Goal: Information Seeking & Learning: Learn about a topic

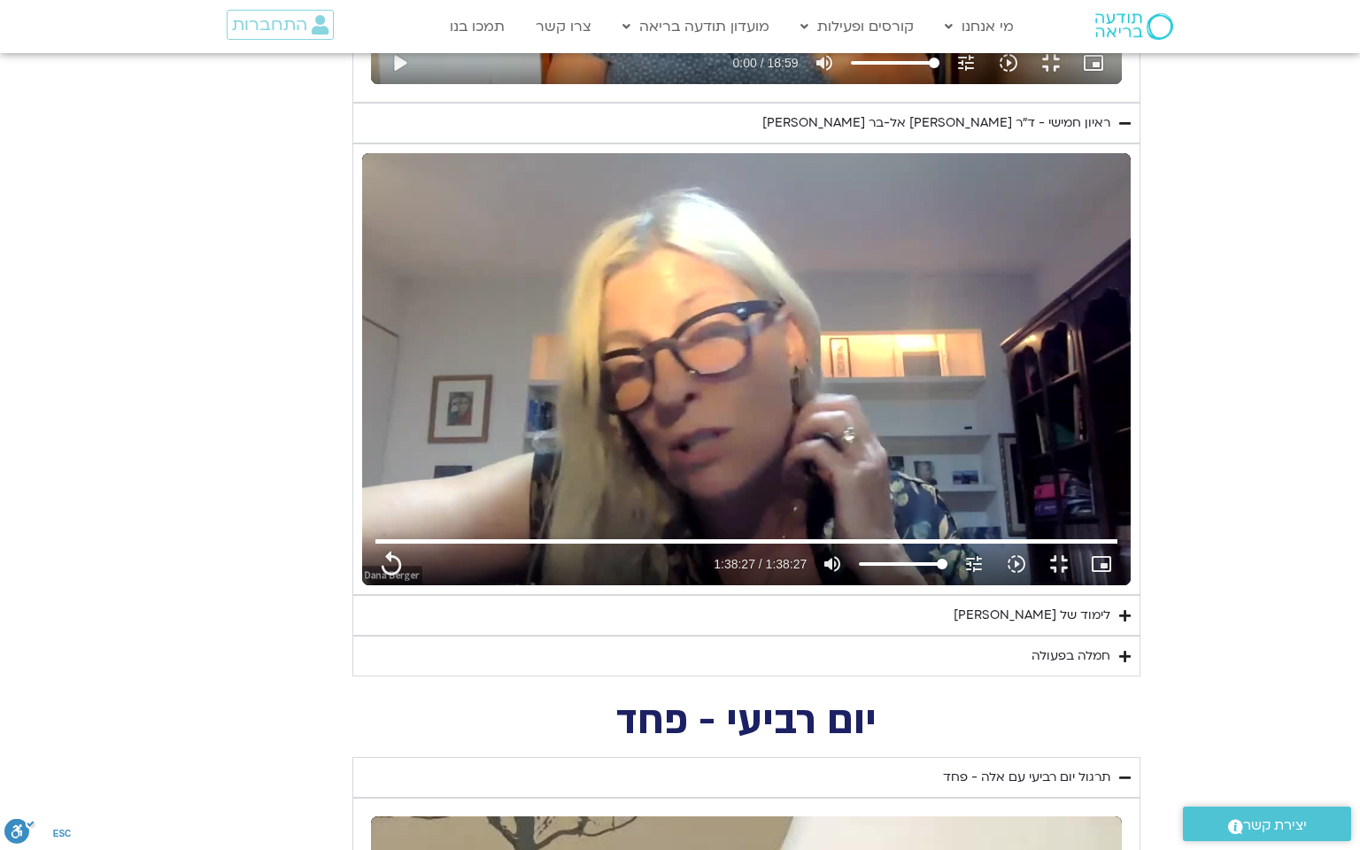
type input "5907.52"
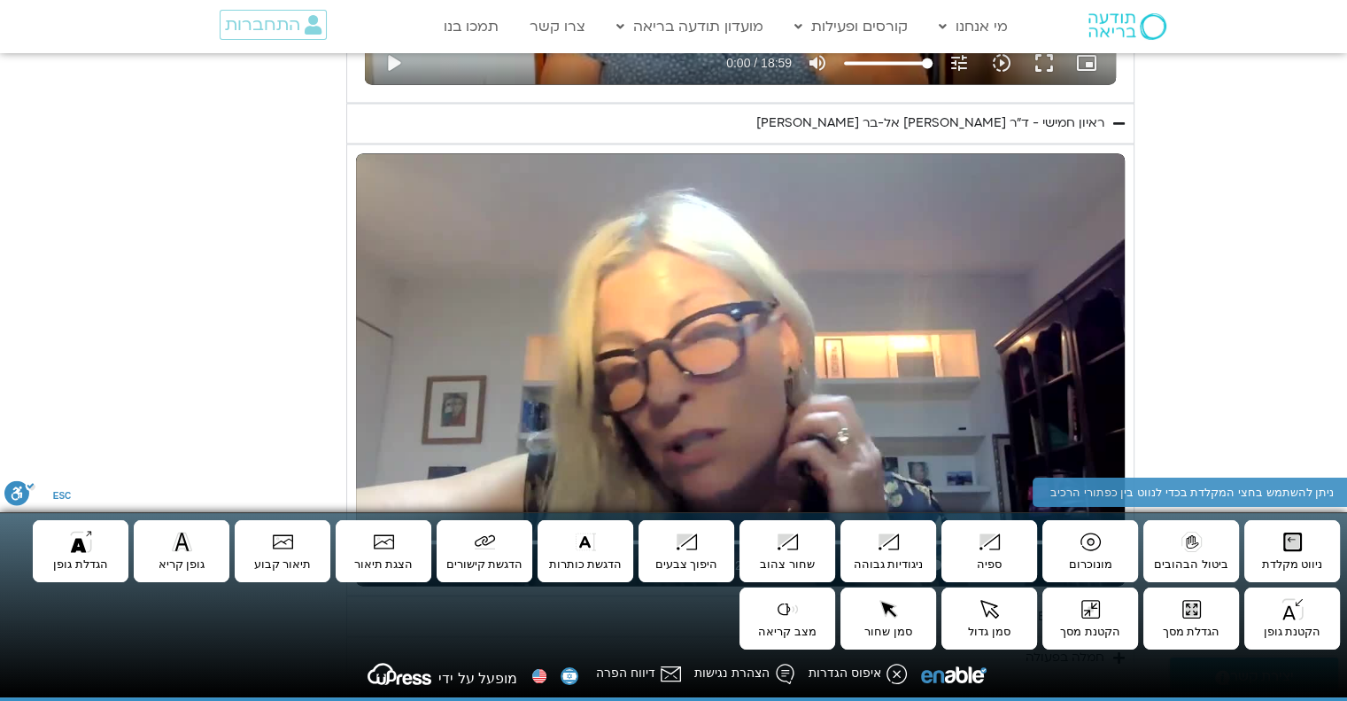
click at [1252, 356] on section "יום חמישי - אשמה תרגול יום חמישי עם סנדיה - אשמה נא להזין כתובת אימייל כדי לצפו…" at bounding box center [673, 112] width 1347 height 1128
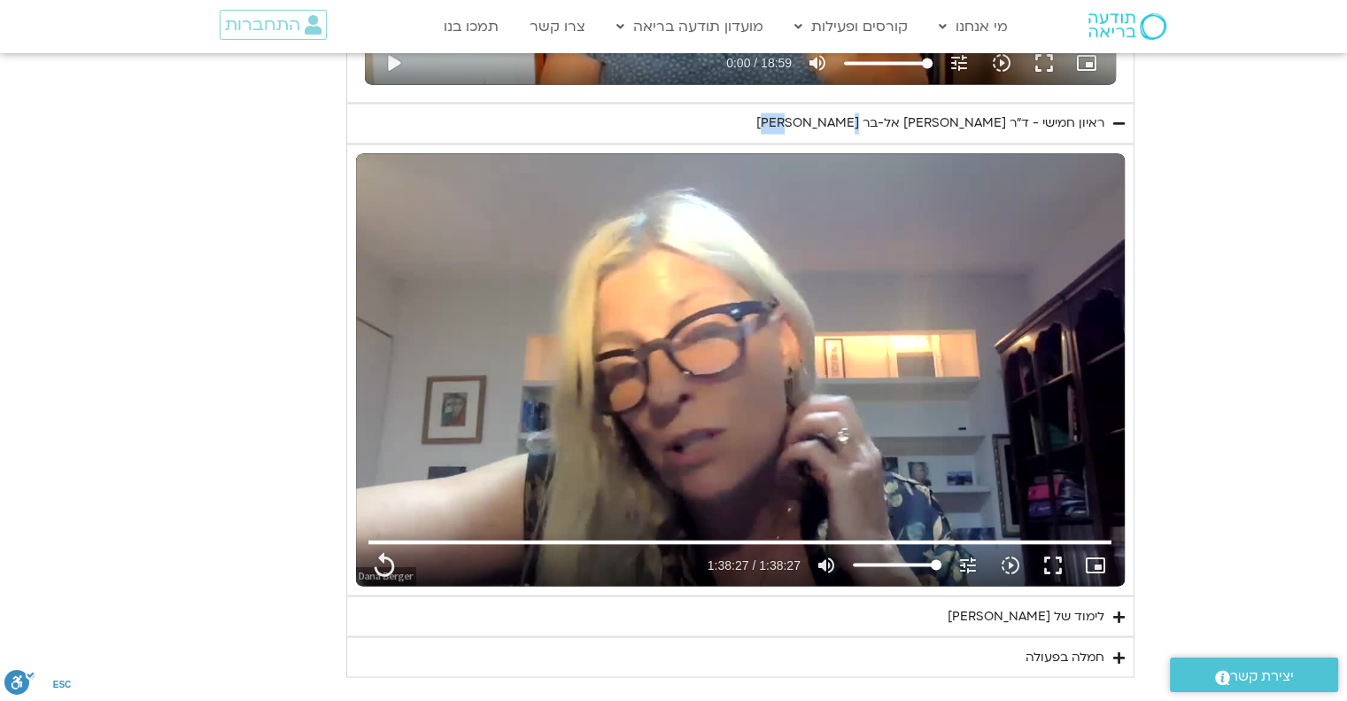
drag, startPoint x: 849, startPoint y: 116, endPoint x: 889, endPoint y: 121, distance: 40.2
click at [887, 121] on summary "ראיון חמישי - ד"ר [PERSON_NAME] אל-בר [PERSON_NAME]" at bounding box center [740, 123] width 788 height 41
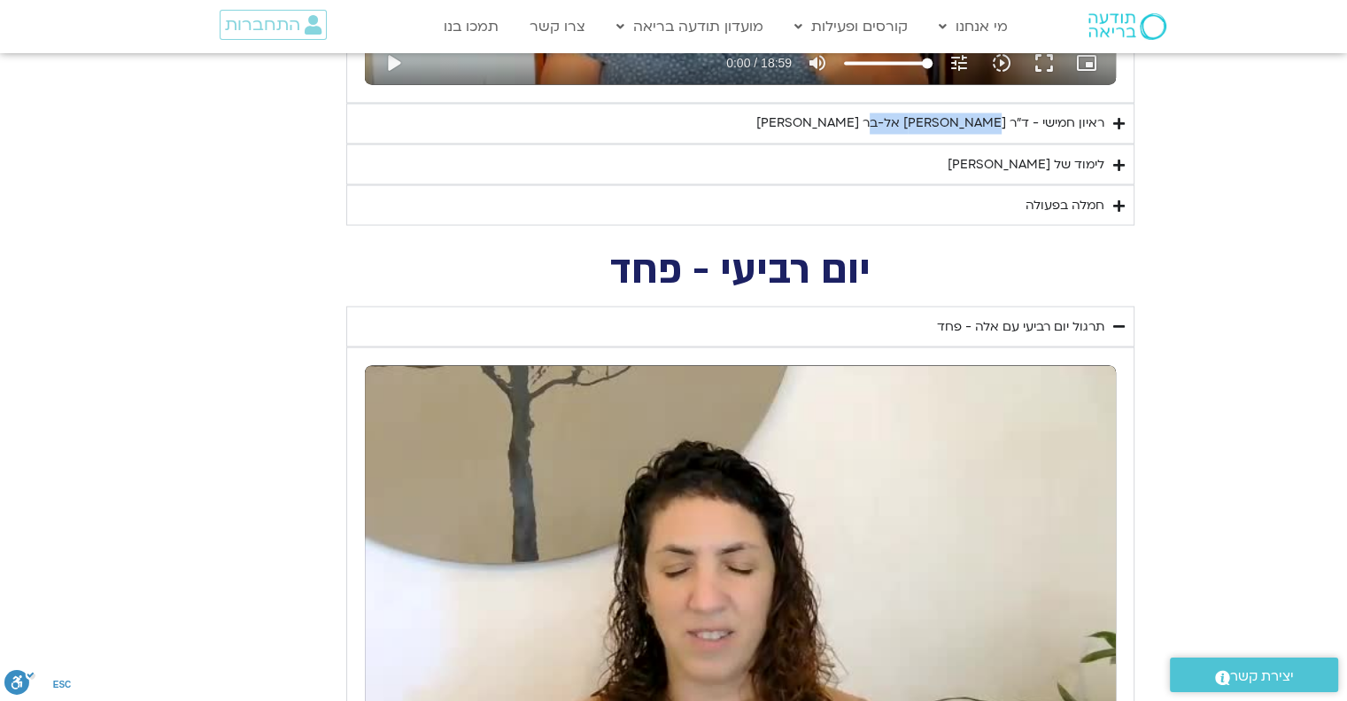
drag, startPoint x: 929, startPoint y: 121, endPoint x: 1002, endPoint y: 120, distance: 72.6
click at [1002, 120] on div "ראיון חמישי - ד"ר [PERSON_NAME] אל-בר [PERSON_NAME]" at bounding box center [930, 122] width 348 height 21
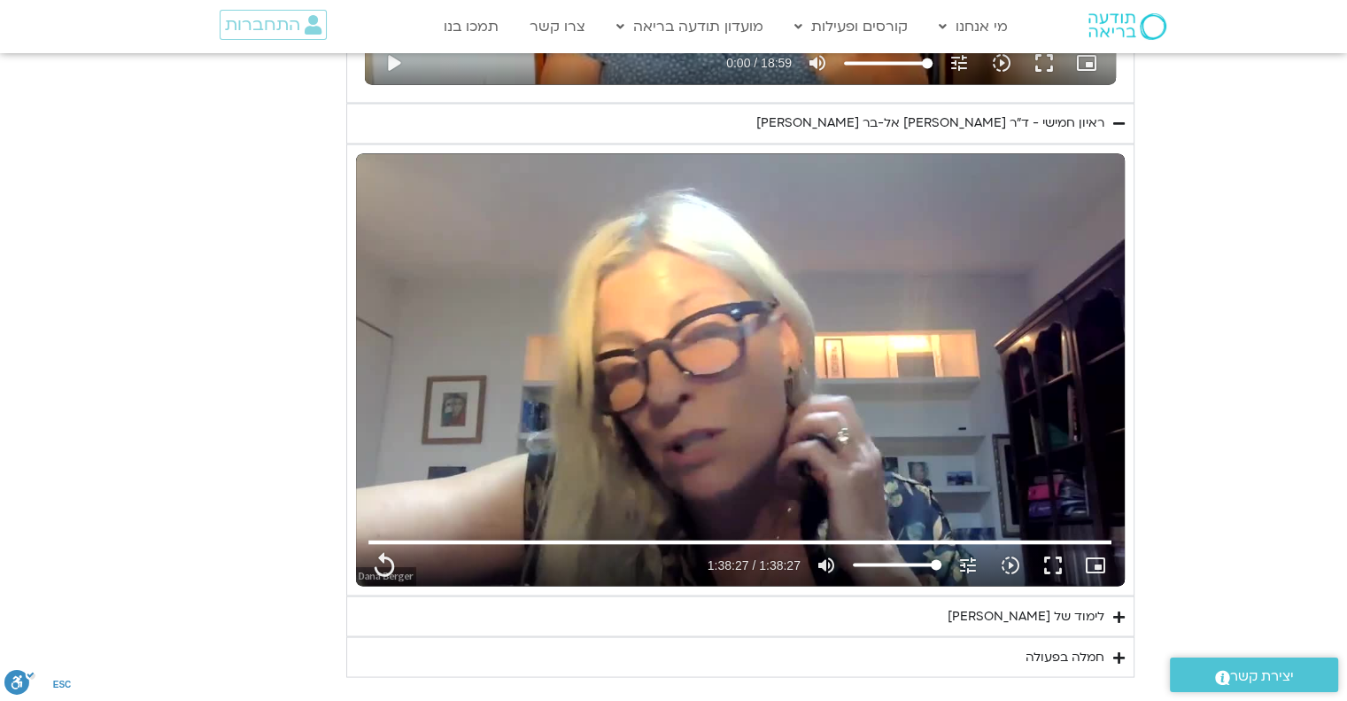
click at [873, 115] on div "ראיון חמישי - ד"ר [PERSON_NAME] אל-בר [PERSON_NAME]" at bounding box center [930, 122] width 348 height 21
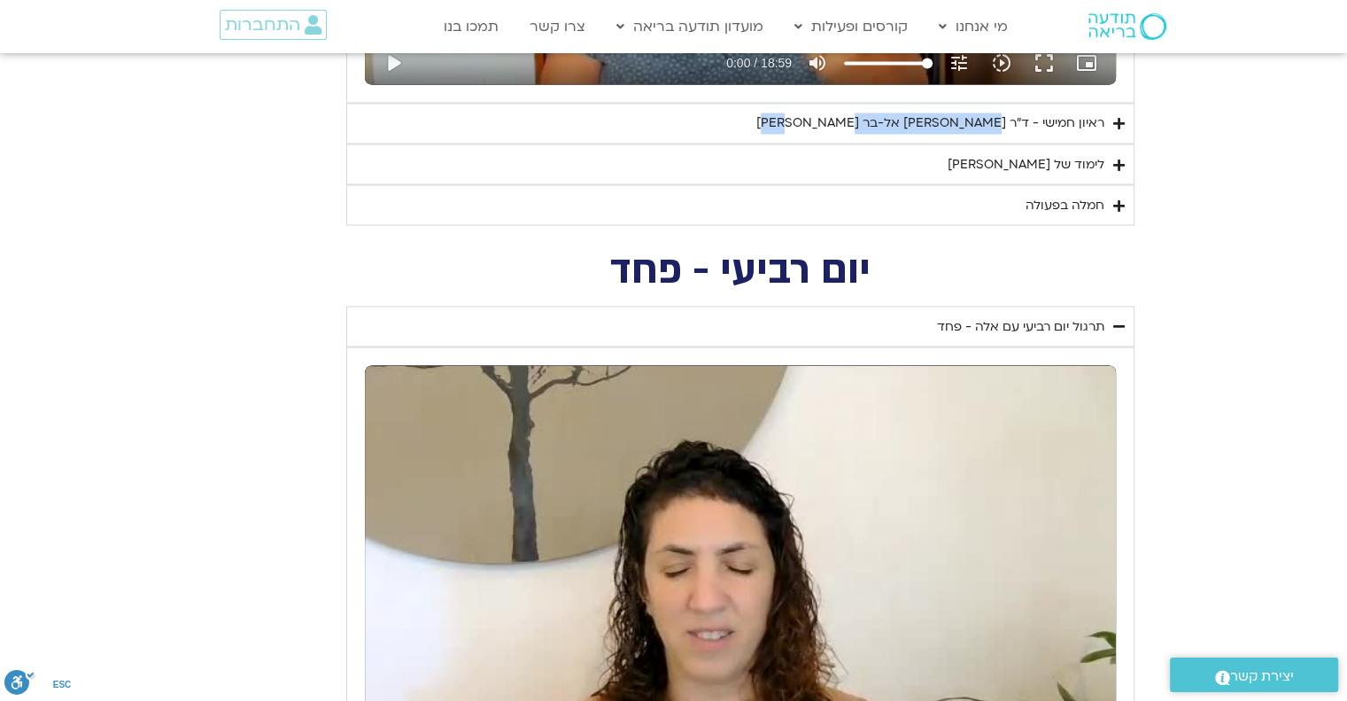
drag, startPoint x: 850, startPoint y: 116, endPoint x: 1003, endPoint y: 118, distance: 152.3
click at [1003, 118] on summary "ראיון חמישי - ד"ר [PERSON_NAME] אל-בר [PERSON_NAME]" at bounding box center [740, 123] width 788 height 41
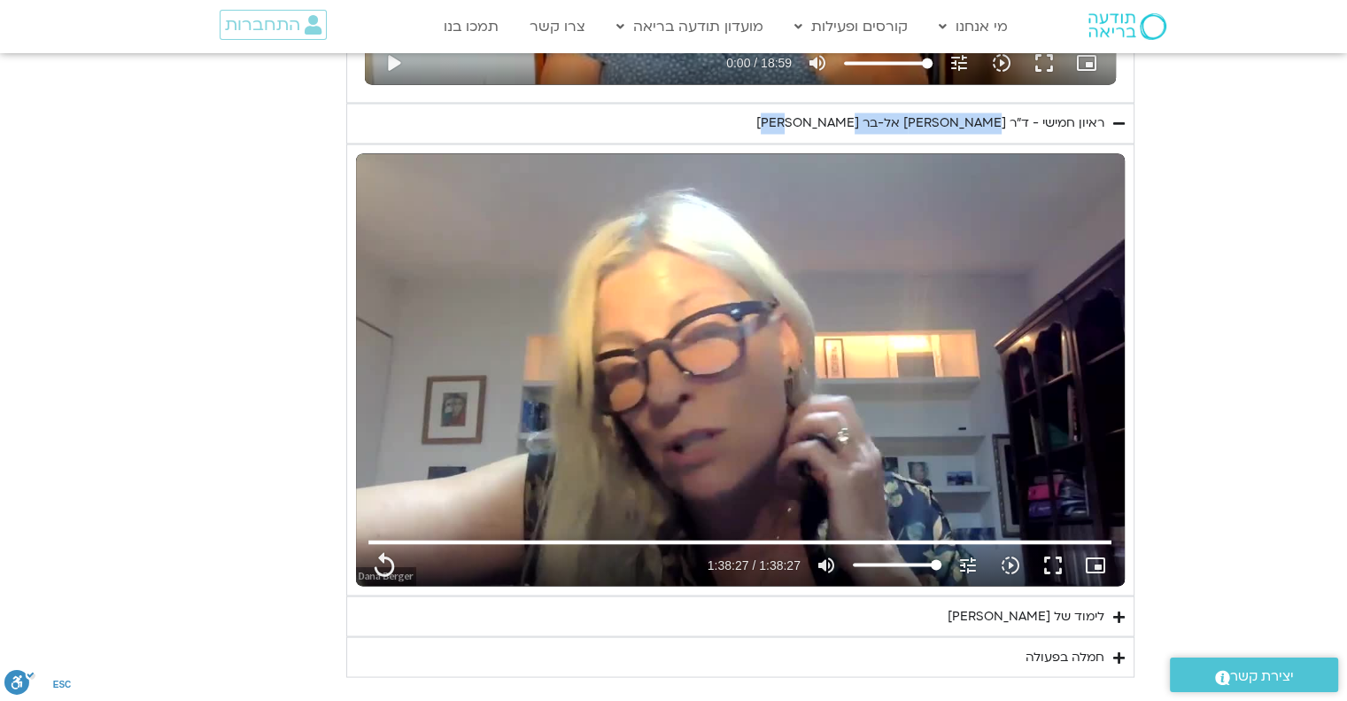
copy div "אסף סטי אל-בר ודנה ברגר"
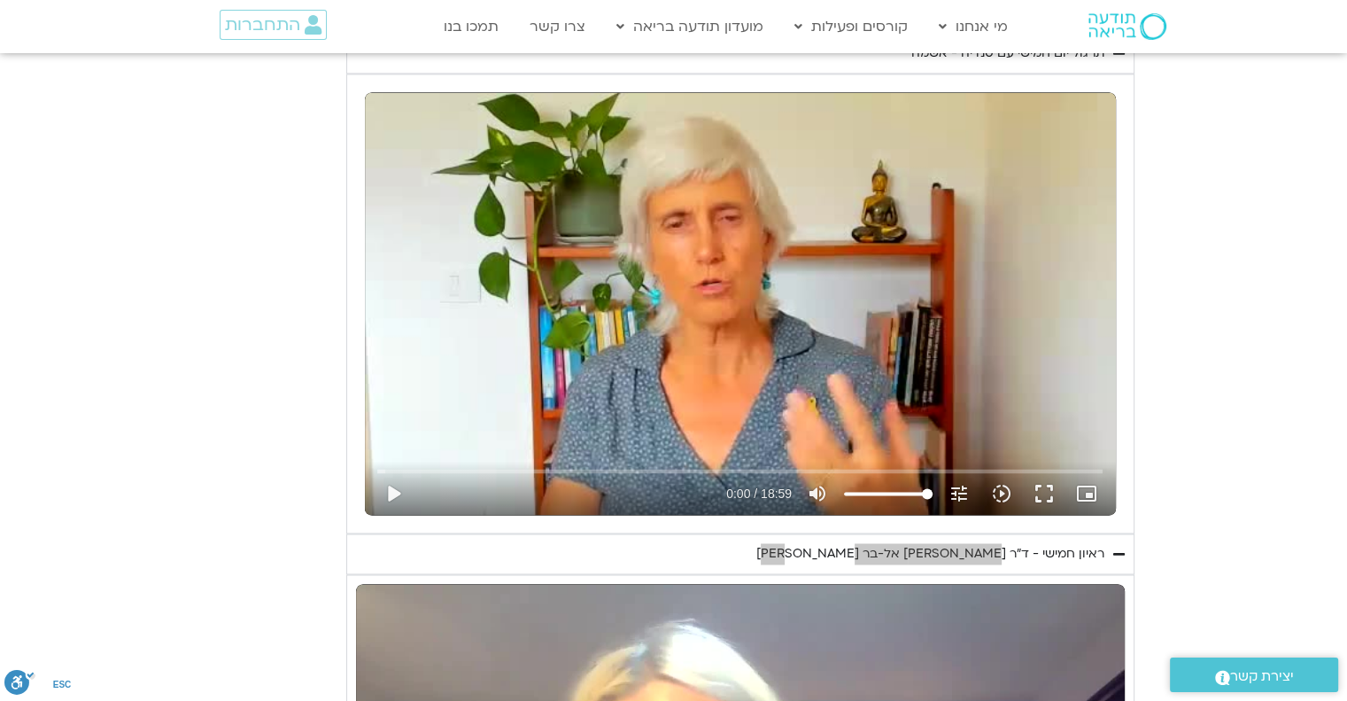
scroll to position [2675, 0]
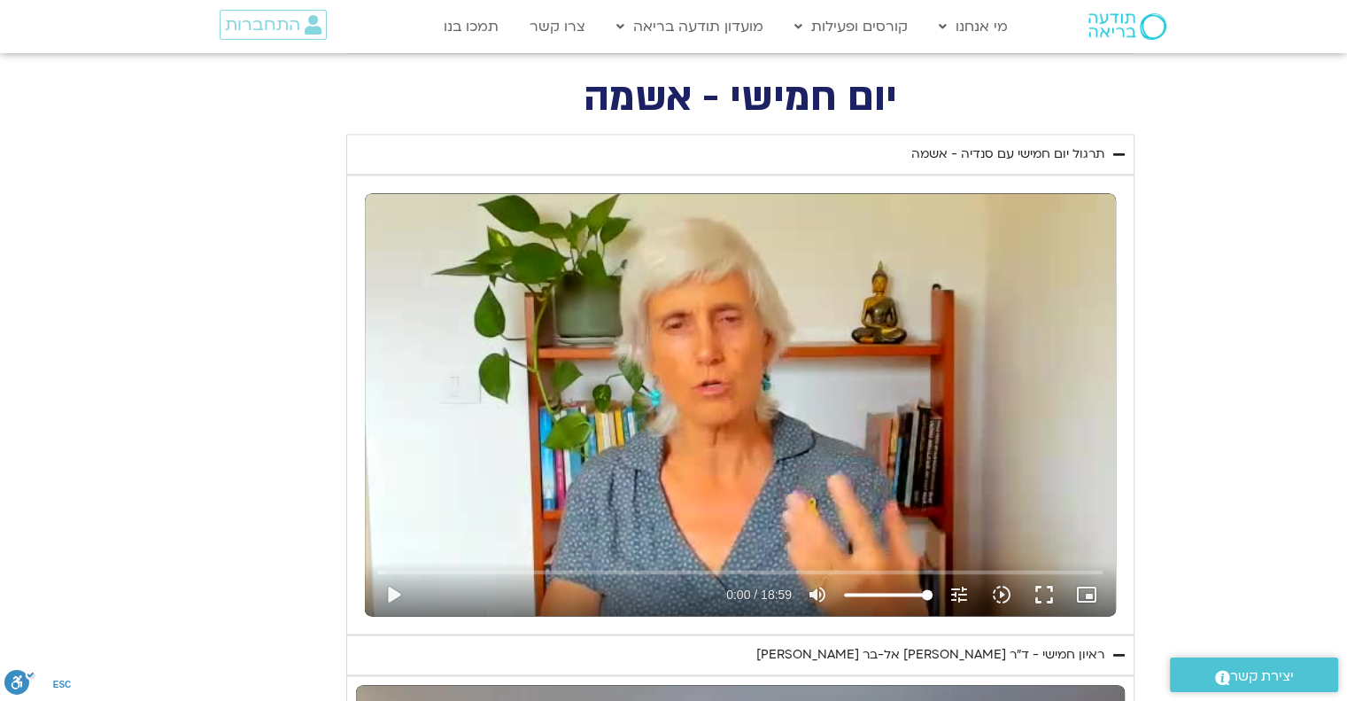
click at [1123, 151] on icon "Accordion. Open links with Enter or Space, close with Escape, and navigate with…" at bounding box center [1119, 154] width 12 height 13
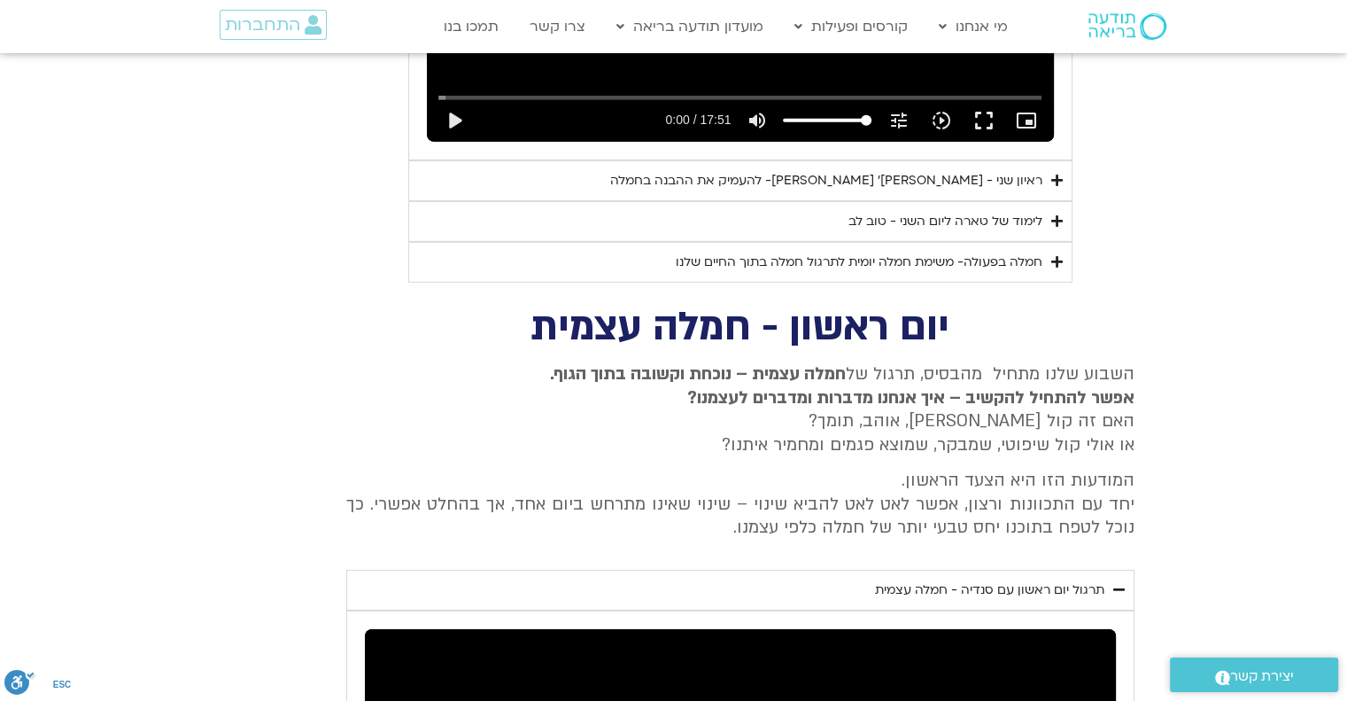
scroll to position [5509, 0]
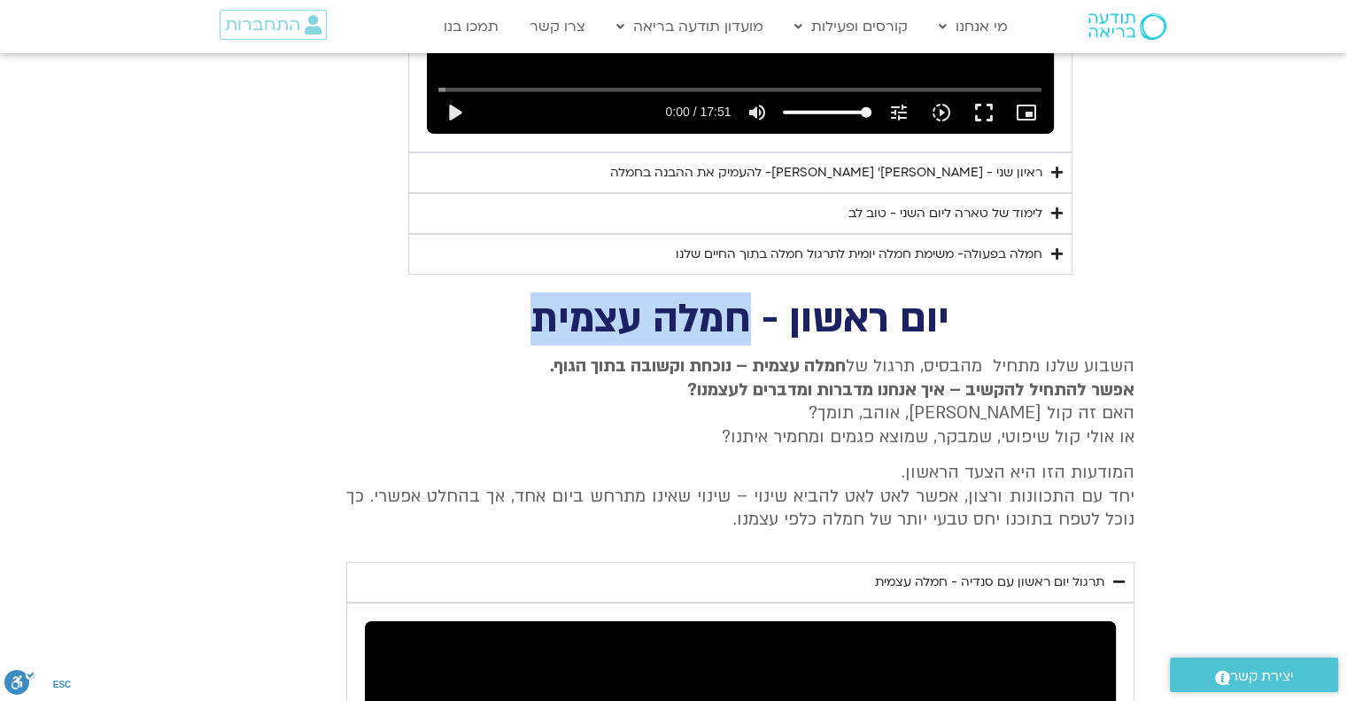
drag, startPoint x: 746, startPoint y: 293, endPoint x: 526, endPoint y: 290, distance: 219.7
click at [526, 301] on h2 "יום ראשון - חמלה עצמית" at bounding box center [740, 319] width 788 height 36
copy h2 "חמלה עצמית"
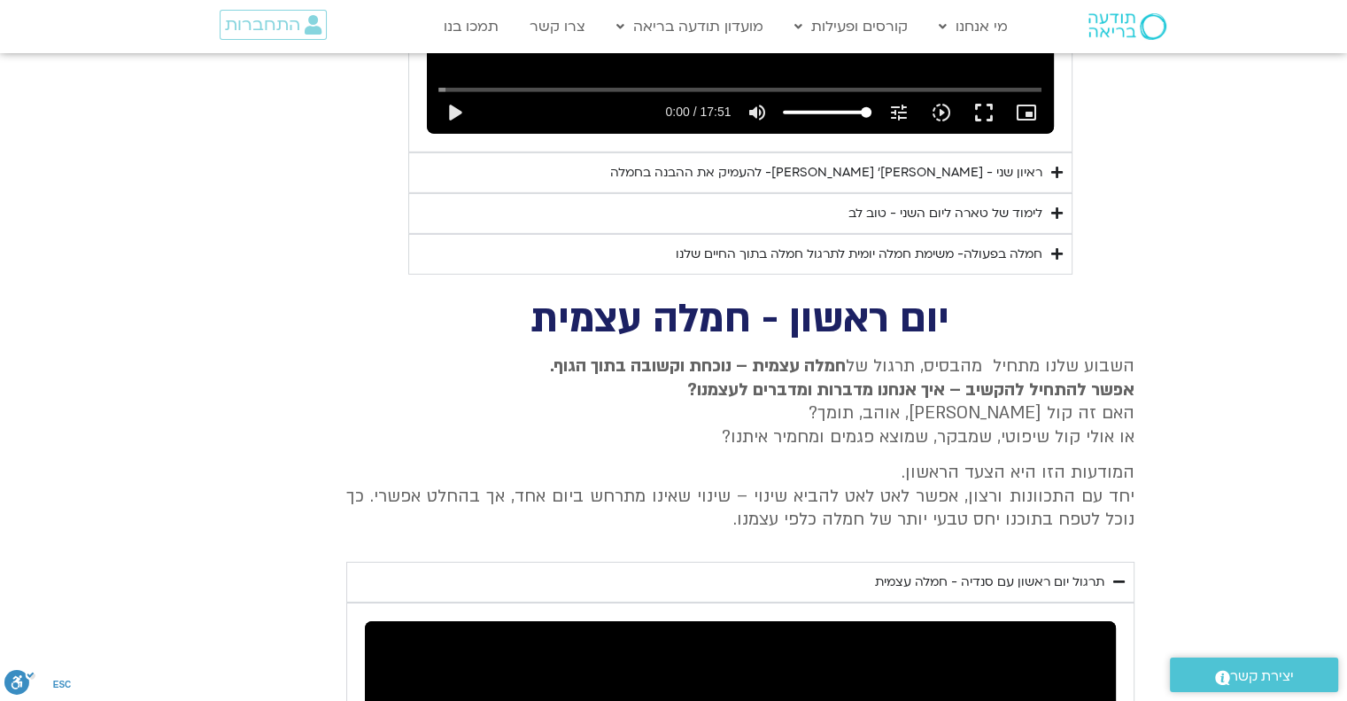
click at [450, 354] on p "השבוע שלנו מתחיל מהבסיס, תרגול של חמלה עצמית – נוכחת וקשובה בתוך הגוף. אפשר להת…" at bounding box center [740, 401] width 788 height 94
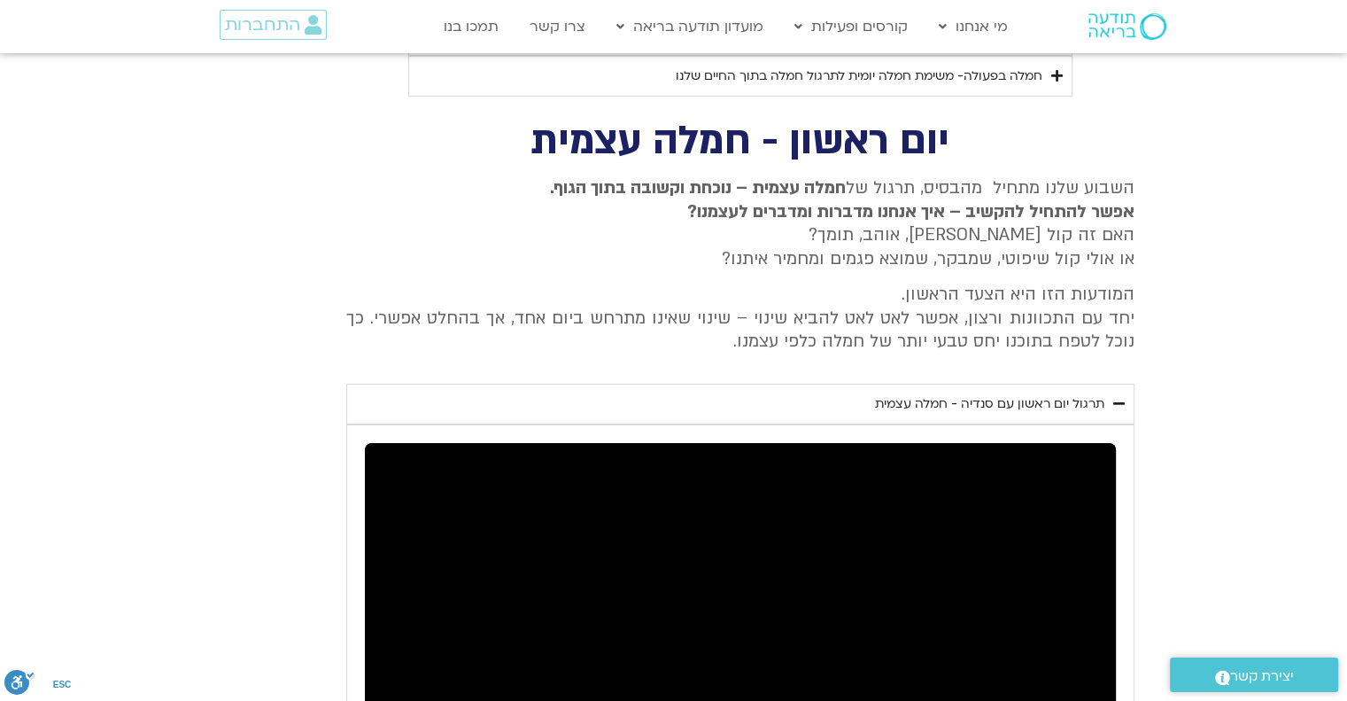
scroll to position [5686, 0]
click at [1121, 398] on icon "Accordion. Open links with Enter or Space, close with Escape, and navigate with…" at bounding box center [1119, 404] width 12 height 13
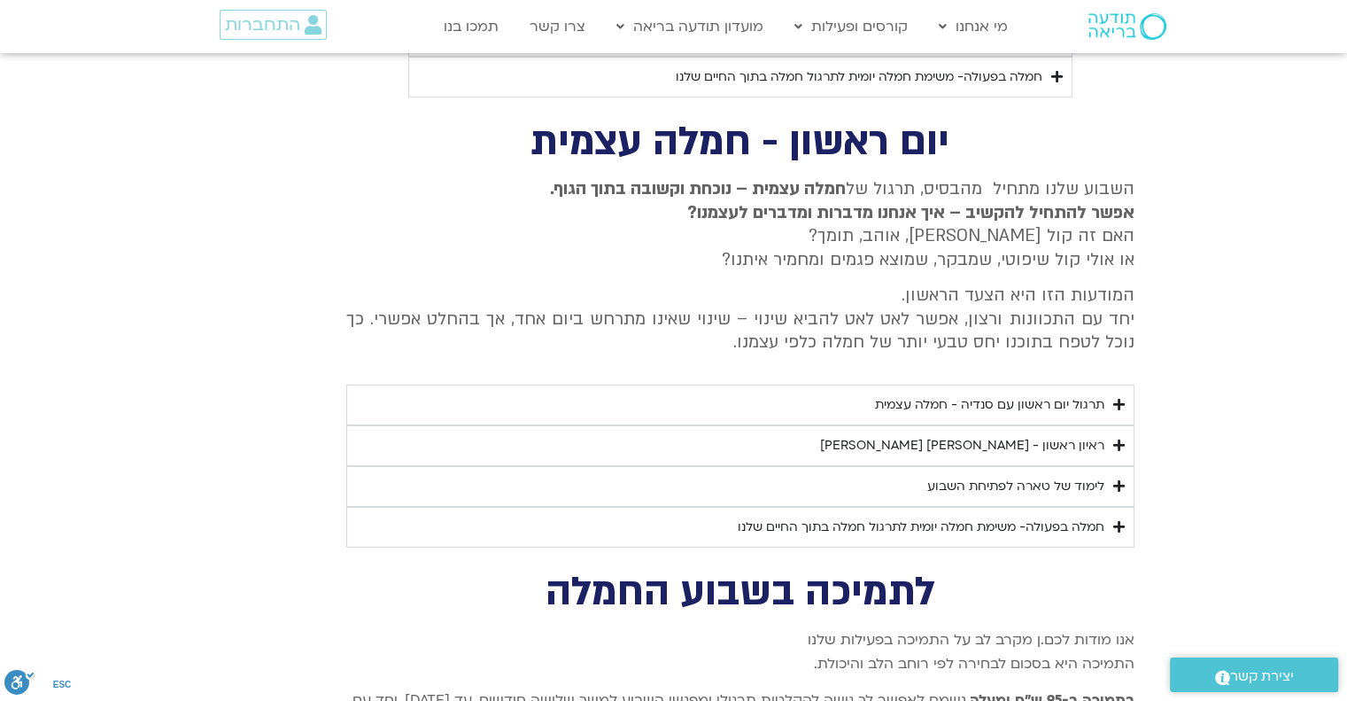
scroll to position [5774, 0]
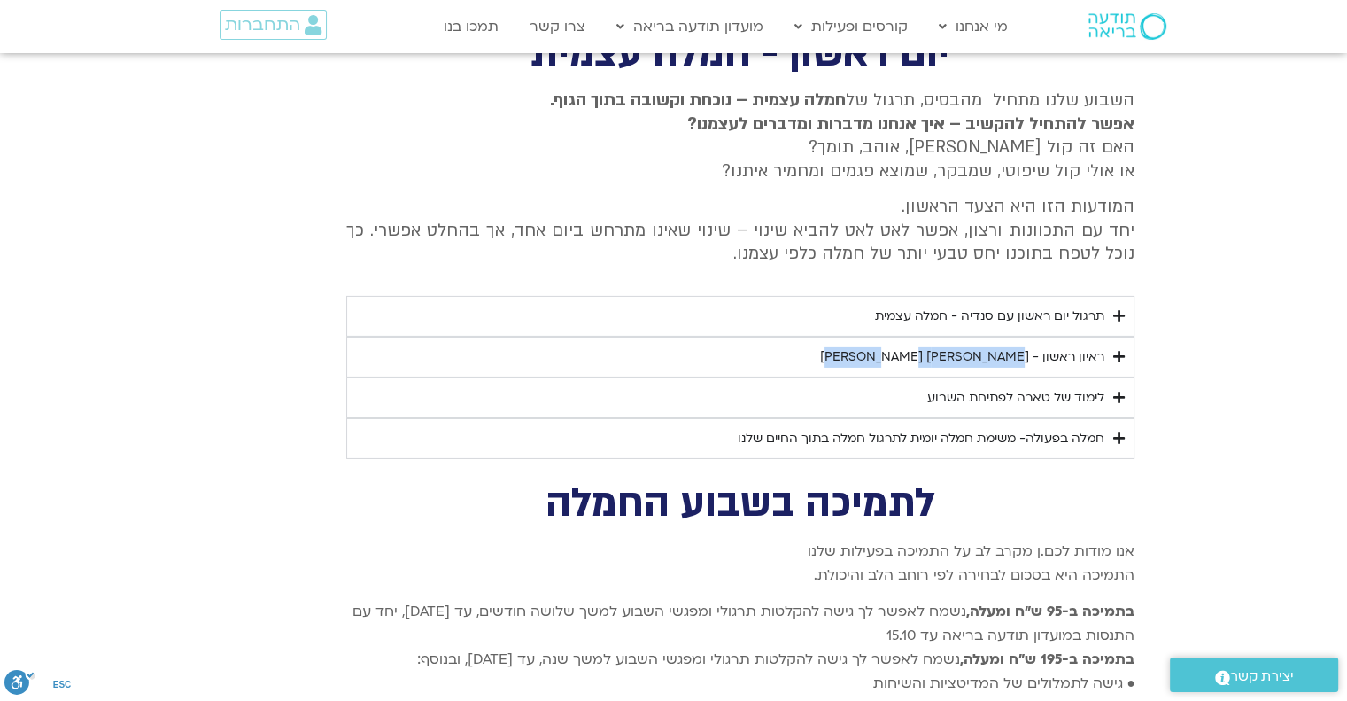
drag, startPoint x: 882, startPoint y: 321, endPoint x: 1026, endPoint y: 335, distance: 145.0
click at [1026, 337] on summary "ראיון ראשון - [PERSON_NAME] [PERSON_NAME]" at bounding box center [740, 357] width 788 height 41
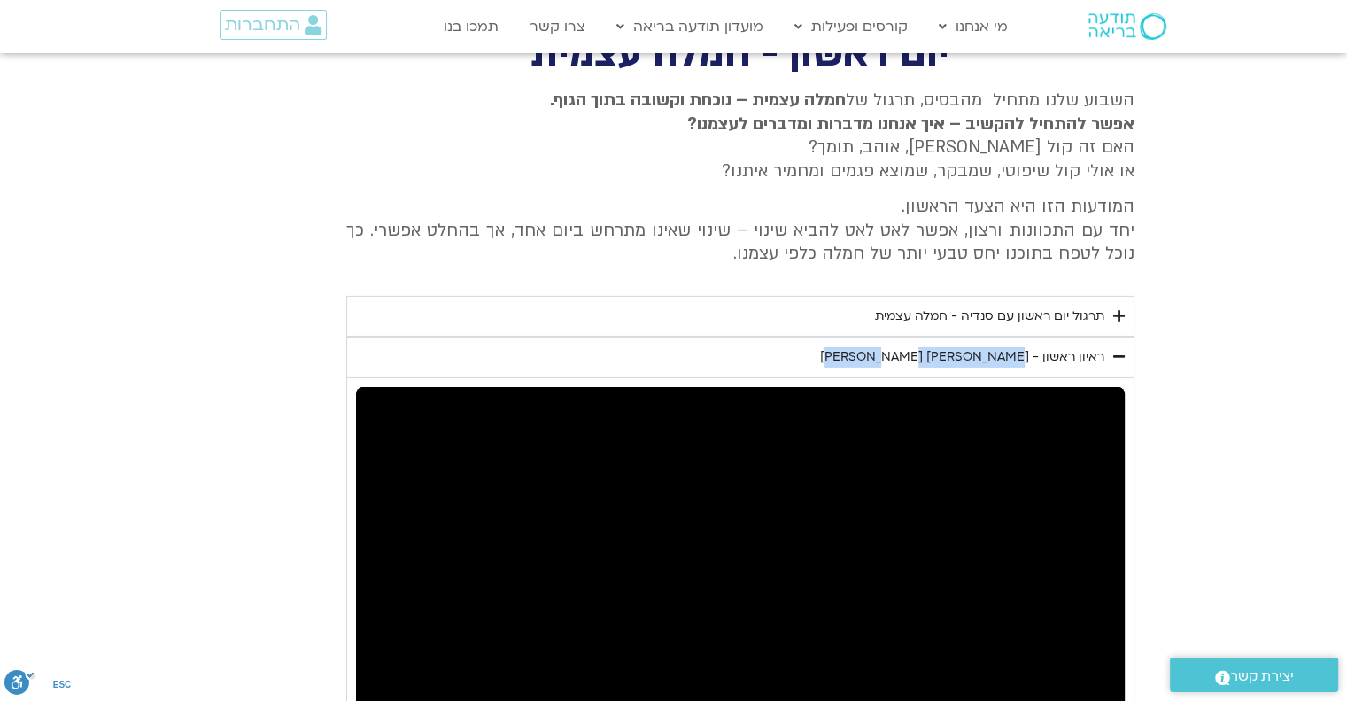
copy div "טארה בראך וכריסטין נף"
click at [1119, 350] on icon "Accordion. Open links with Enter or Space, close with Escape, and navigate with…" at bounding box center [1119, 356] width 12 height 13
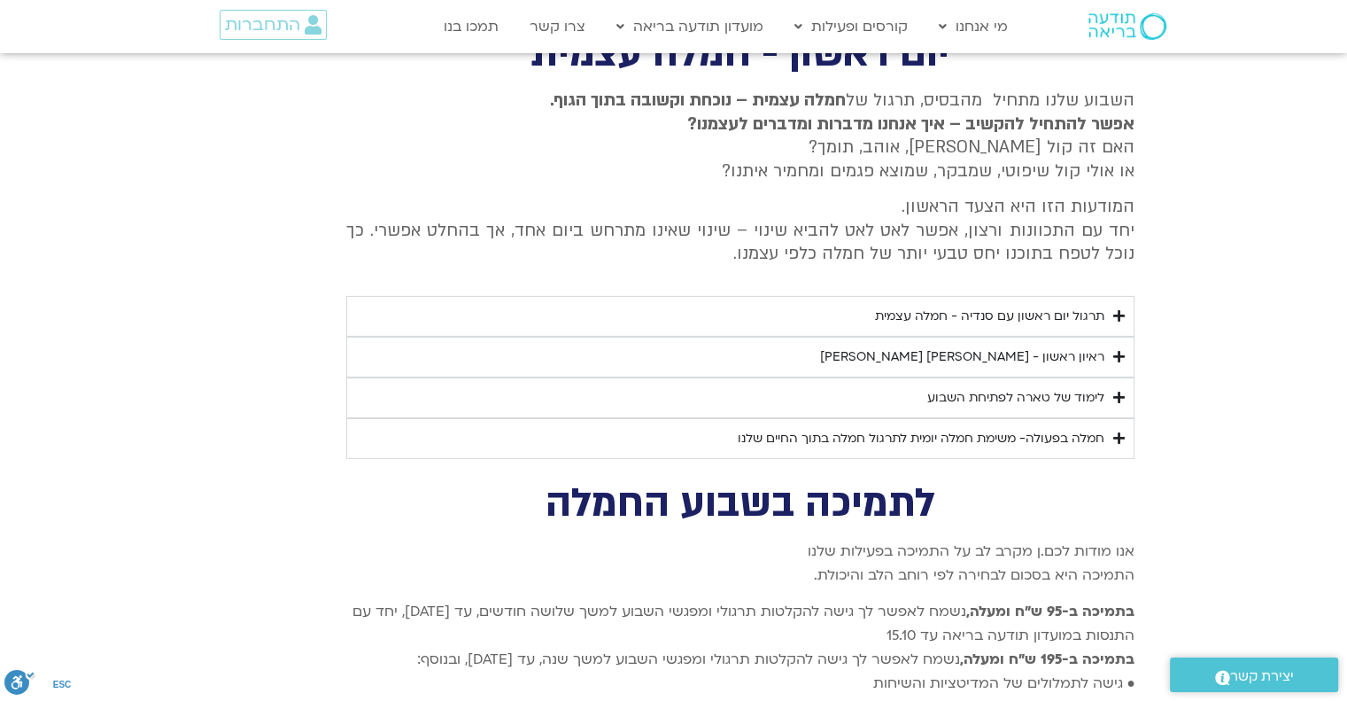
click at [1120, 391] on icon "Accordion. Open links with Enter or Space, close with Escape, and navigate with…" at bounding box center [1119, 397] width 12 height 13
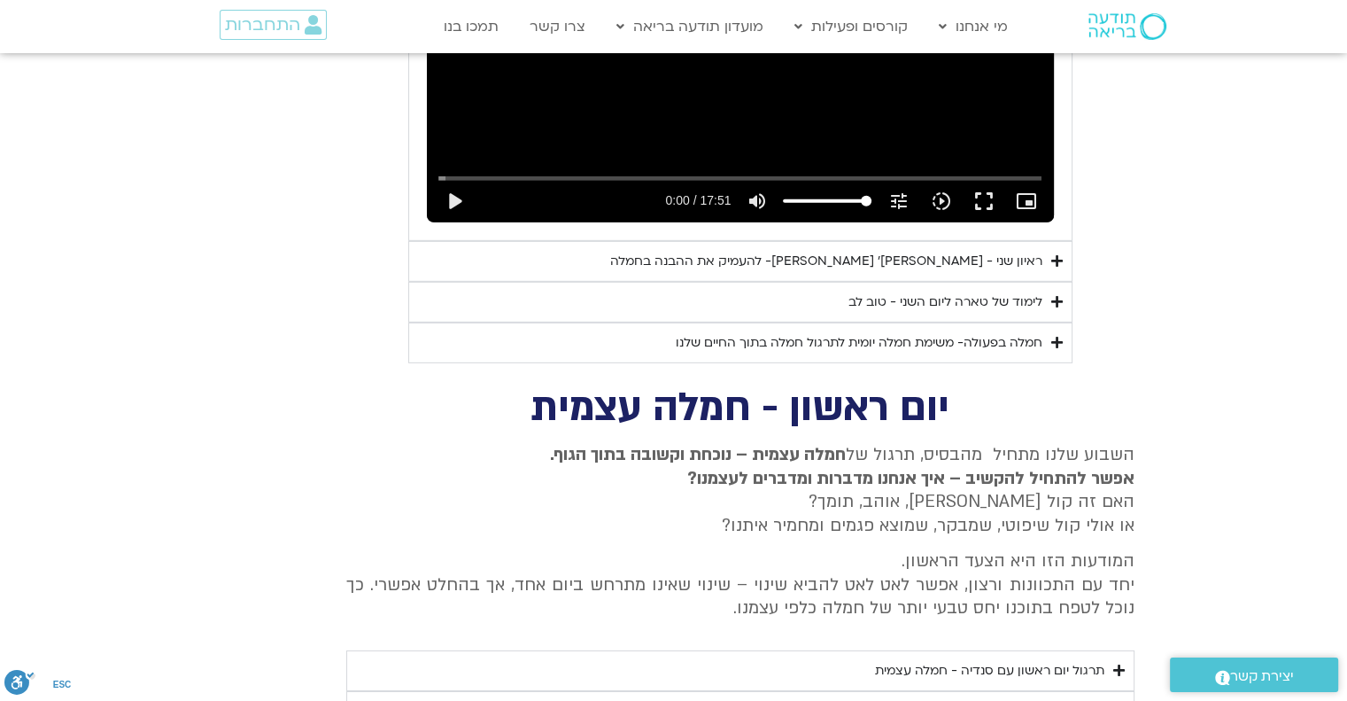
scroll to position [5863, 0]
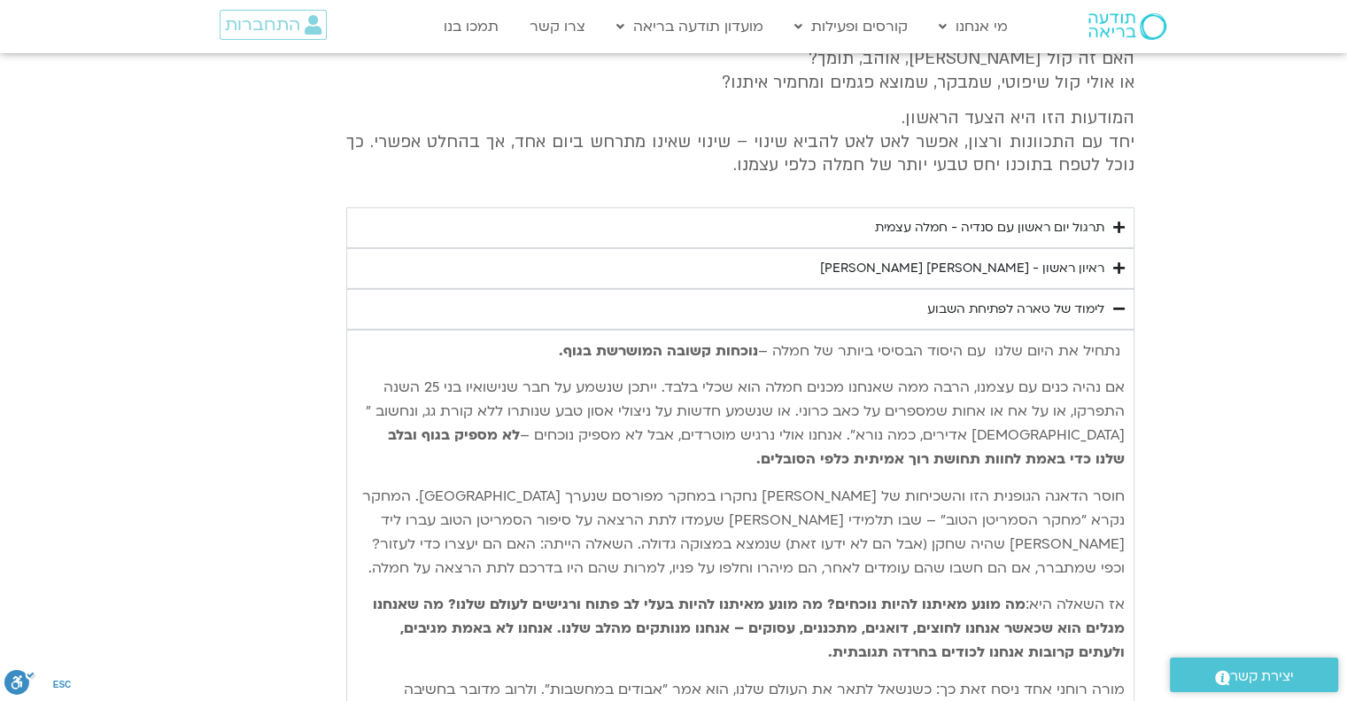
click at [1114, 302] on icon "Accordion. Open links with Enter or Space, close with Escape, and navigate with…" at bounding box center [1119, 308] width 12 height 13
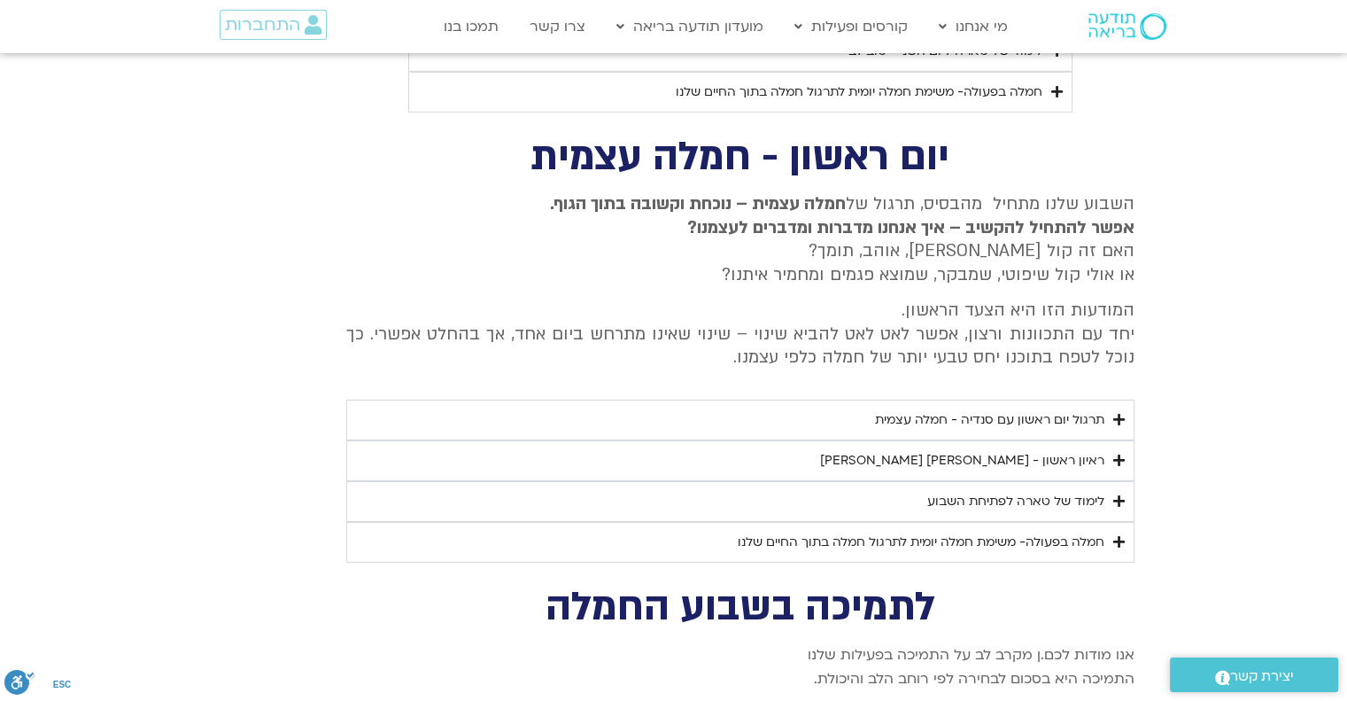
scroll to position [5686, 0]
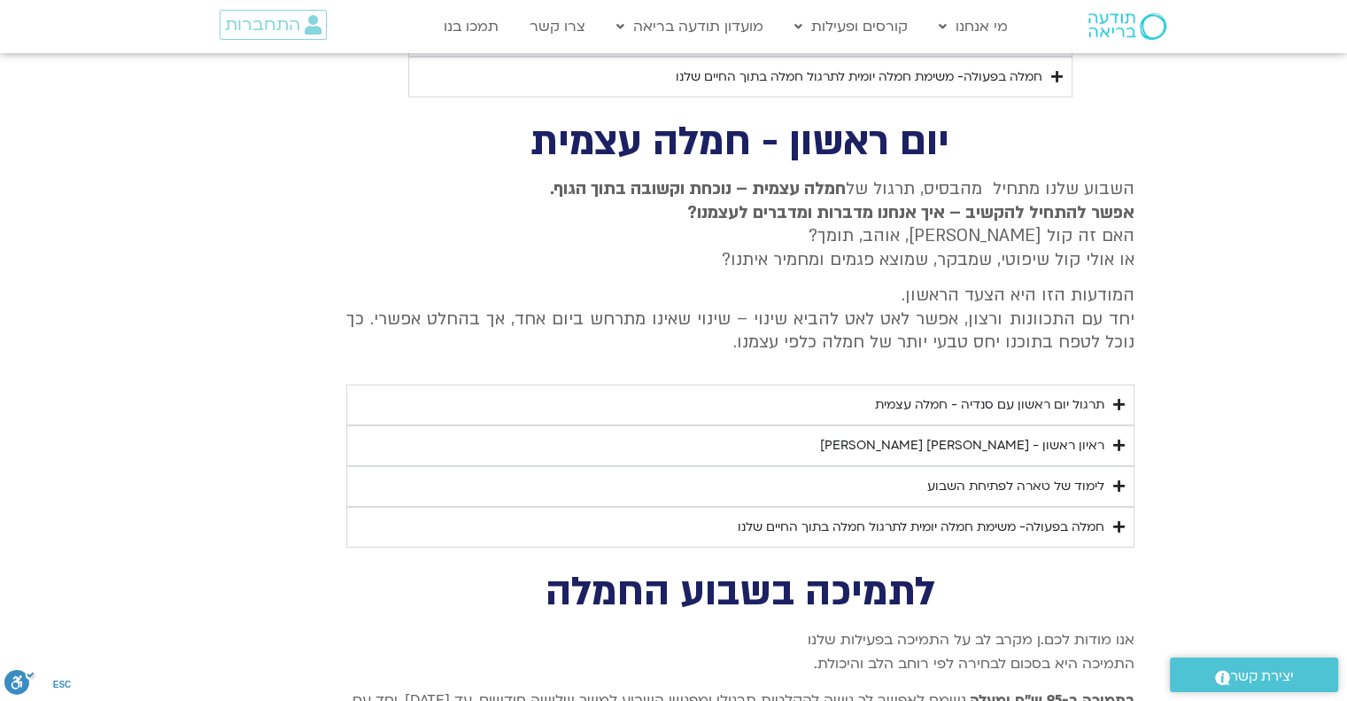
click at [1119, 466] on summary "לימוד של טארה לפתיחת השבוע" at bounding box center [740, 486] width 788 height 41
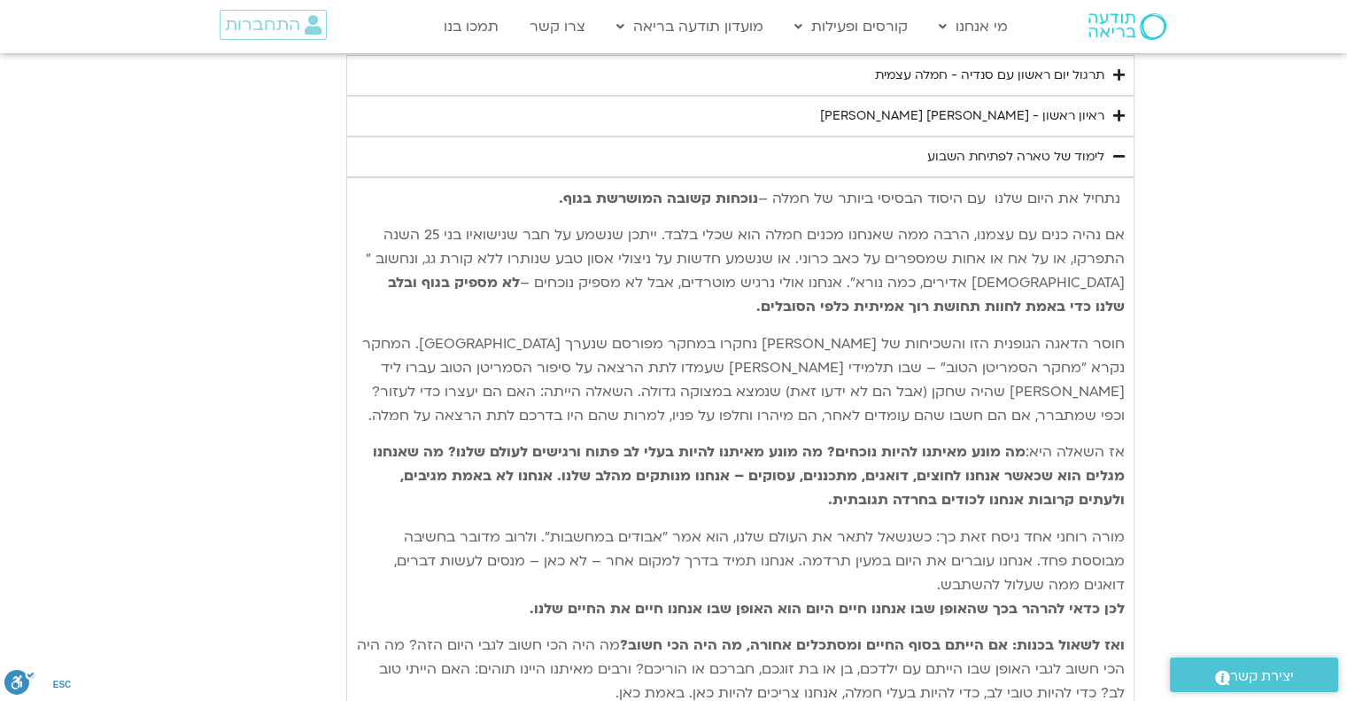
scroll to position [5952, 0]
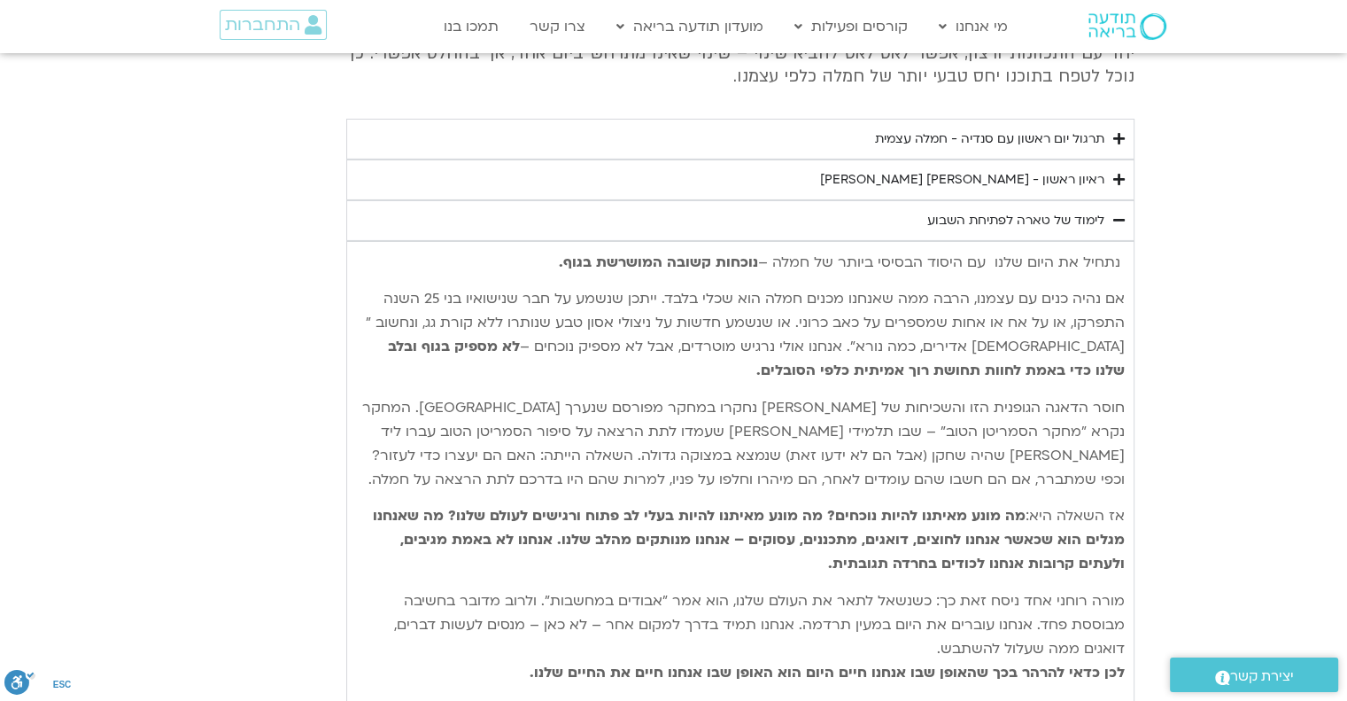
click at [1119, 213] on icon "Accordion. Open links with Enter or Space, close with Escape, and navigate with…" at bounding box center [1119, 219] width 12 height 13
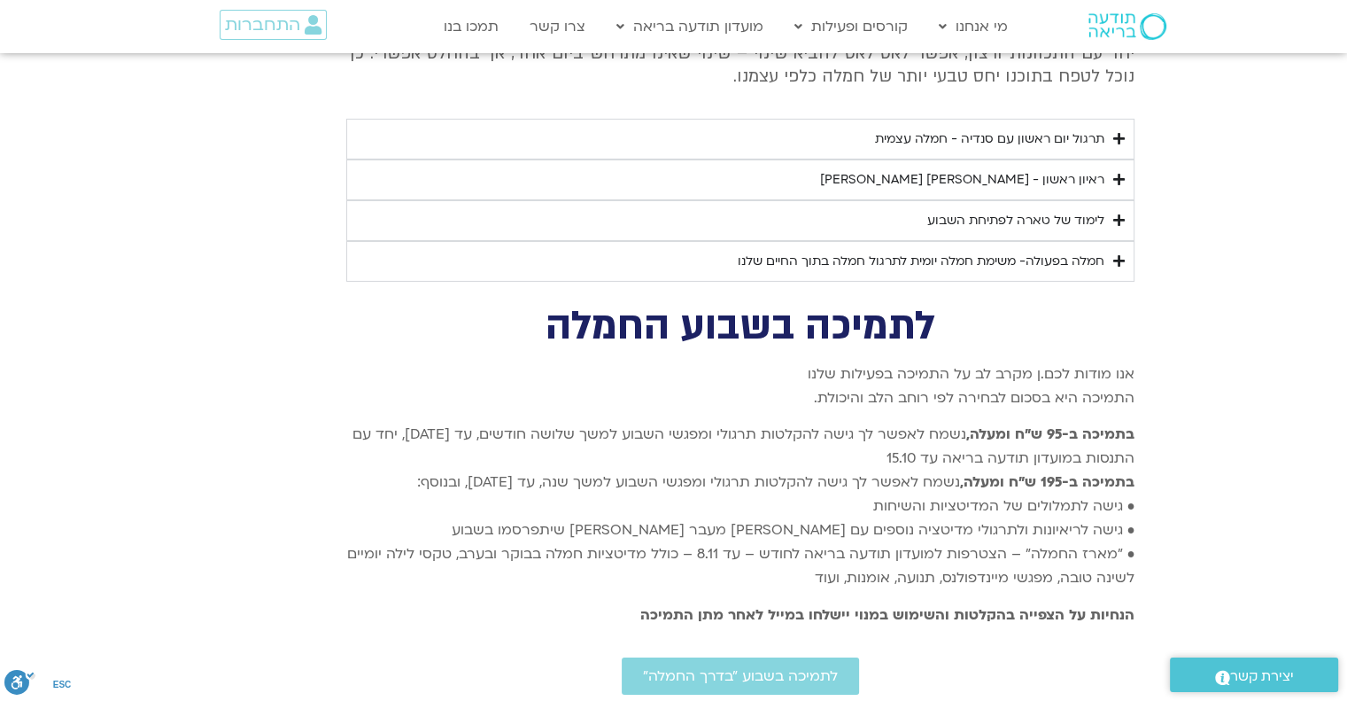
click at [1117, 132] on icon "Accordion. Open links with Enter or Space, close with Escape, and navigate with…" at bounding box center [1119, 138] width 12 height 13
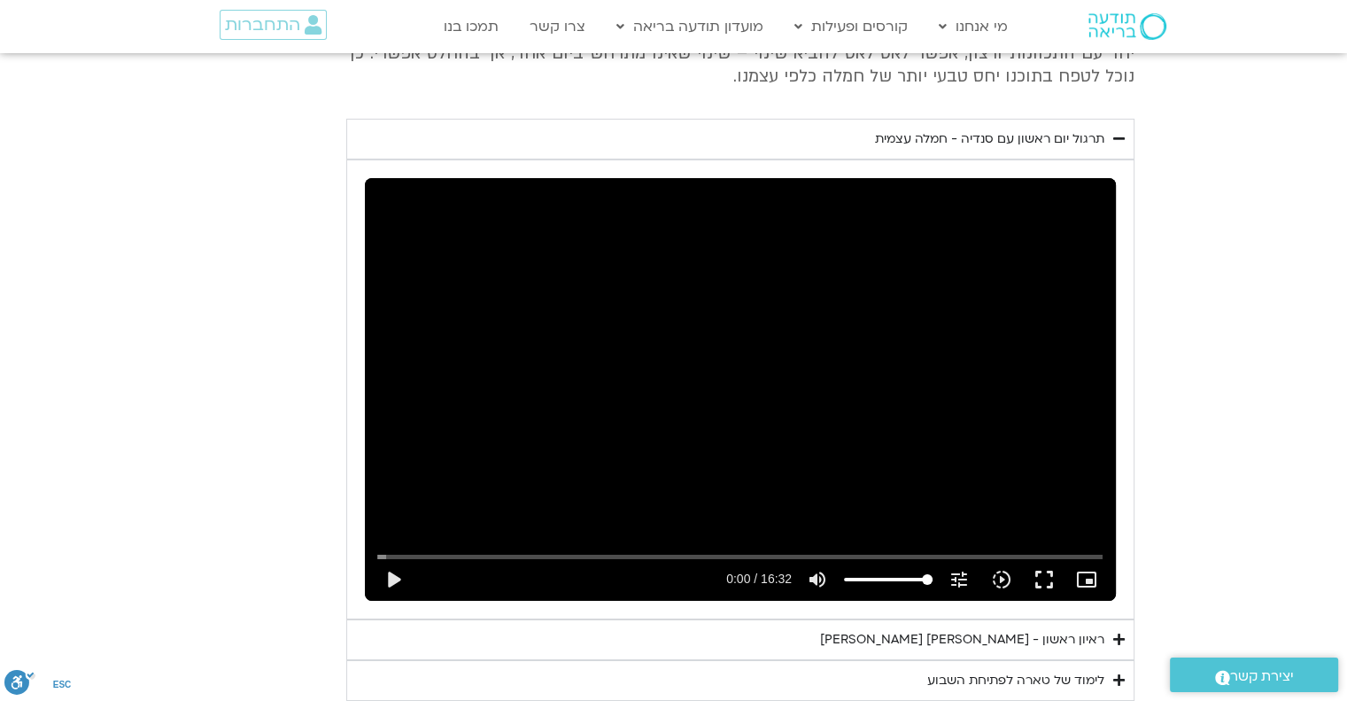
click at [1117, 132] on icon "Accordion. Open links with Enter or Space, close with Escape, and navigate with…" at bounding box center [1119, 138] width 12 height 13
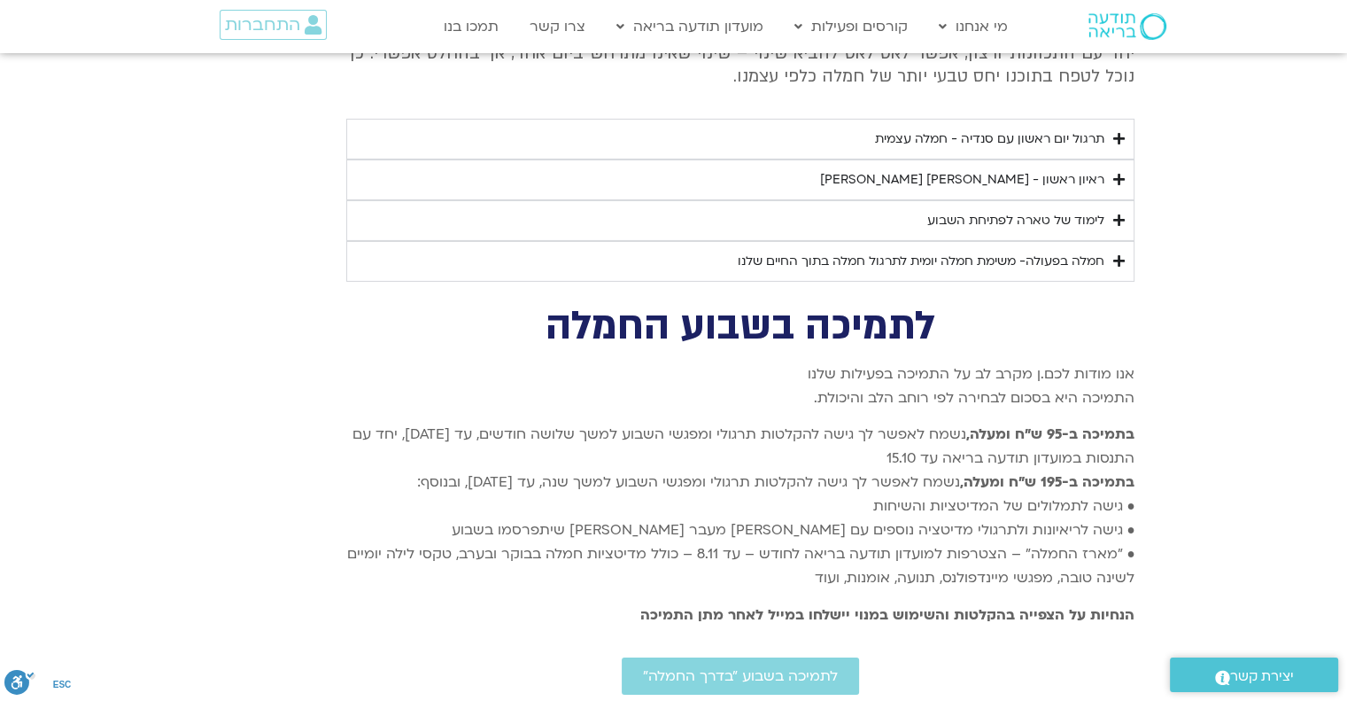
click at [1121, 173] on icon "Accordion. Open links with Enter or Space, close with Escape, and navigate with…" at bounding box center [1119, 179] width 12 height 13
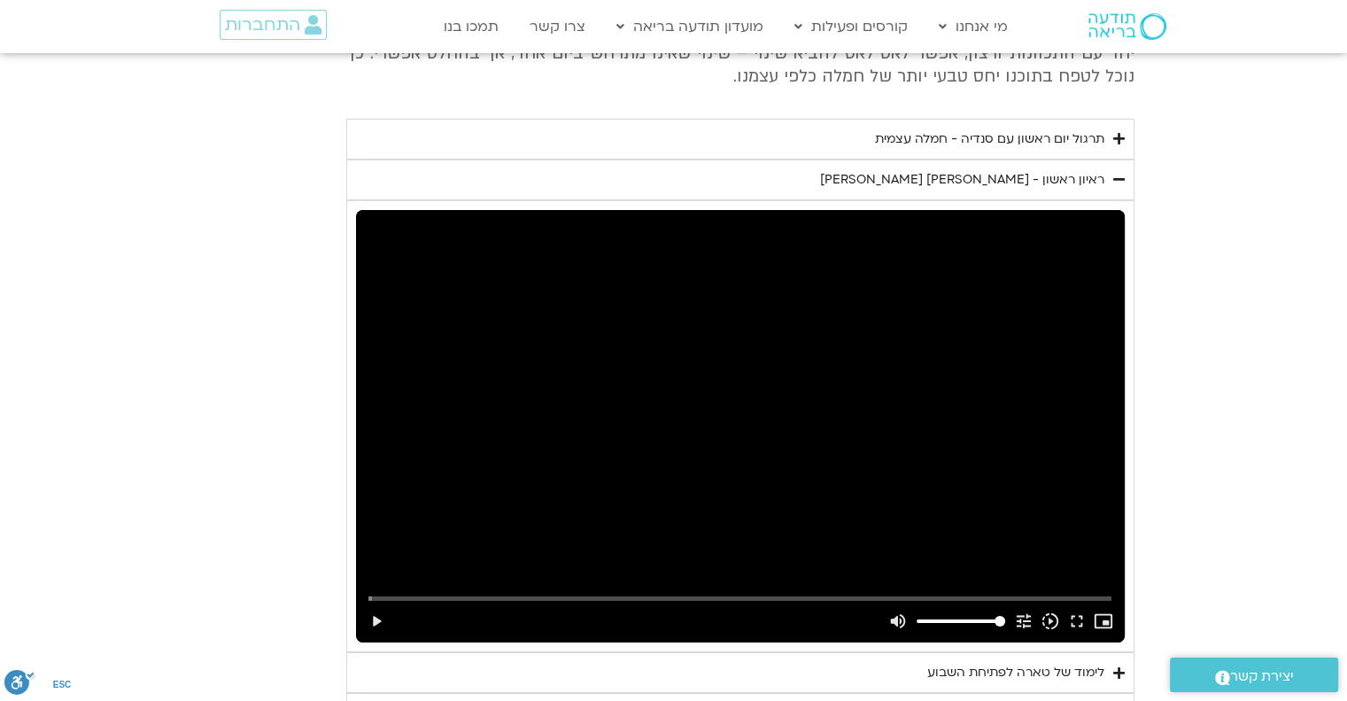
click at [1121, 173] on icon "Accordion. Open links with Enter or Space, close with Escape, and navigate with…" at bounding box center [1119, 179] width 12 height 13
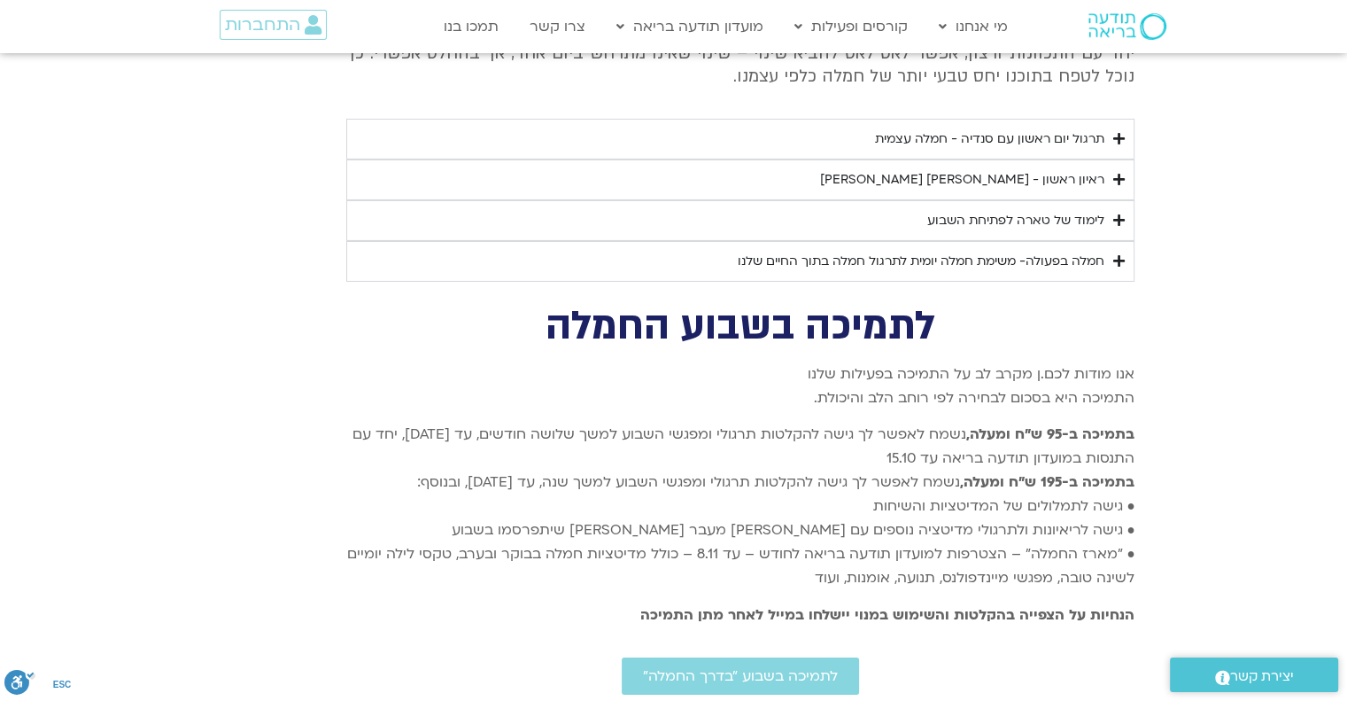
click at [1104, 119] on summary "תרגול יום ראשון עם סנדיה - חמלה עצמית" at bounding box center [740, 139] width 788 height 41
drag, startPoint x: 1104, startPoint y: 101, endPoint x: 1068, endPoint y: 98, distance: 36.4
click at [1094, 119] on summary "תרגול יום ראשון עם סנדיה - חמלה עצמית" at bounding box center [740, 139] width 788 height 41
drag, startPoint x: 956, startPoint y: 98, endPoint x: 911, endPoint y: 98, distance: 45.2
click at [912, 128] on div "תרגול יום ראשון עם סנדיה - חמלה עצמית" at bounding box center [989, 138] width 229 height 21
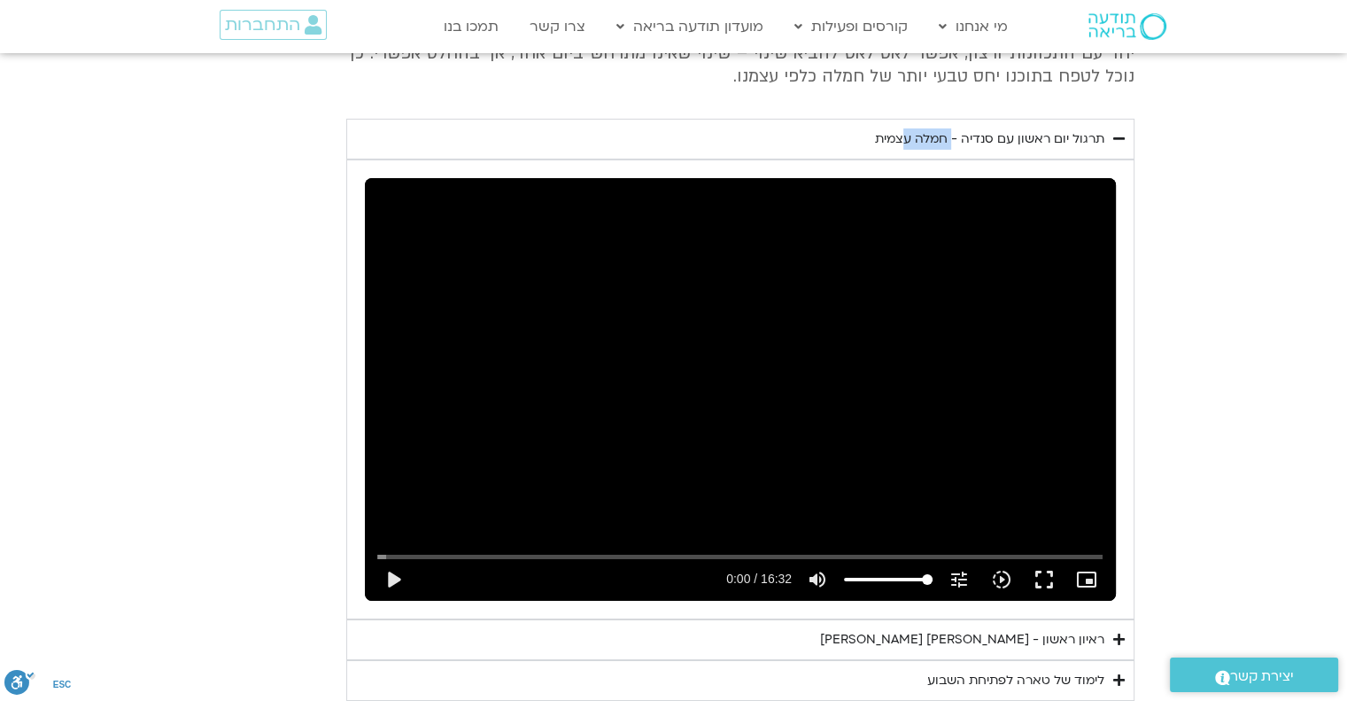
drag, startPoint x: 851, startPoint y: 100, endPoint x: 1100, endPoint y: 106, distance: 248.9
click at [1100, 119] on summary "תרגול יום ראשון עם סנדיה - חמלה עצמית" at bounding box center [740, 139] width 788 height 41
click at [1100, 128] on div "תרגול יום ראשון עם סנדיה - חמלה עצמית" at bounding box center [989, 138] width 229 height 21
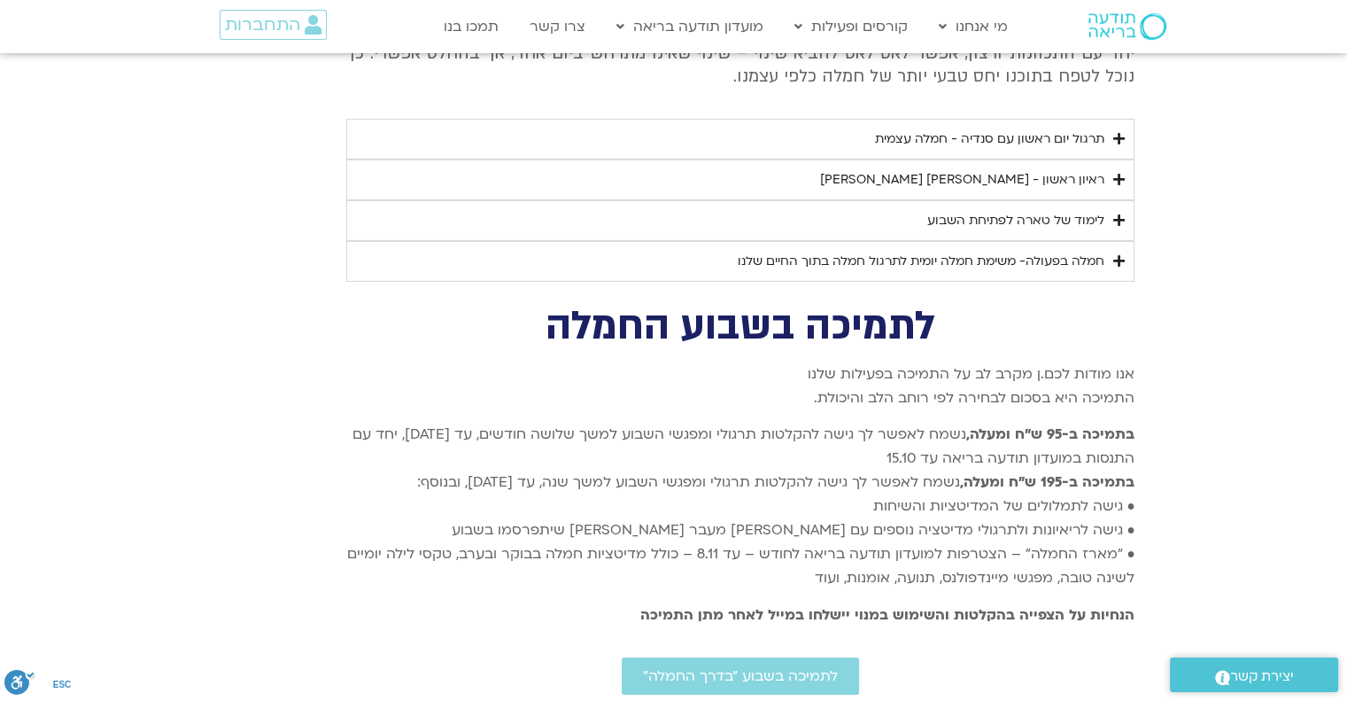
click at [1104, 128] on div "תרגול יום ראשון עם סנדיה - חמלה עצמית" at bounding box center [989, 138] width 229 height 21
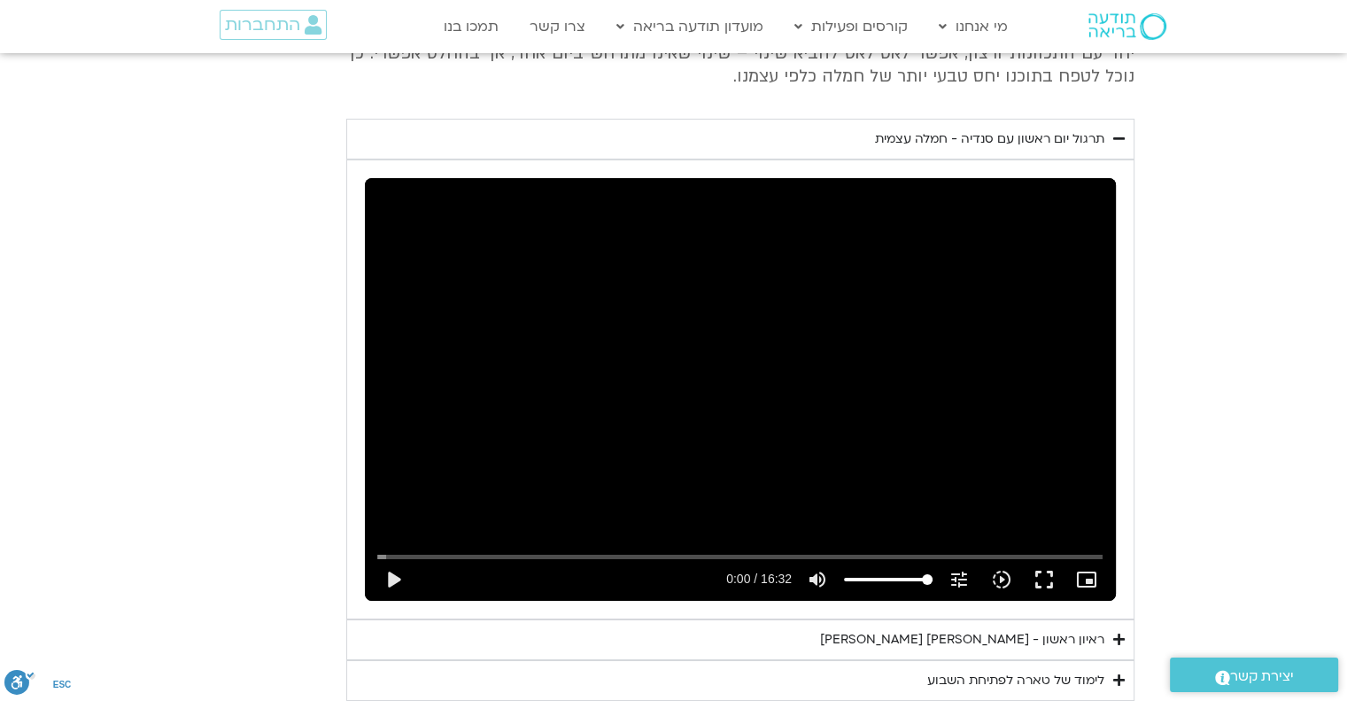
click at [1105, 119] on summary "תרגול יום ראשון עם סנדיה - חמלה עצמית" at bounding box center [740, 139] width 788 height 41
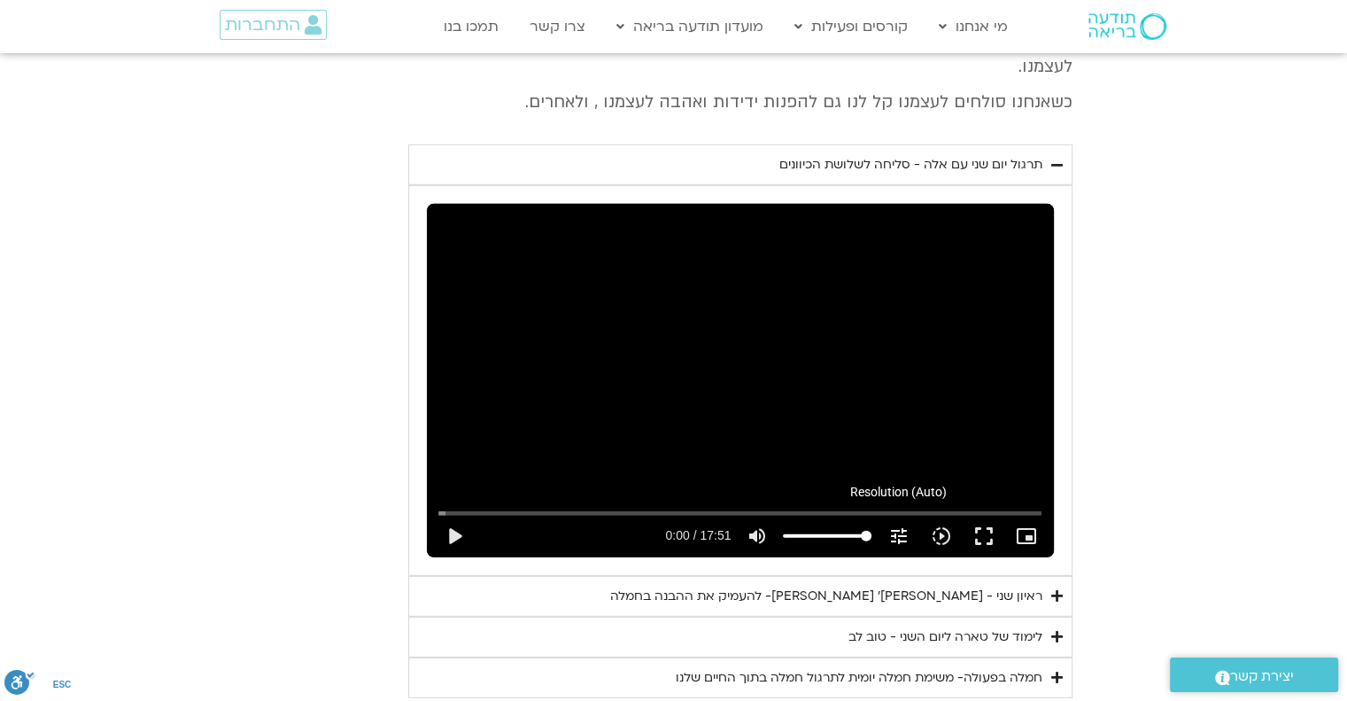
scroll to position [5243, 0]
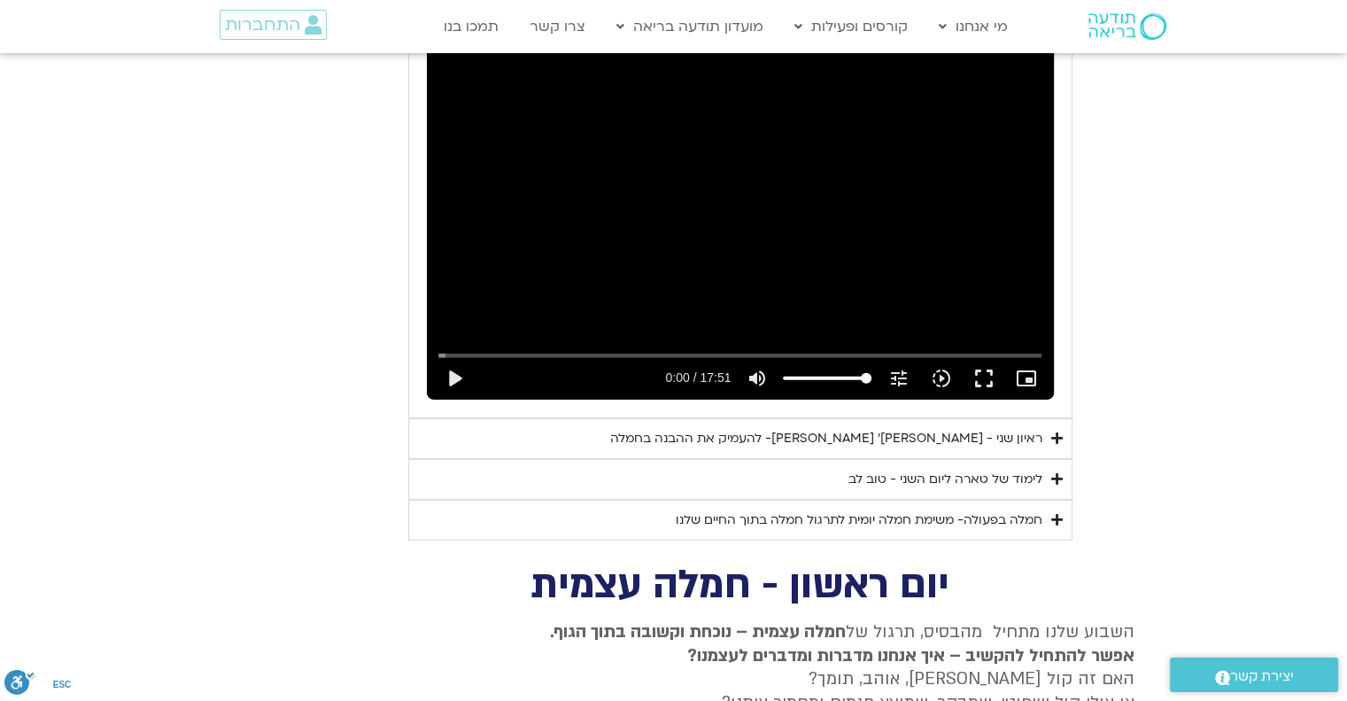
click at [1052, 472] on icon "Accordion. Open links with Enter or Space, close with Escape, and navigate with…" at bounding box center [1057, 478] width 12 height 13
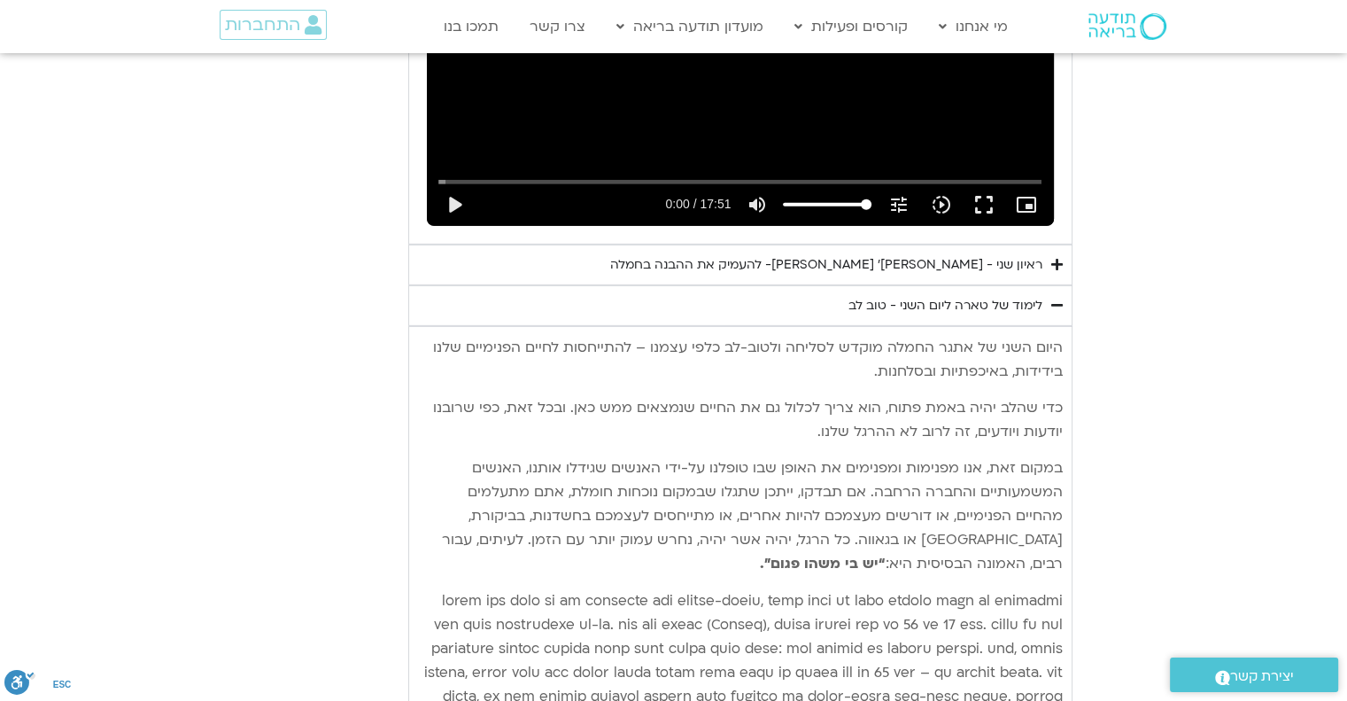
scroll to position [5332, 0]
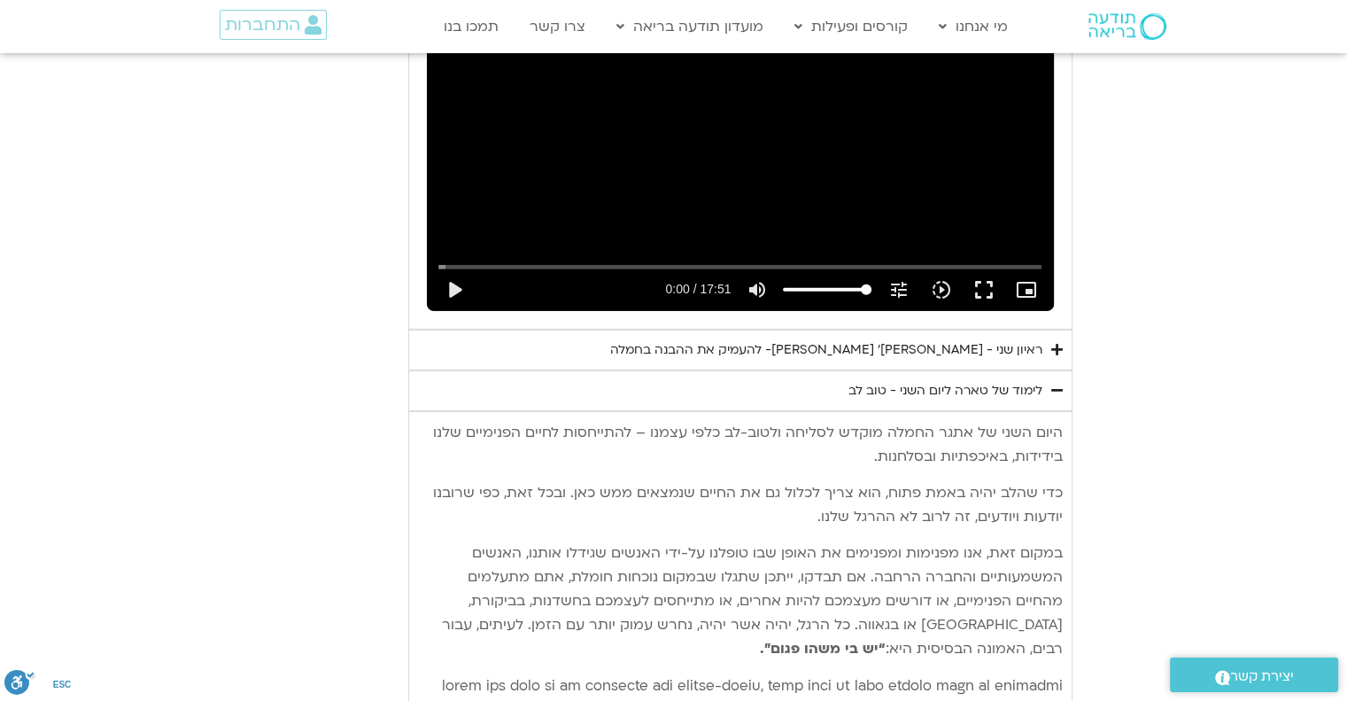
click at [1055, 383] on icon "Accordion. Open links with Enter or Space, close with Escape, and navigate with…" at bounding box center [1057, 389] width 12 height 13
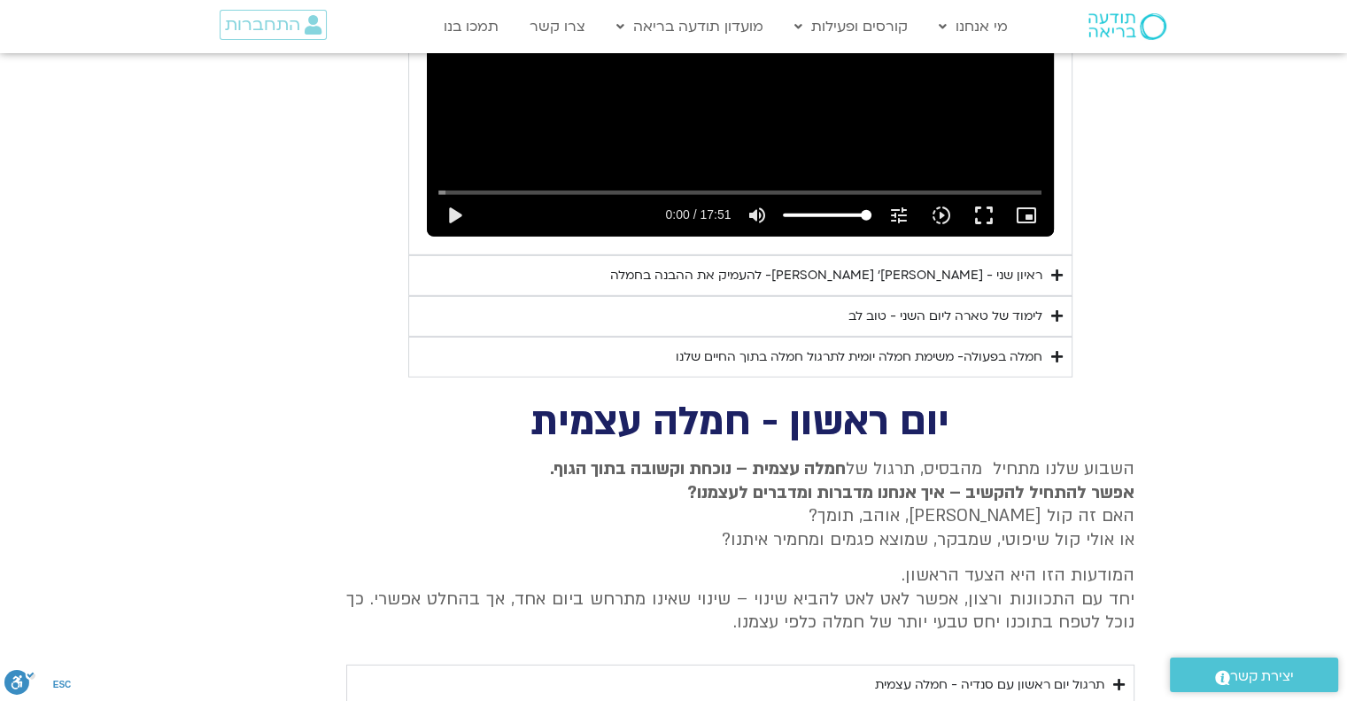
scroll to position [5420, 0]
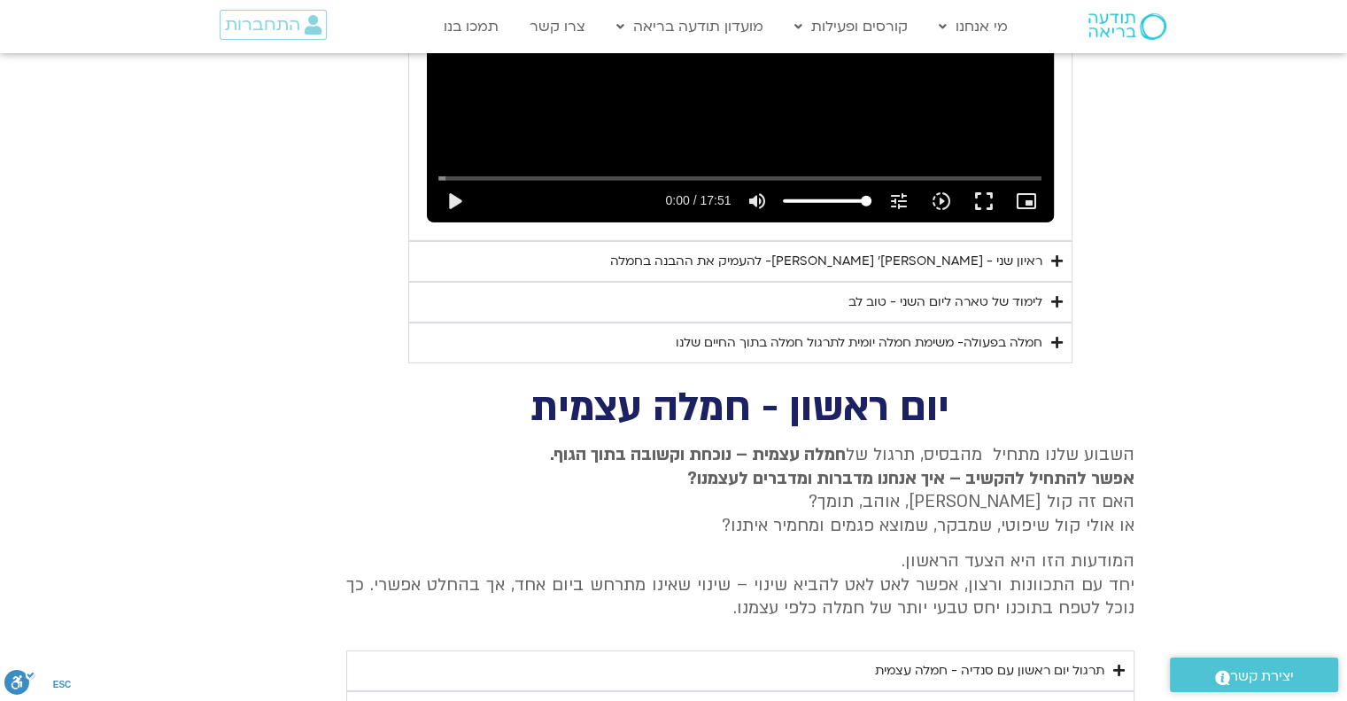
click at [1051, 336] on icon "Accordion. Open links with Enter or Space, close with Escape, and navigate with…" at bounding box center [1057, 342] width 12 height 13
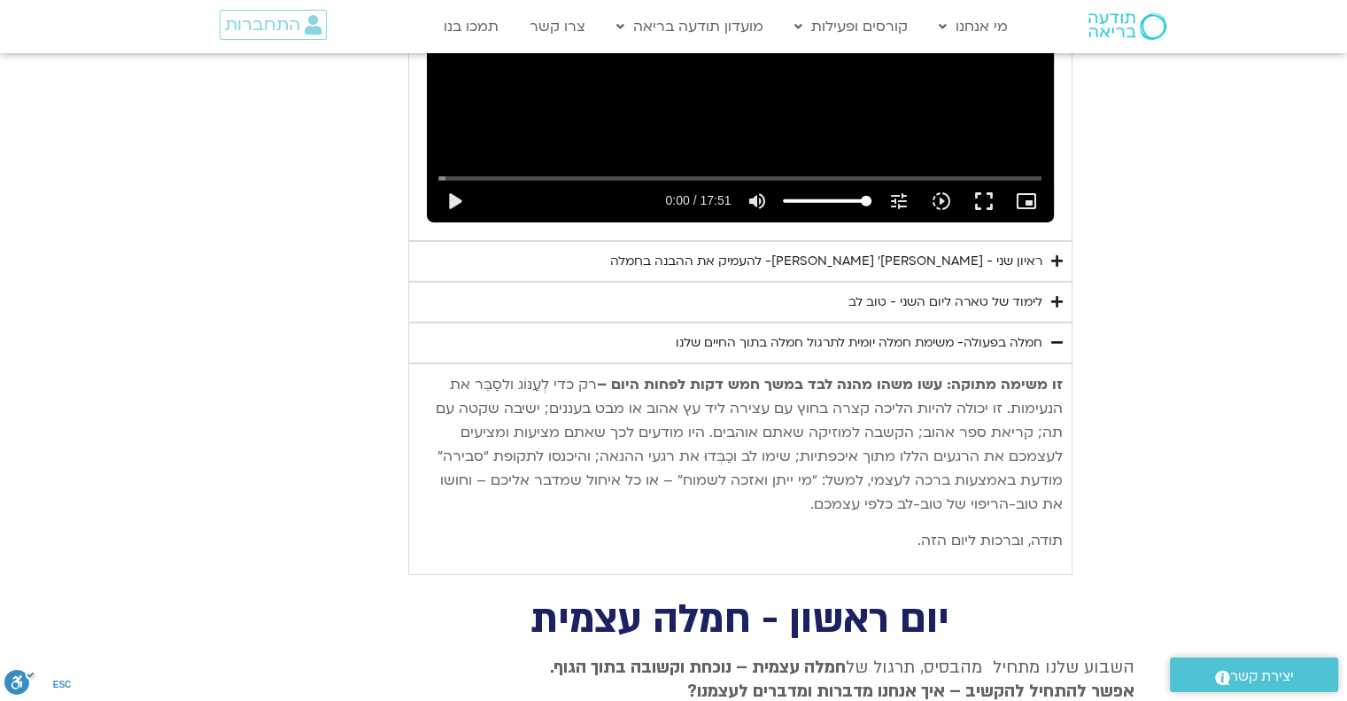
click at [1051, 336] on icon "Accordion. Open links with Enter or Space, close with Escape, and navigate with…" at bounding box center [1057, 342] width 12 height 13
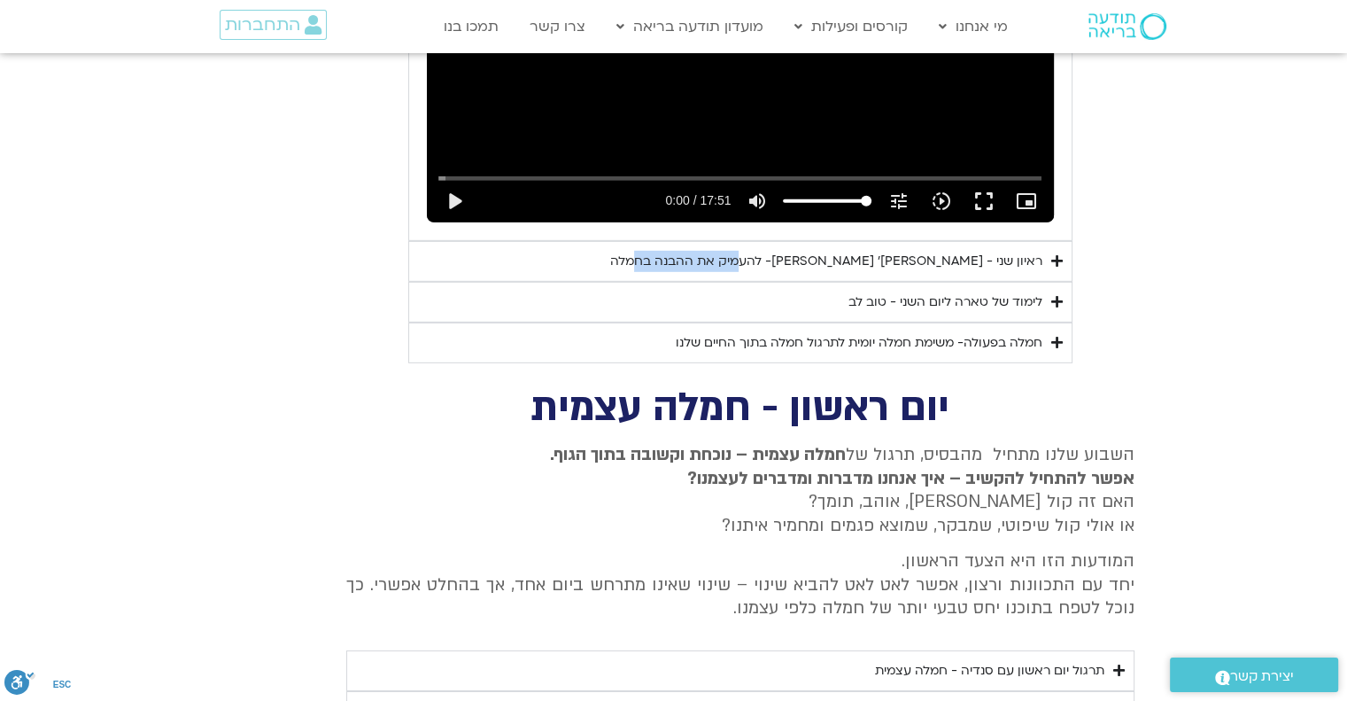
drag, startPoint x: 667, startPoint y: 229, endPoint x: 798, endPoint y: 229, distance: 131.1
click at [786, 241] on summary "ראיון שני - [PERSON_NAME]׳ [PERSON_NAME]- להעמיק את ההבנה בחמלה" at bounding box center [740, 261] width 664 height 41
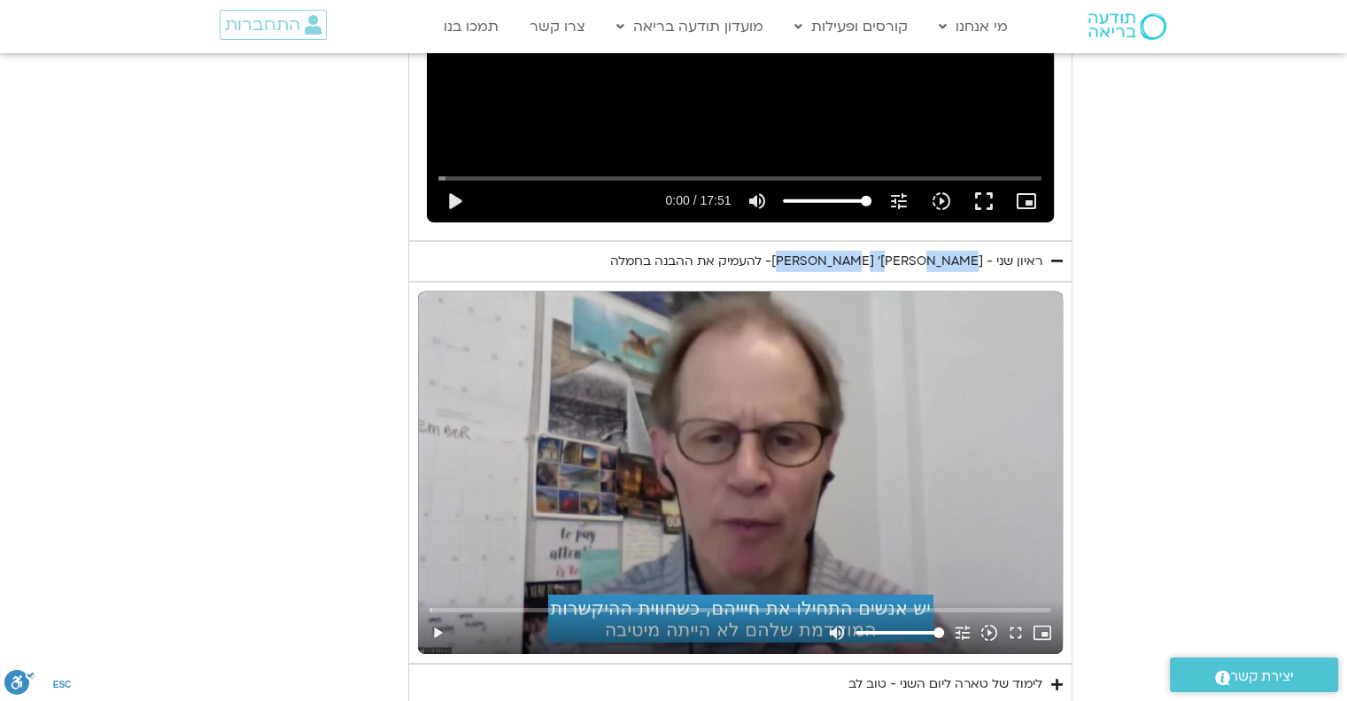
drag, startPoint x: 870, startPoint y: 229, endPoint x: 957, endPoint y: 231, distance: 87.7
click at [953, 251] on div "ראיון שני - [PERSON_NAME]׳ [PERSON_NAME]- להעמיק את ההבנה בחמלה" at bounding box center [826, 261] width 432 height 21
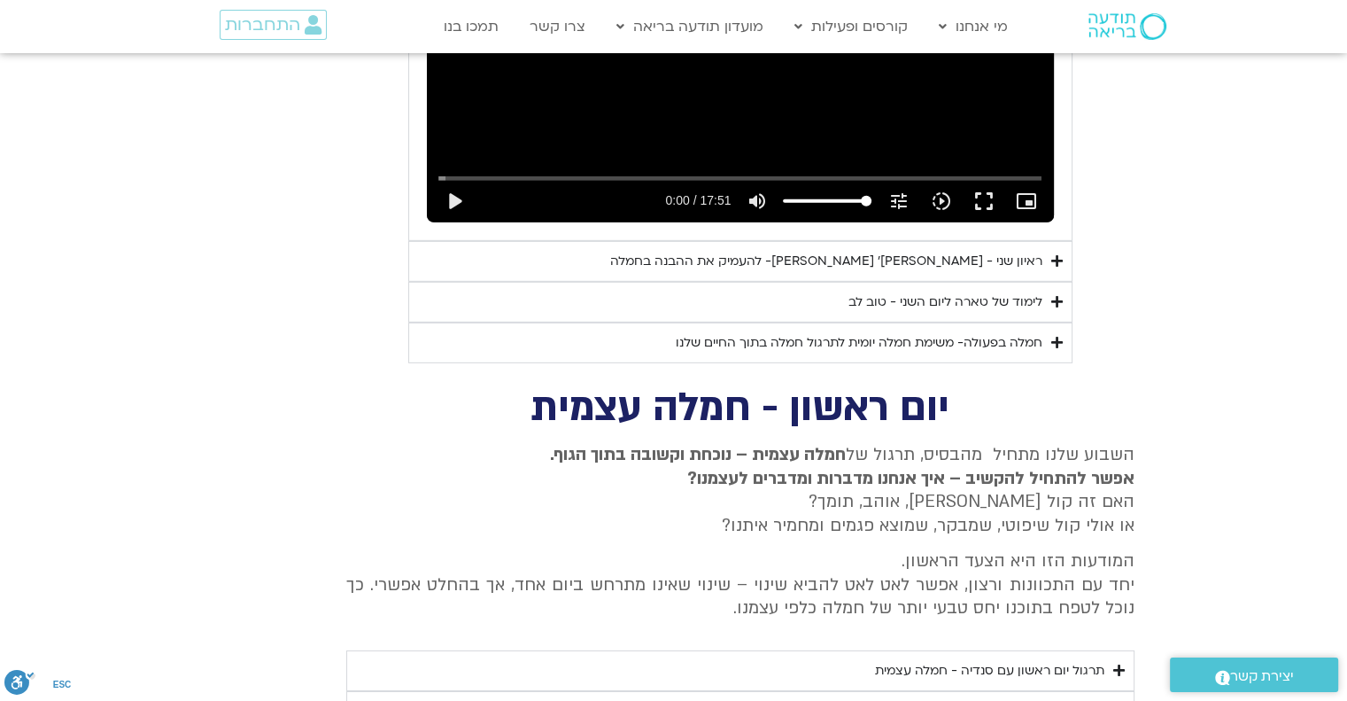
click at [976, 251] on div "ראיון שני - [PERSON_NAME]׳ [PERSON_NAME]- להעמיק את ההבנה בחמלה" at bounding box center [826, 261] width 432 height 21
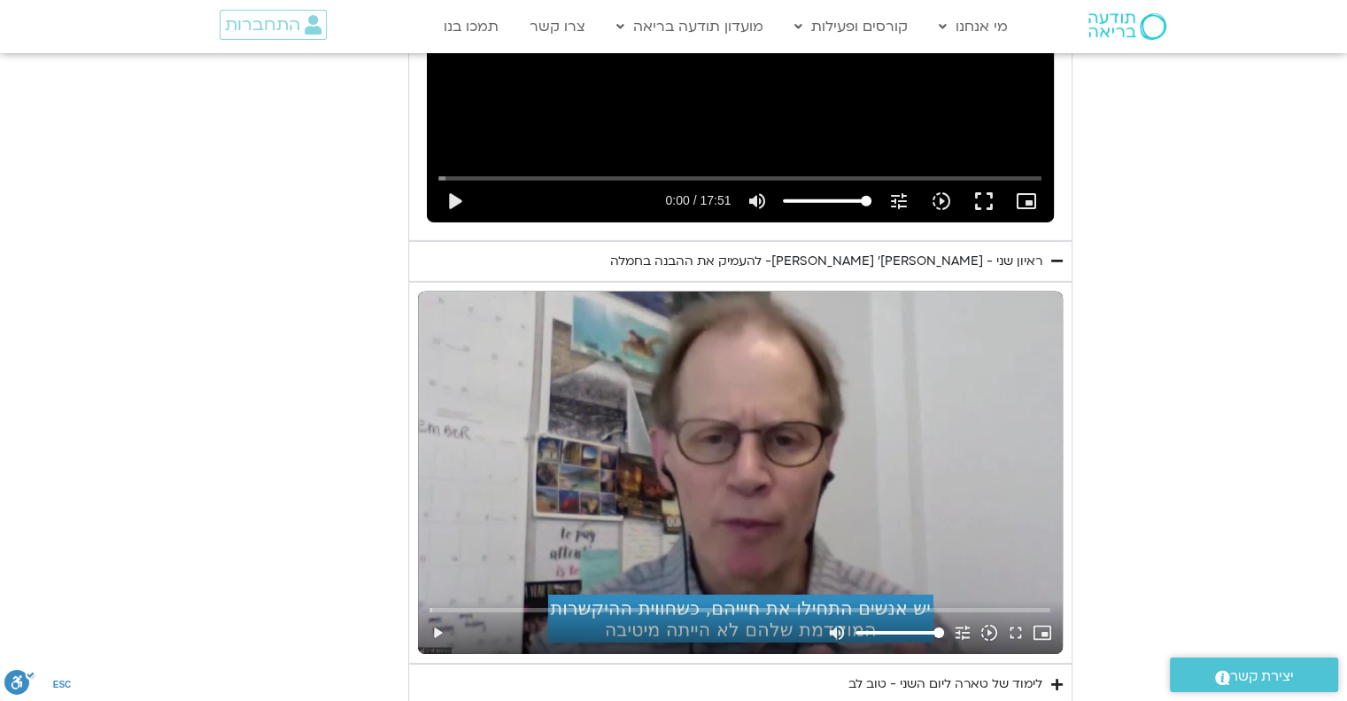
click at [1036, 251] on div "ראיון שני - [PERSON_NAME]׳ [PERSON_NAME]- להעמיק את ההבנה בחמלה" at bounding box center [826, 261] width 432 height 21
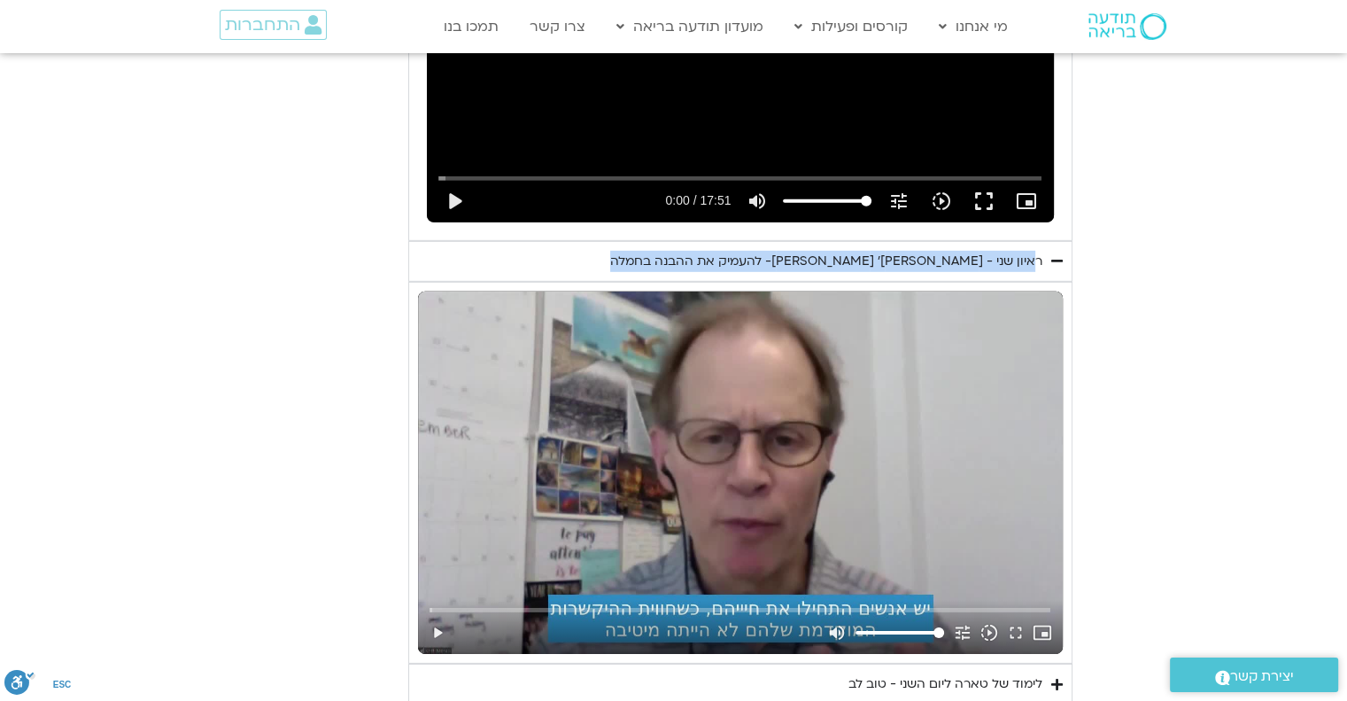
click at [1035, 251] on div "ראיון שני - [PERSON_NAME]׳ [PERSON_NAME]- להעמיק את ההבנה בחמלה" at bounding box center [826, 261] width 432 height 21
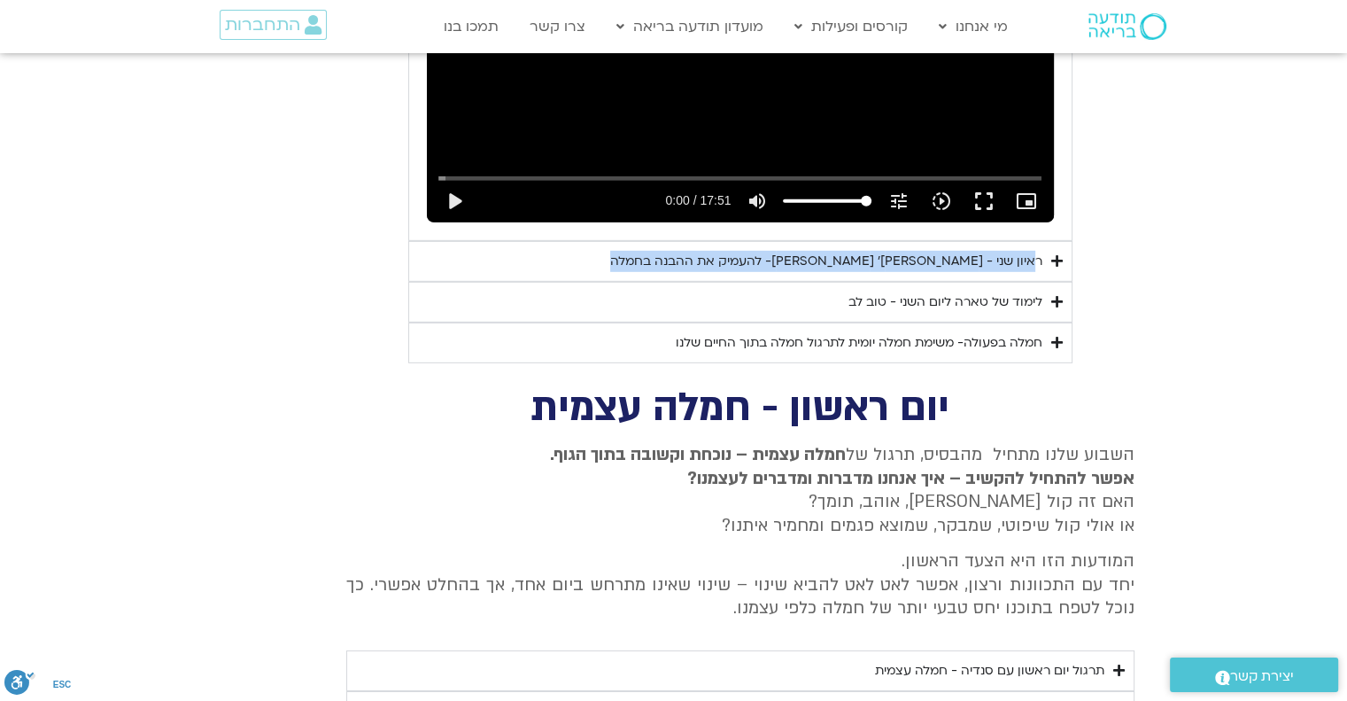
copy summary "ראיון שני - [PERSON_NAME]׳ [PERSON_NAME]- להעמיק את ההבנה בחמלה"
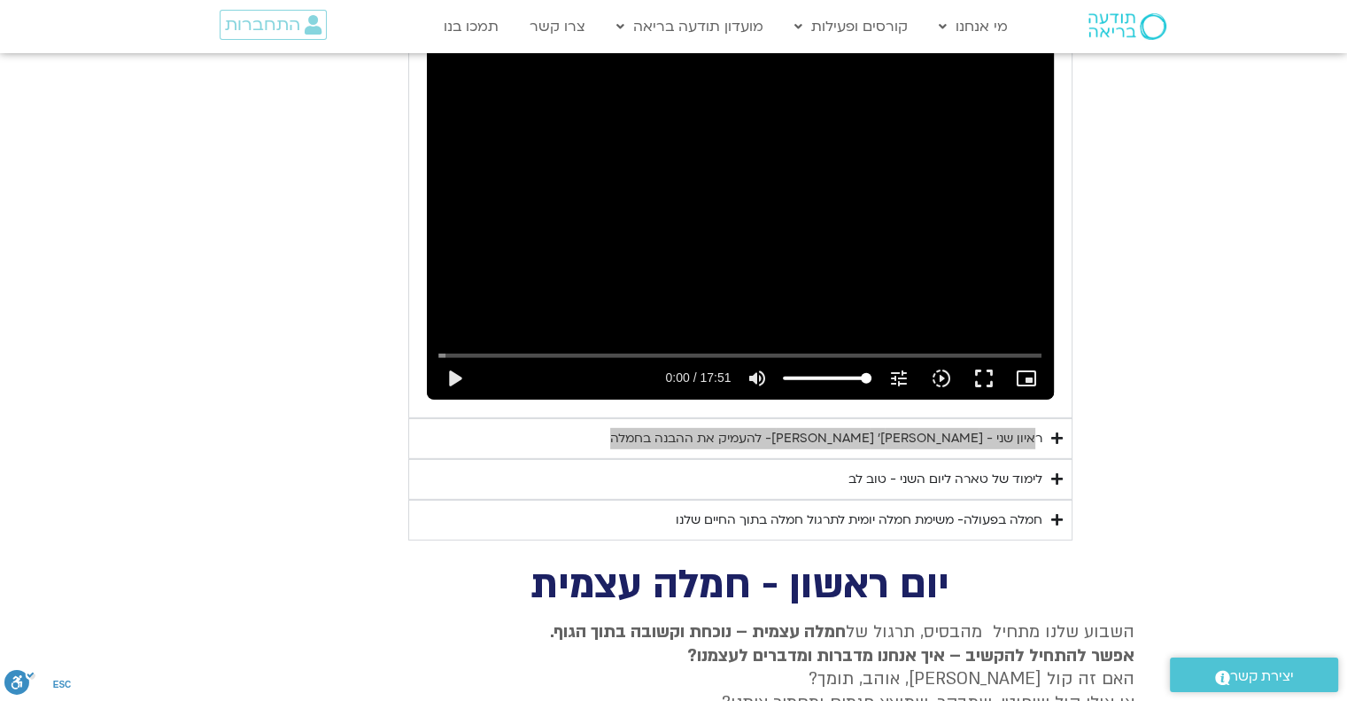
scroll to position [5332, 0]
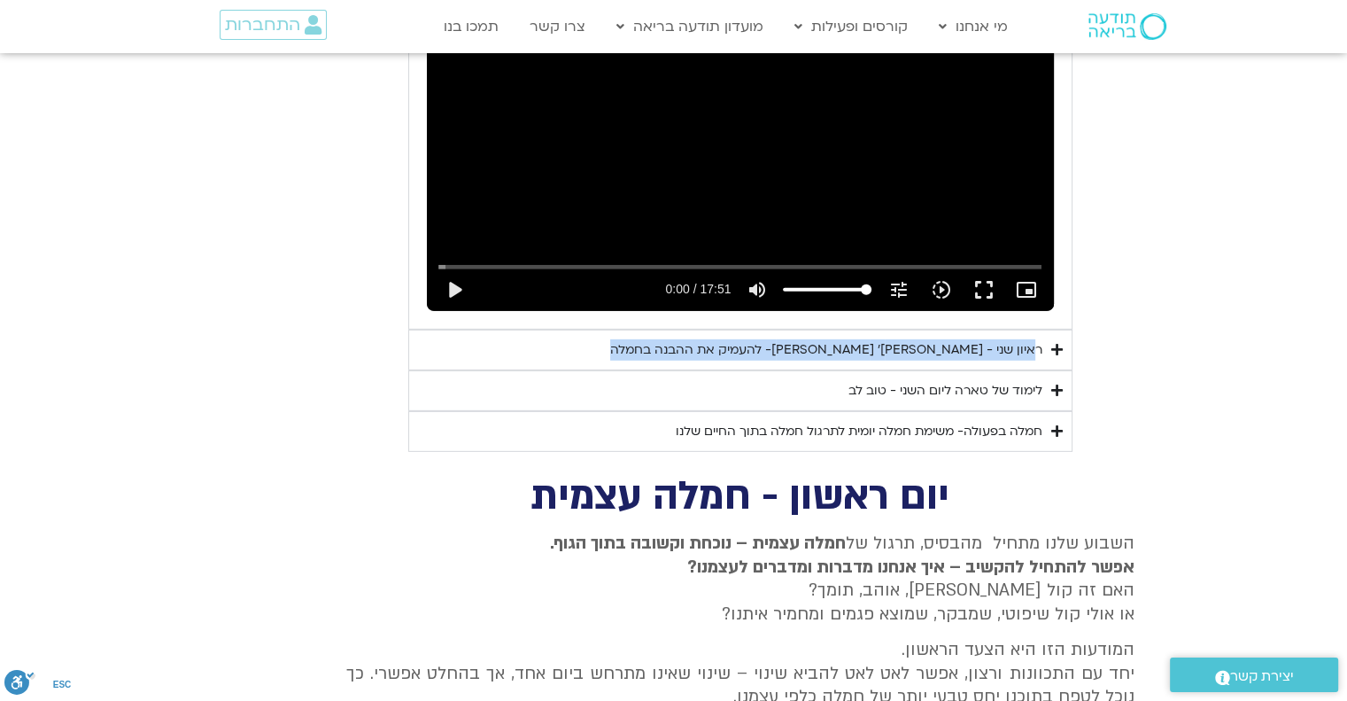
click at [1127, 300] on section "יום שני - סליחה וטוב לב "סליחה אינה שכחה או התעלמות מהתנהגות פוגעת. במקום זאת, …" at bounding box center [673, 25] width 1347 height 849
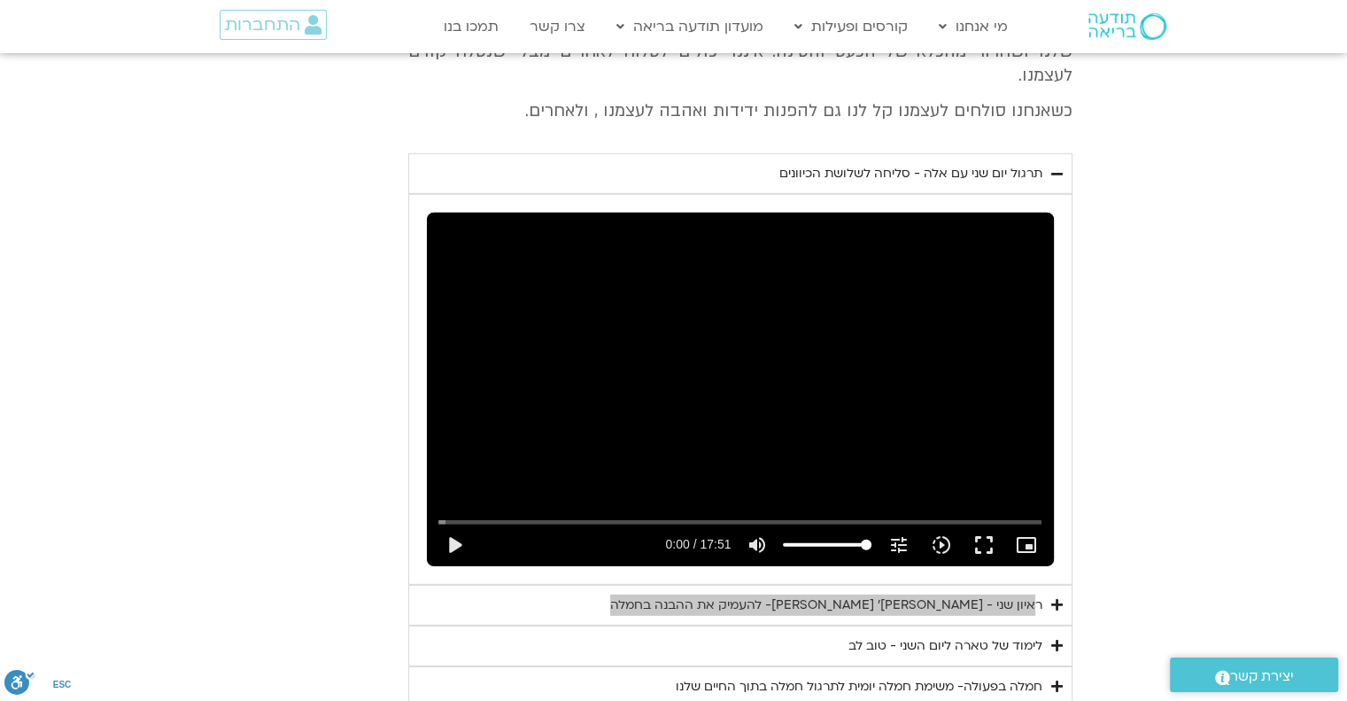
scroll to position [5066, 0]
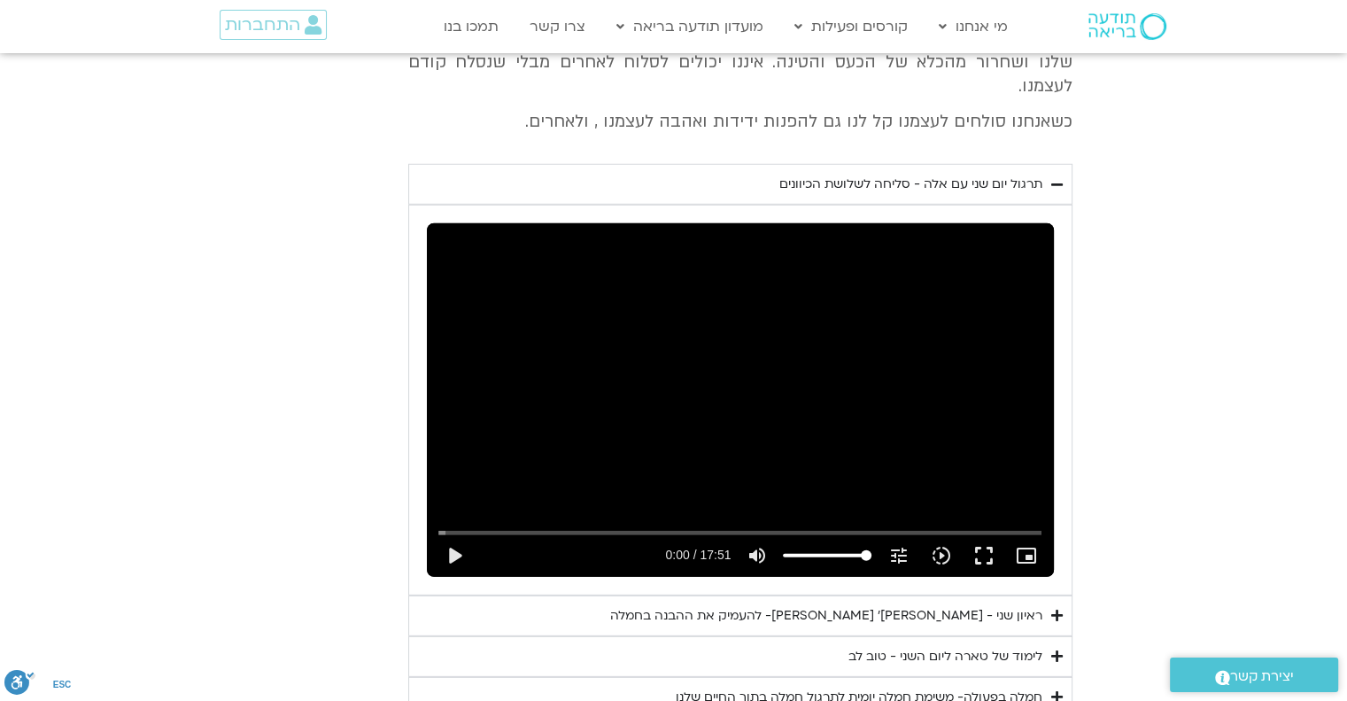
click at [1051, 178] on icon "Accordion. Open links with Enter or Space, close with Escape, and navigate with…" at bounding box center [1057, 184] width 12 height 13
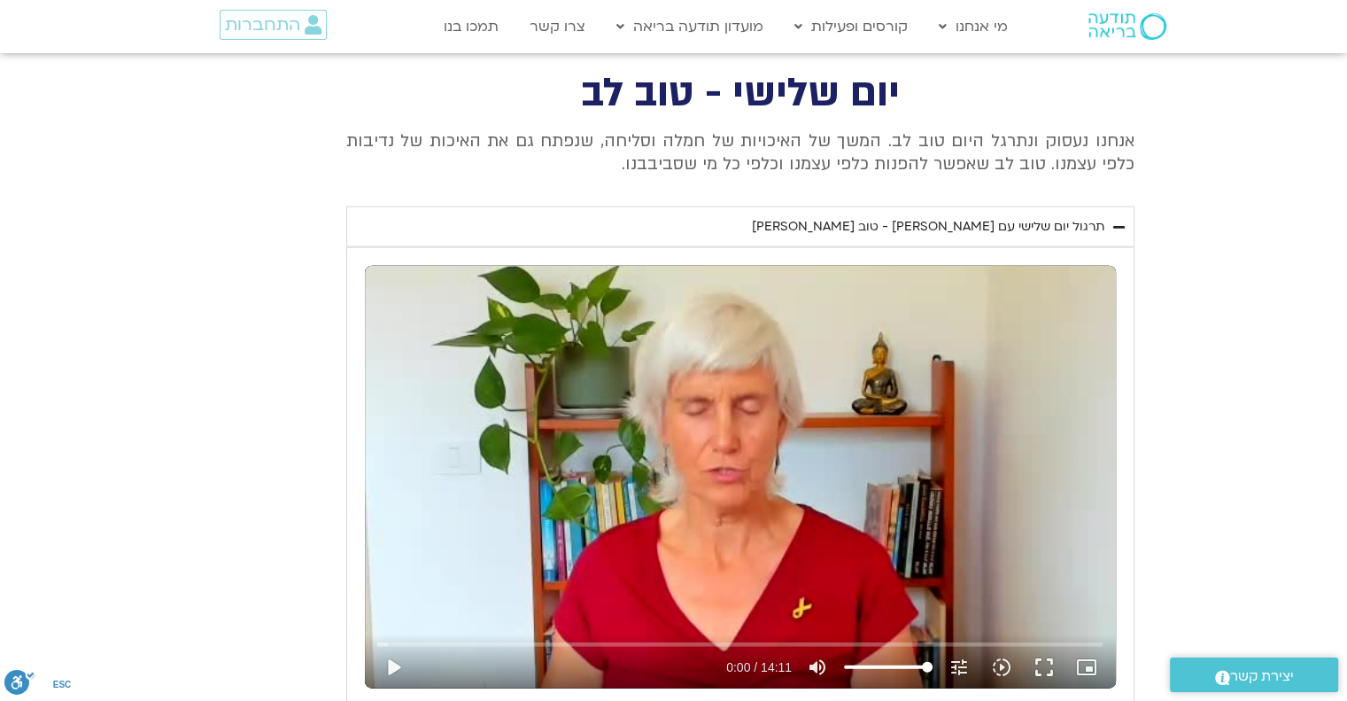
scroll to position [4003, 0]
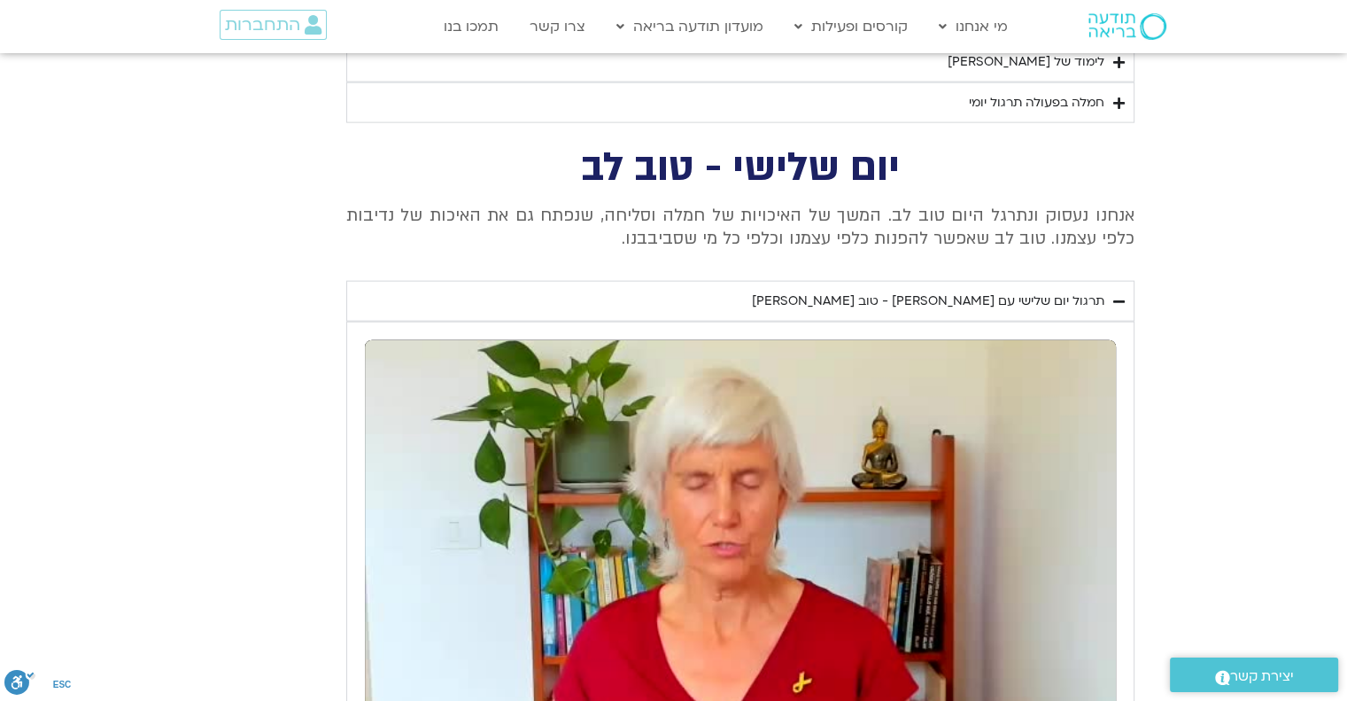
drag, startPoint x: 910, startPoint y: 154, endPoint x: 650, endPoint y: 235, distance: 271.7
click at [650, 235] on div "יום שלישי - טוב לב אנחנו נעסוק ונתרגל היום טוב לב. המשך של האיכויות של חמלה וסל…" at bounding box center [673, 527] width 921 height 754
copy div "יום שלישי - טוב לב אנחנו נעסוק ונתרגל היום טוב לב. המשך של האיכויות של חמלה וסל…"
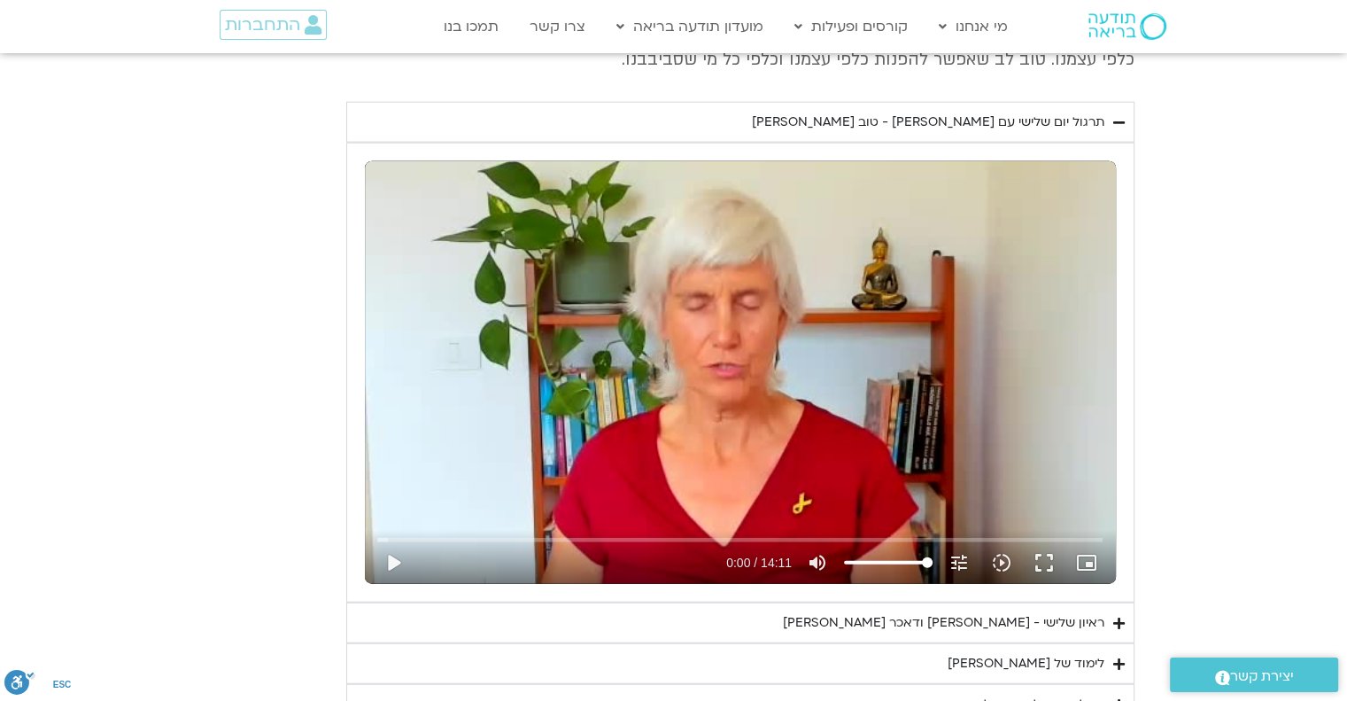
scroll to position [4446, 0]
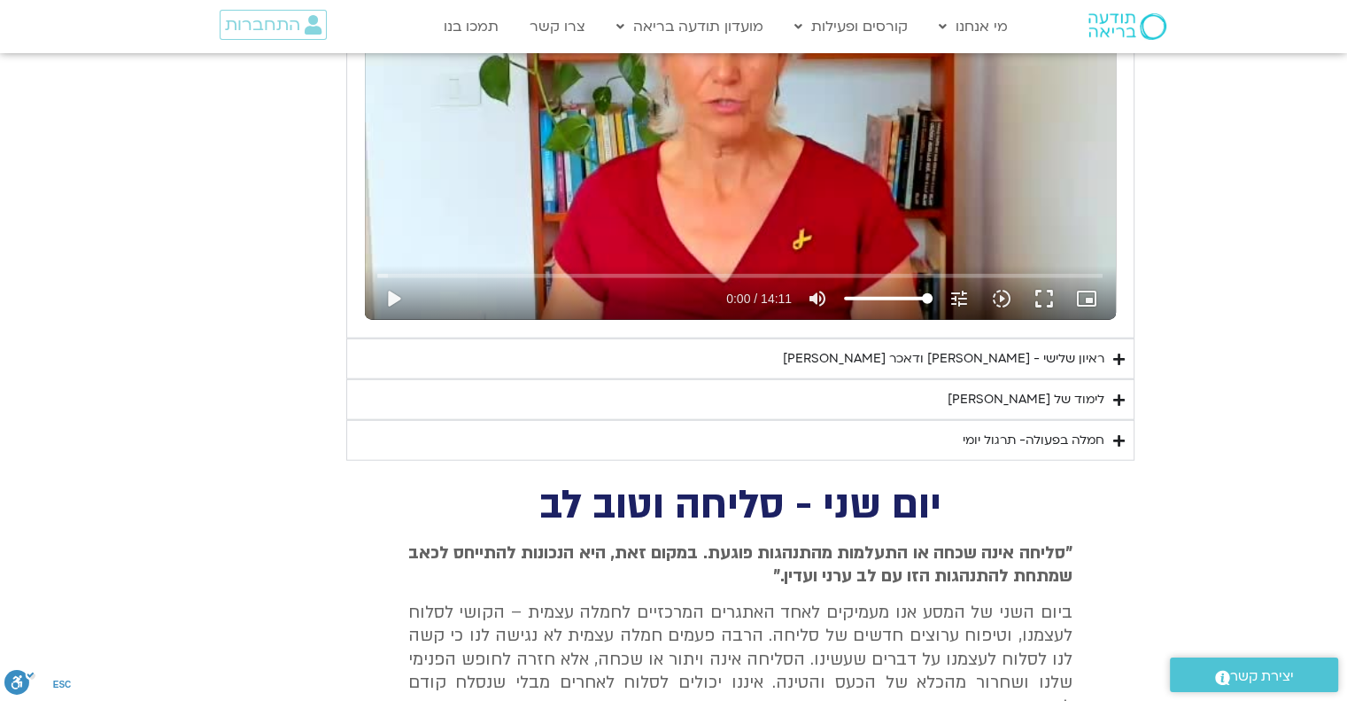
click at [1119, 393] on icon "Accordion. Open links with Enter or Space, close with Escape, and navigate with…" at bounding box center [1119, 399] width 12 height 13
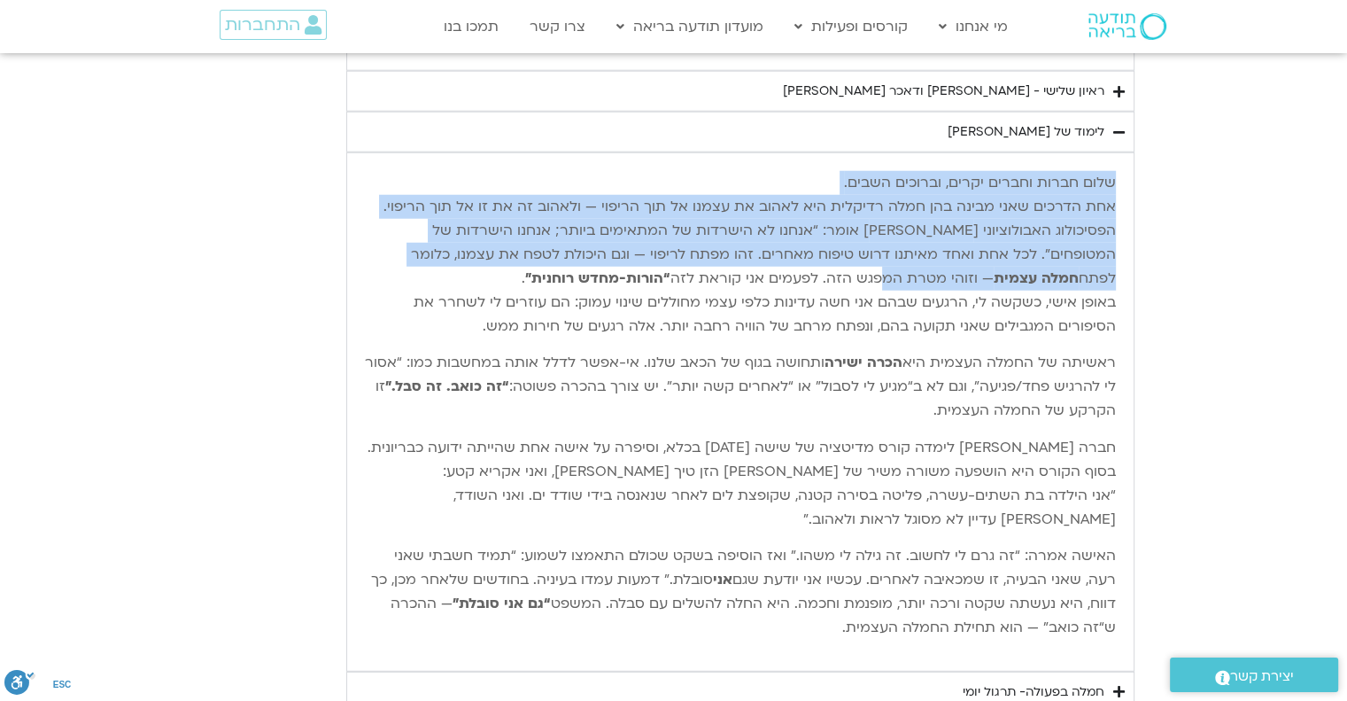
scroll to position [4889, 0]
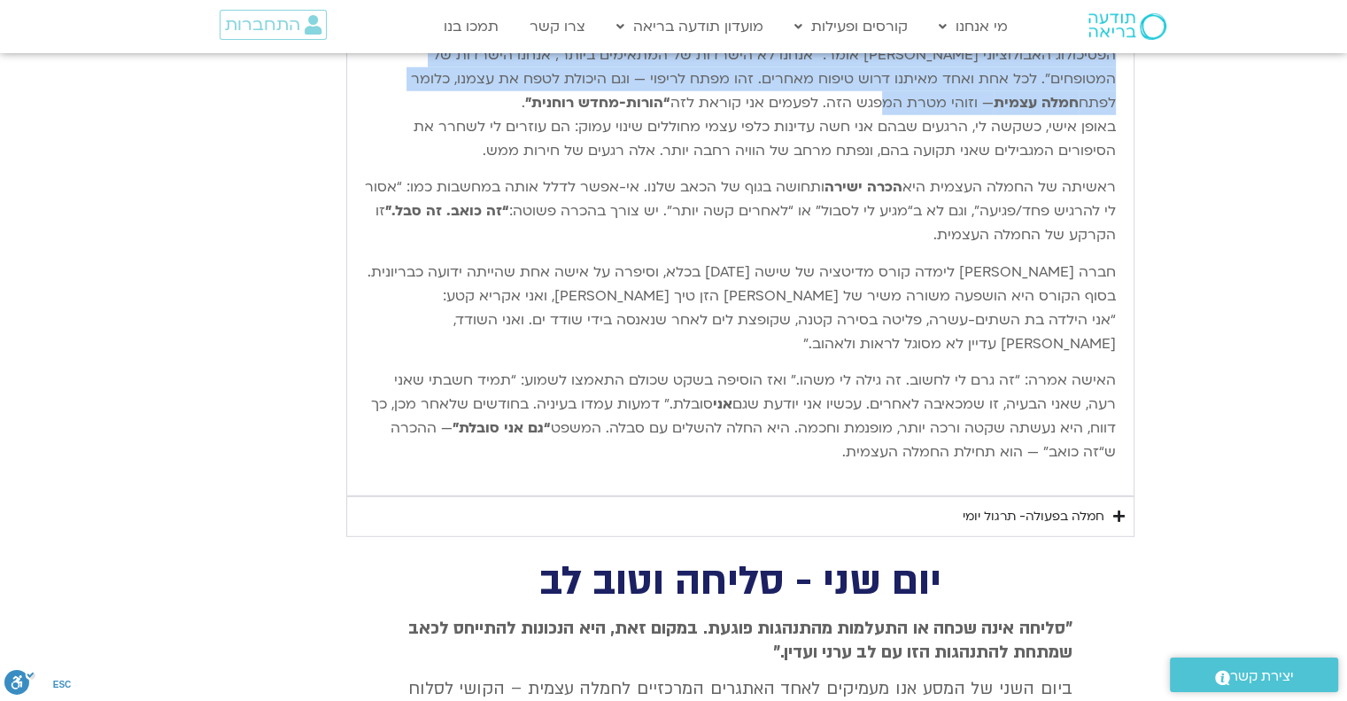
drag, startPoint x: 1114, startPoint y: 176, endPoint x: 854, endPoint y: 445, distance: 373.9
click at [854, 445] on div "שלום חברות וחברים יקרים, וברוכים השבים. אחת הדרכים שאני מבינה בהן חמלה רדיקלית …" at bounding box center [740, 237] width 751 height 482
copy div "שלום חברות וחברים יקרים, וברוכים השבים. אחת הדרכים שאני מבינה בהן חמלה רדיקלית …"
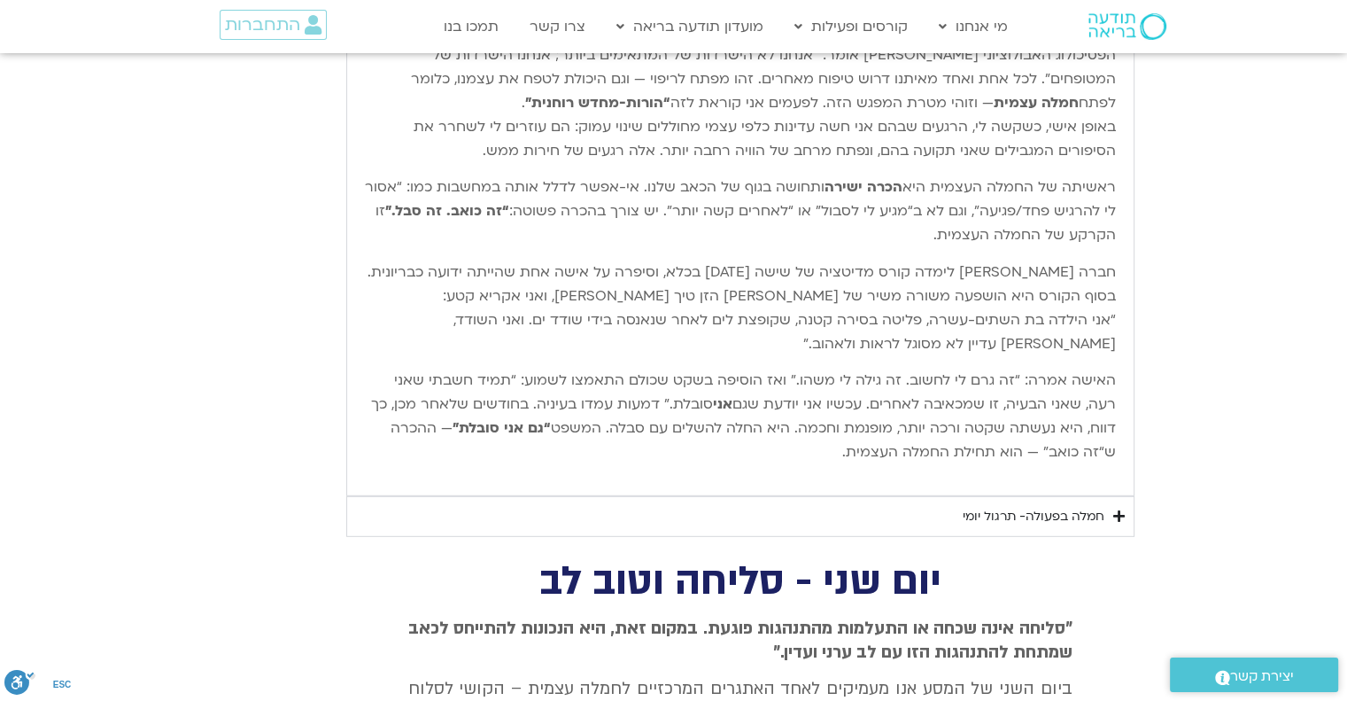
click at [1124, 509] on icon "Accordion. Open links with Enter or Space, close with Escape, and navigate with…" at bounding box center [1119, 515] width 12 height 13
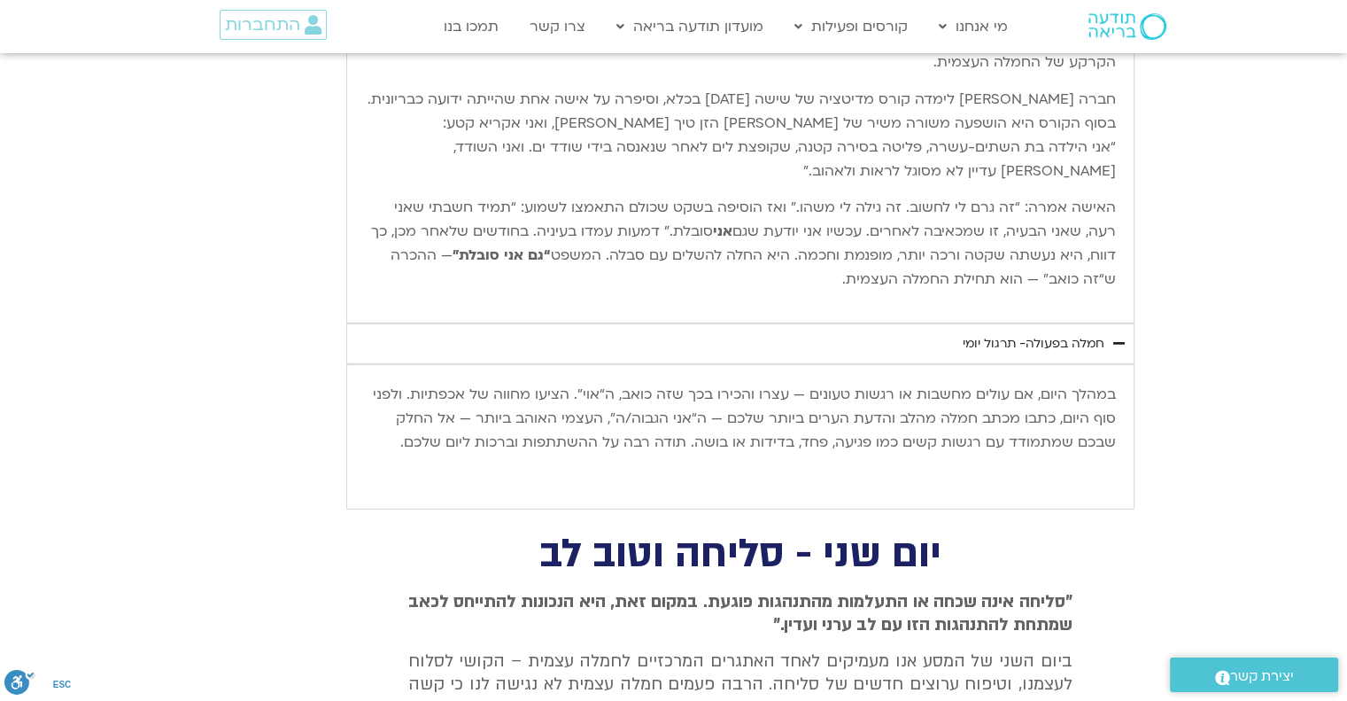
scroll to position [5066, 0]
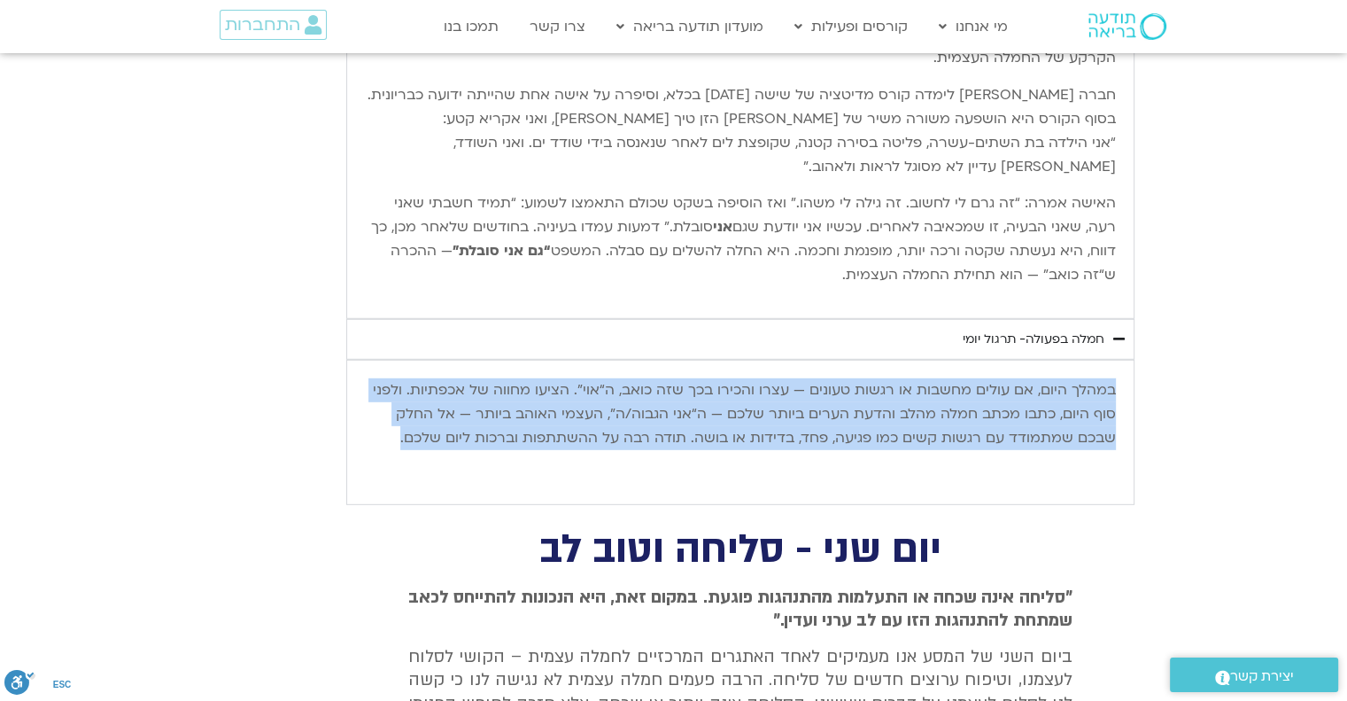
drag, startPoint x: 1114, startPoint y: 377, endPoint x: 393, endPoint y: 432, distance: 723.0
click at [393, 432] on p "במהלך היום, אם עולים מחשבות או רגשות טעונים — עצרו והכירו בכך שזה כואב, ה“אוי”.…" at bounding box center [740, 414] width 751 height 72
copy p "במהלך היום, אם עולים מחשבות או רגשות טעונים — עצרו והכירו בכך שזה כואב, ה“אוי”.…"
drag, startPoint x: 953, startPoint y: 329, endPoint x: 1106, endPoint y: 325, distance: 153.3
click at [1106, 325] on summary "חמלה בפעולה- תרגול יומי" at bounding box center [740, 339] width 788 height 41
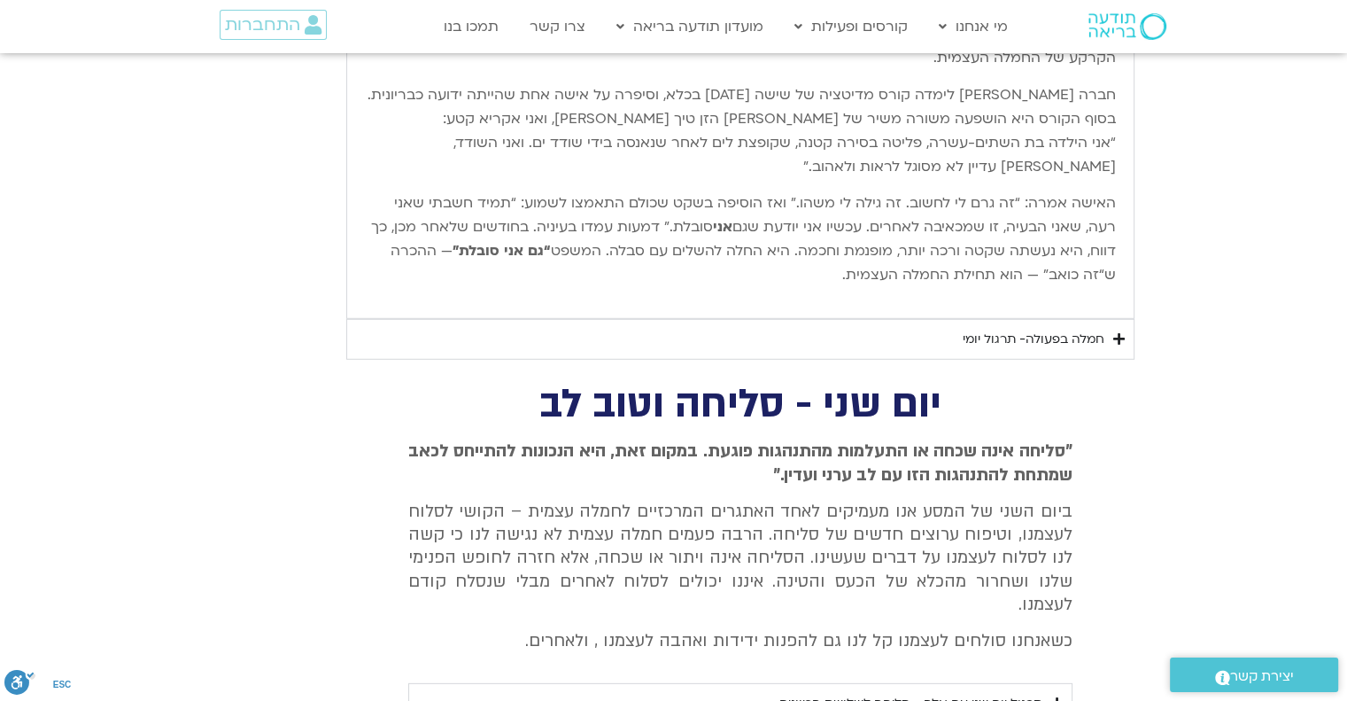
copy div "חמלה בפעולה- תרגול יומי"
click at [1122, 333] on icon "Accordion. Open links with Enter or Space, close with Escape, and navigate with…" at bounding box center [1119, 338] width 12 height 13
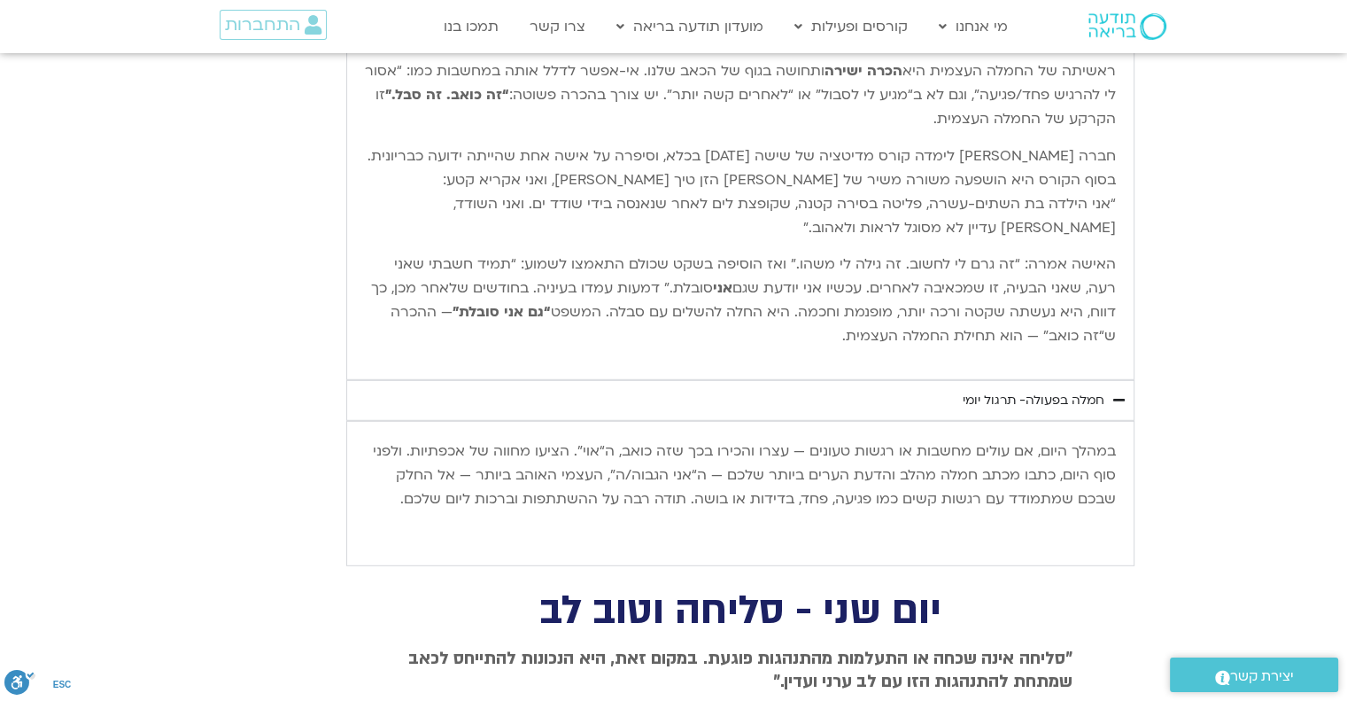
scroll to position [4977, 0]
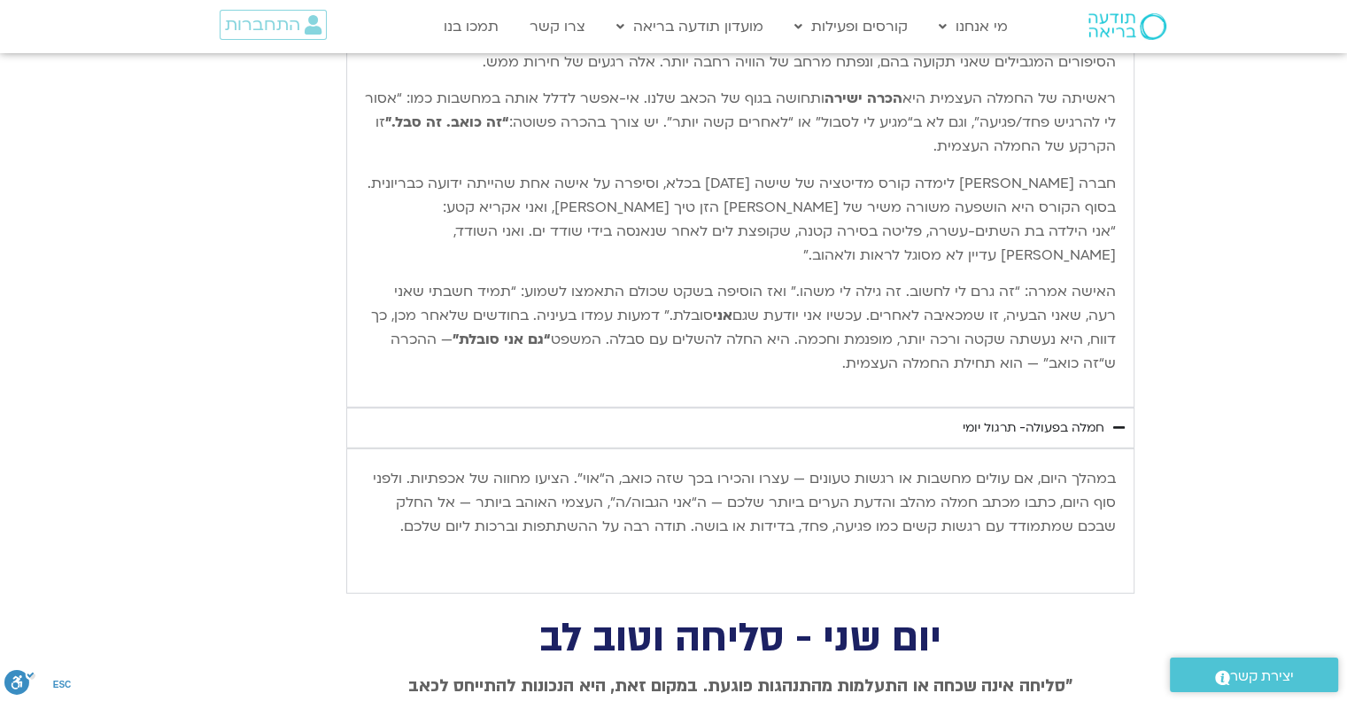
click at [1120, 421] on icon "Accordion. Open links with Enter or Space, close with Escape, and navigate with…" at bounding box center [1119, 427] width 12 height 13
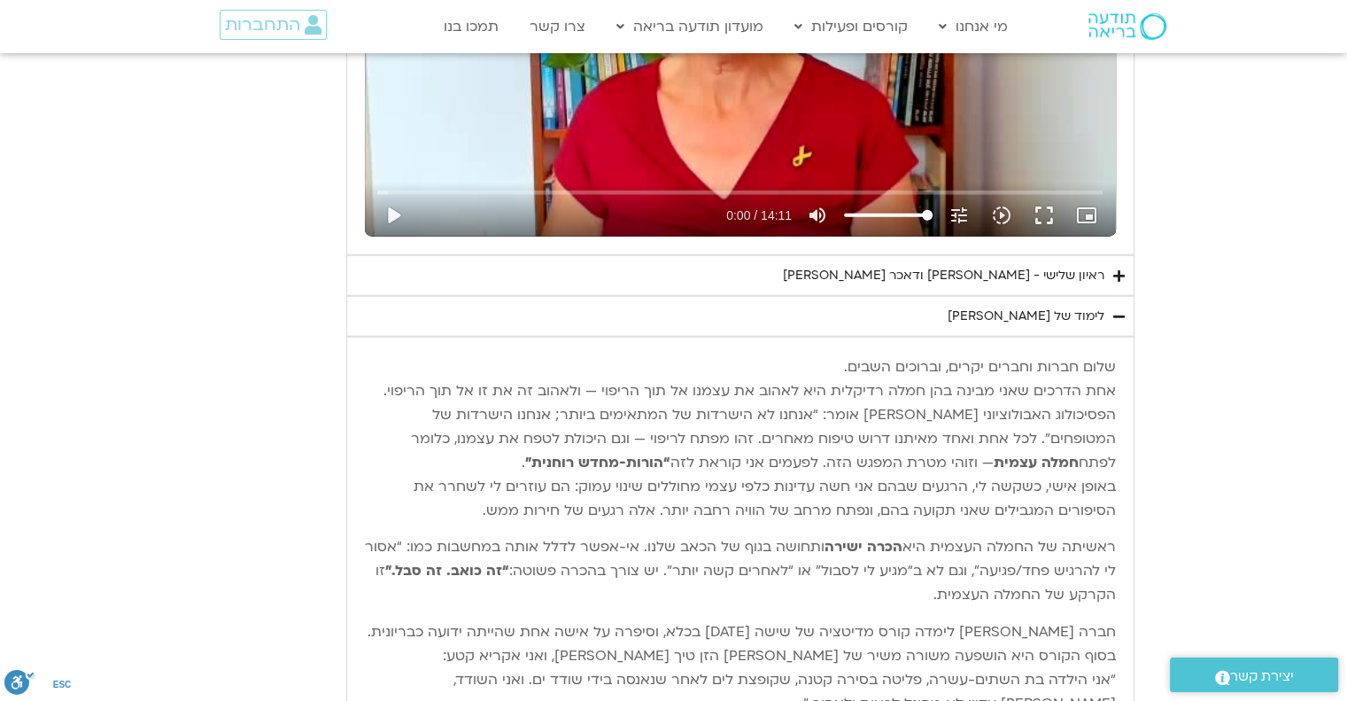
scroll to position [4446, 0]
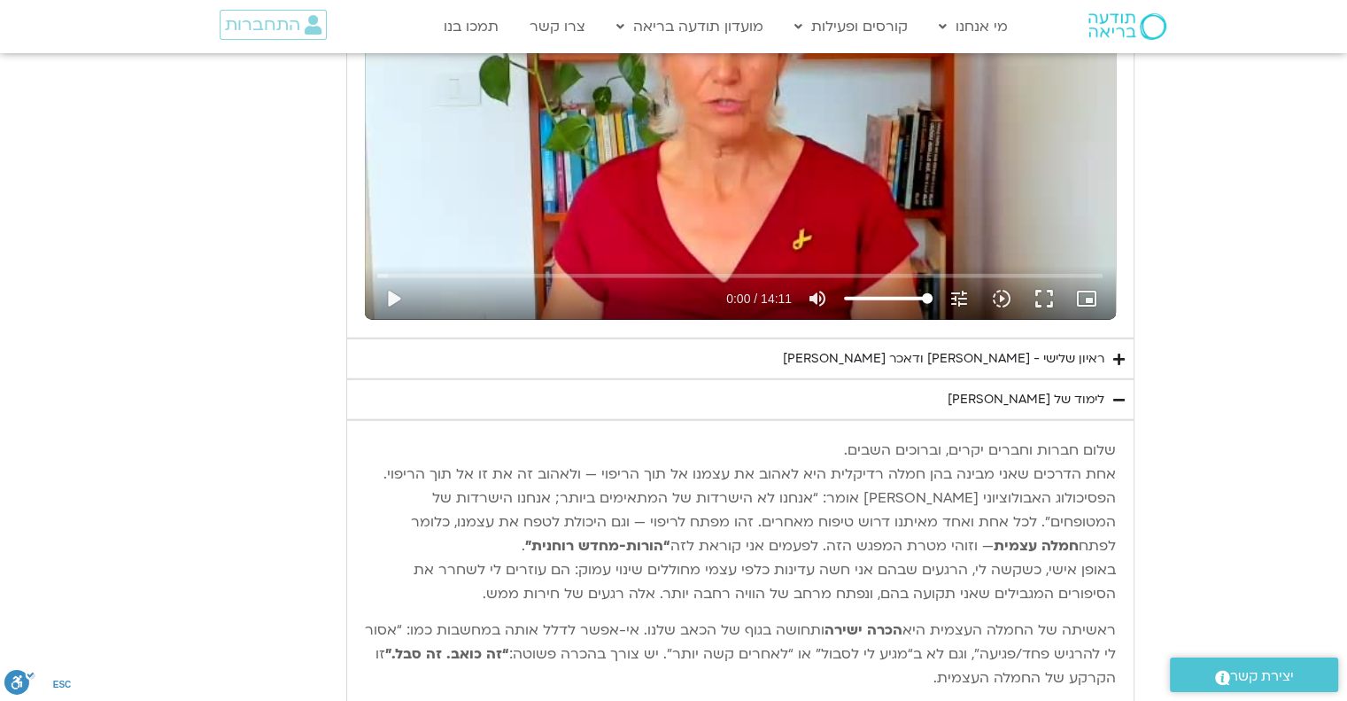
click at [1115, 393] on icon "Accordion. Open links with Enter or Space, close with Escape, and navigate with…" at bounding box center [1119, 399] width 12 height 13
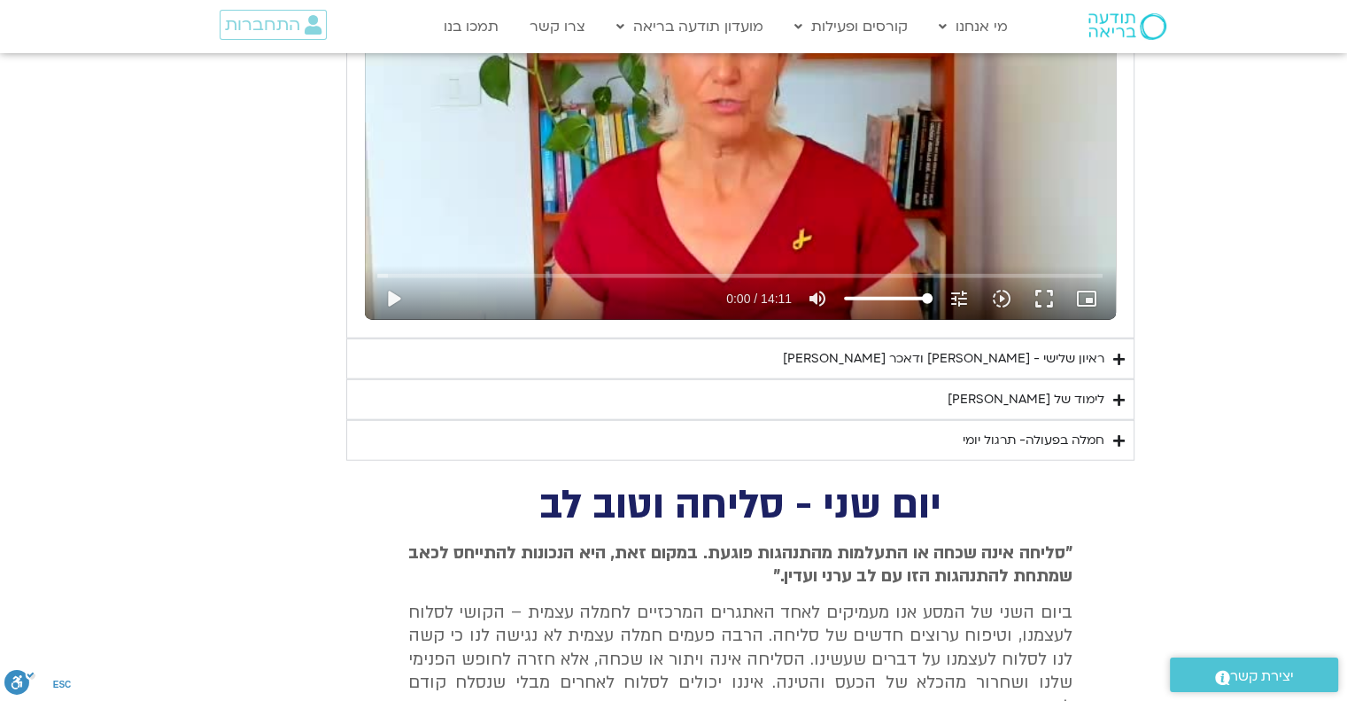
click at [871, 345] on summary "ראיון שלישי - [PERSON_NAME] ודאכר [PERSON_NAME]" at bounding box center [740, 358] width 788 height 41
click at [872, 345] on summary "ראיון שלישי - [PERSON_NAME] ודאכר [PERSON_NAME]" at bounding box center [740, 358] width 788 height 41
copy summary "ראיון שלישי - [PERSON_NAME] ודאכר [PERSON_NAME]"
click at [1118, 352] on icon "Accordion. Open links with Enter or Space, close with Escape, and navigate with…" at bounding box center [1119, 358] width 12 height 13
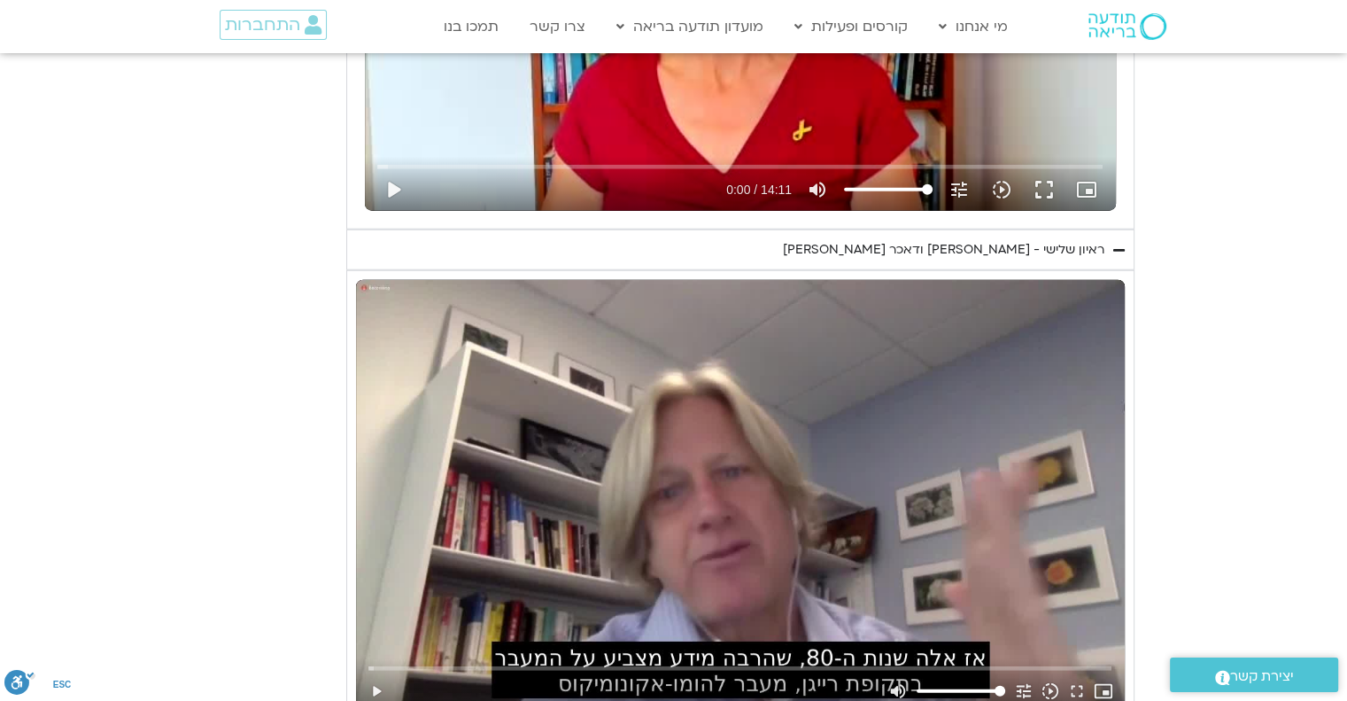
scroll to position [4623, 0]
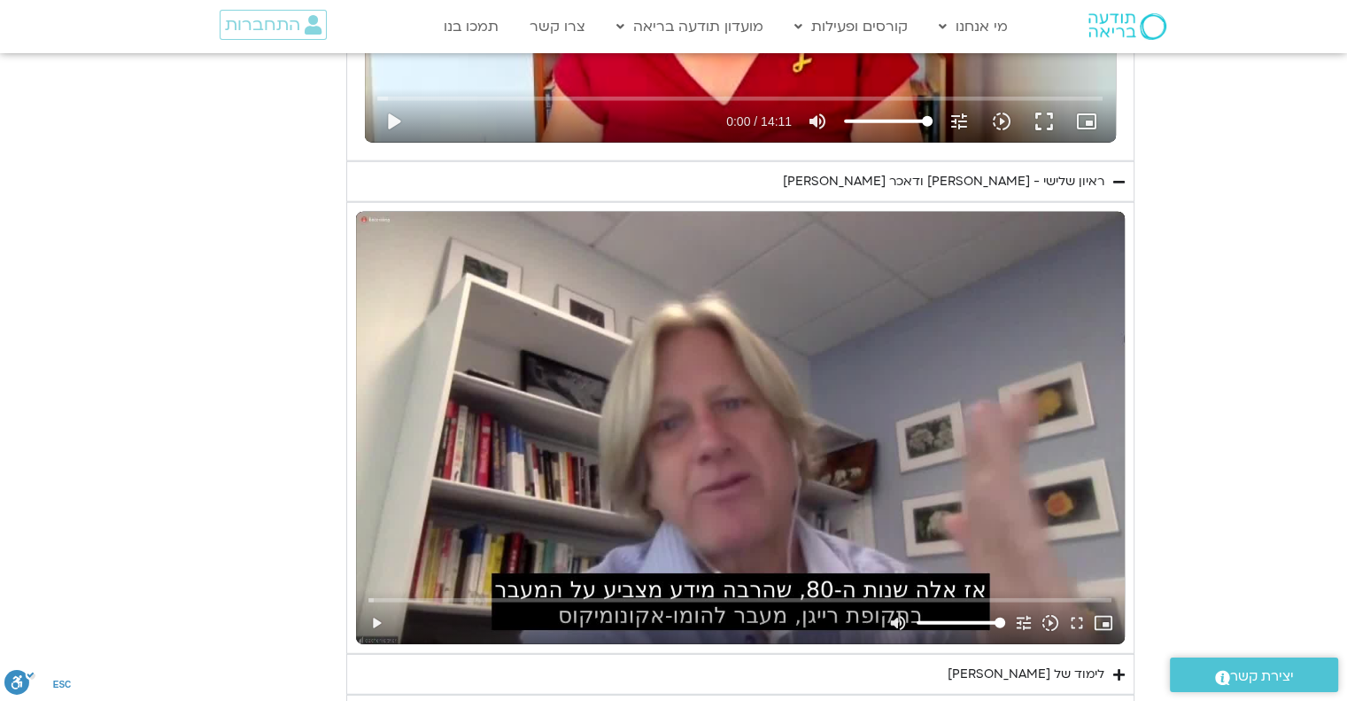
click at [1237, 297] on section "יום שלישי - טוב לב אנחנו נעסוק ונתרגל היום טוב לב. המשך של האיכויות של חמלה וסל…" at bounding box center [673, 132] width 1347 height 1205
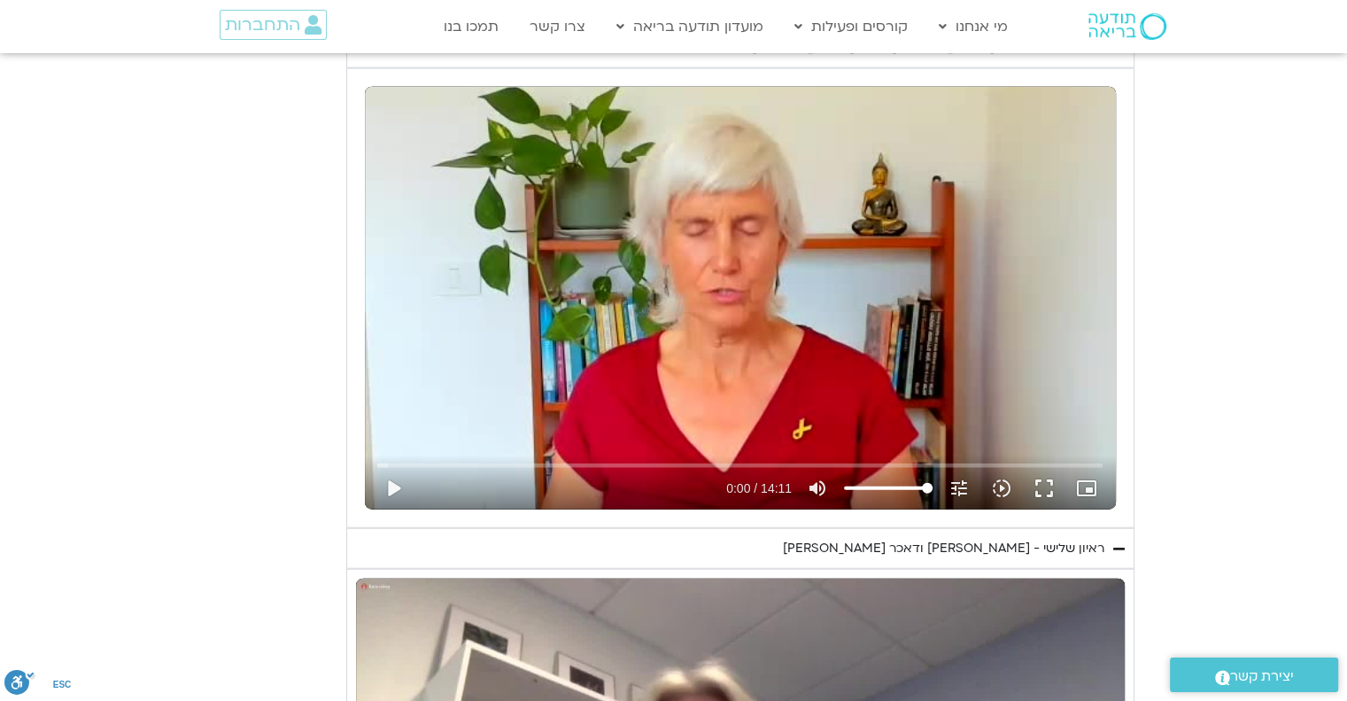
scroll to position [4180, 0]
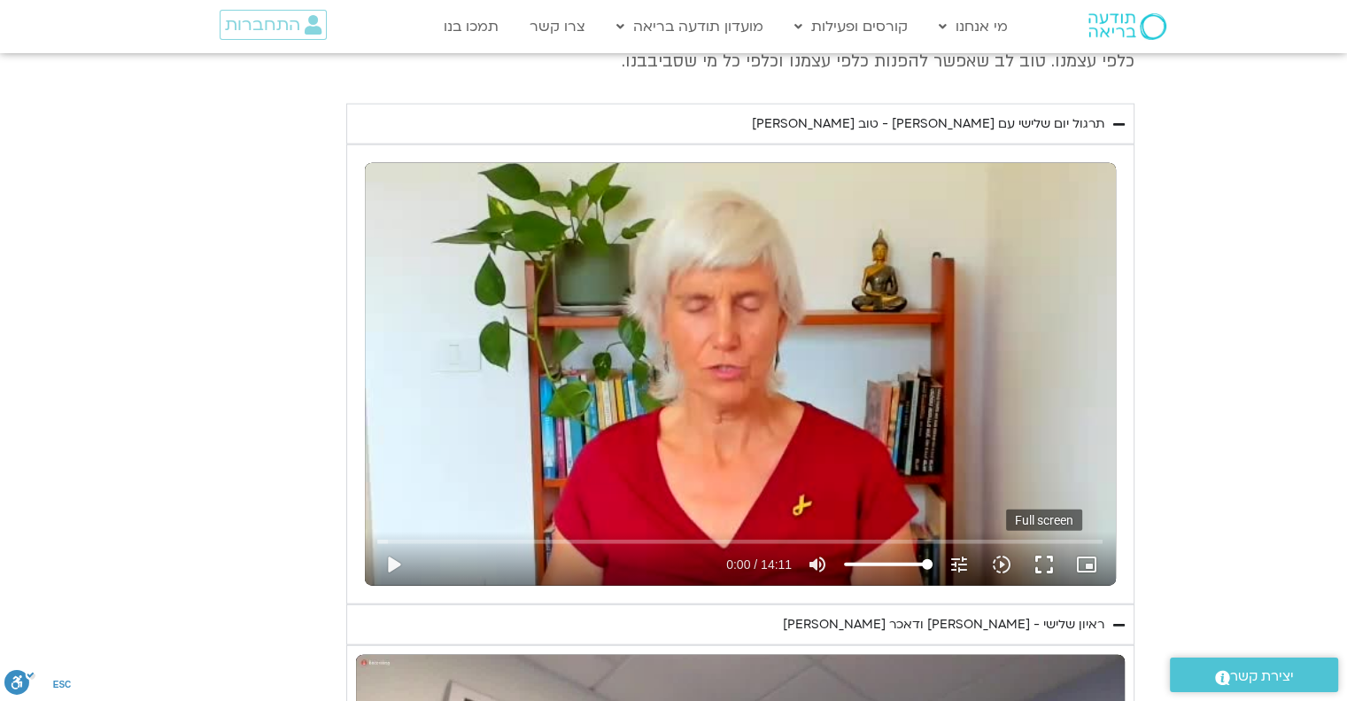
click at [1043, 561] on button "fullscreen" at bounding box center [1044, 564] width 43 height 43
click at [1042, 557] on button "fullscreen" at bounding box center [1044, 564] width 43 height 43
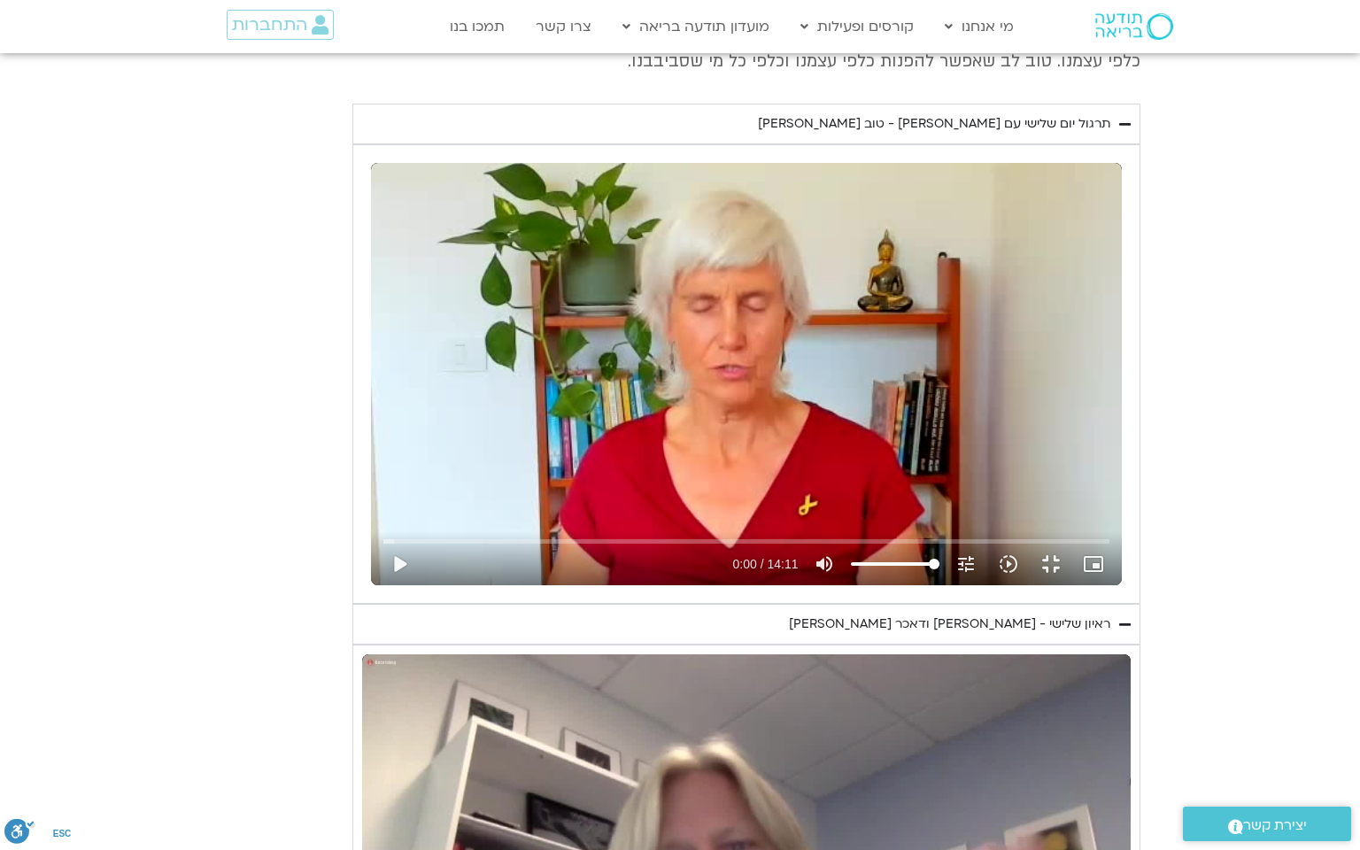
type input "5907.52"
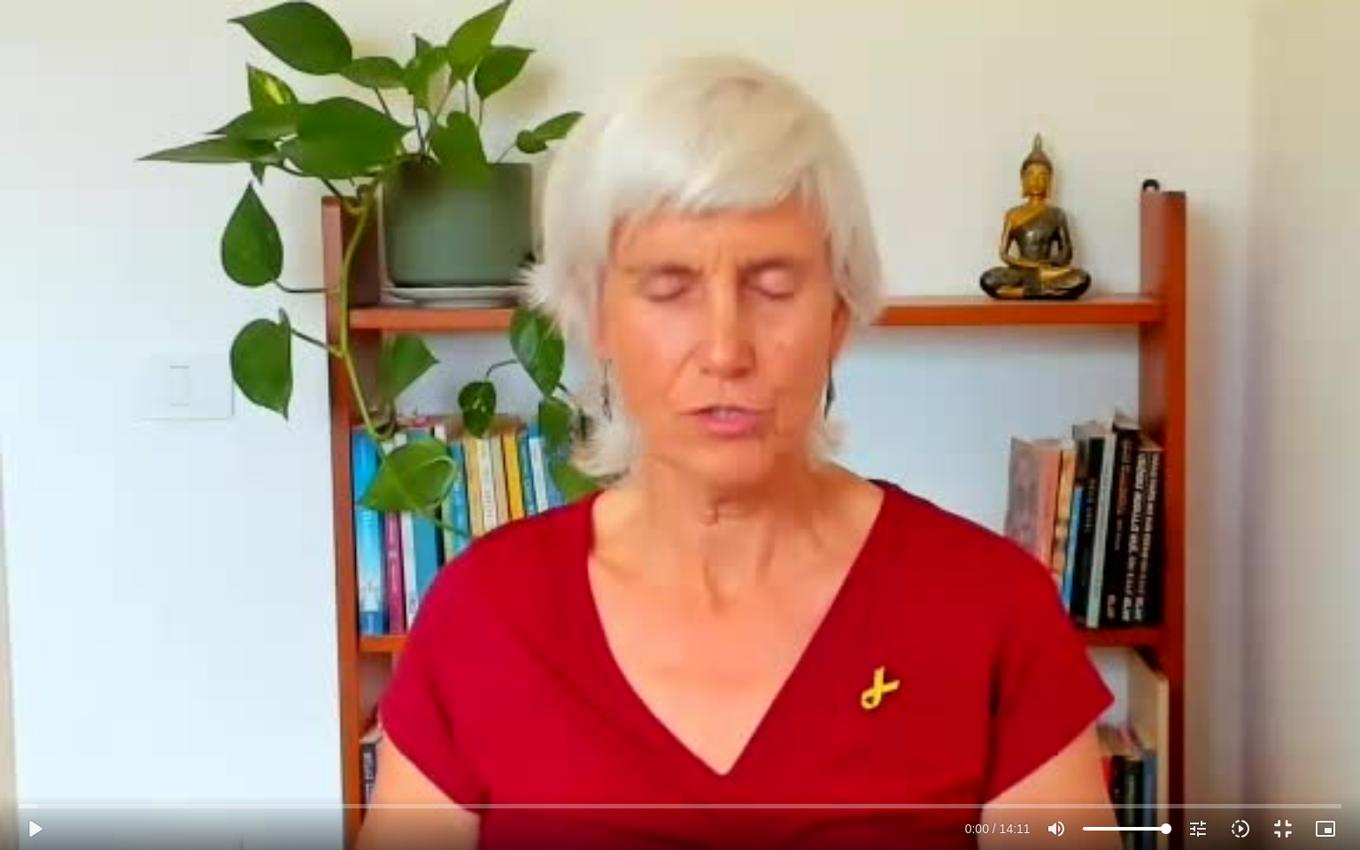
click at [568, 666] on div "Skip Ad 13:14 play_arrow 0:00 / 14:11 volume_up Mute tune Resolution Auto 240p …" at bounding box center [680, 425] width 1360 height 850
type input "5907.52"
type input "0.017322"
type input "5907.52"
type input "0.099484"
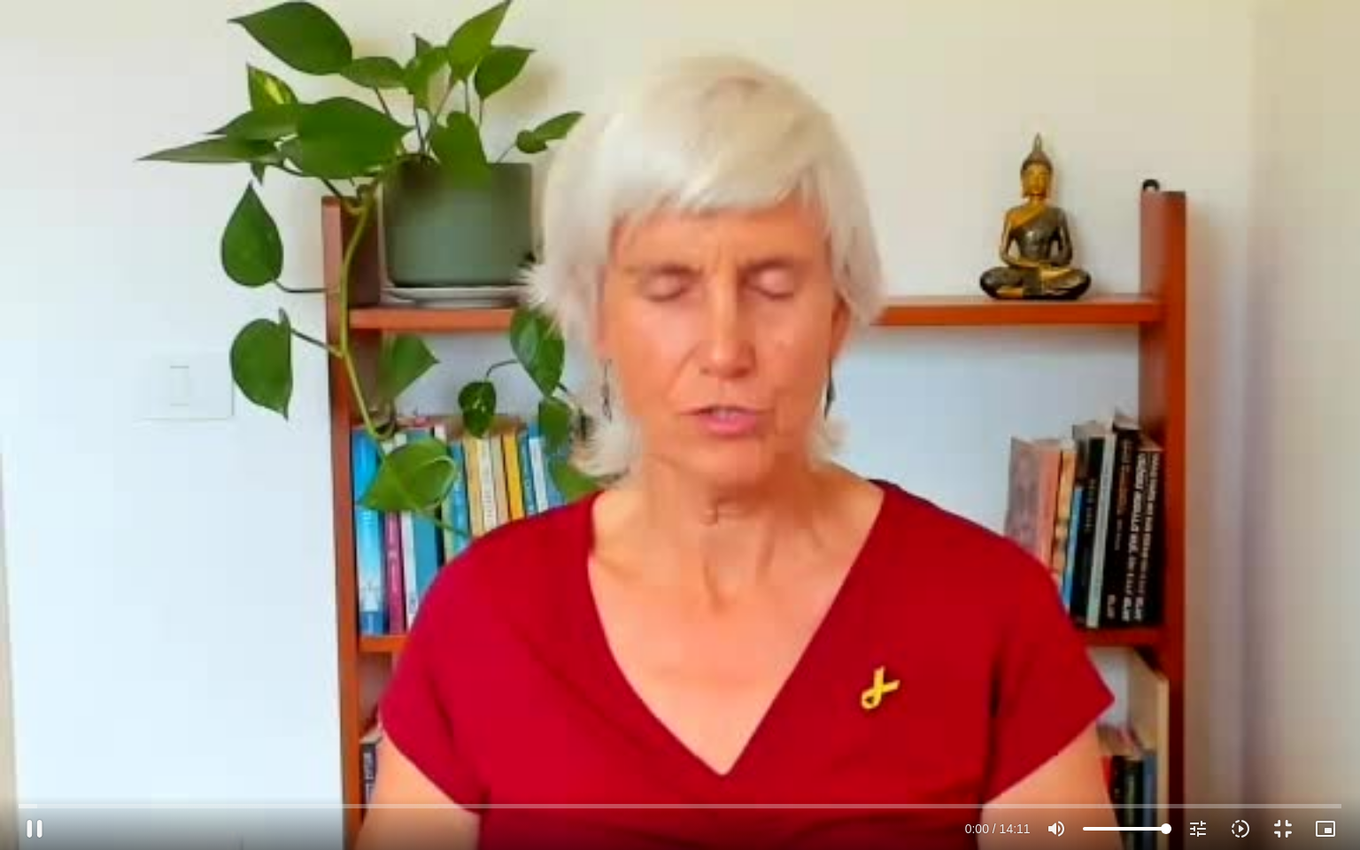
type input "5907.52"
type input "0.22893"
type input "5907.52"
type input "0.362257"
type input "5907.52"
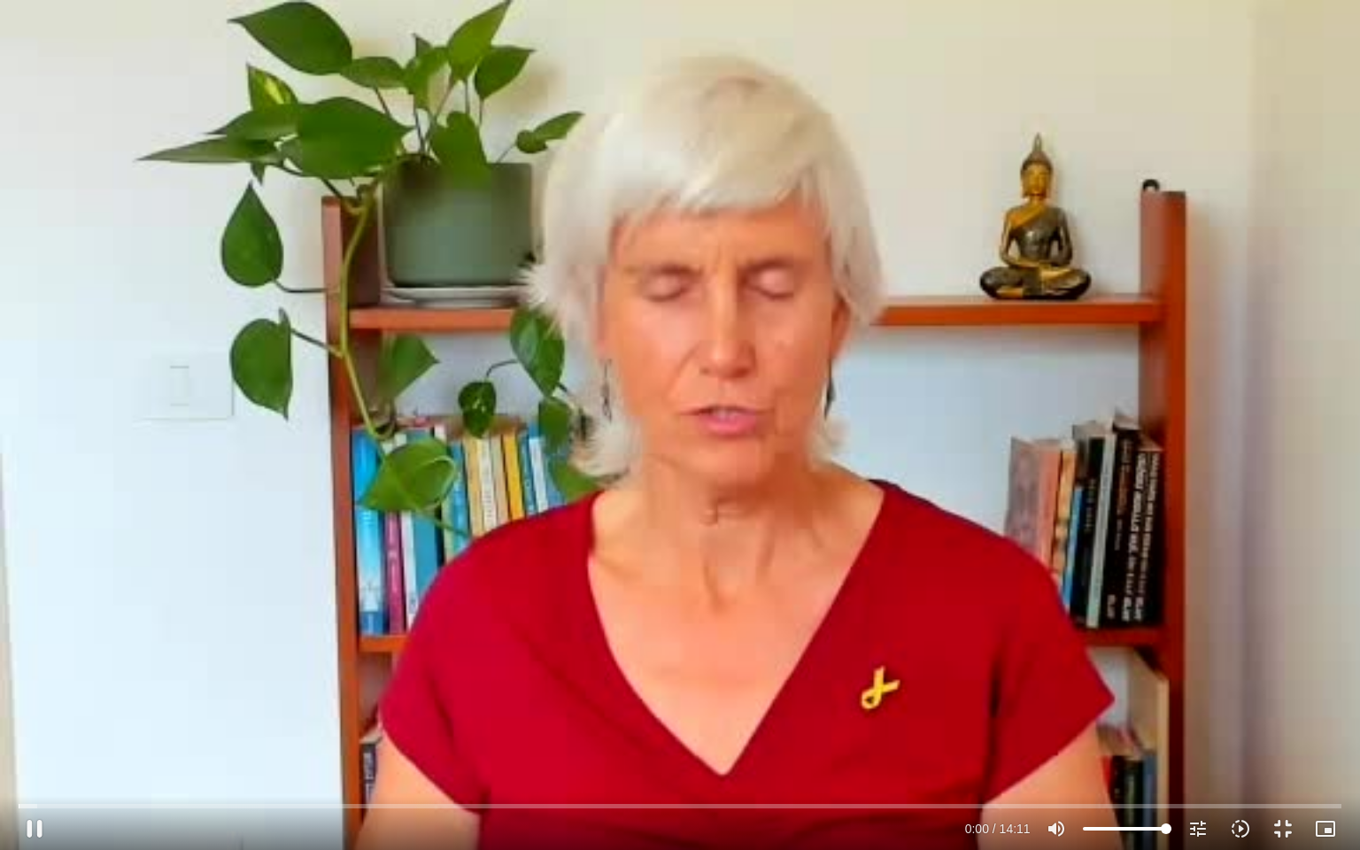
type input "0.499016"
type input "5907.52"
type input "0.635352"
type input "5907.52"
type input "0.846651"
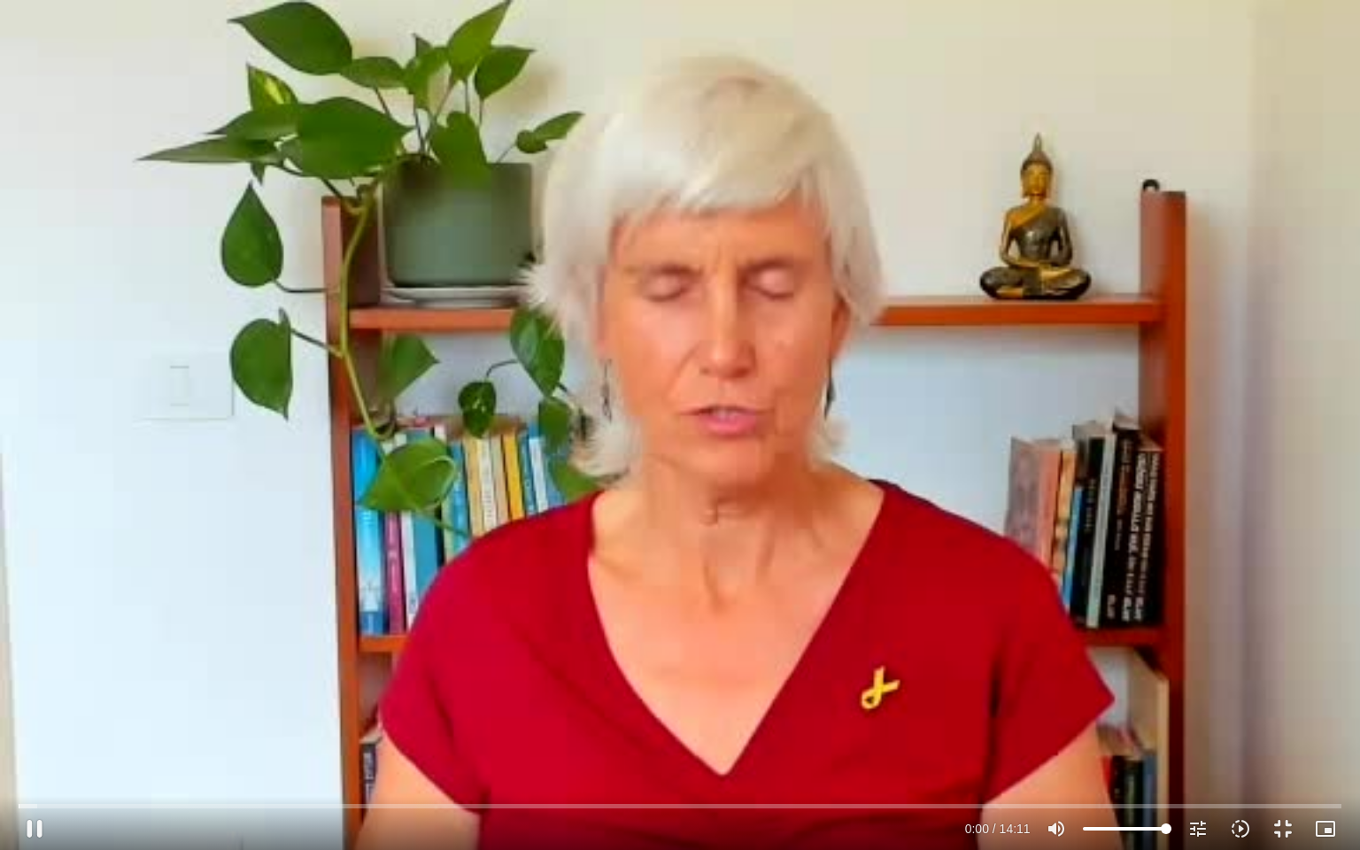
type input "5907.52"
type input "0.950669"
type input "5907.52"
type input "1.038984"
type input "5907.52"
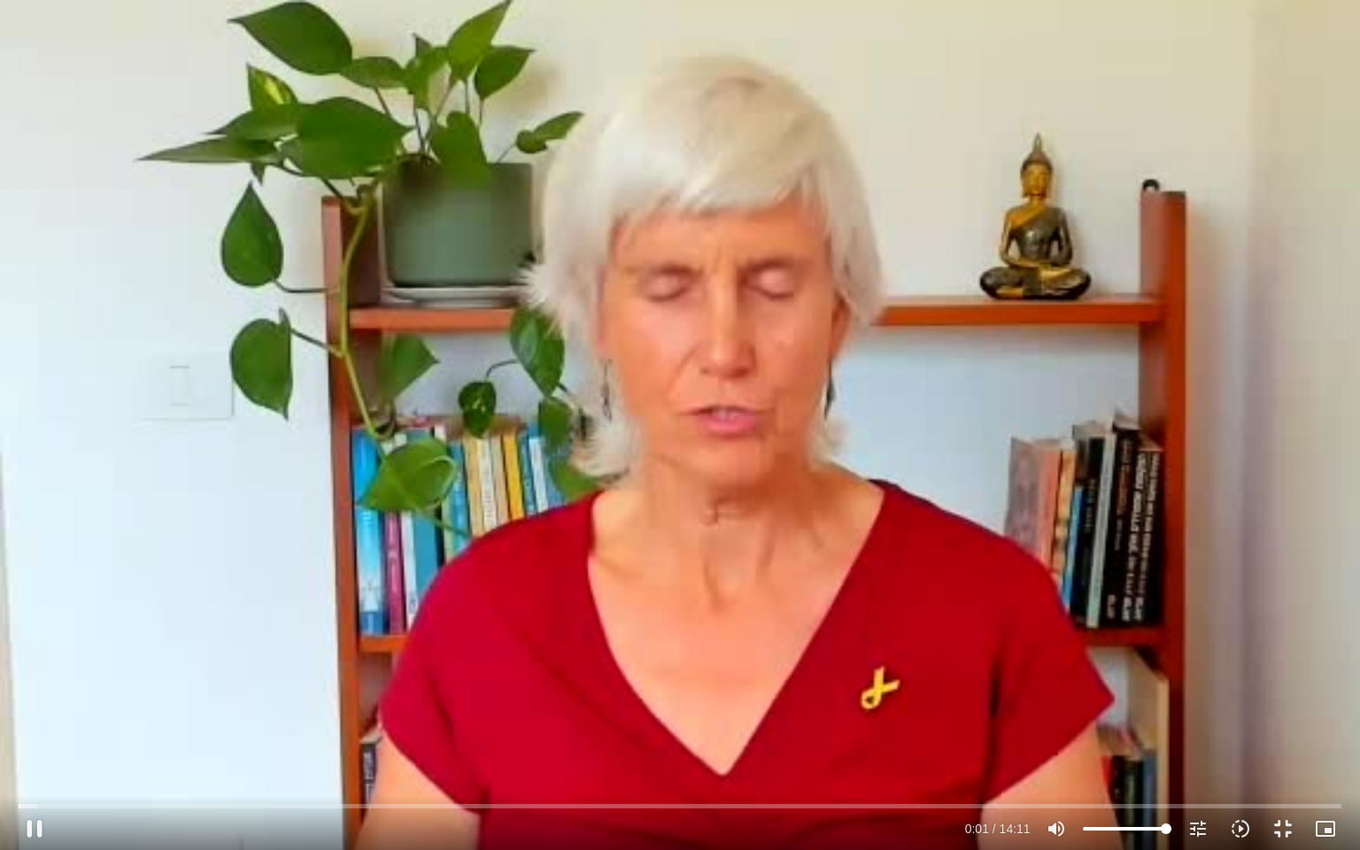
type input "1.196858"
type input "5907.52"
type input "1.311305"
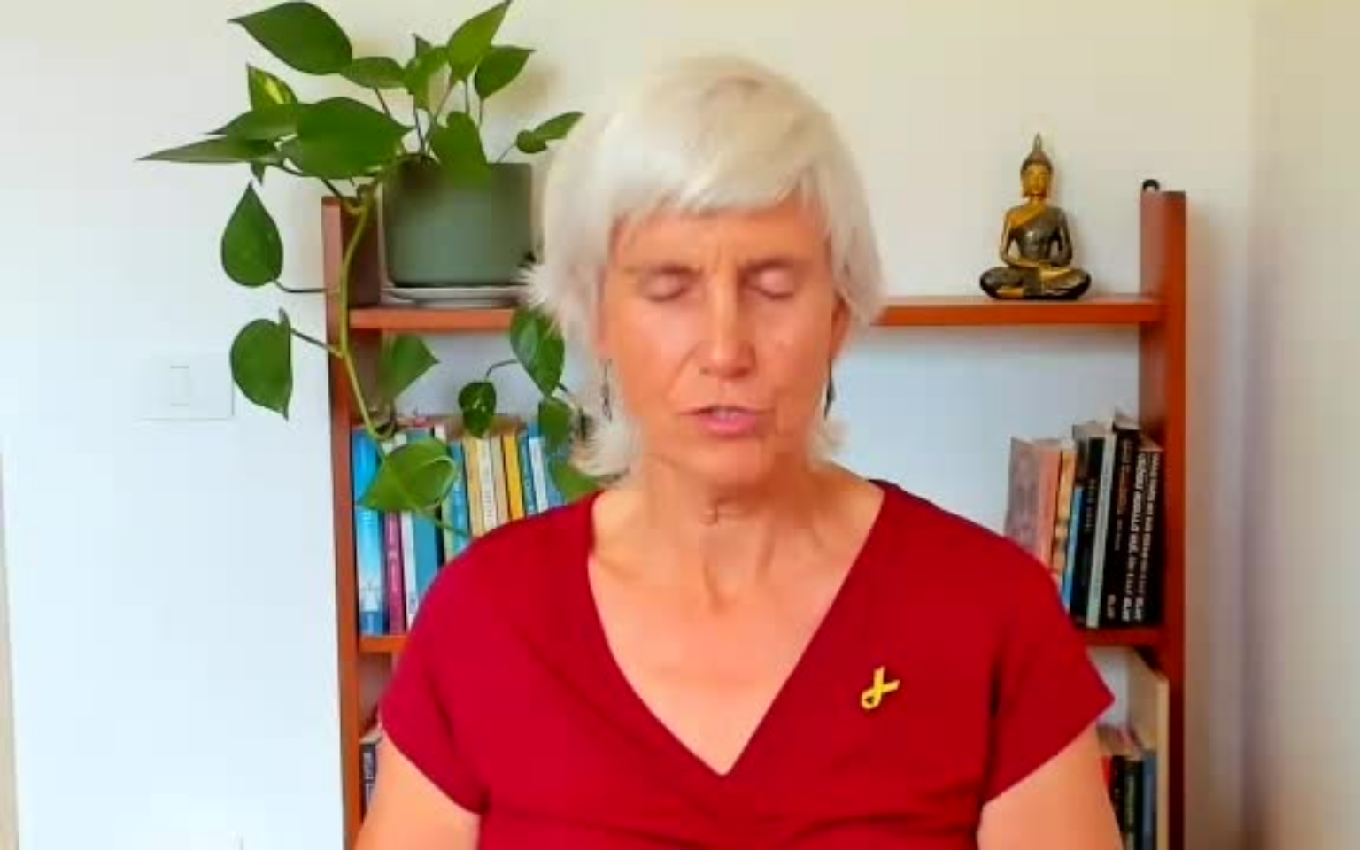
type input "5907.52"
type input "851.4"
type input "5907.52"
type input "851.4"
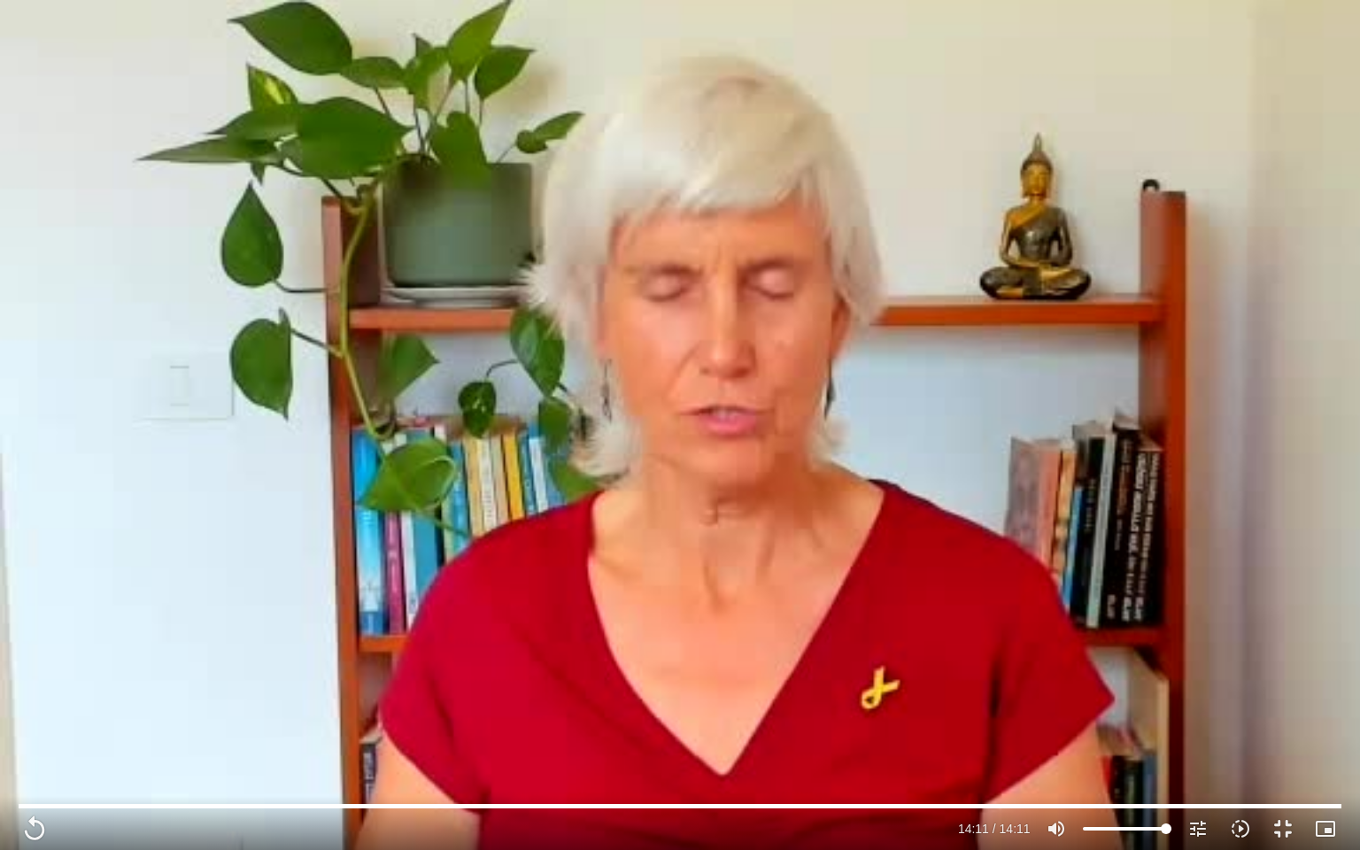
type input "5907.52"
type input "851.4"
type input "5907.52"
type input "851.4"
type input "5907.52"
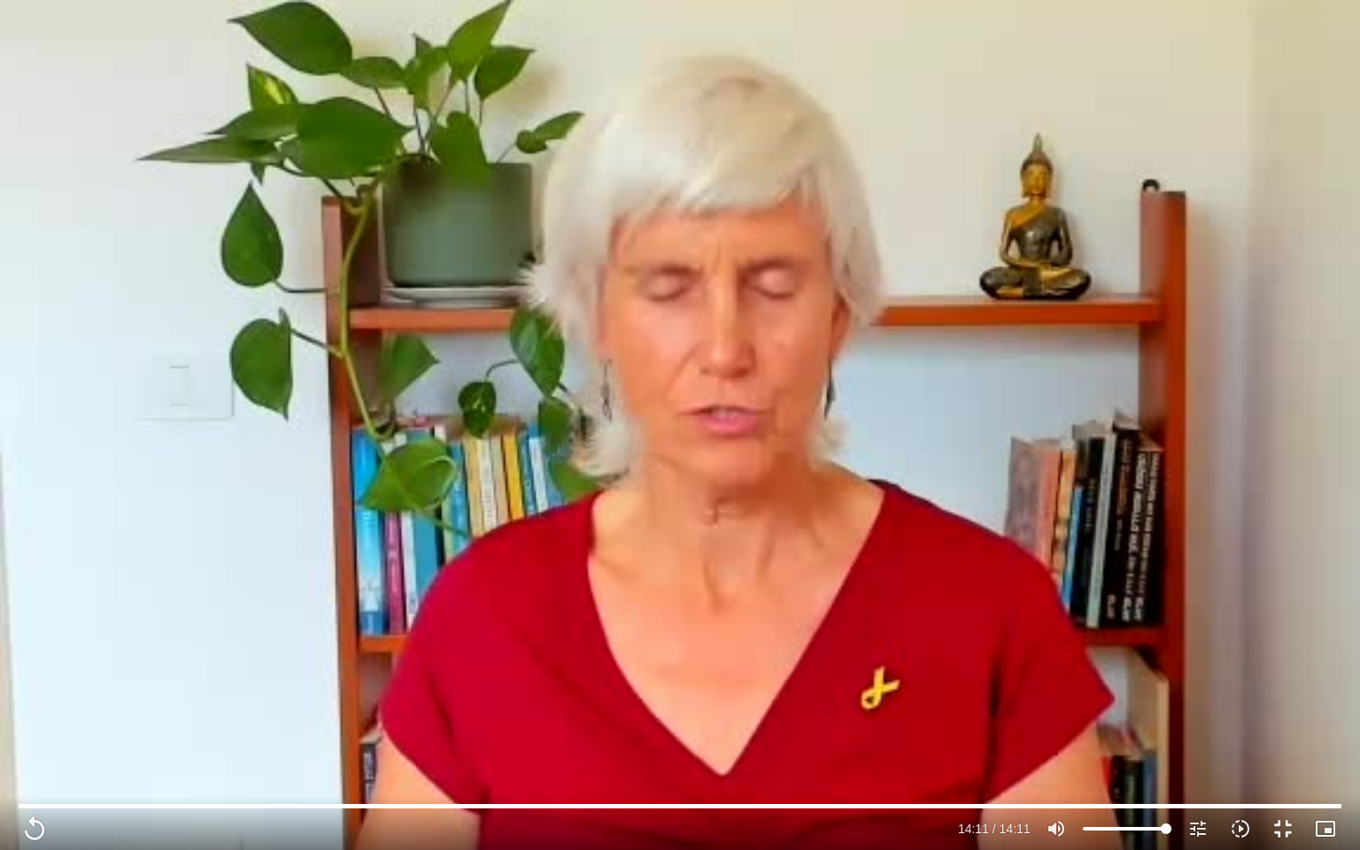
type input "851.4"
type input "5907.52"
type input "851.4"
type input "5907.52"
type input "851.4"
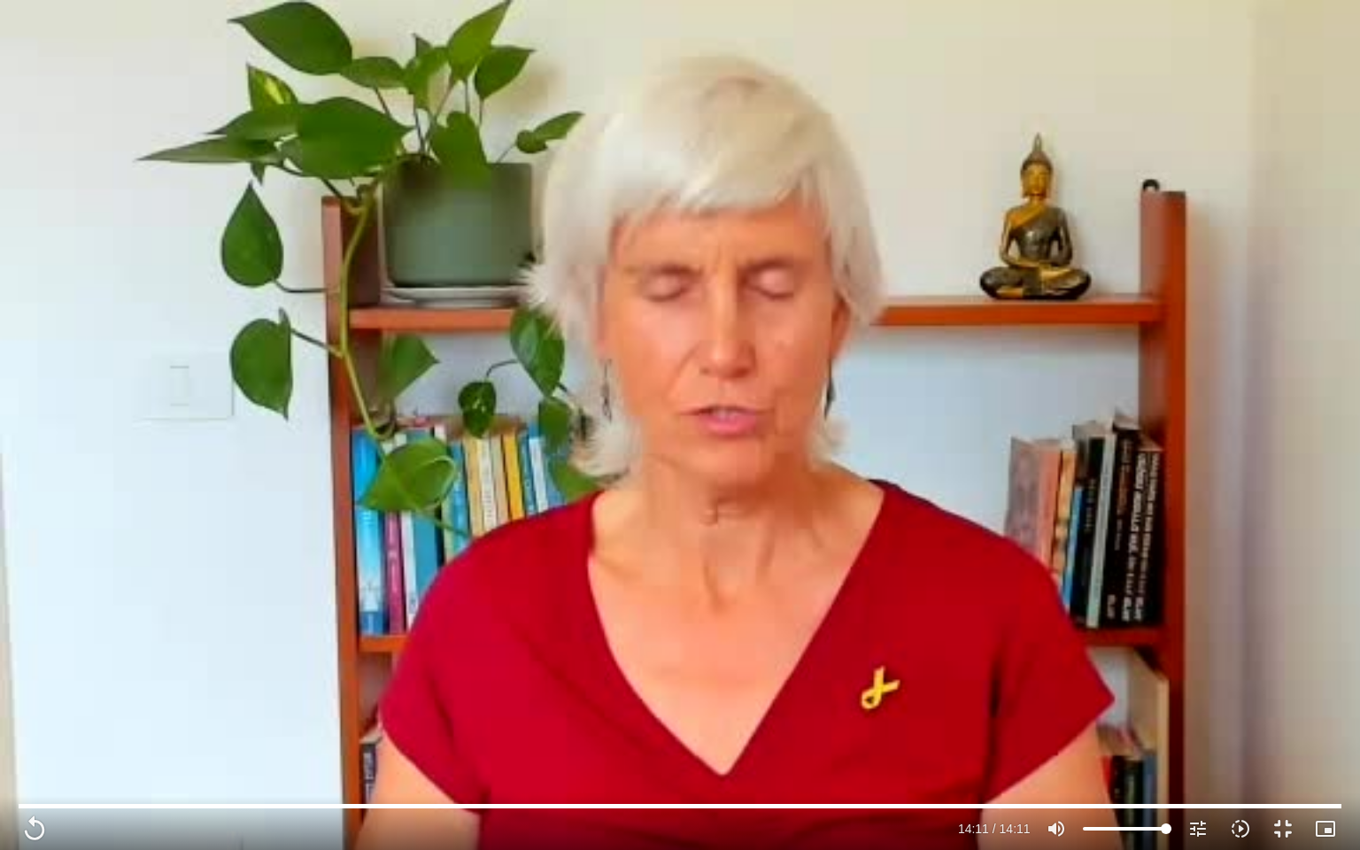
type input "5907.52"
type input "851.4"
type input "5907.52"
type input "851.4"
type input "5907.52"
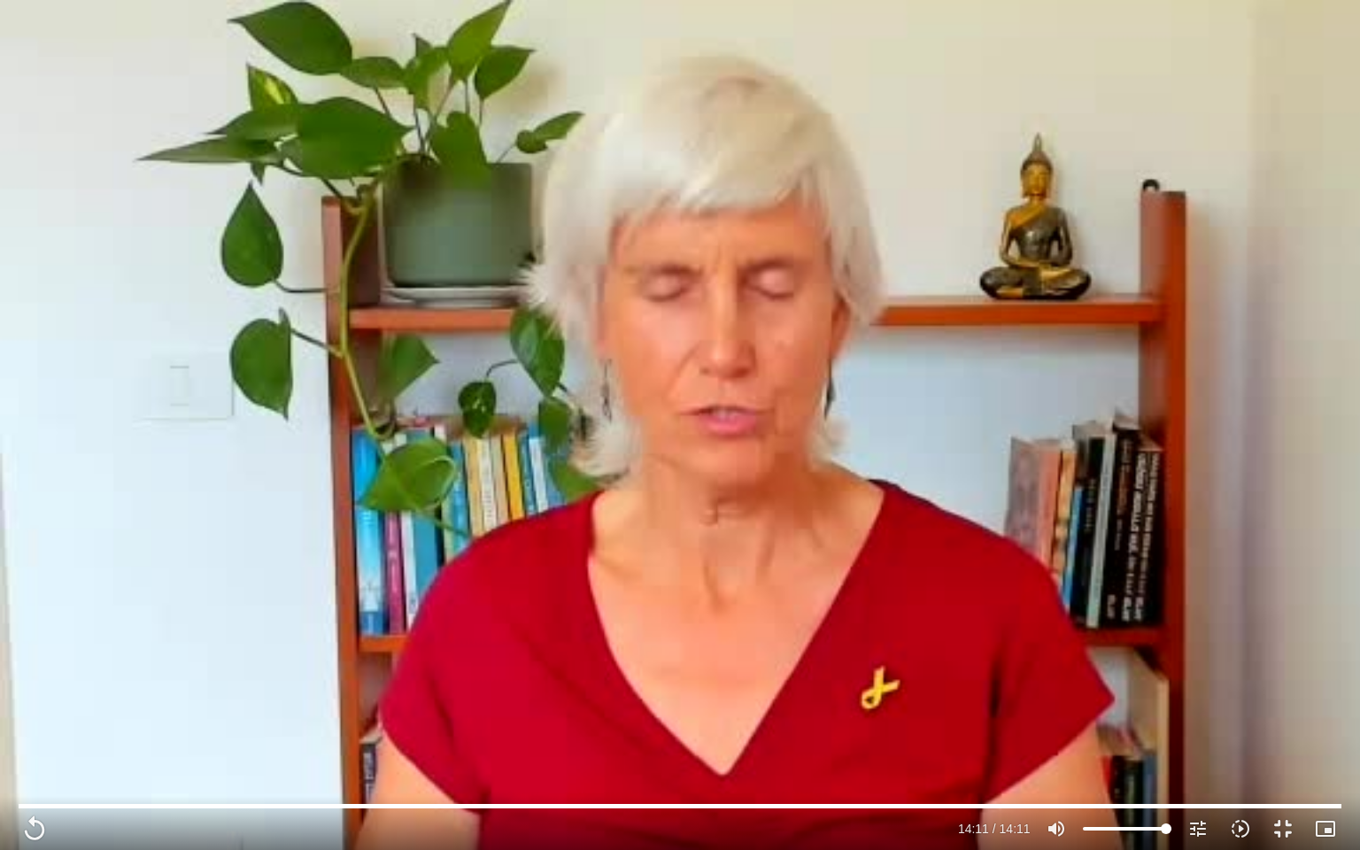
type input "851.4"
type input "5907.52"
type input "851.4"
type input "5907.52"
type input "851.4"
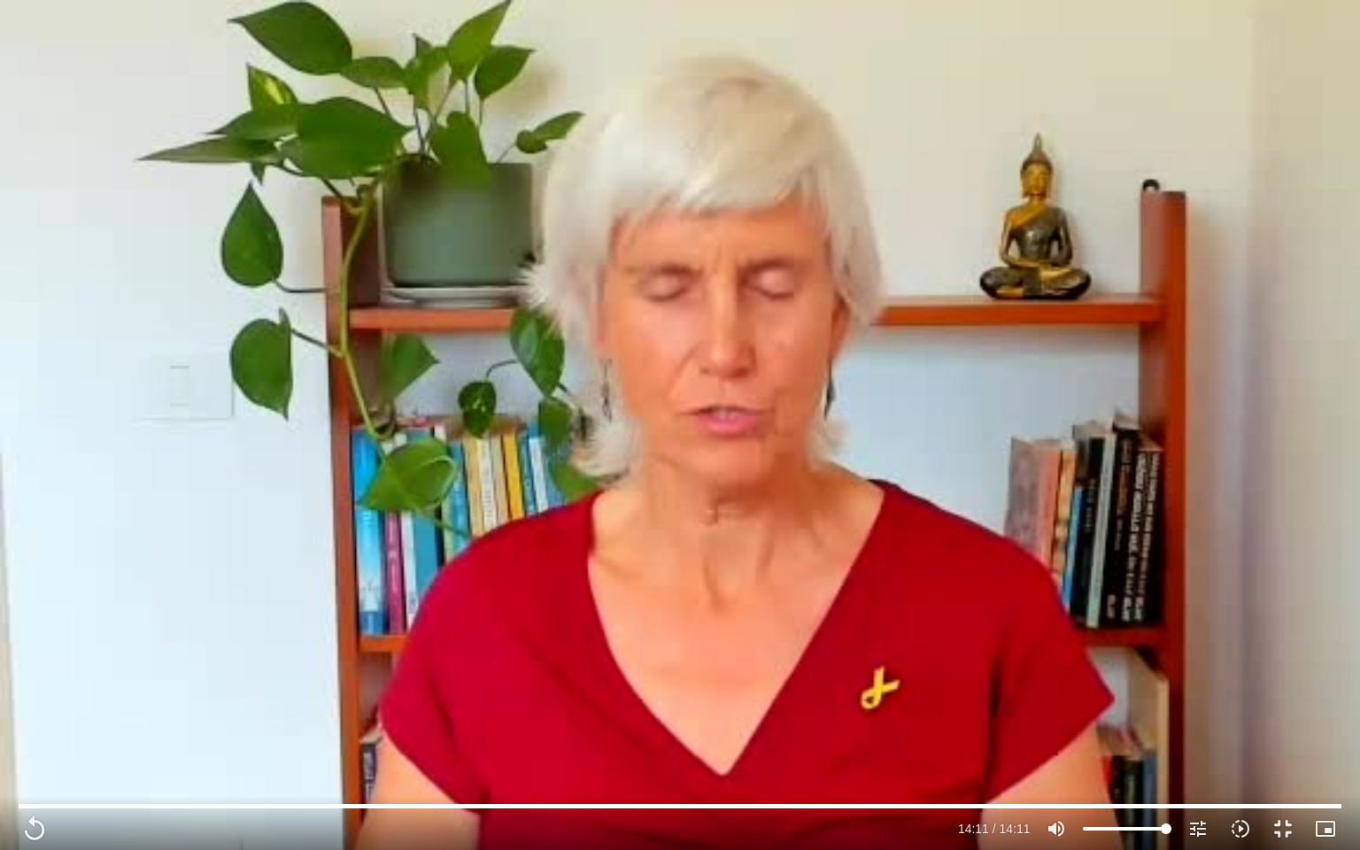
type input "5907.52"
type input "851.4"
type input "5907.52"
type input "851.4"
type input "5907.52"
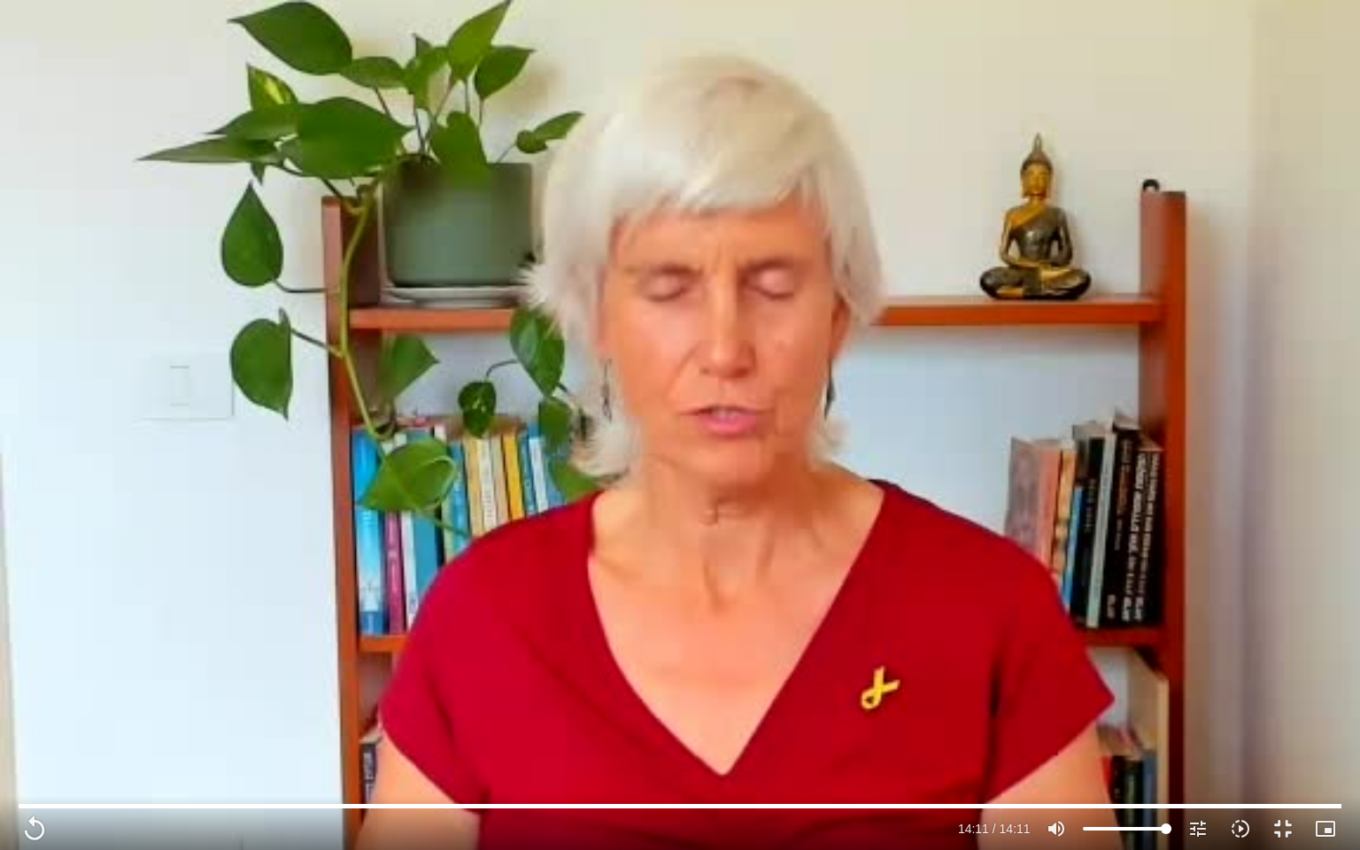
type input "851.4"
type input "5907.52"
type input "851.4"
type input "5907.52"
type input "851.4"
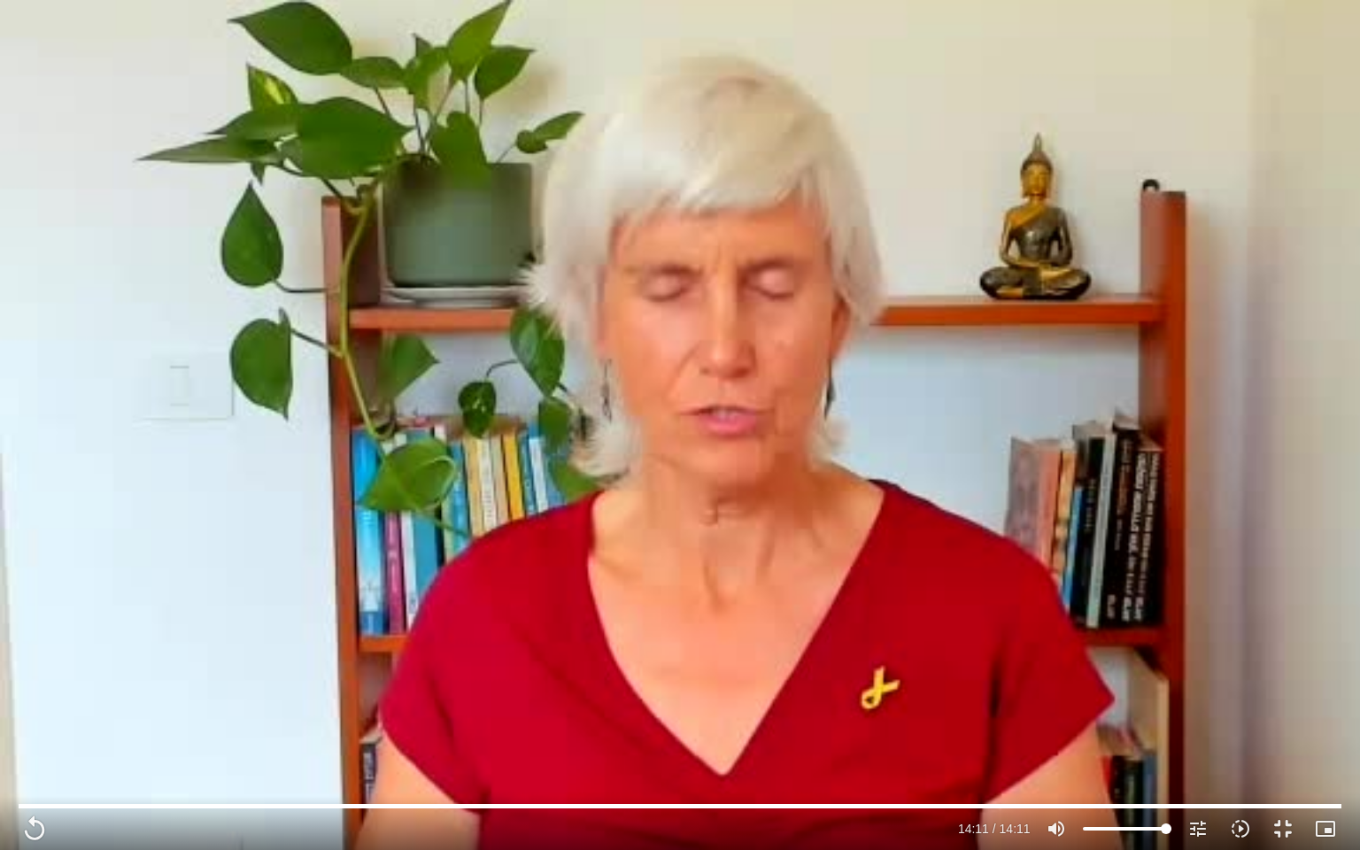
type input "5907.52"
type input "851.4"
type input "5907.52"
type input "851.4"
type input "5907.52"
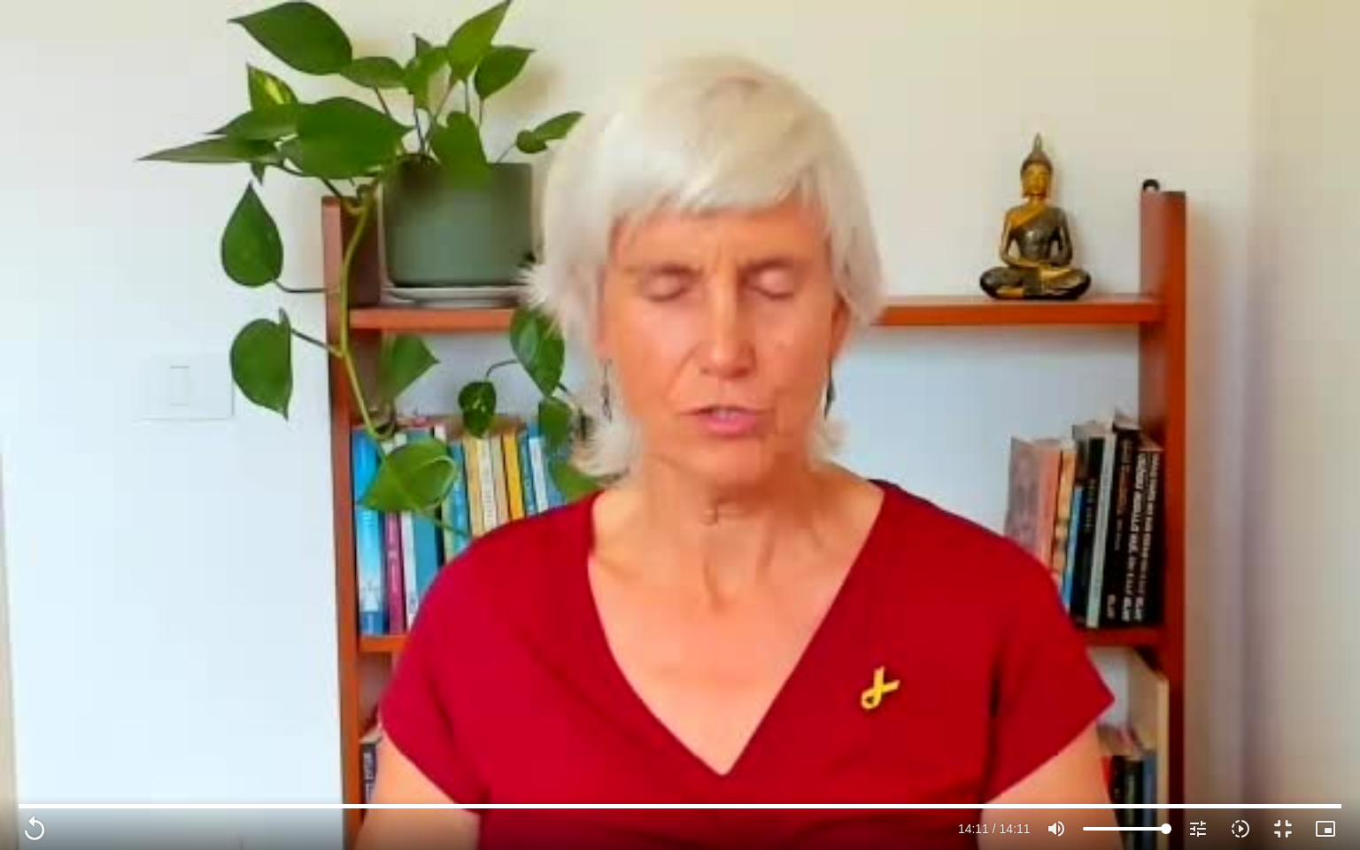
type input "851.4"
type input "5907.52"
type input "851.4"
type input "5907.52"
type input "851.4"
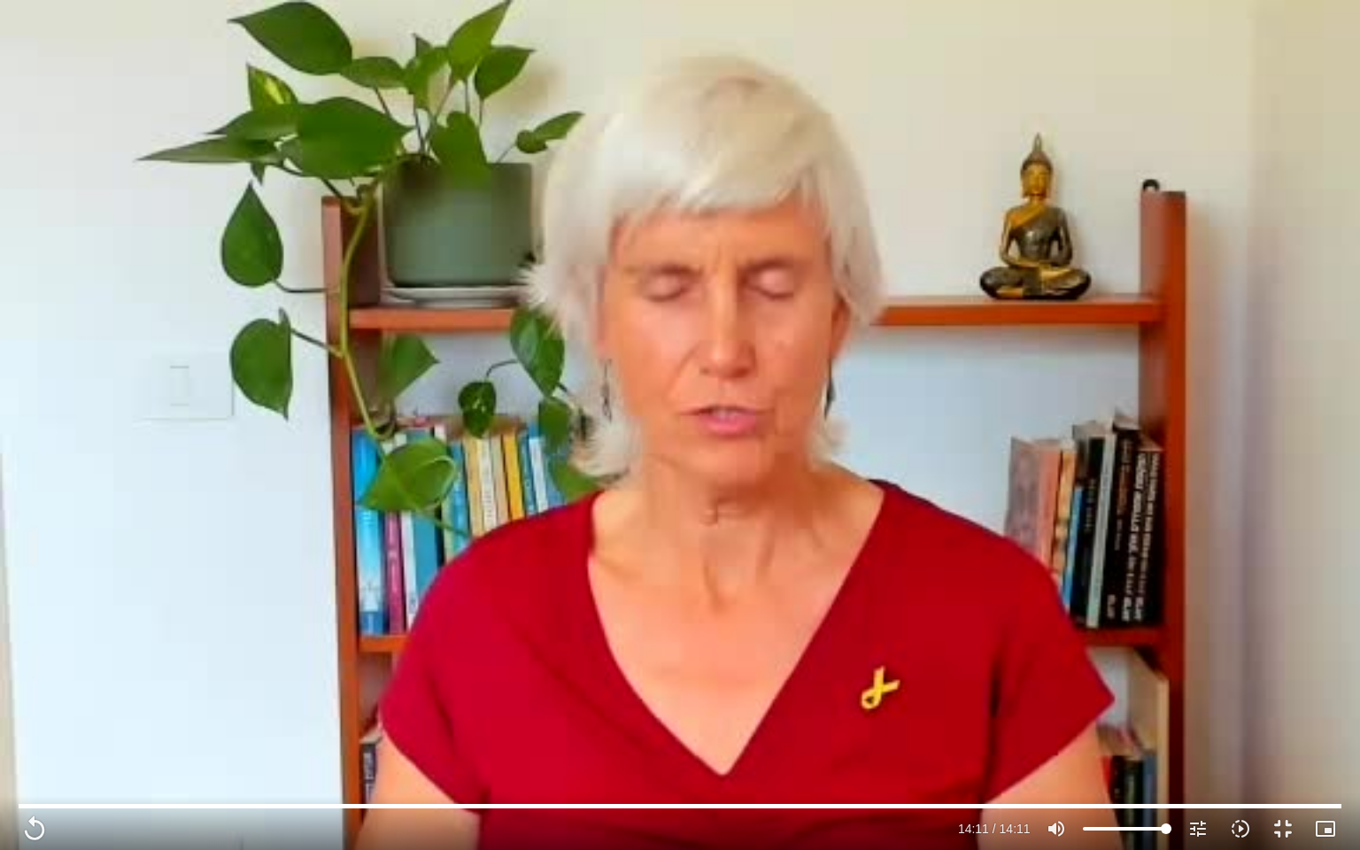
type input "5907.52"
type input "851.4"
type input "5907.52"
type input "851.4"
type input "5907.52"
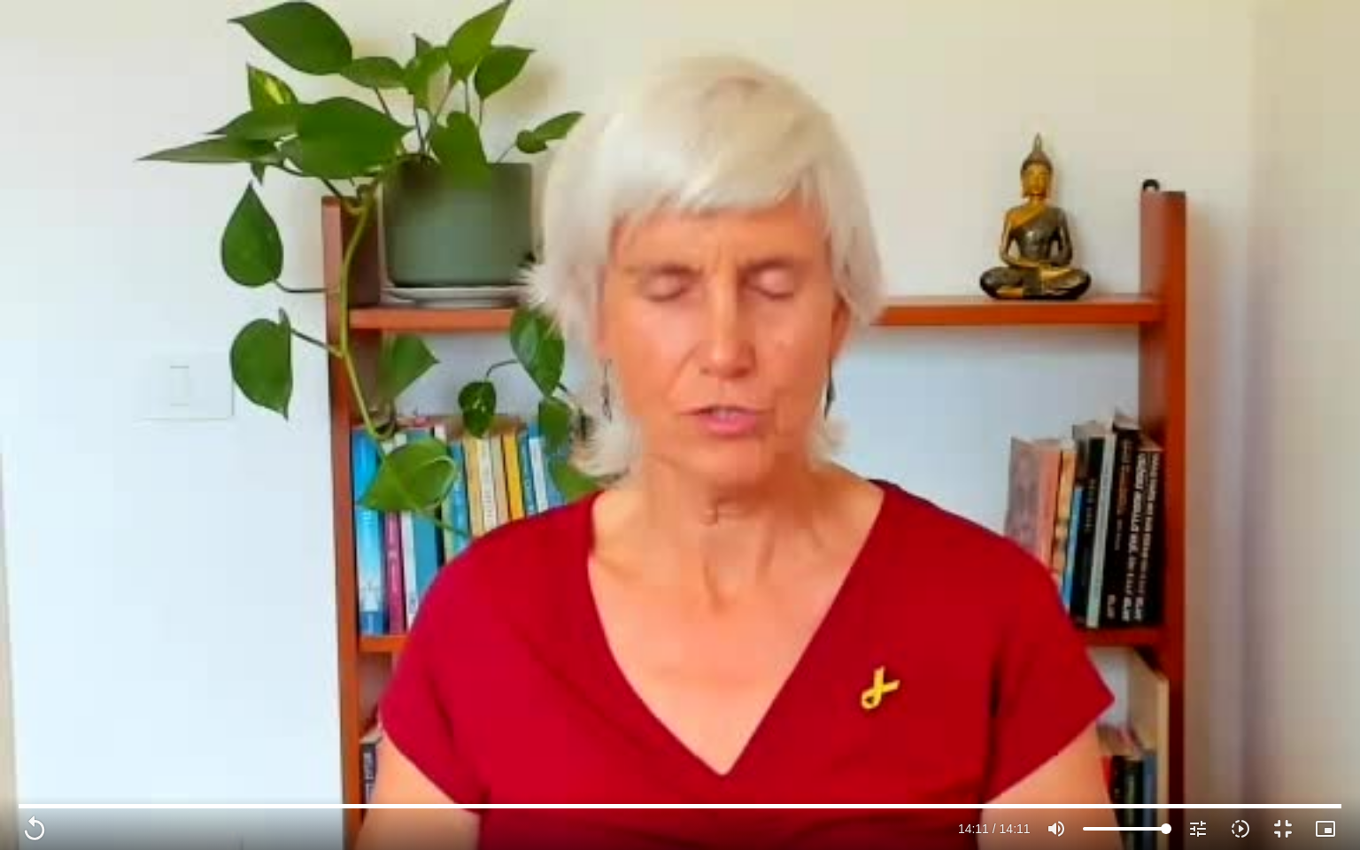
type input "851.4"
type input "5907.52"
type input "851.4"
type input "5907.52"
type input "851.4"
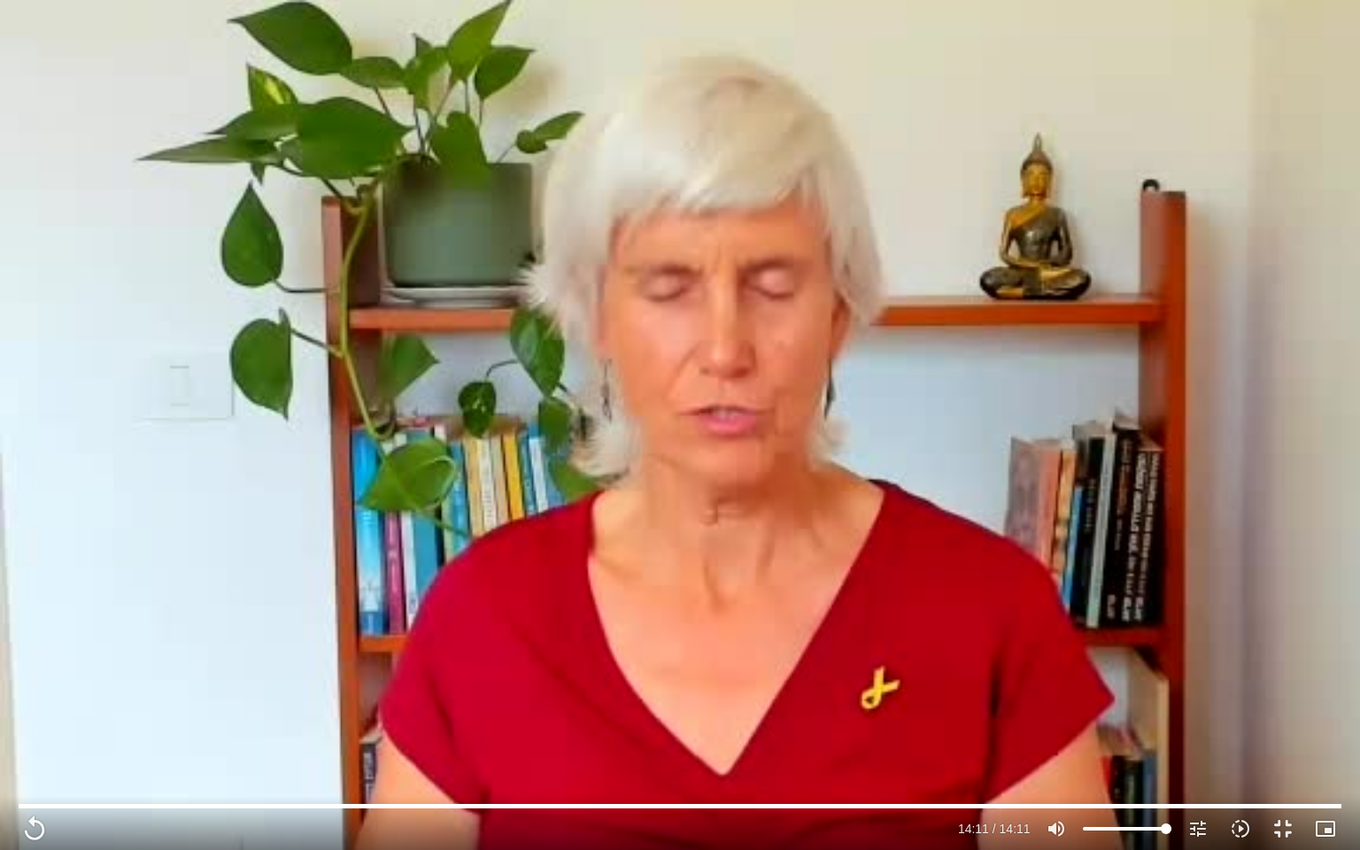
type input "5907.52"
type input "851.4"
type input "5907.52"
type input "851.4"
type input "5907.52"
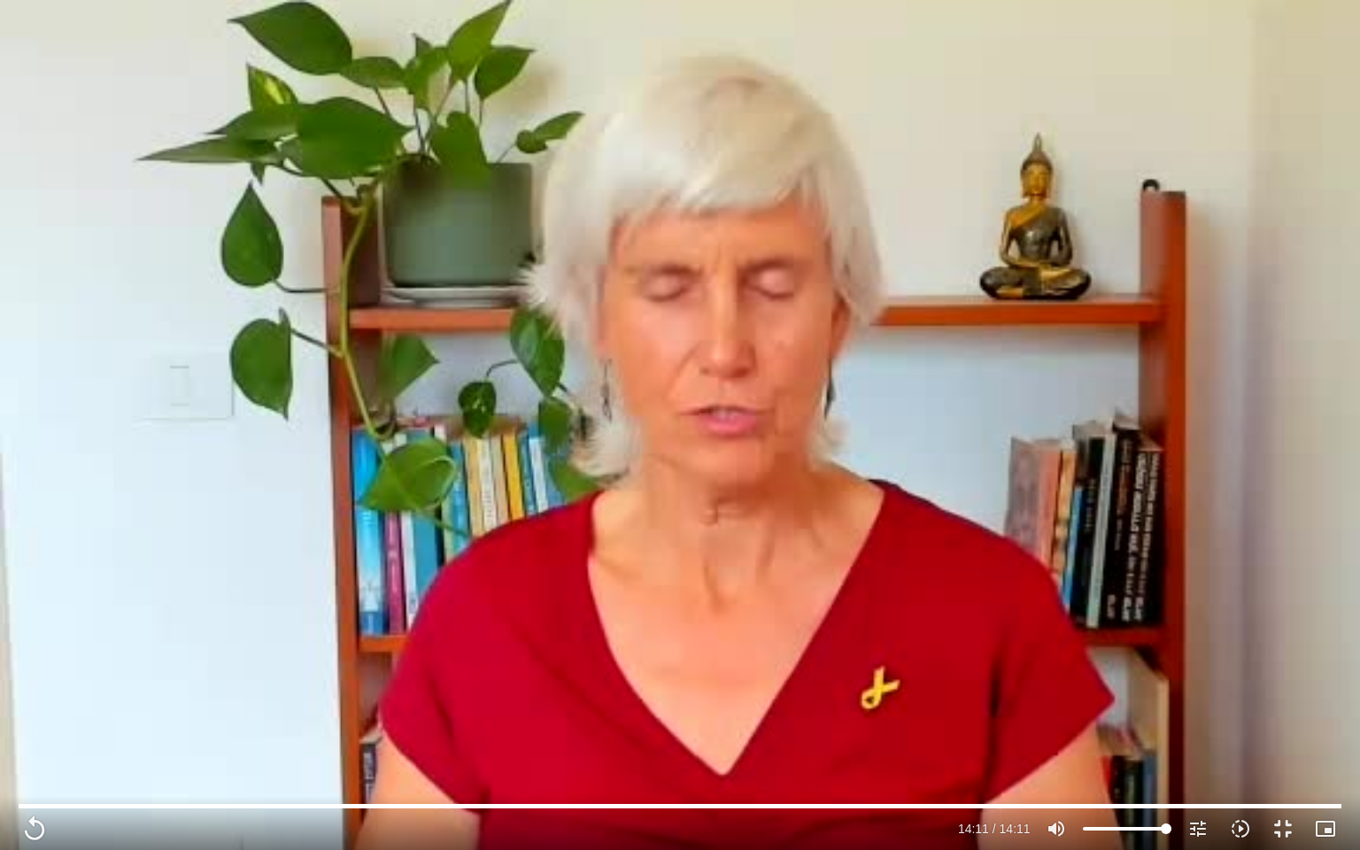
type input "851.4"
type input "5907.52"
type input "851.4"
type input "5907.52"
type input "851.4"
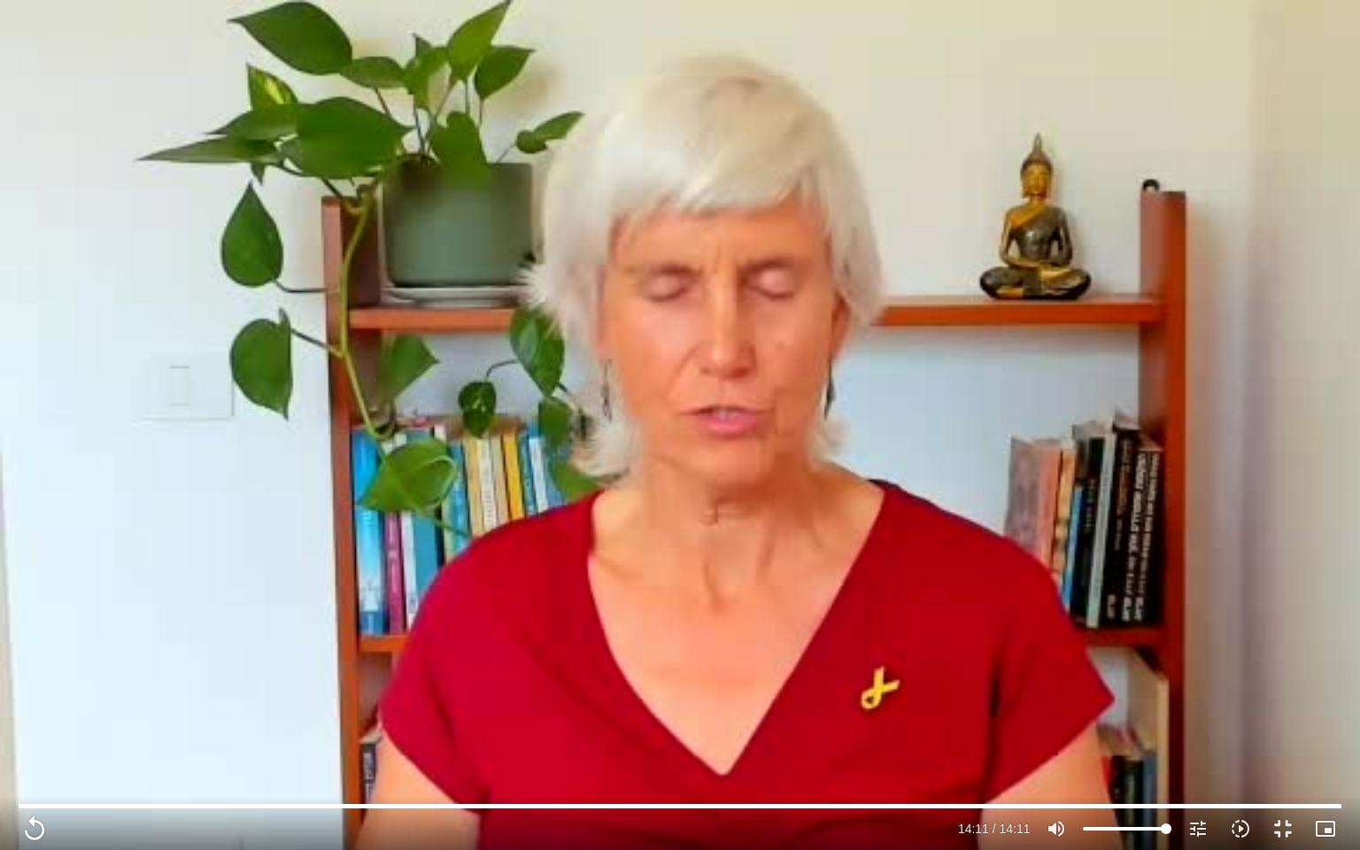
type input "5907.52"
type input "851.4"
type input "5907.52"
type input "851.4"
type input "5907.52"
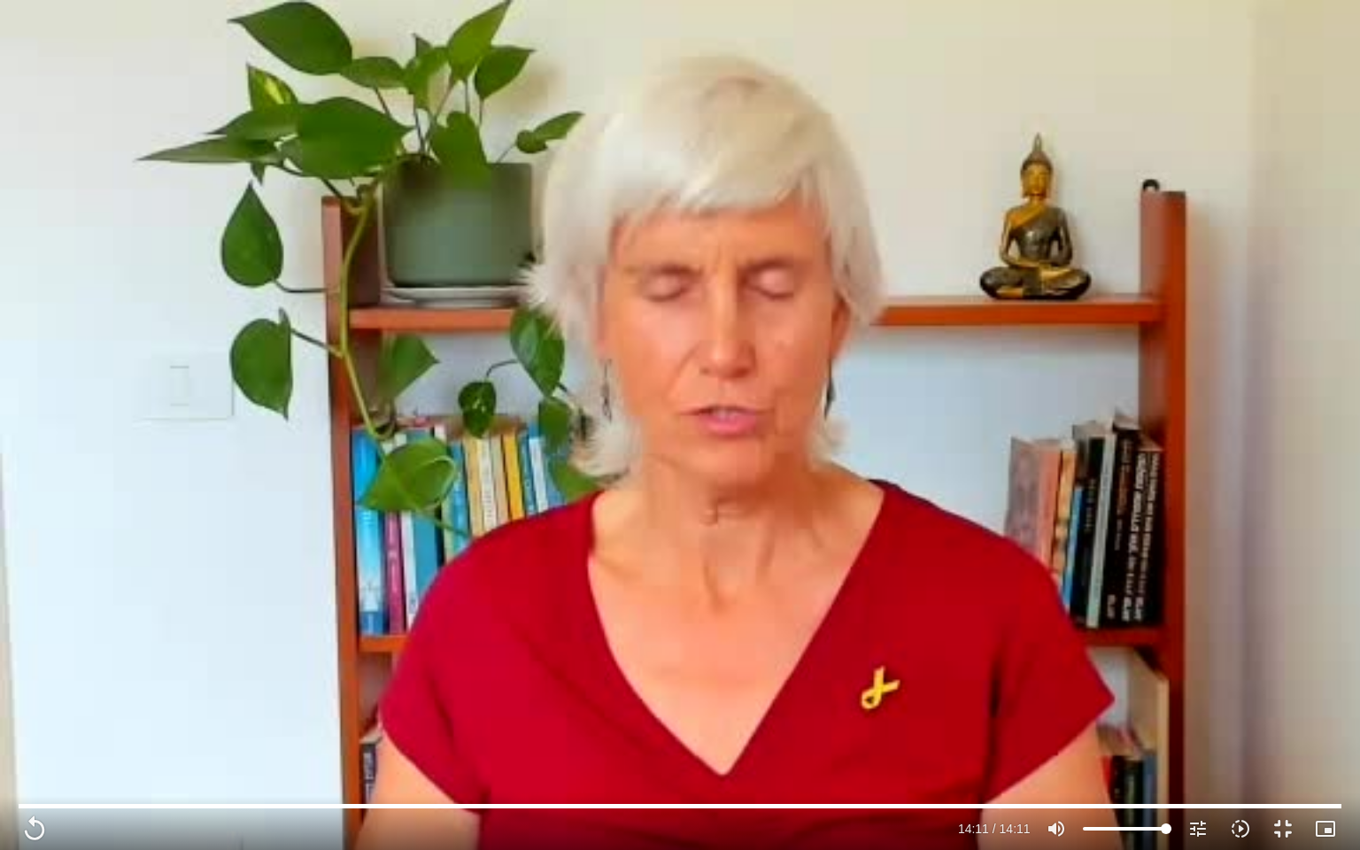
type input "851.4"
type input "5907.52"
type input "851.4"
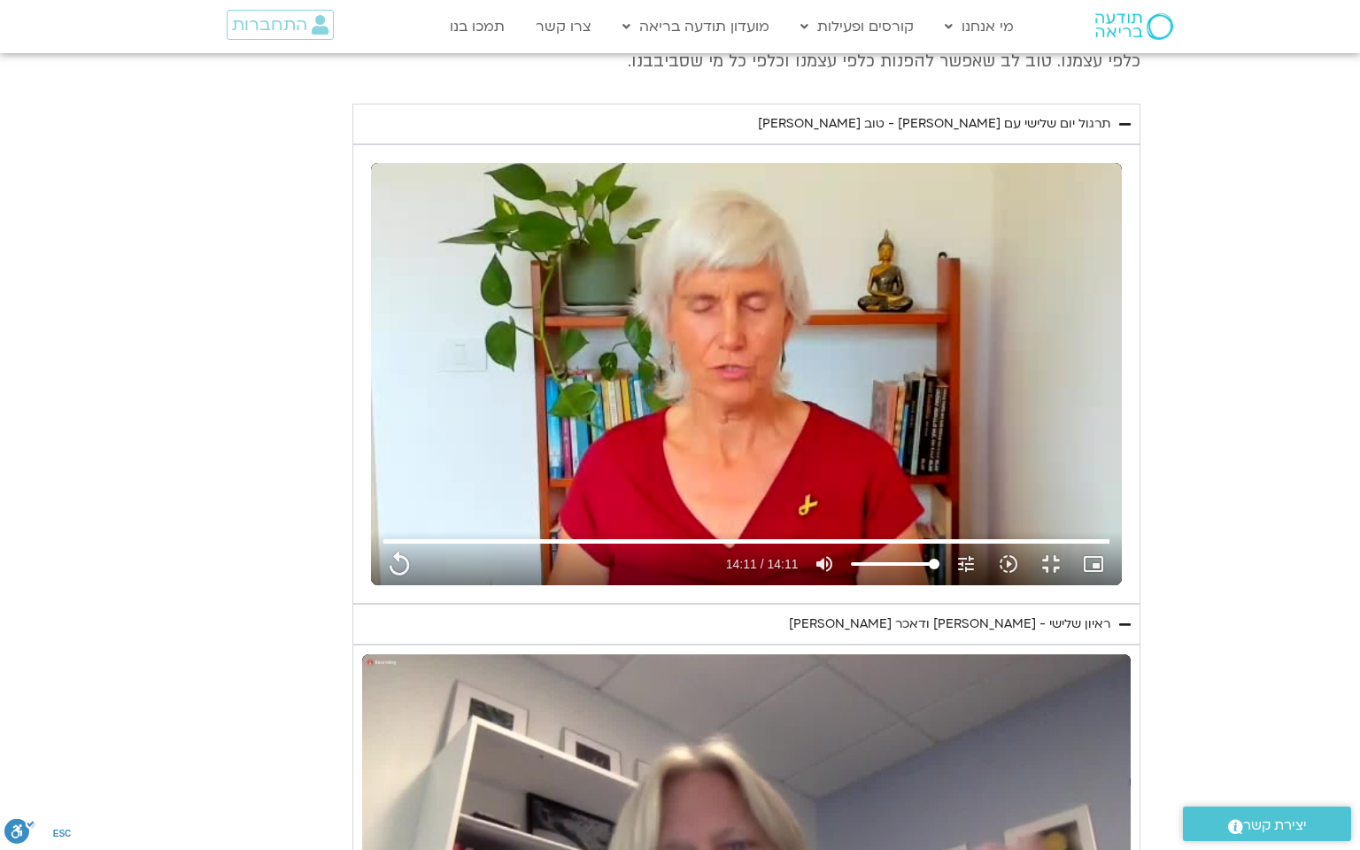
type input "5907.52"
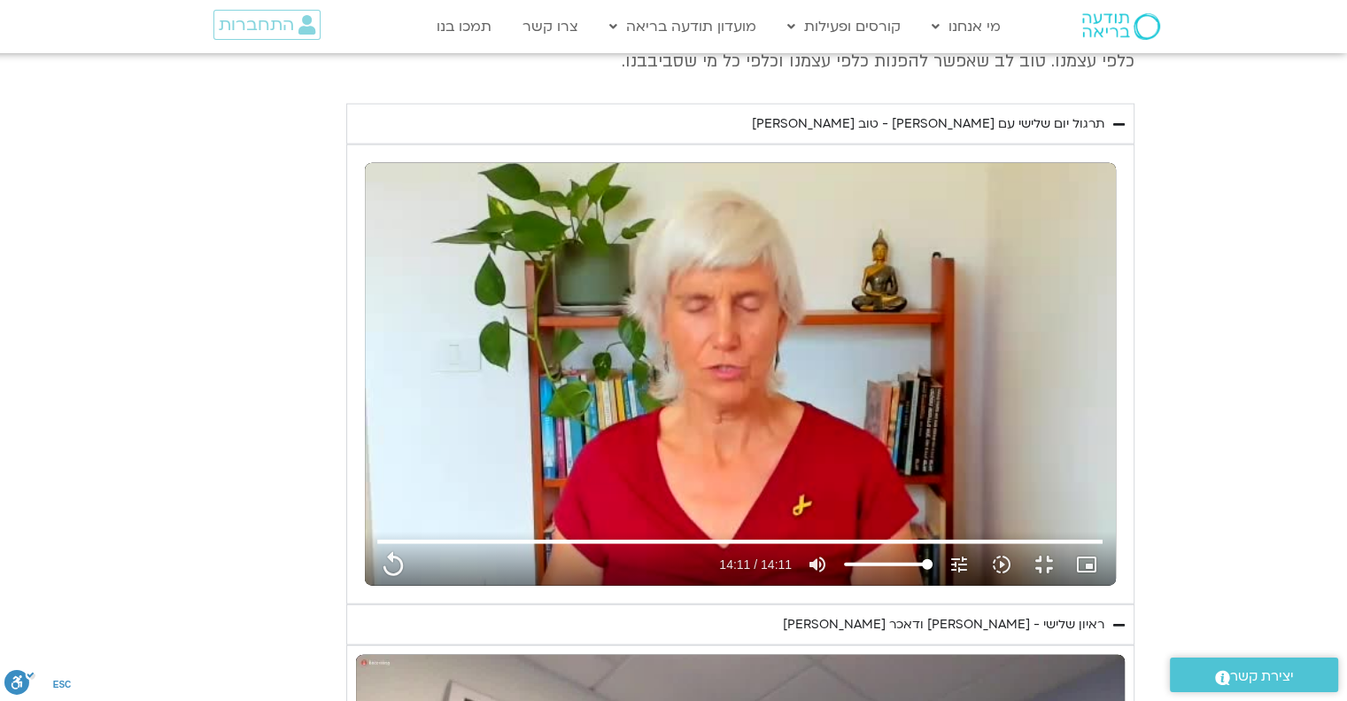
type input "851.4"
type input "5907.52"
type input "851.4"
type input "5907.52"
type input "851.4"
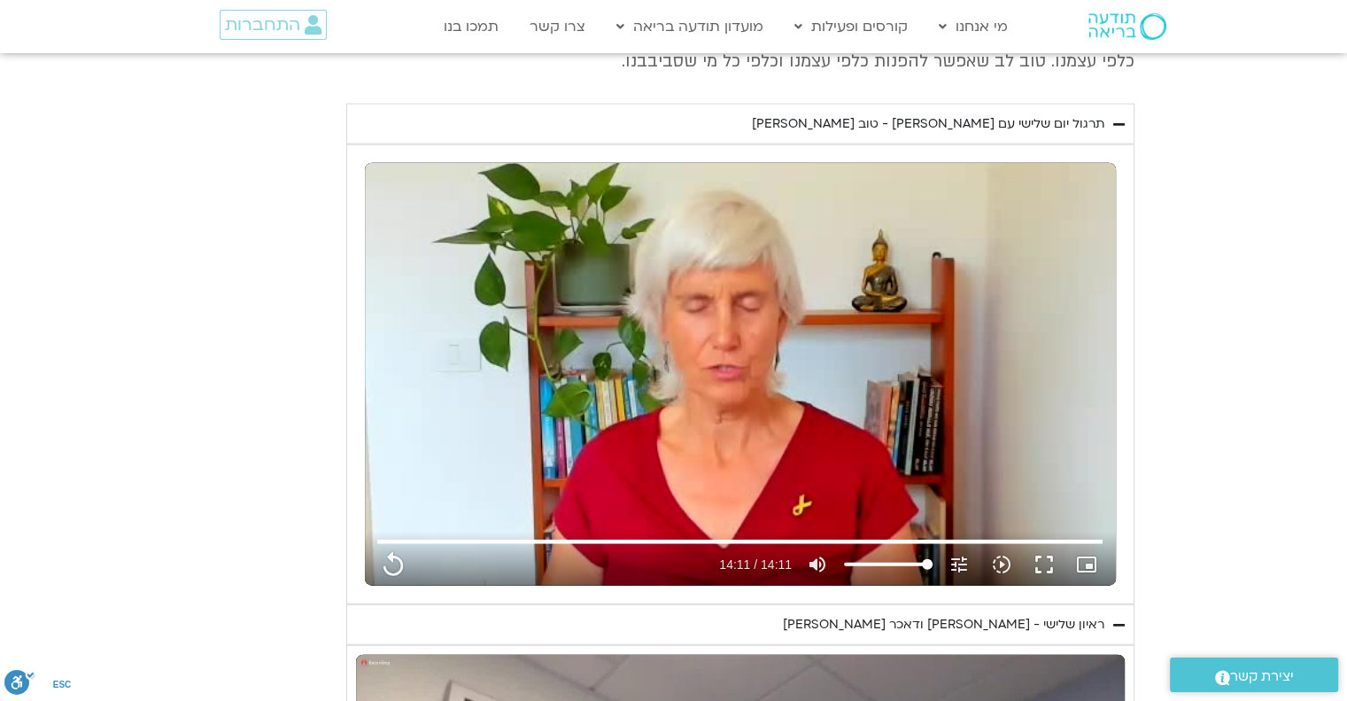
type input "5907.52"
type input "851.4"
type input "5907.52"
type input "851.4"
type input "5907.52"
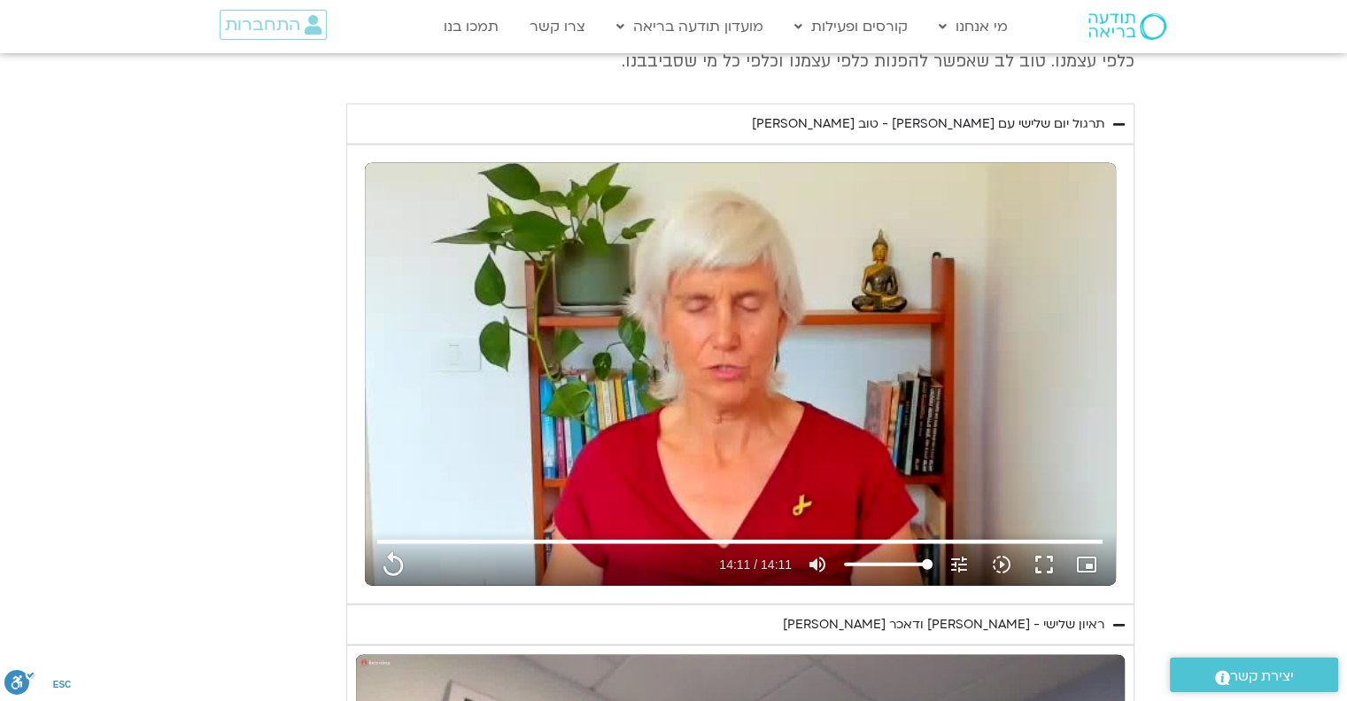
type input "851.4"
type input "5907.52"
type input "851.4"
type input "5907.52"
type input "851.4"
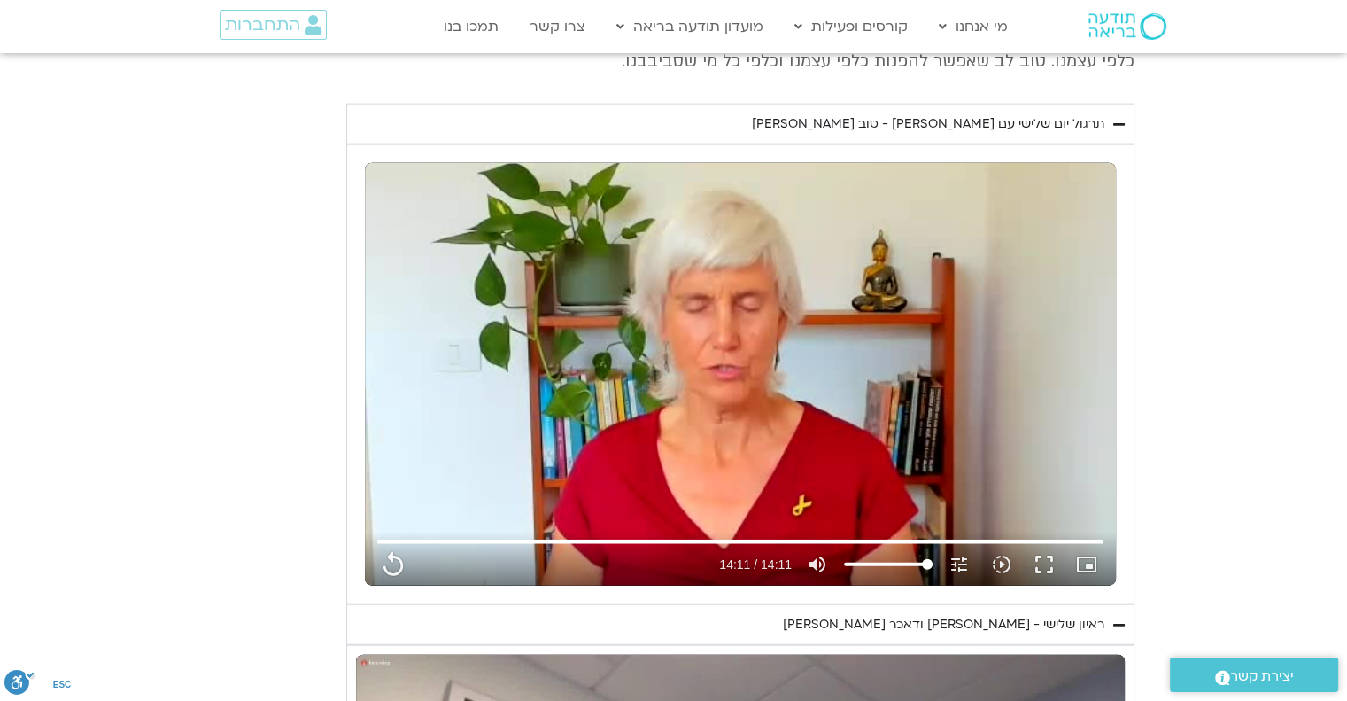
type input "5907.52"
type input "851.4"
type input "5907.52"
type input "851.4"
type input "5907.52"
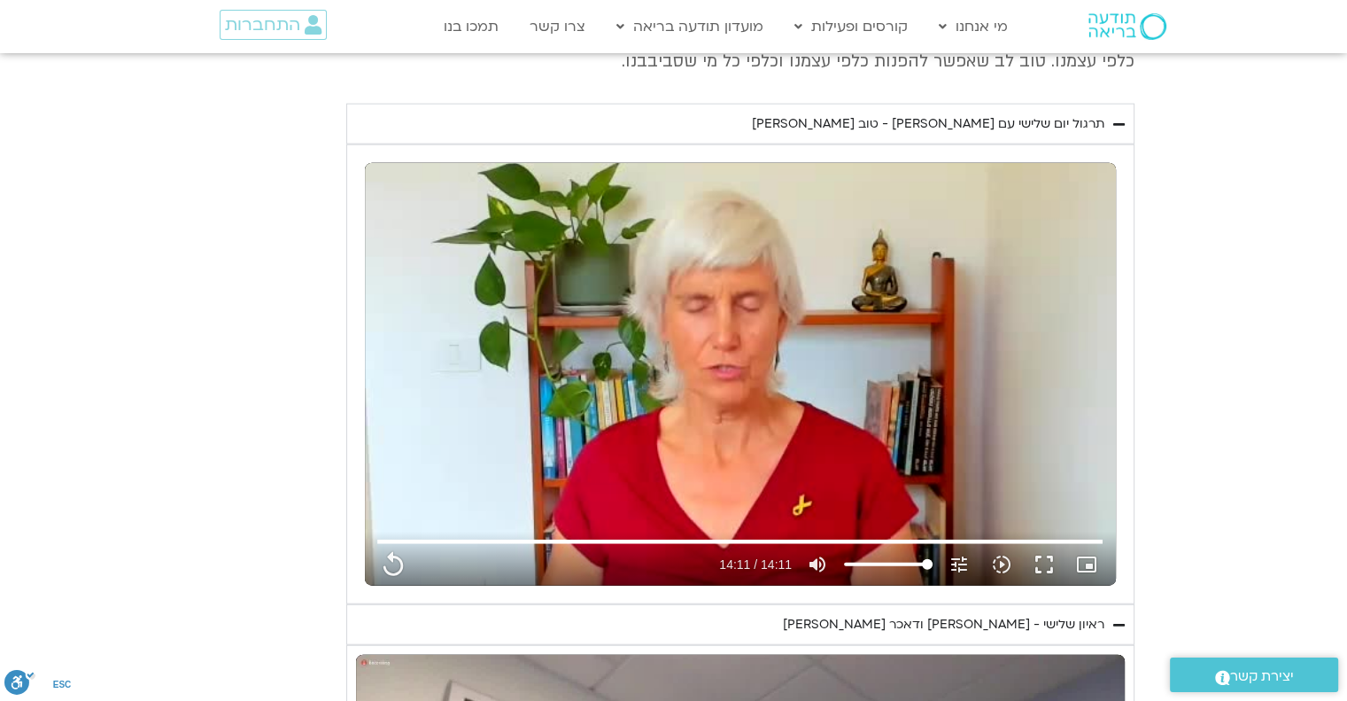
type input "851.4"
type input "5907.52"
type input "851.4"
type input "5907.52"
type input "851.4"
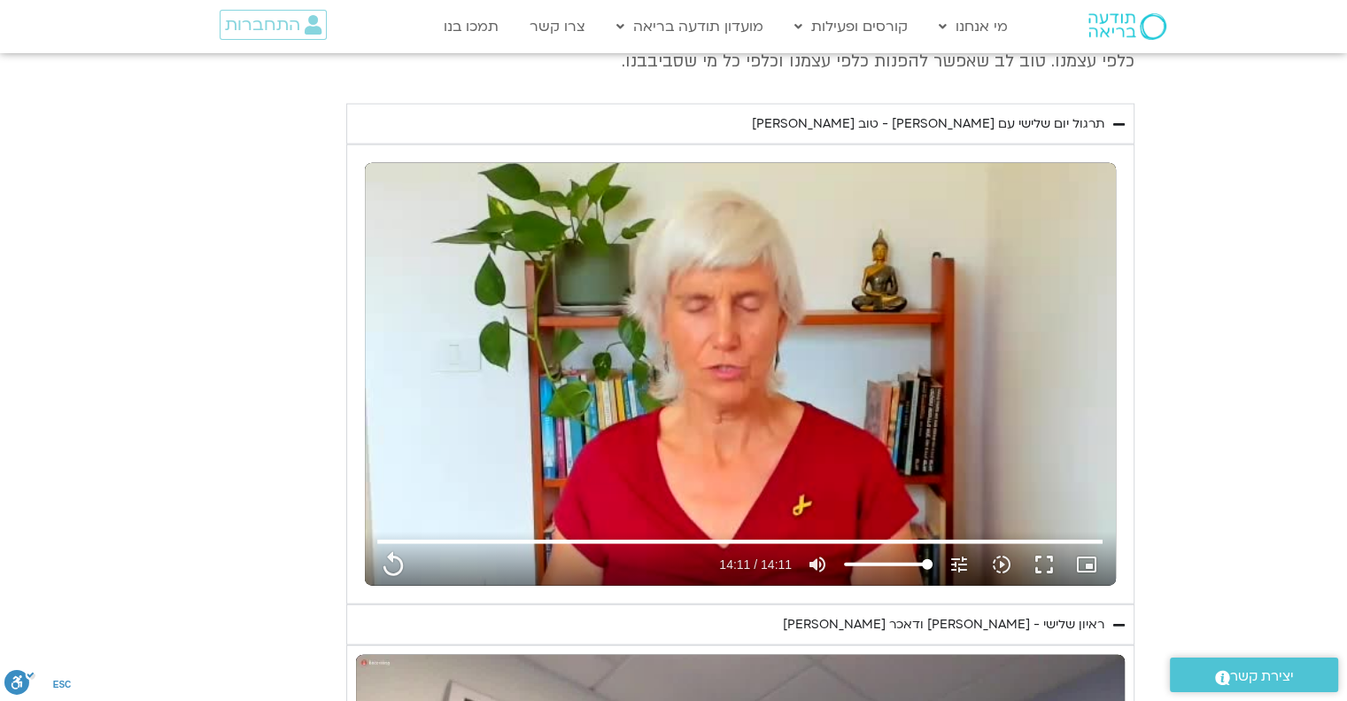
type input "5907.52"
type input "851.4"
type input "5907.52"
type input "851.4"
type input "5907.52"
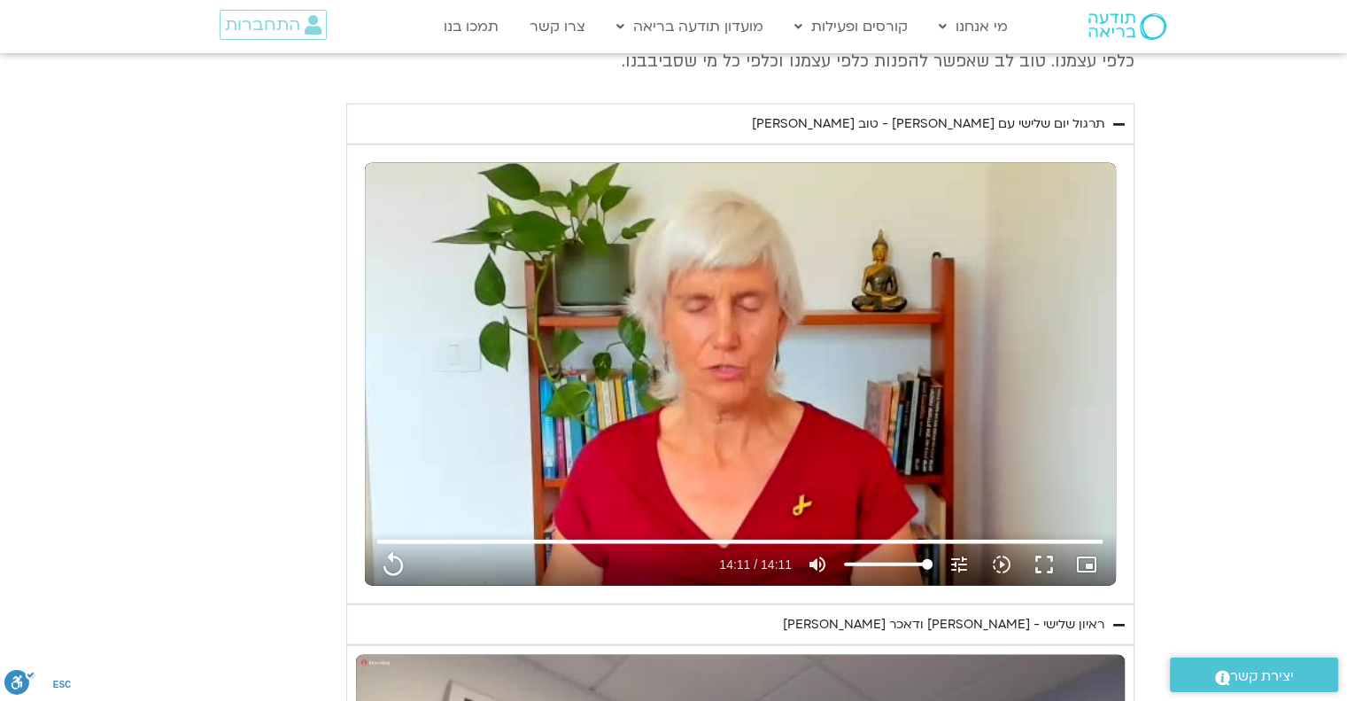
type input "851.4"
type input "5907.52"
type input "851.4"
type input "5907.52"
type input "851.4"
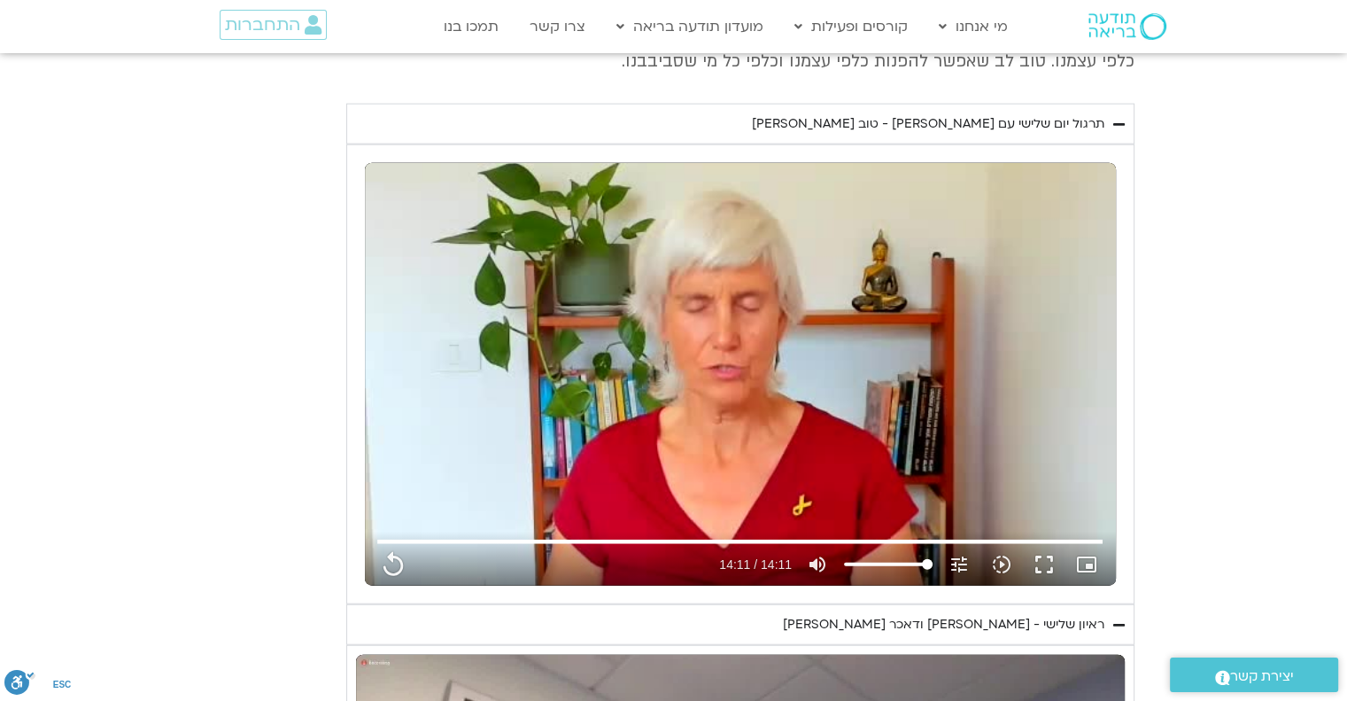
type input "5907.52"
type input "851.4"
type input "5907.52"
type input "851.4"
type input "5907.52"
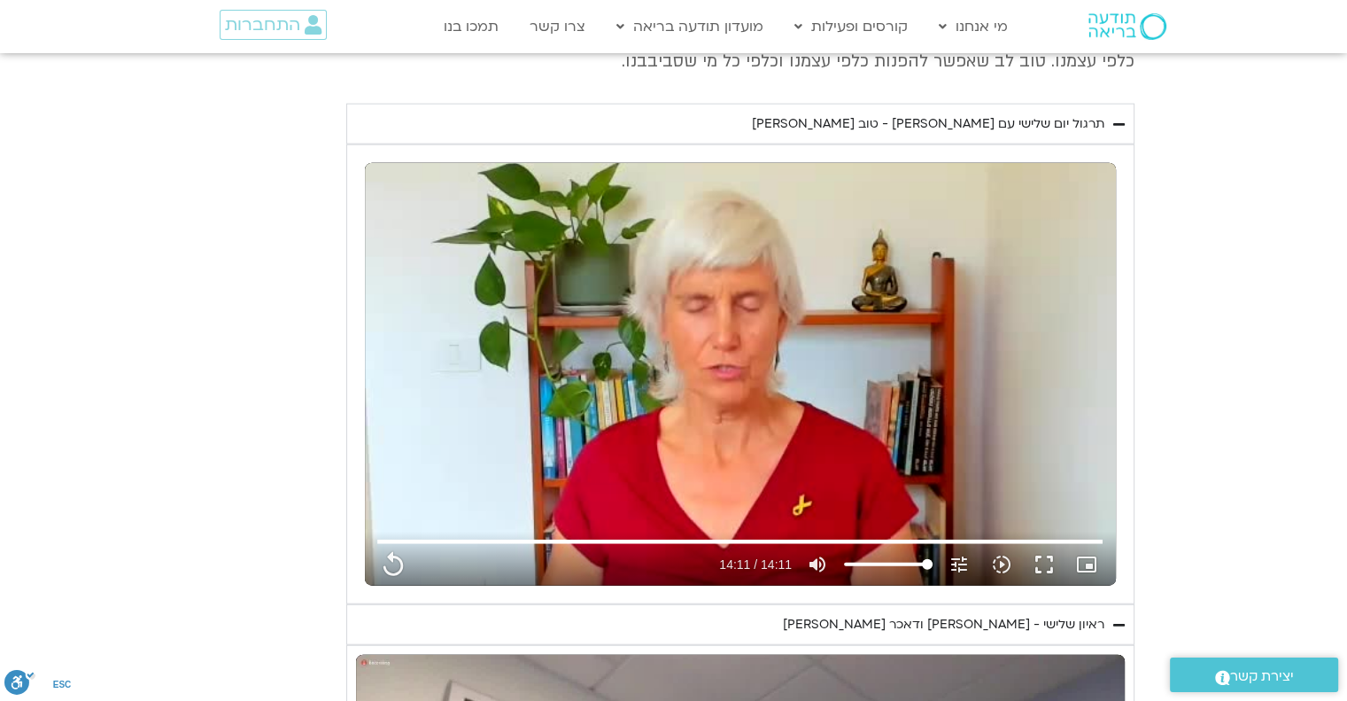
type input "851.4"
type input "5907.52"
type input "851.4"
type input "5907.52"
type input "851.4"
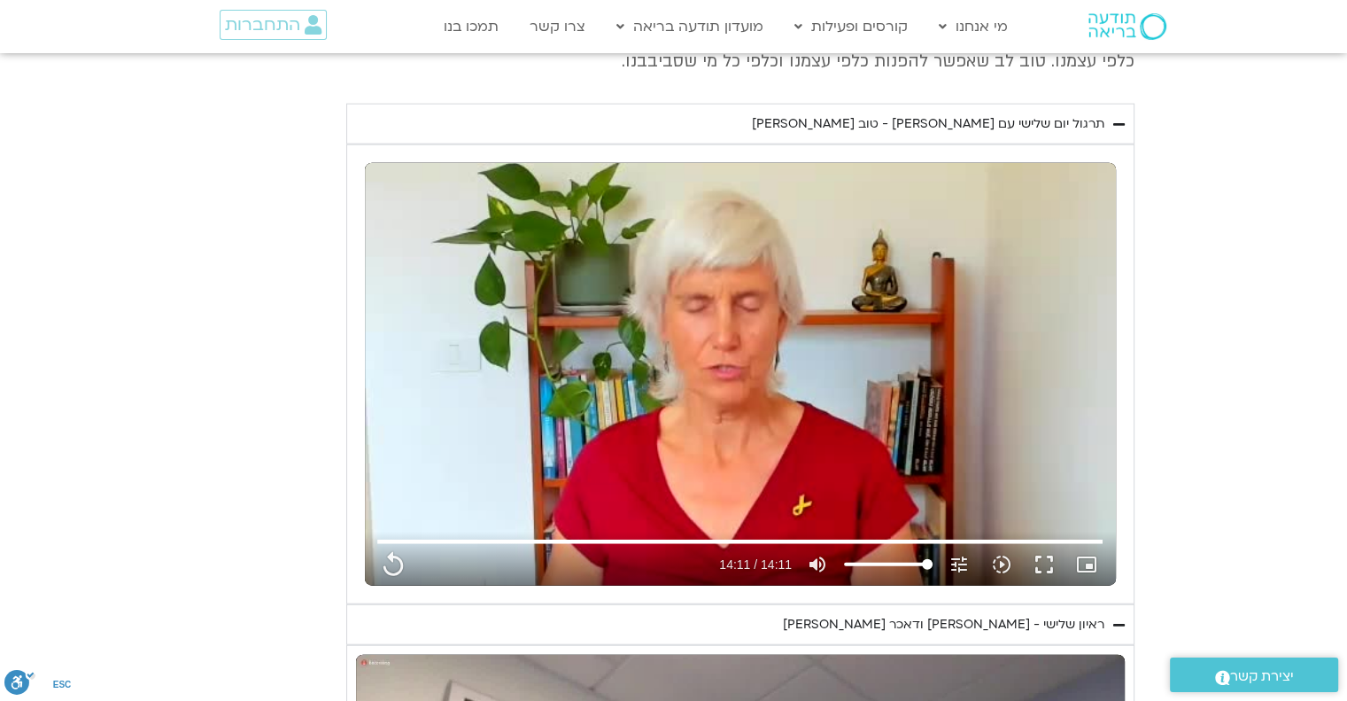
type input "5907.52"
type input "851.4"
type input "5907.52"
type input "851.4"
type input "5907.52"
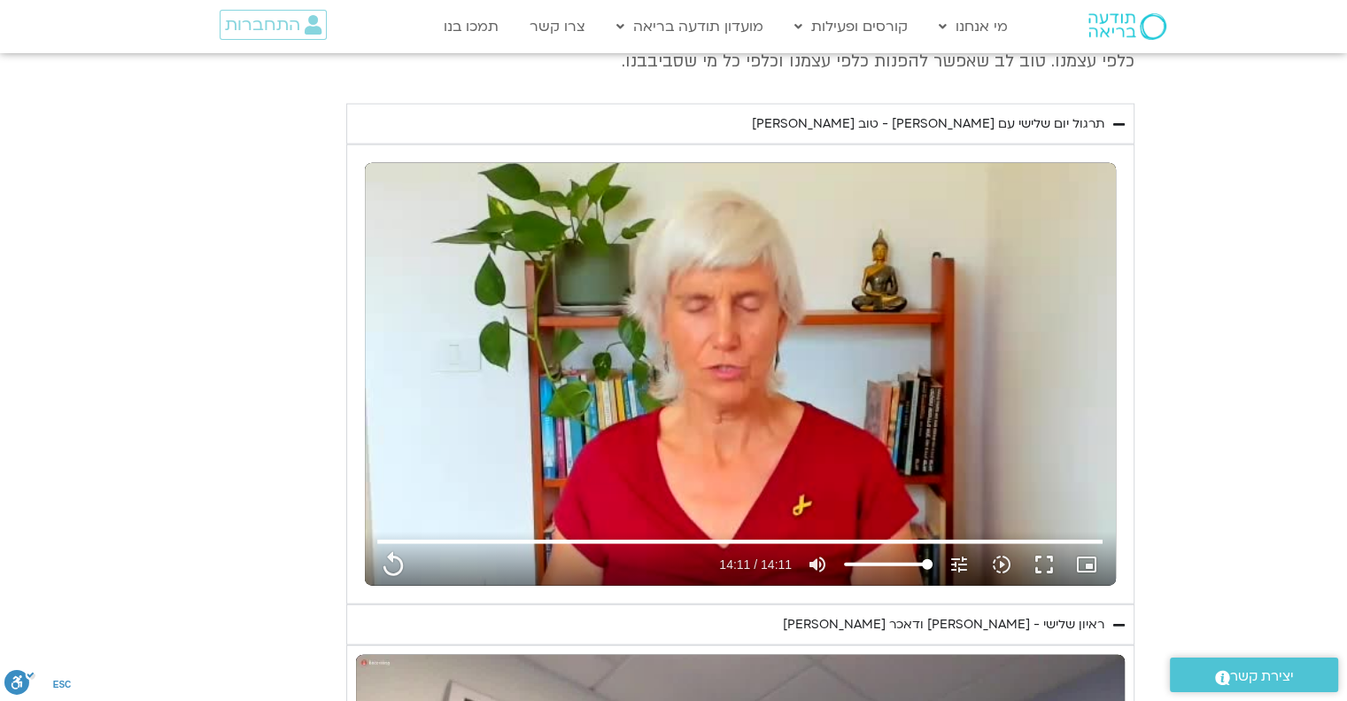
type input "851.4"
type input "5907.52"
type input "851.4"
type input "5907.52"
type input "851.4"
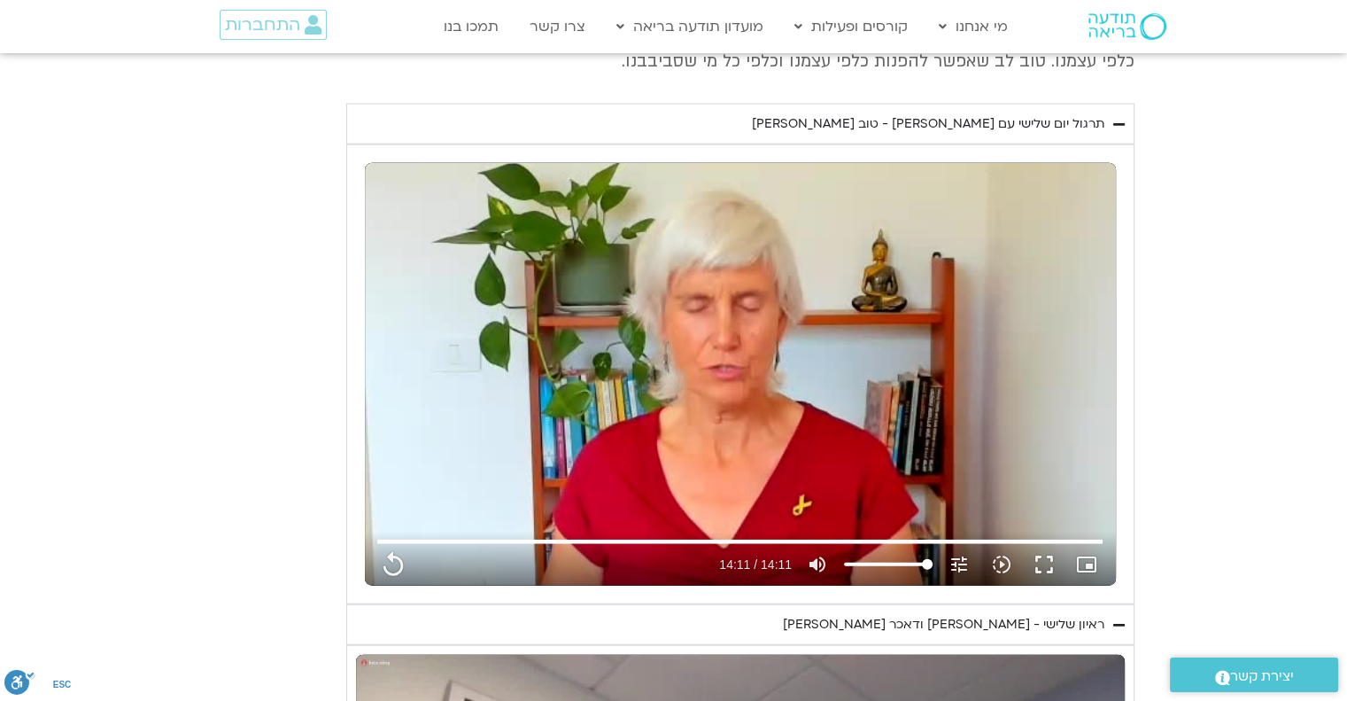
type input "5907.52"
type input "851.4"
click at [919, 114] on div "תרגול יום שלישי עם [PERSON_NAME] - טוב [PERSON_NAME]" at bounding box center [928, 123] width 352 height 21
type input "5907.52"
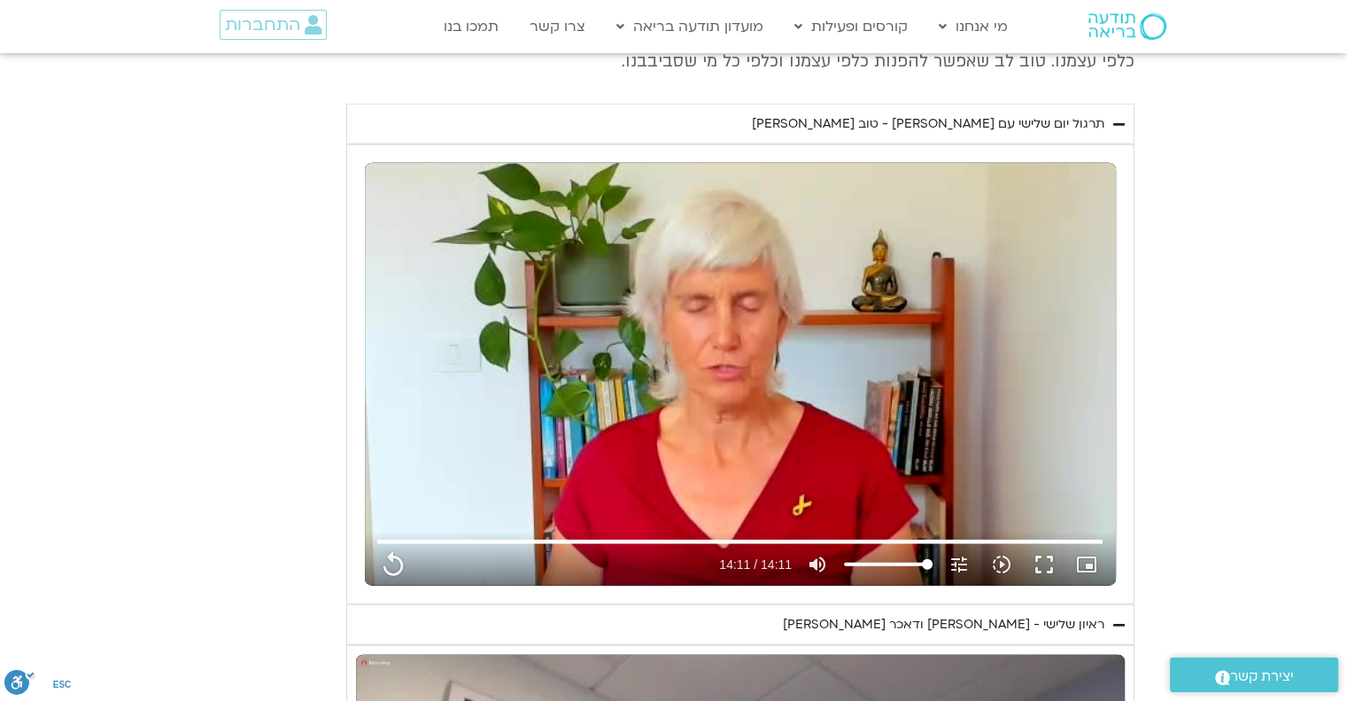
type input "851.4"
type input "5907.52"
click at [919, 114] on div "תרגול יום שלישי עם [PERSON_NAME] - טוב [PERSON_NAME]" at bounding box center [928, 123] width 352 height 21
type input "851.4"
type input "5907.52"
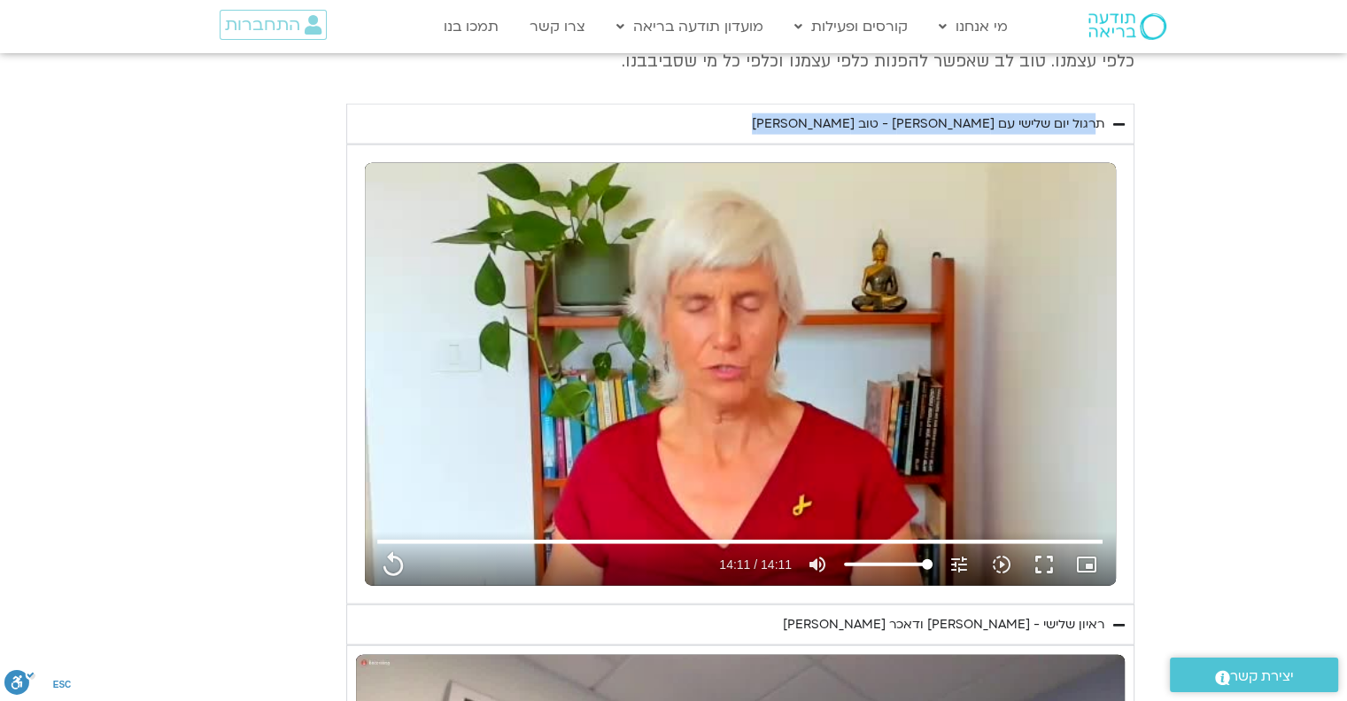
type input "851.4"
type input "5907.52"
type input "851.4"
type input "5907.52"
type input "851.4"
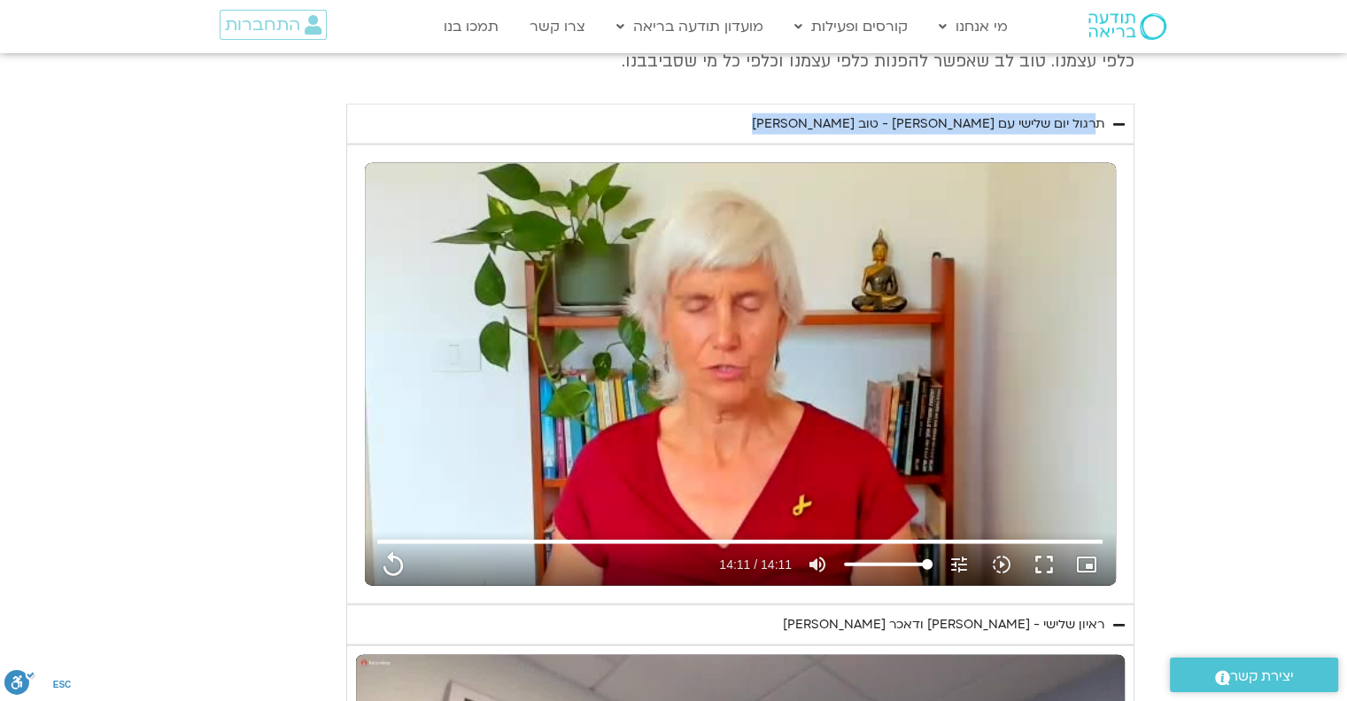
type input "5907.52"
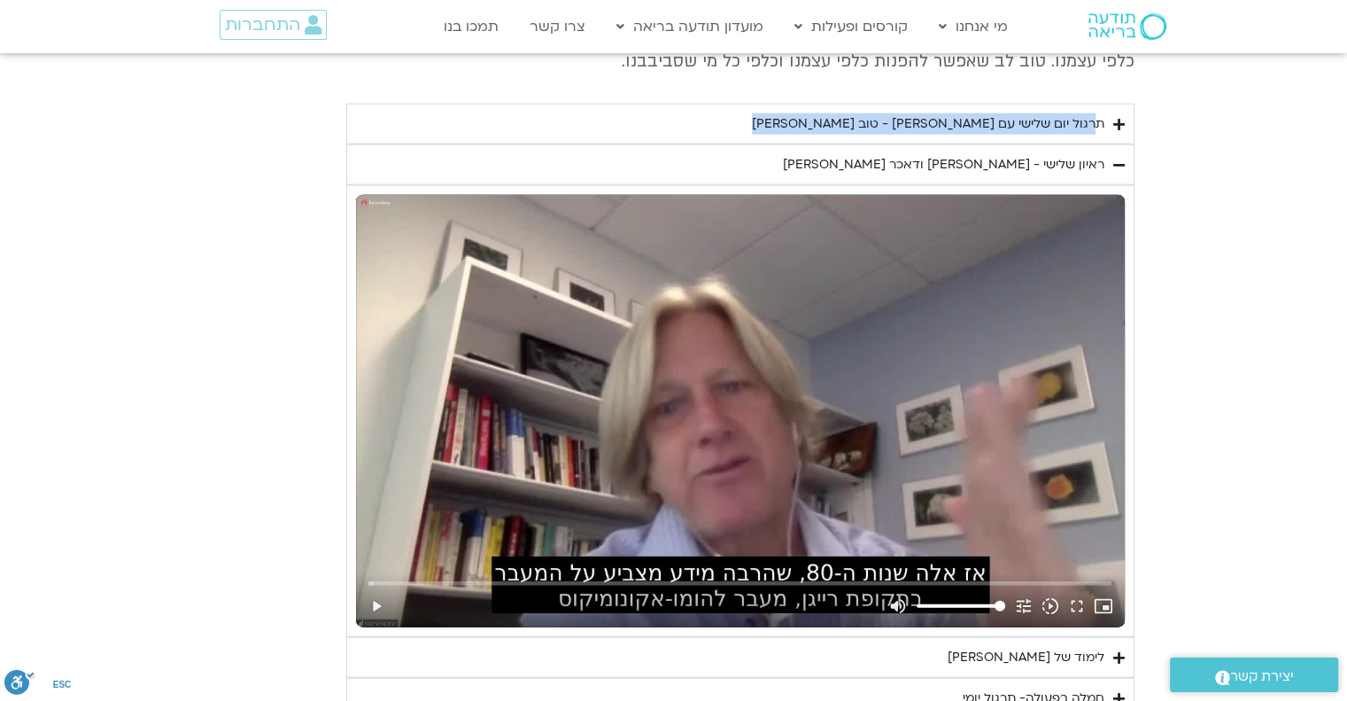
type input "851.4"
type input "5907.52"
type input "851.4"
type input "5907.52"
type input "851.4"
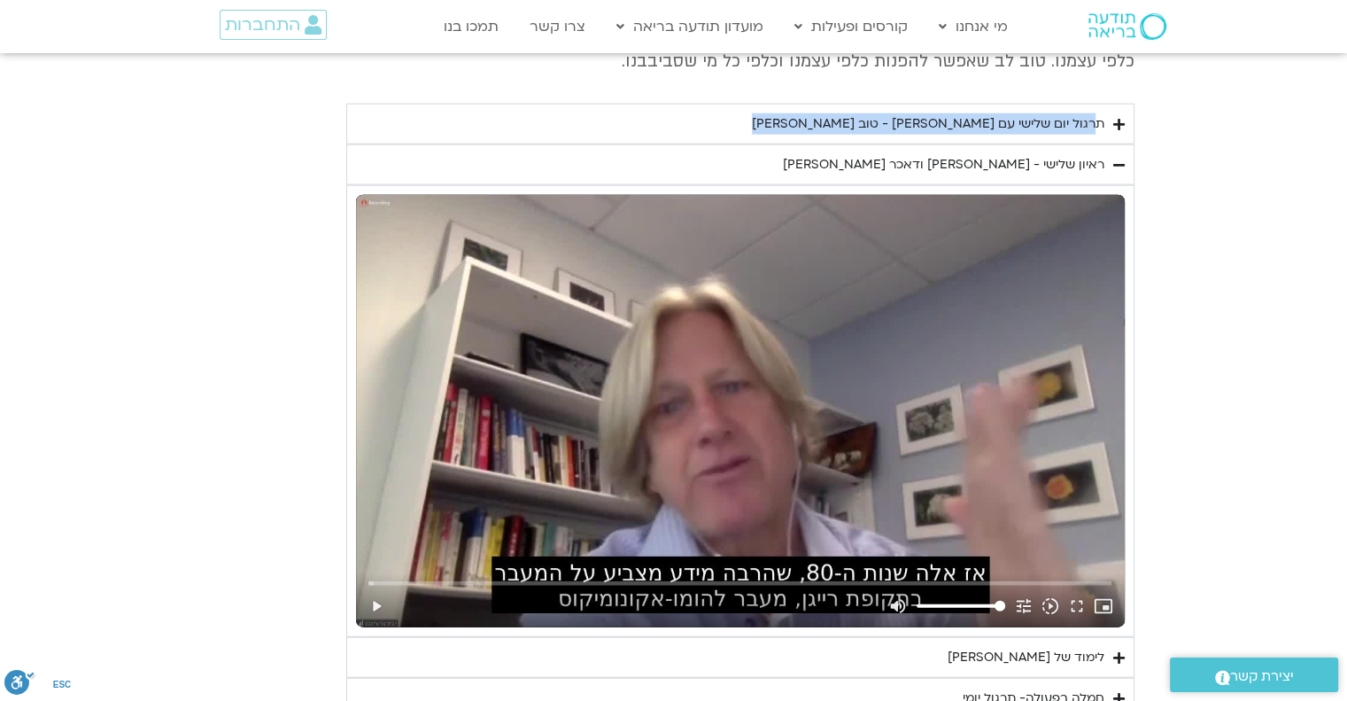
type input "5907.52"
type input "851.4"
type input "5907.52"
type input "851.4"
type input "5907.52"
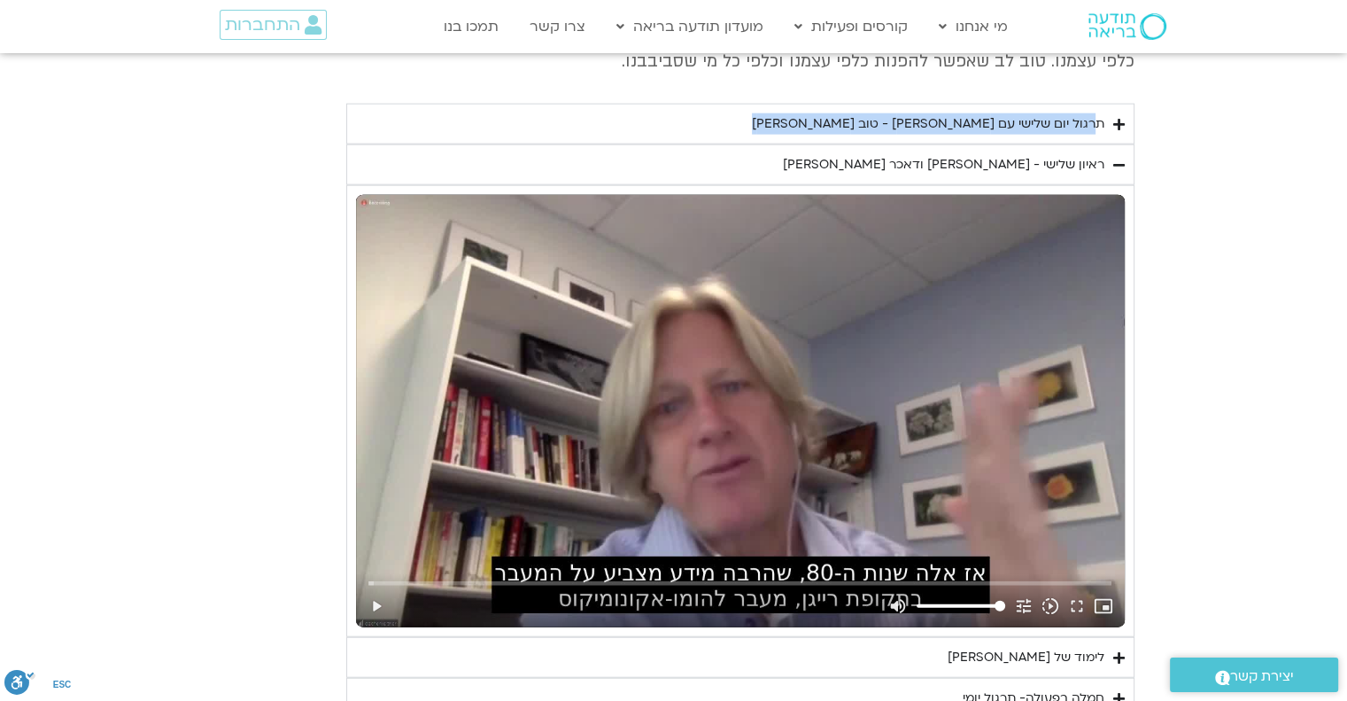
type input "851.4"
copy summary "תרגול יום שלישי עם [PERSON_NAME] - טוב [PERSON_NAME]"
type input "5907.52"
type input "851.4"
type input "5907.52"
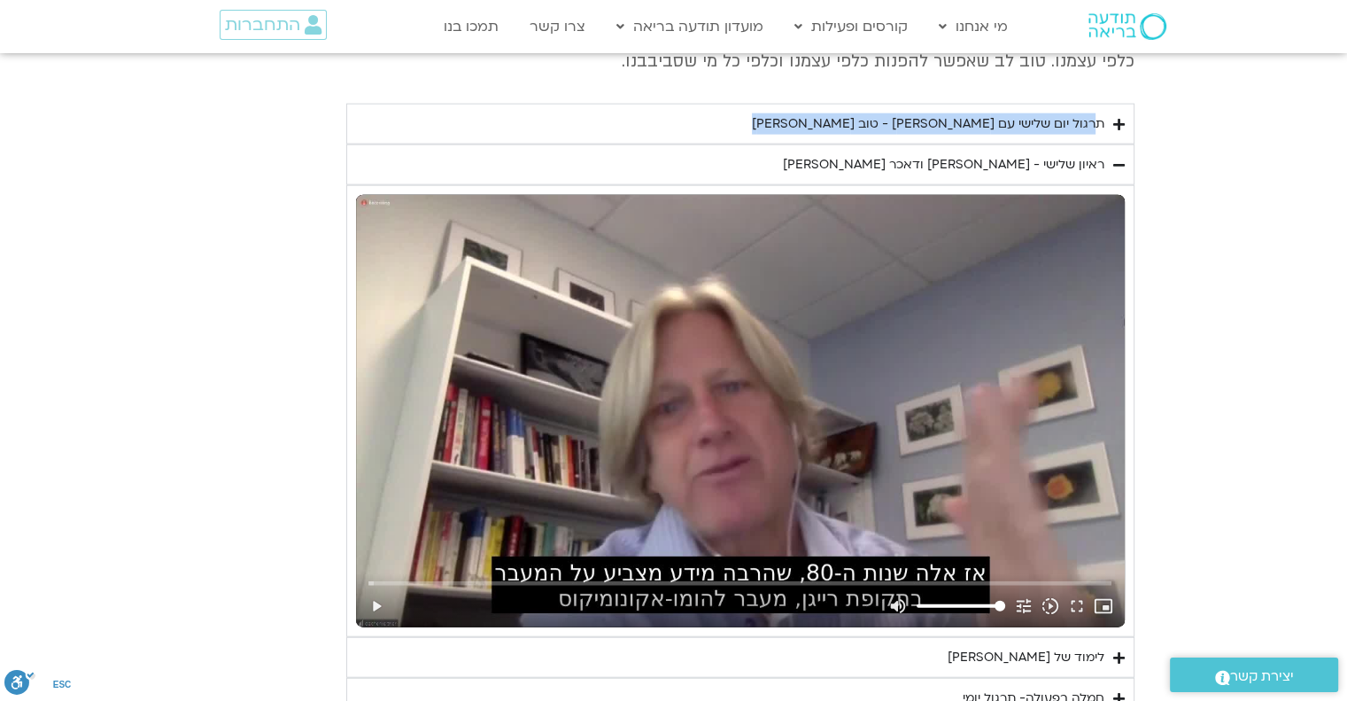
type input "851.4"
type input "5907.52"
type input "851.4"
type input "5907.52"
type input "851.4"
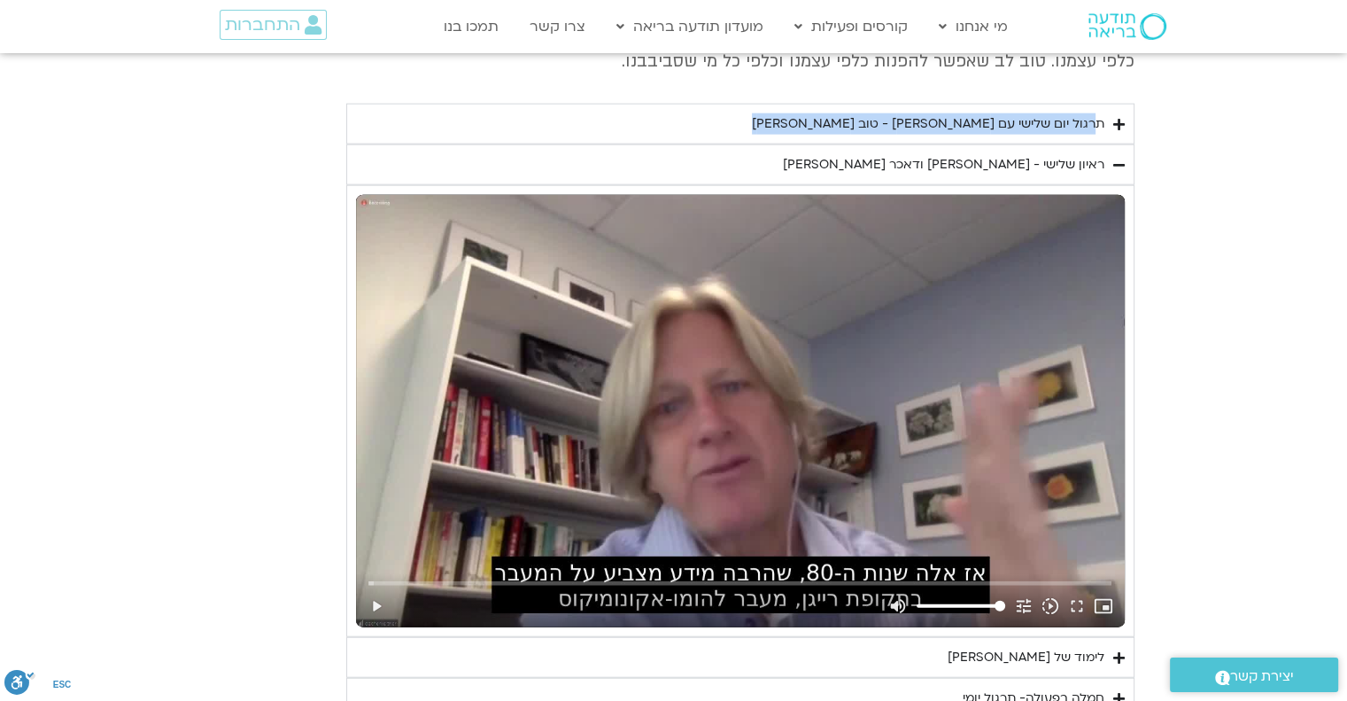
type input "5907.52"
type input "851.4"
type input "5907.52"
type input "851.4"
type input "5907.52"
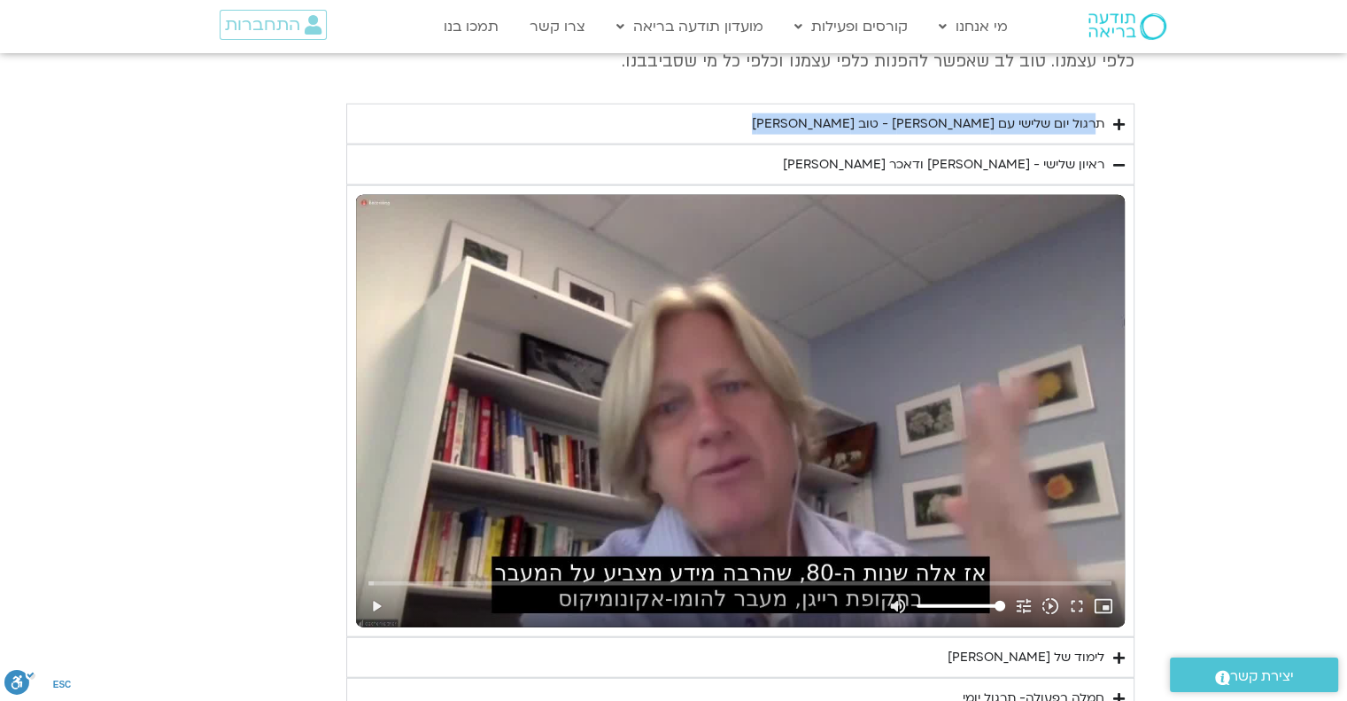
type input "851.4"
type input "5907.52"
type input "851.4"
type input "5907.52"
type input "851.4"
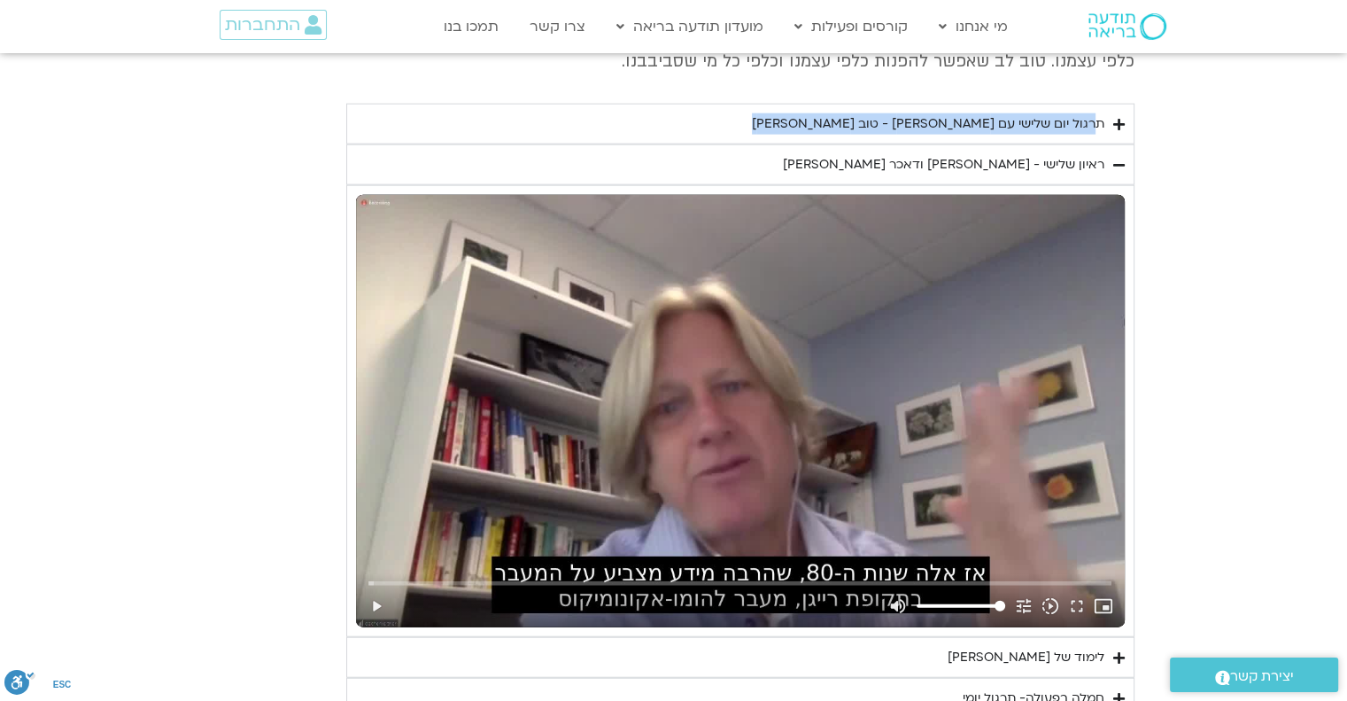
type input "5907.52"
type input "851.4"
type input "5907.52"
type input "851.4"
click at [1123, 159] on icon "Accordion. Open links with Enter or Space, close with Escape, and navigate with…" at bounding box center [1119, 165] width 12 height 13
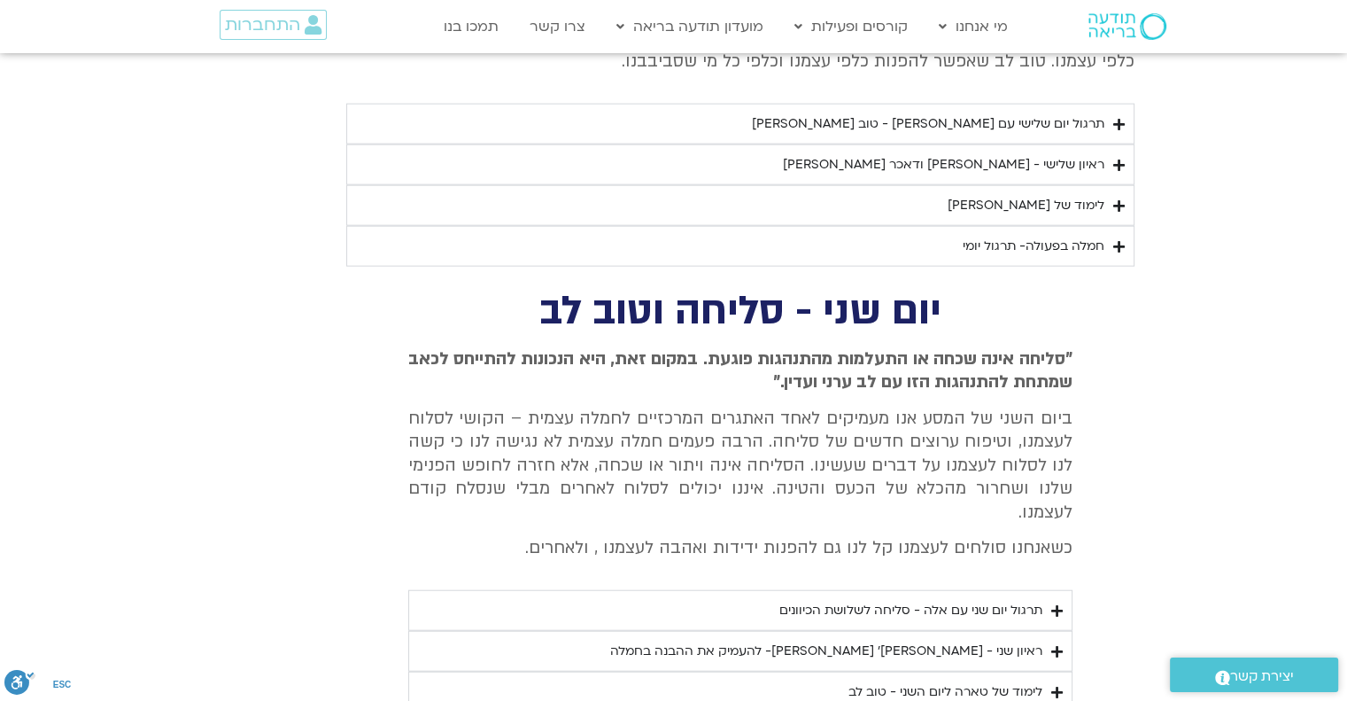
click at [1118, 240] on icon "Accordion. Open links with Enter or Space, close with Escape, and navigate with…" at bounding box center [1119, 246] width 12 height 13
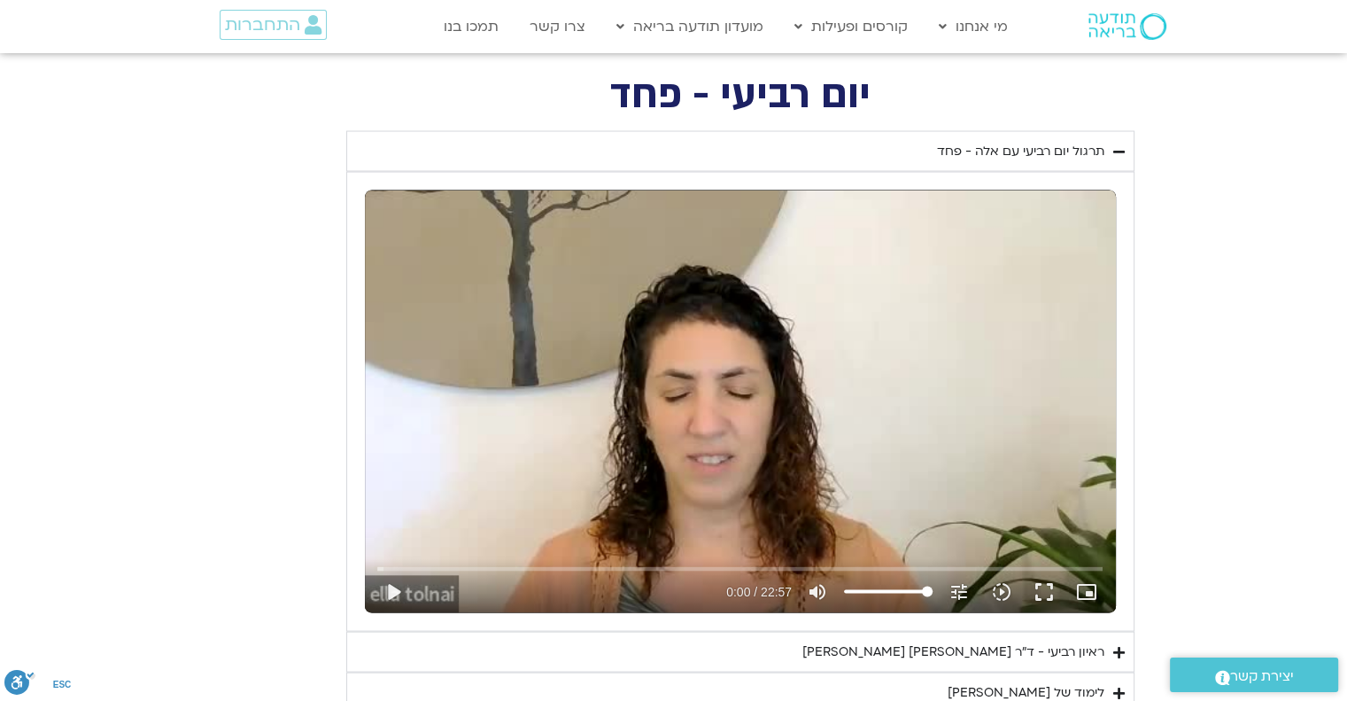
scroll to position [3295, 0]
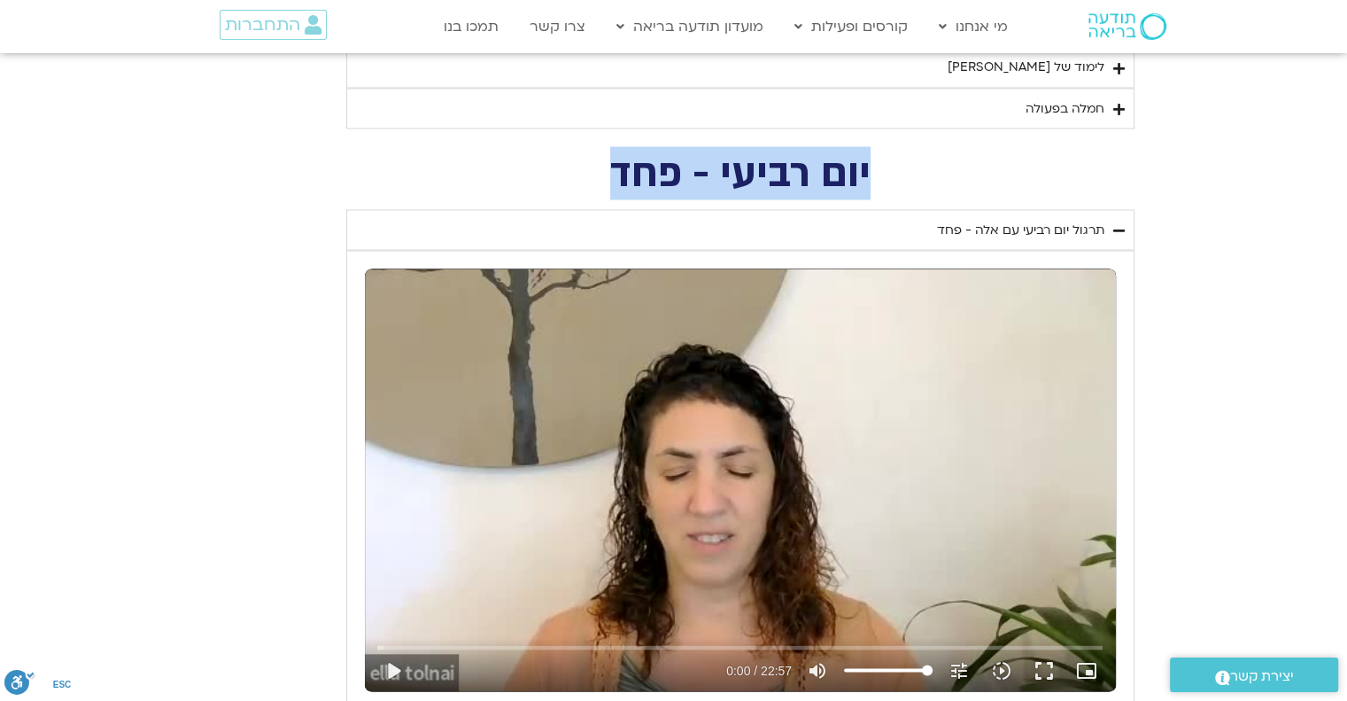
drag, startPoint x: 895, startPoint y: 171, endPoint x: 602, endPoint y: 170, distance: 292.3
click at [602, 170] on h2 "יום רביעי - פחד" at bounding box center [740, 173] width 788 height 36
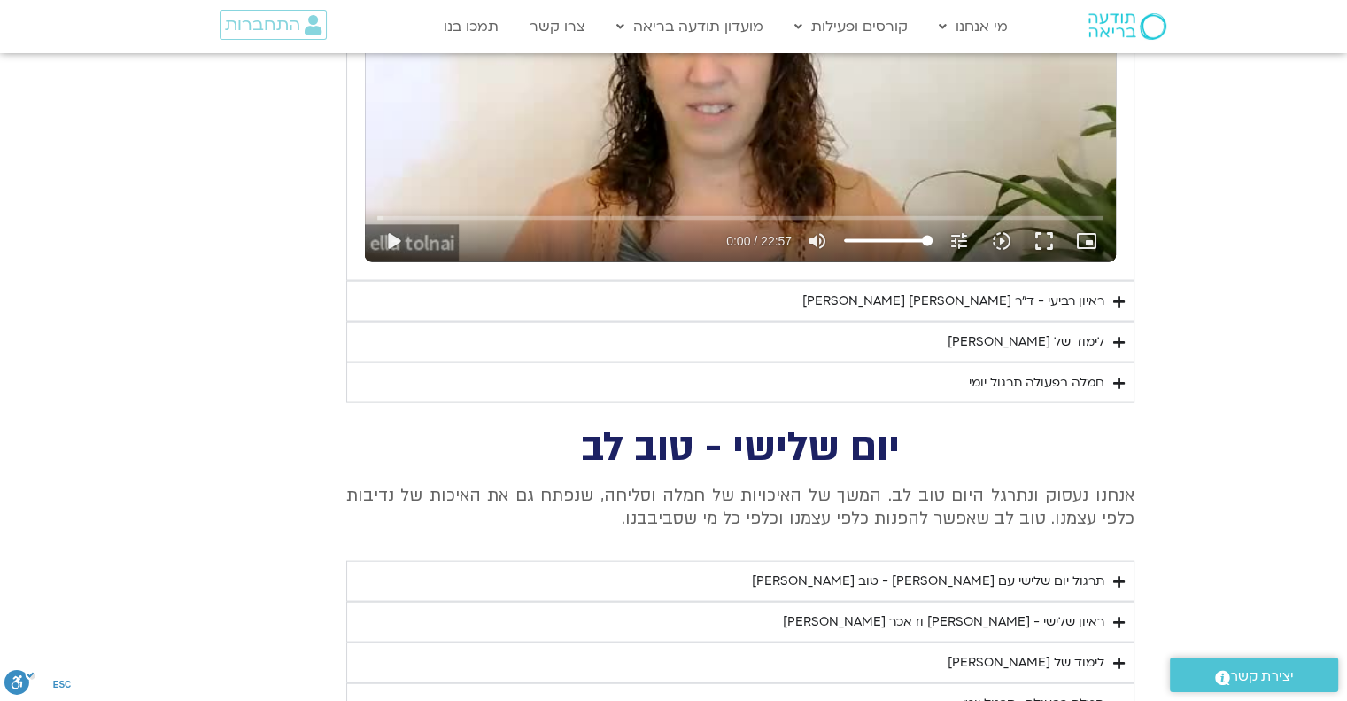
scroll to position [3737, 0]
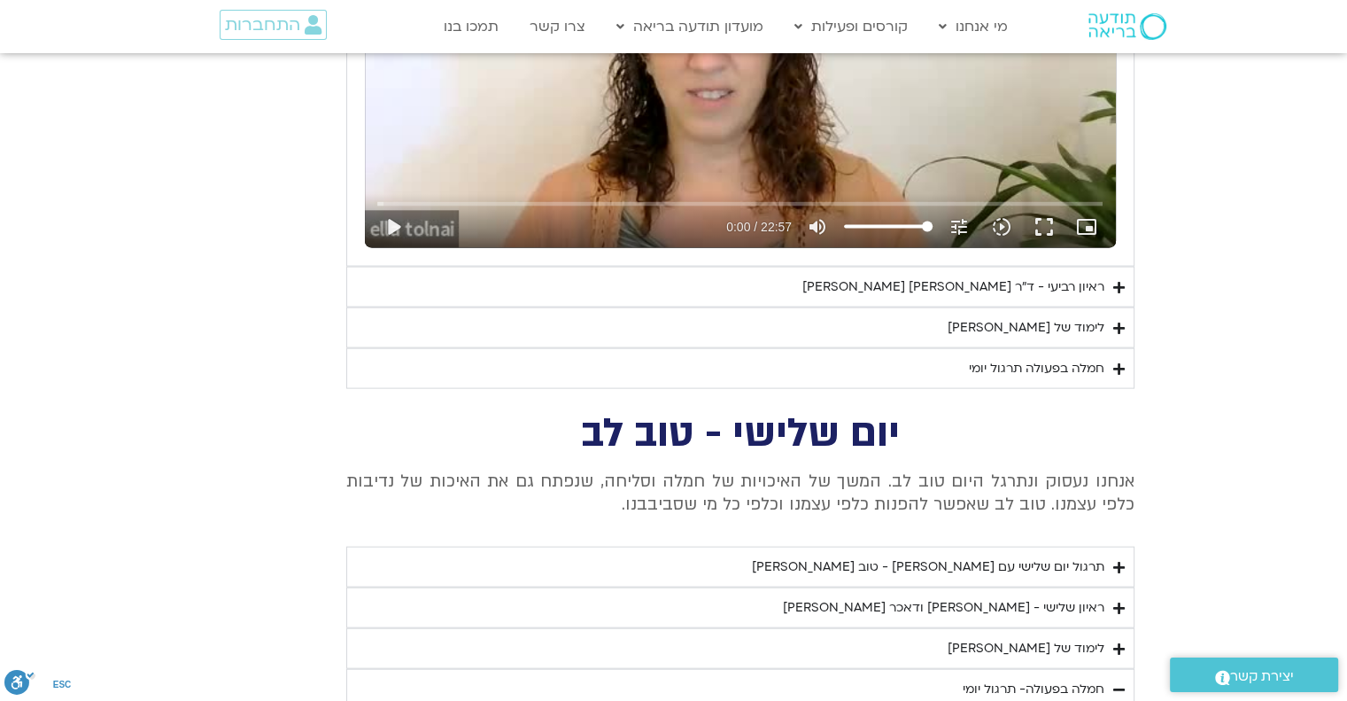
click at [817, 277] on summary "ראיון רביעי - ד"ר [PERSON_NAME] [PERSON_NAME]" at bounding box center [740, 287] width 788 height 41
click at [829, 276] on div "ראיון רביעי - ד"ר [PERSON_NAME] [PERSON_NAME]" at bounding box center [953, 286] width 302 height 21
click at [830, 276] on div "ראיון רביעי - ד"ר [PERSON_NAME] [PERSON_NAME]" at bounding box center [953, 286] width 302 height 21
click at [1121, 281] on icon "Accordion. Open links with Enter or Space, close with Escape, and navigate with…" at bounding box center [1119, 287] width 12 height 13
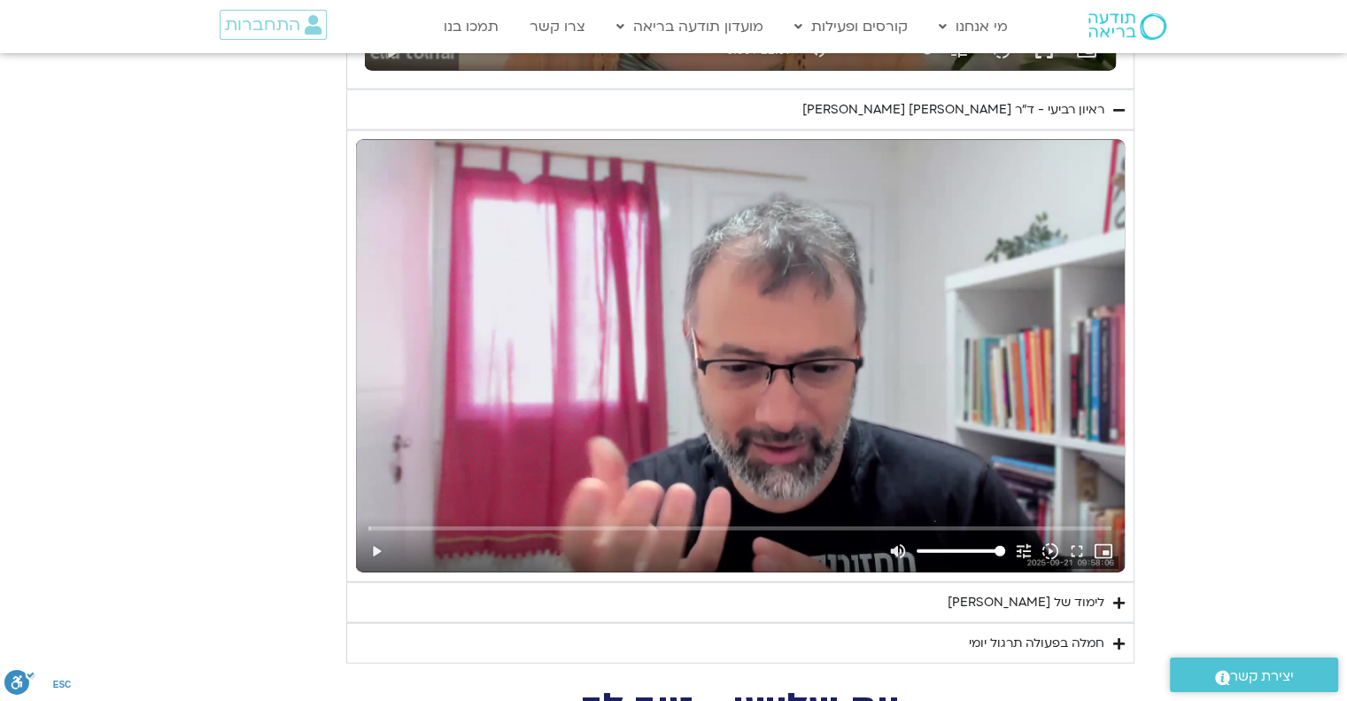
scroll to position [3826, 0]
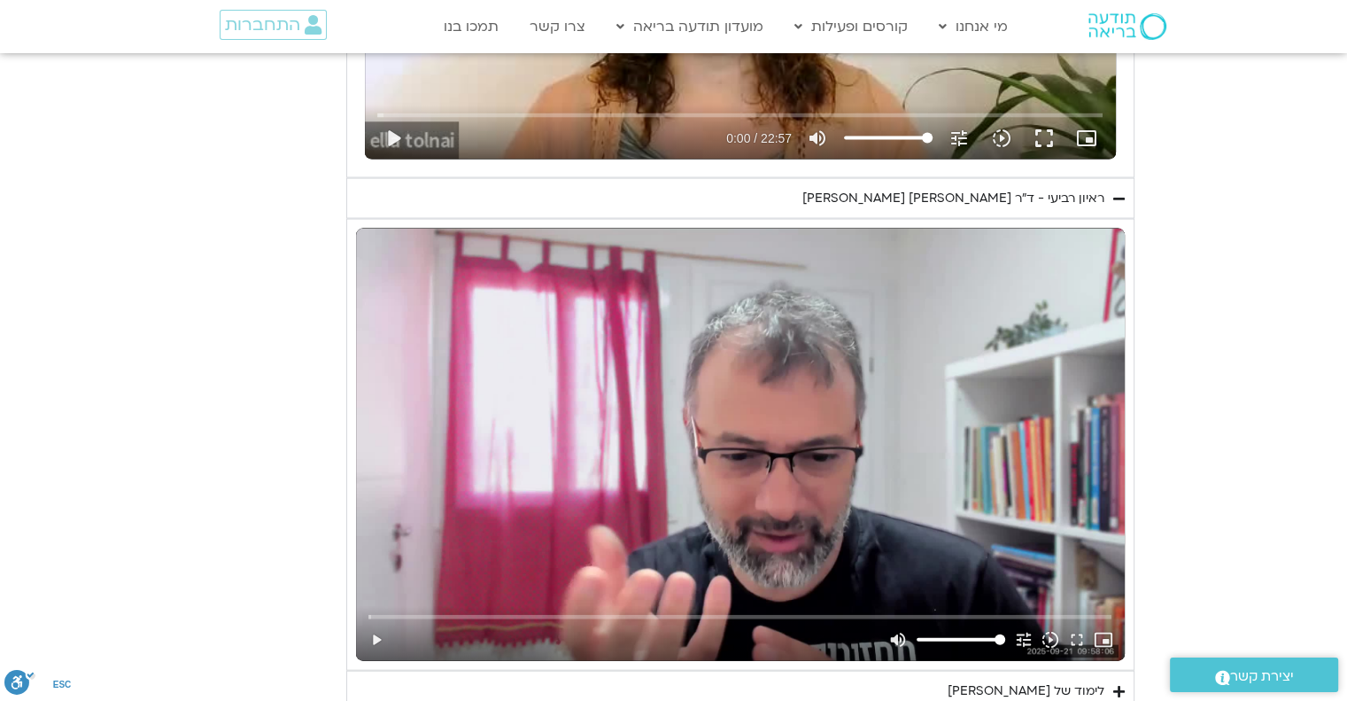
click at [1125, 190] on summary "ראיון רביעי - ד"ר [PERSON_NAME] [PERSON_NAME]" at bounding box center [740, 198] width 788 height 41
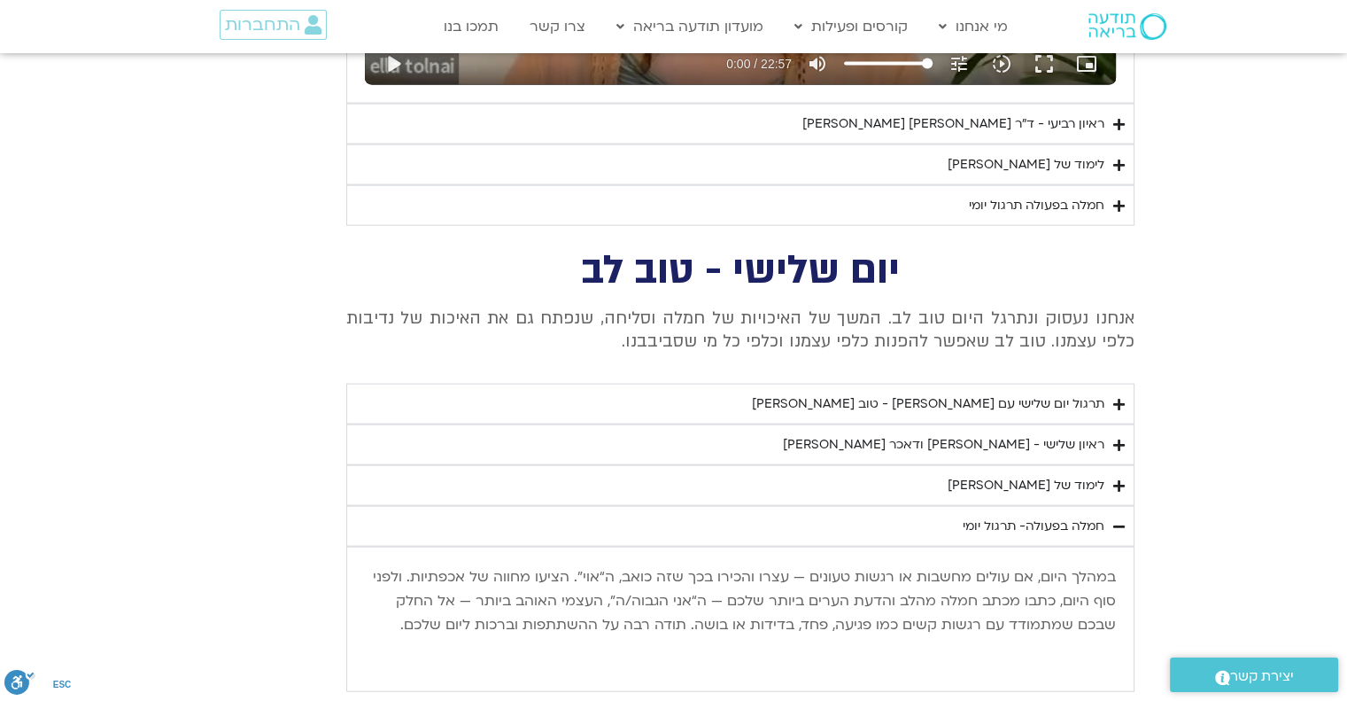
scroll to position [3915, 0]
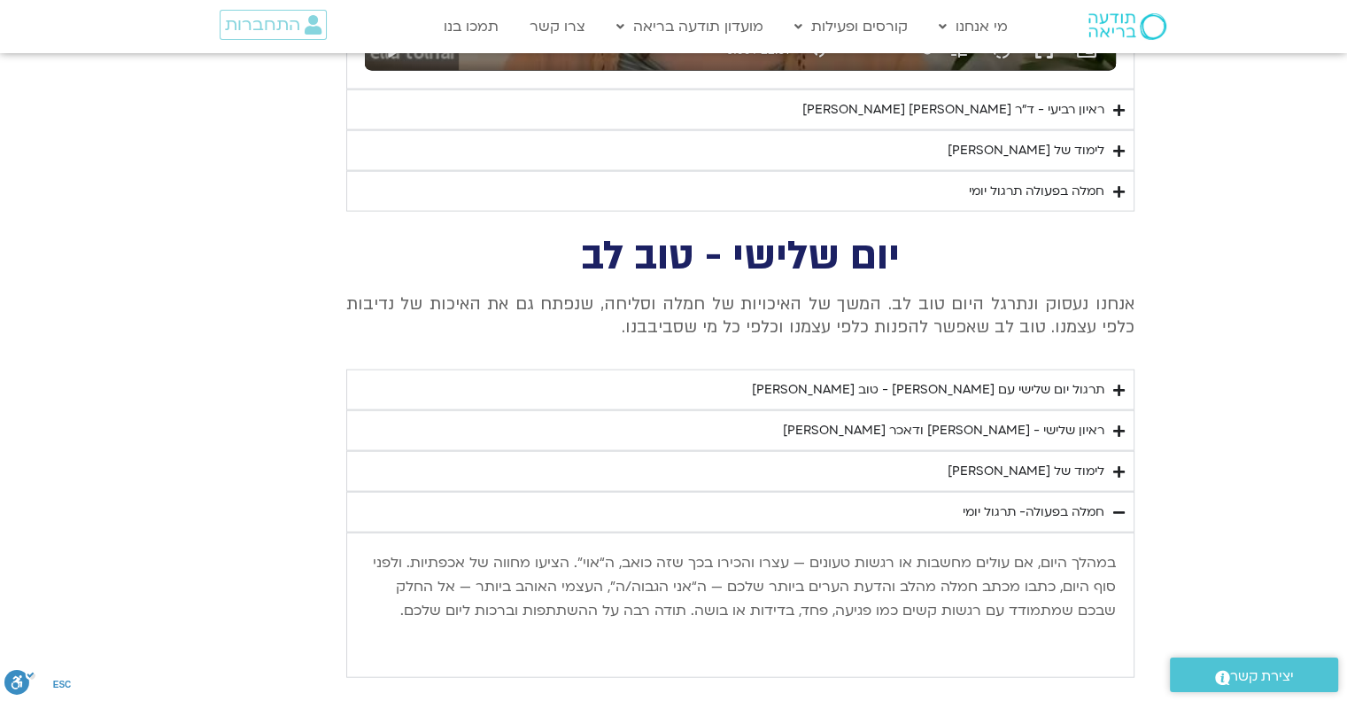
click at [1122, 144] on icon "Accordion. Open links with Enter or Space, close with Escape, and navigate with…" at bounding box center [1119, 150] width 12 height 13
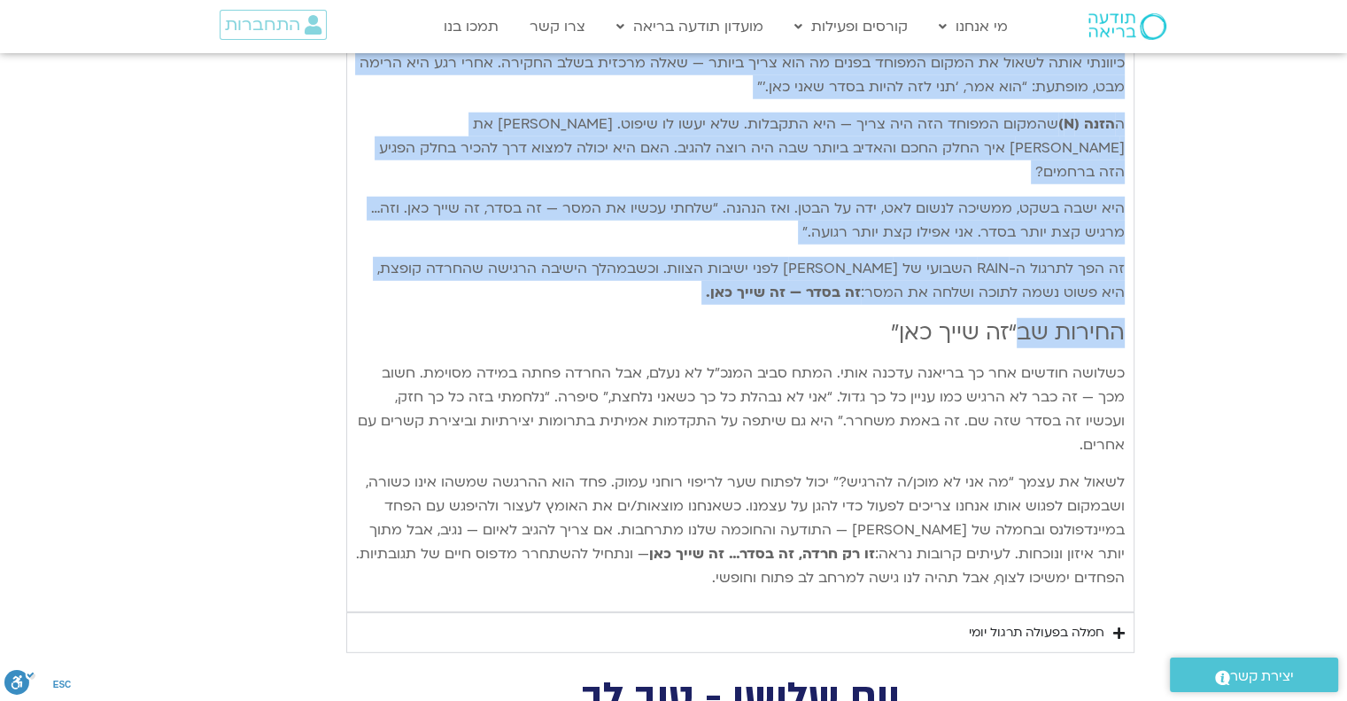
scroll to position [4977, 0]
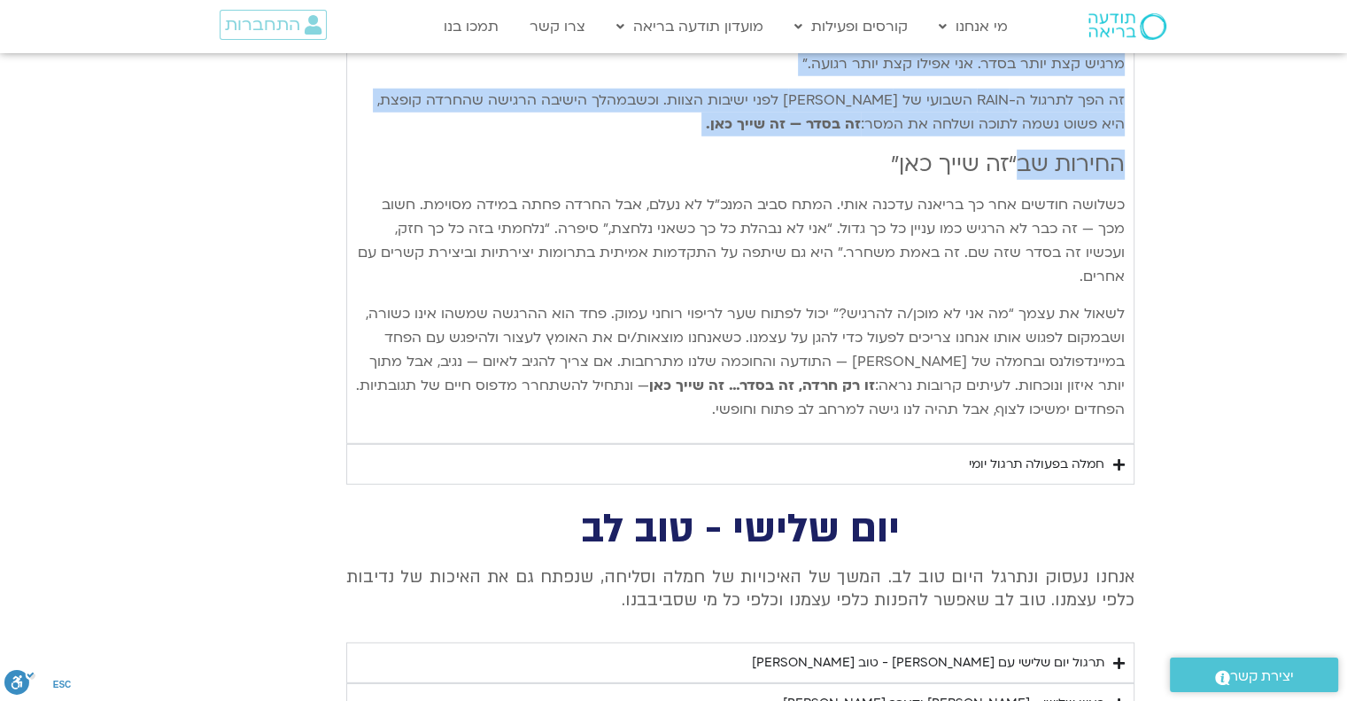
drag, startPoint x: 1123, startPoint y: 189, endPoint x: 732, endPoint y: 321, distance: 413.4
click at [904, 306] on p "לשאול את עצמך “מה אני לא מוכן/ה להרגיש?” יכול לפתוח שער לריפוי רוחני עמוק. פחד …" at bounding box center [740, 362] width 769 height 120
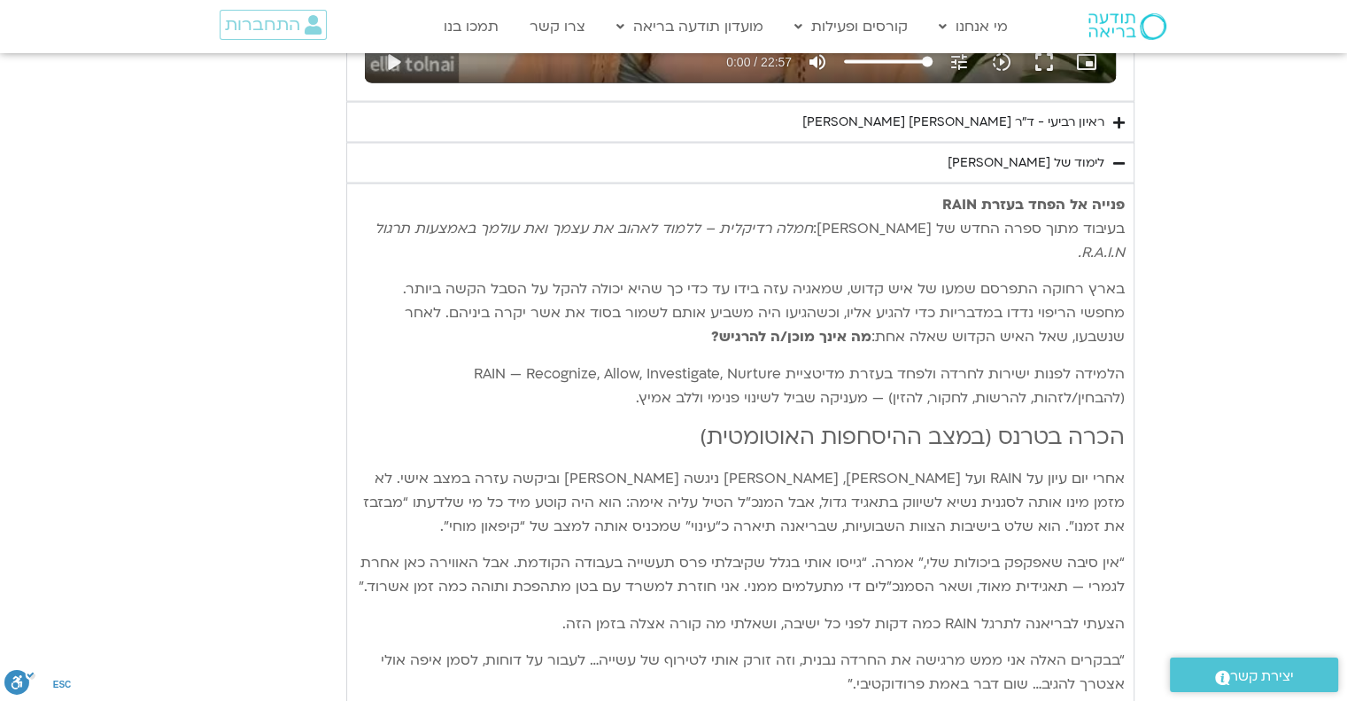
scroll to position [3737, 0]
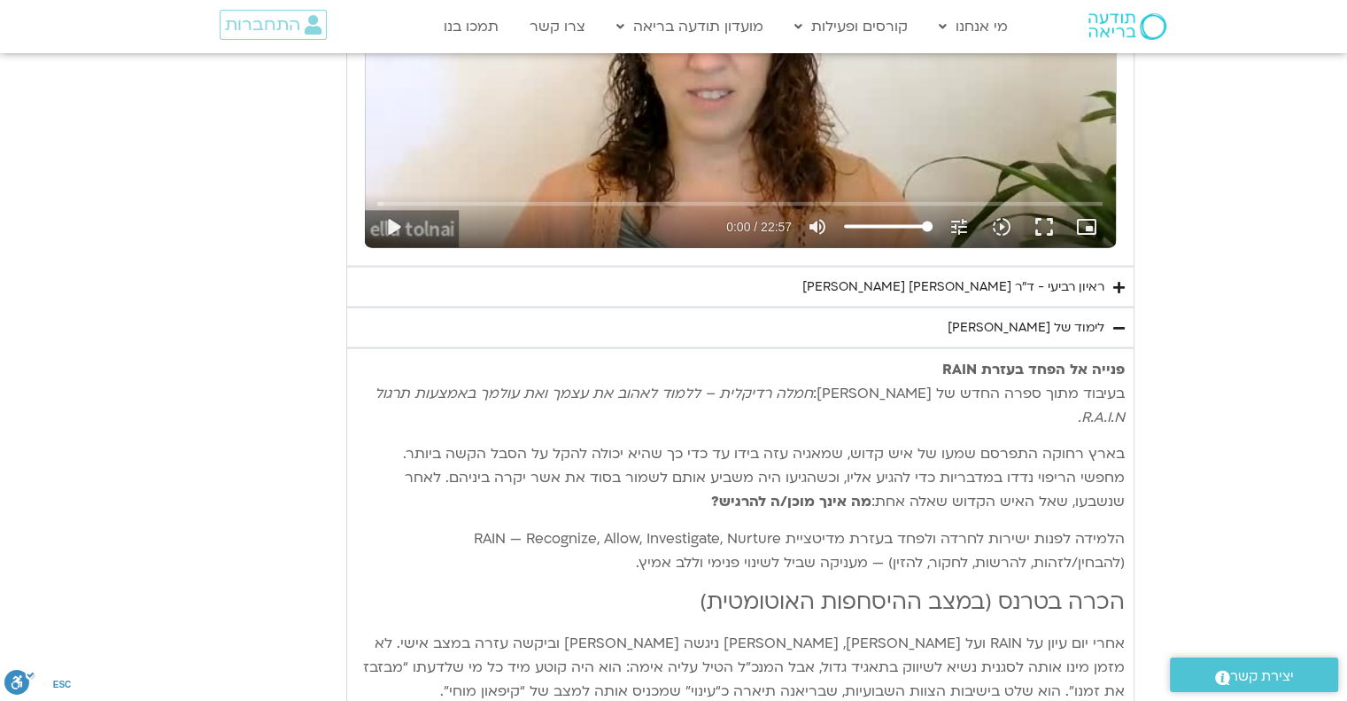
click at [1118, 321] on icon "Accordion. Open links with Enter or Space, close with Escape, and navigate with…" at bounding box center [1119, 327] width 12 height 13
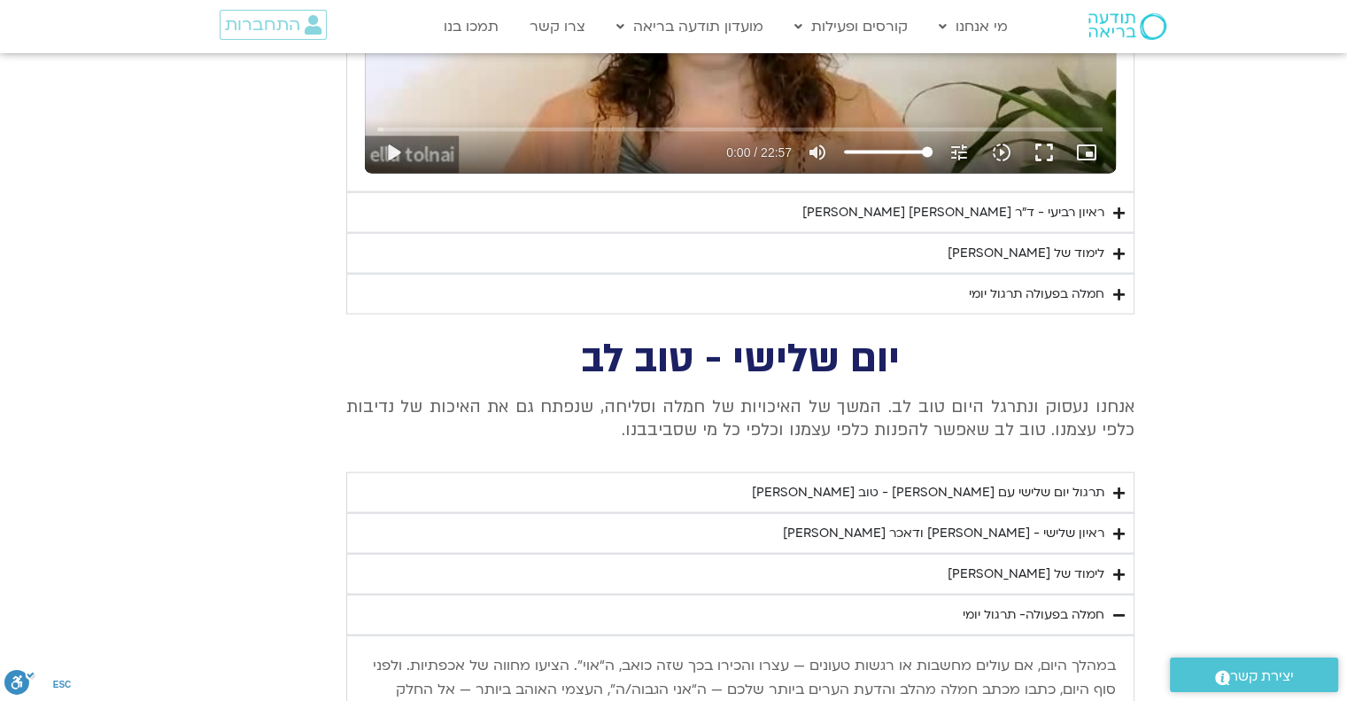
scroll to position [3826, 0]
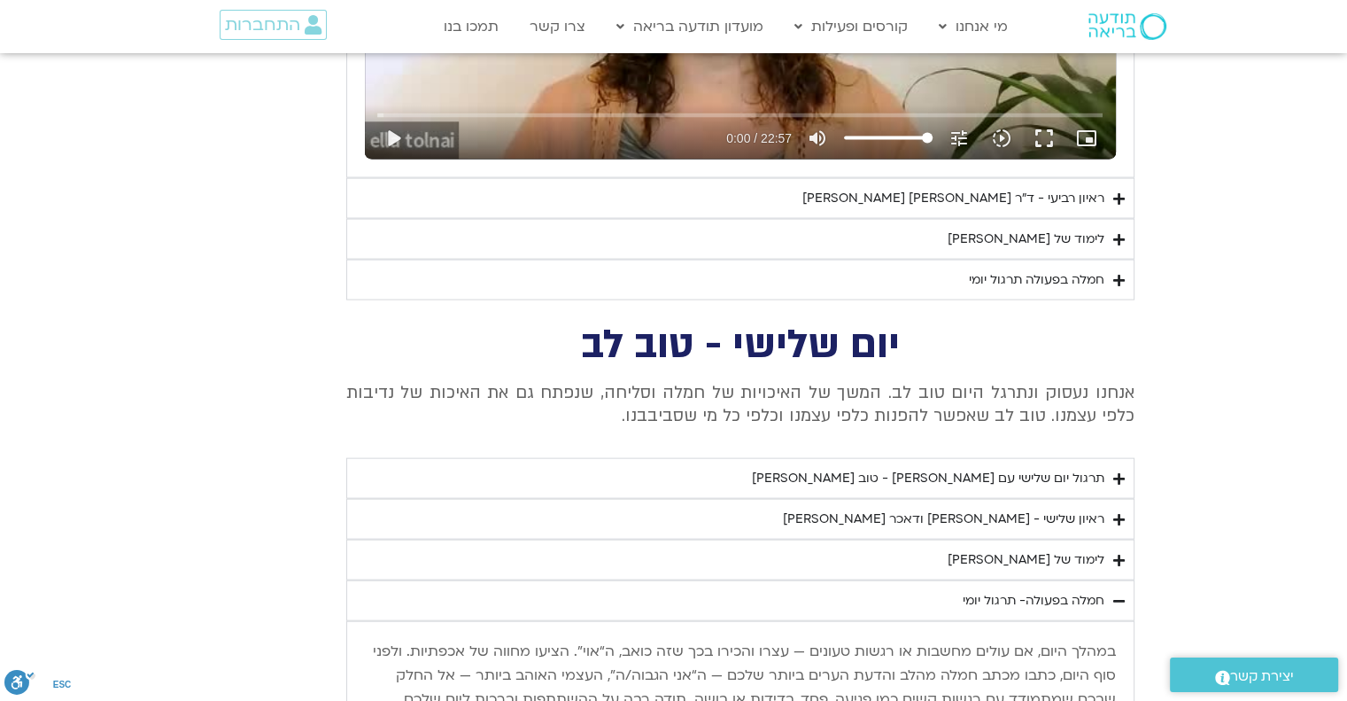
click at [1118, 274] on icon "Accordion. Open links with Enter or Space, close with Escape, and navigate with…" at bounding box center [1119, 280] width 12 height 13
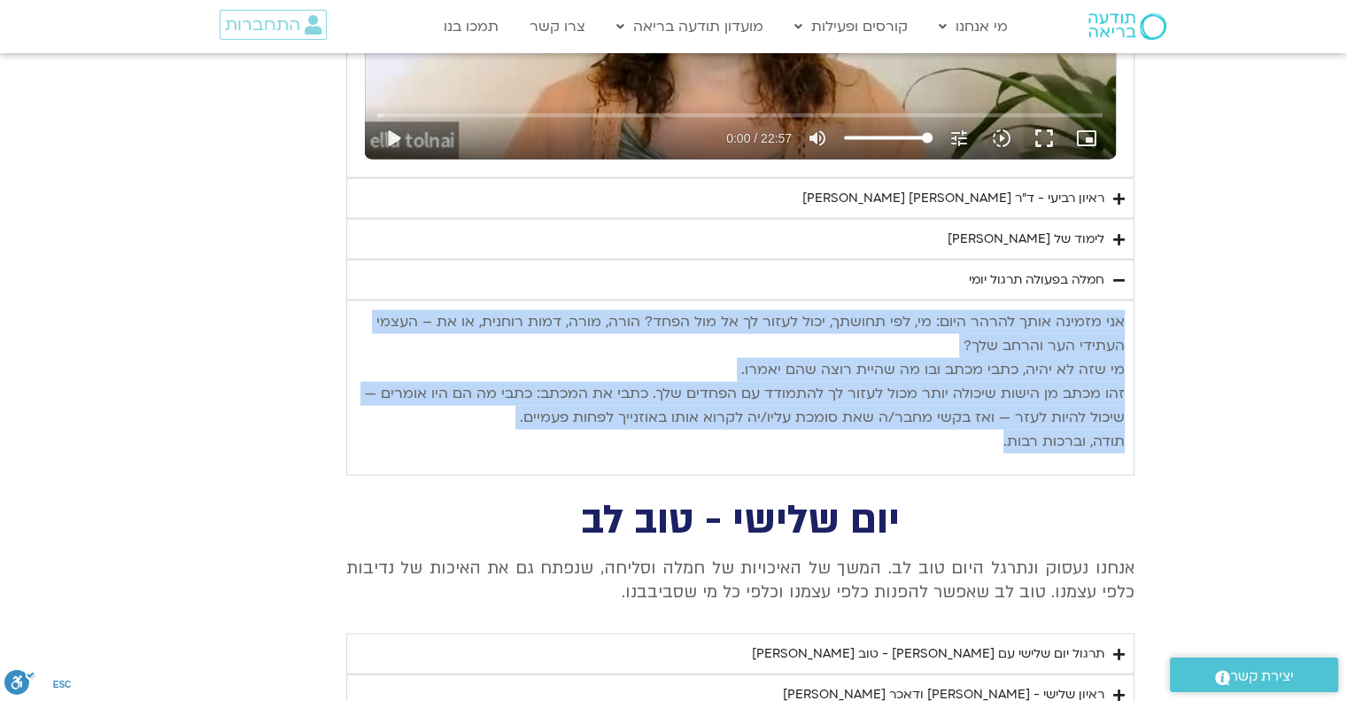
drag, startPoint x: 1125, startPoint y: 313, endPoint x: 1000, endPoint y: 432, distance: 172.9
click at [1000, 432] on div "אני מזמינה אותך להרהר היום: מי, לפי תחושתך, יכול לעזור לך אל מול הפחד? הורה, מו…" at bounding box center [740, 387] width 788 height 175
click at [1217, 318] on section "יום רביעי - פחד השבוע שלנו מתחיל מהבסיס, תרגול של חמלה עצמית – נוכחת וקשובה בתו…" at bounding box center [673, 50] width 1347 height 852
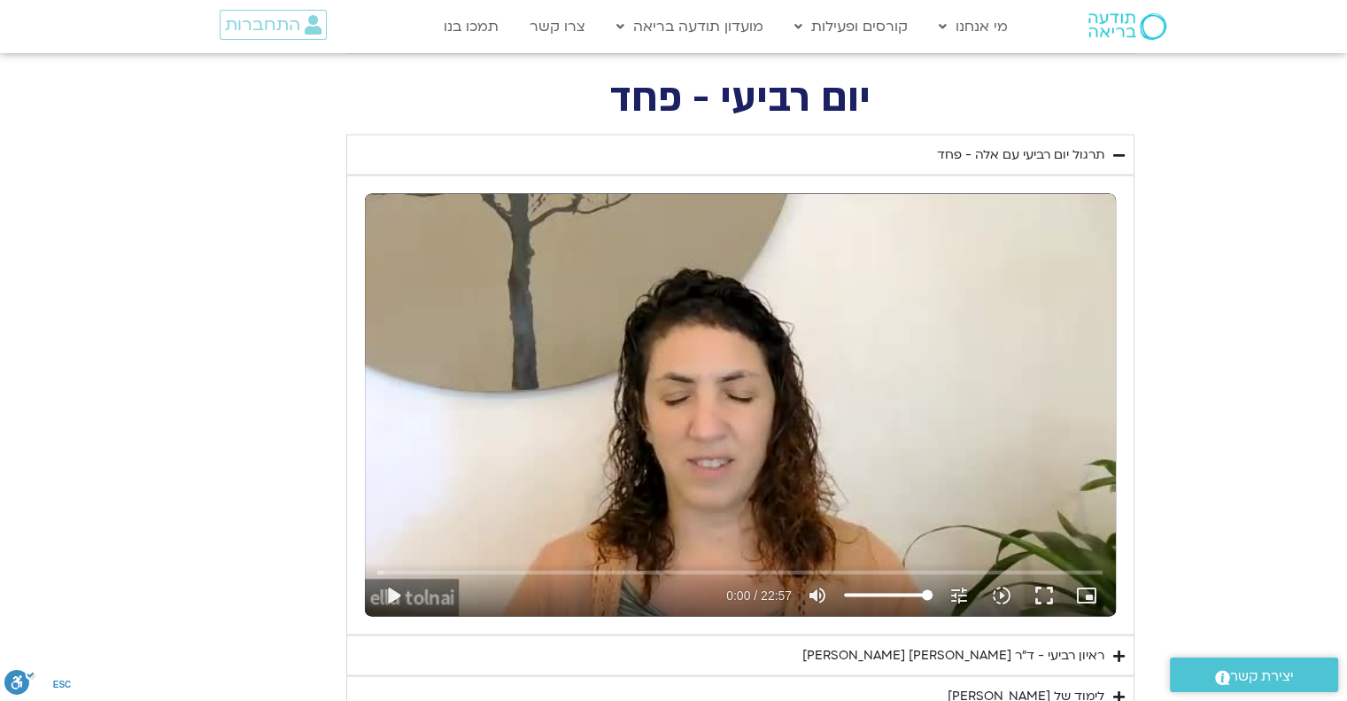
scroll to position [3383, 0]
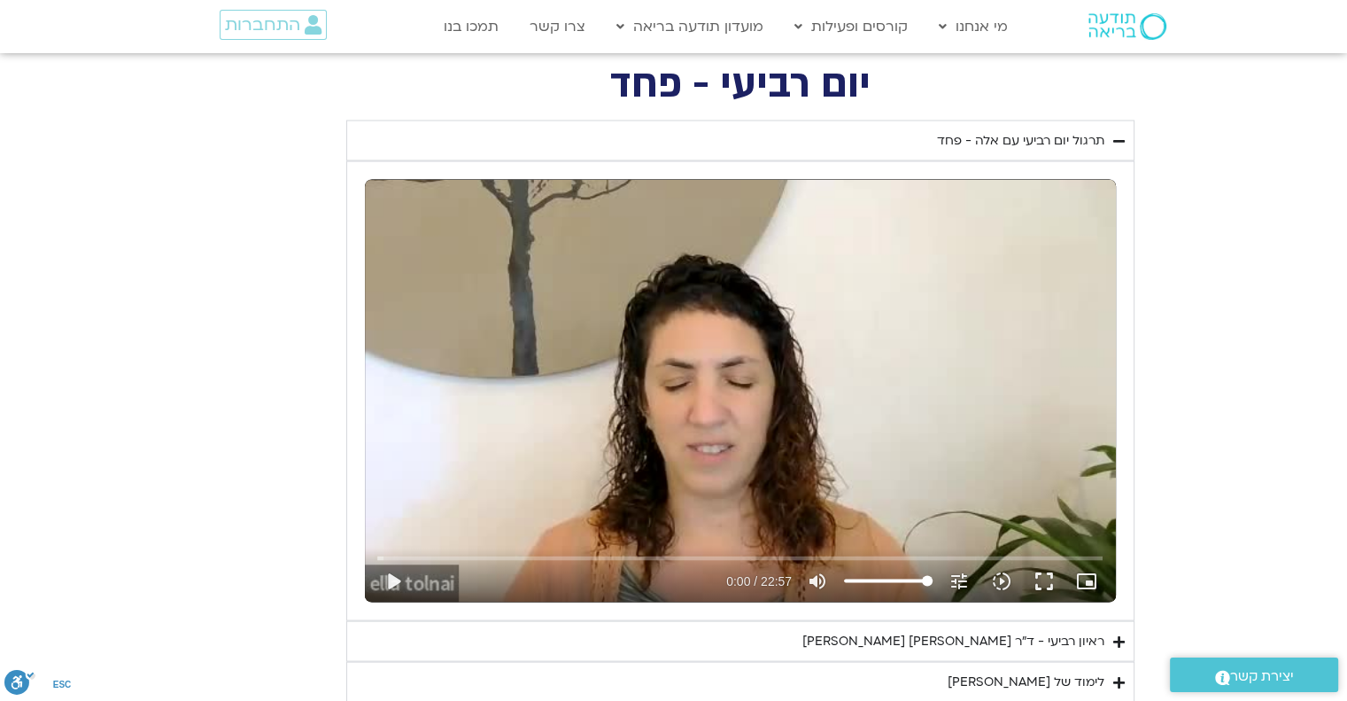
drag, startPoint x: 1042, startPoint y: 569, endPoint x: 1043, endPoint y: 677, distance: 107.2
click at [1043, 569] on button "fullscreen" at bounding box center [1044, 581] width 43 height 43
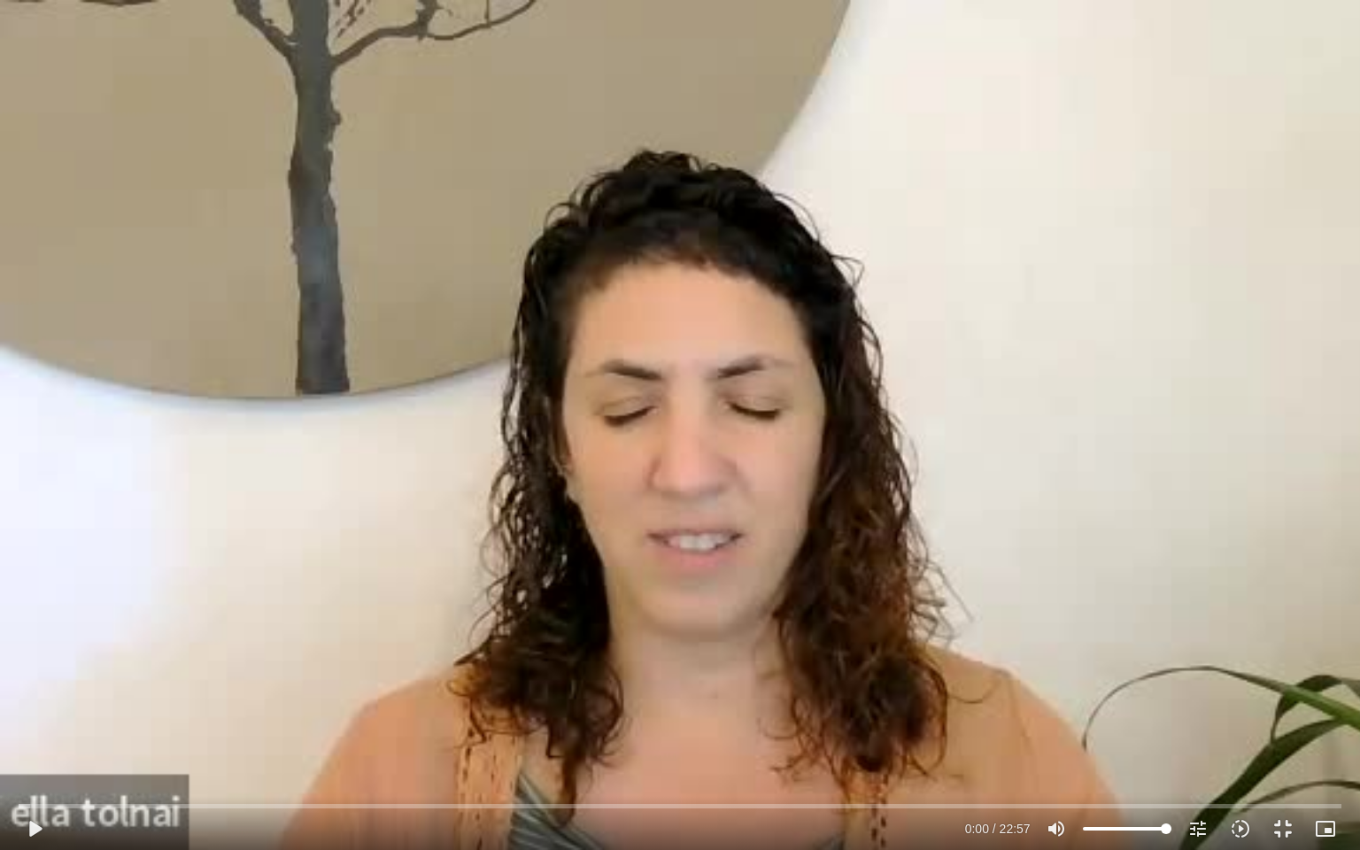
click at [1050, 664] on div "Skip Ad 20:41 play_arrow 0:00 / 22:57 volume_up Mute tune Resolution Auto 240p …" at bounding box center [680, 425] width 1360 height 850
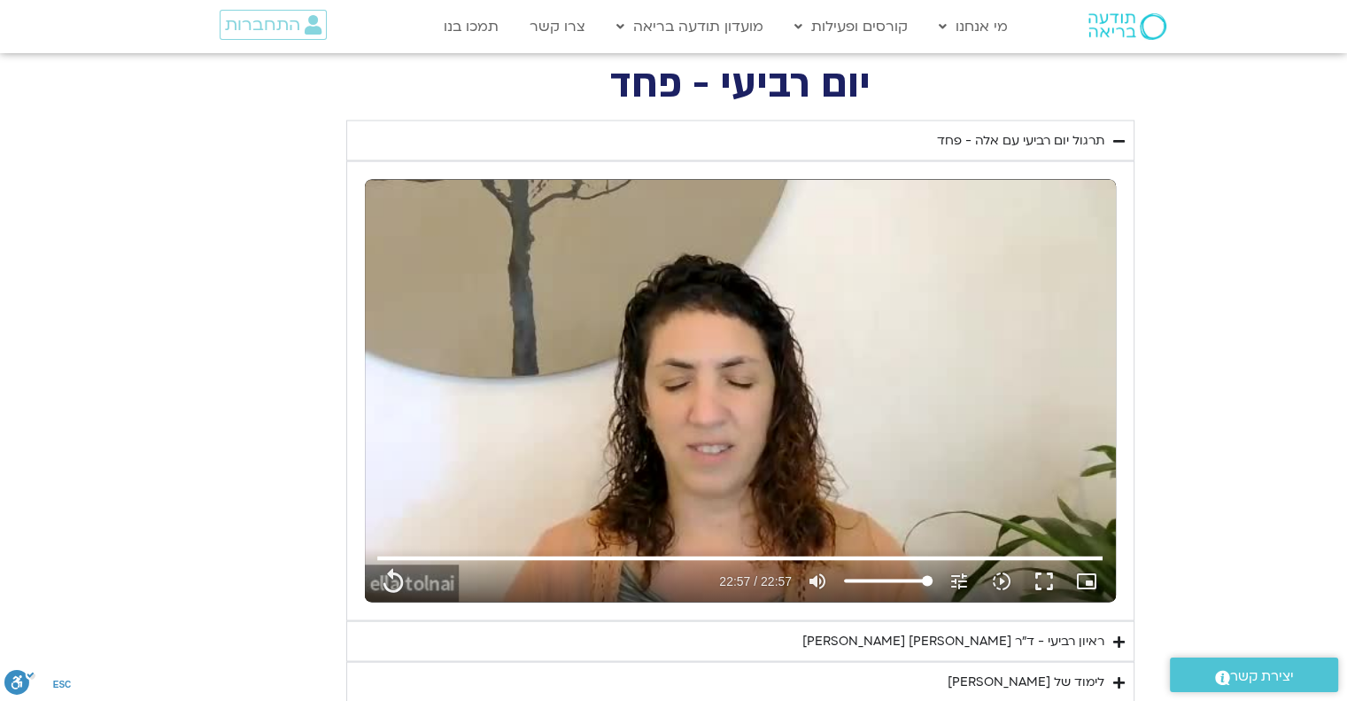
drag, startPoint x: 926, startPoint y: 128, endPoint x: 1101, endPoint y: 120, distance: 174.7
click at [1101, 120] on summary "תרגול יום רביעי עם אלה - פחד" at bounding box center [740, 140] width 788 height 41
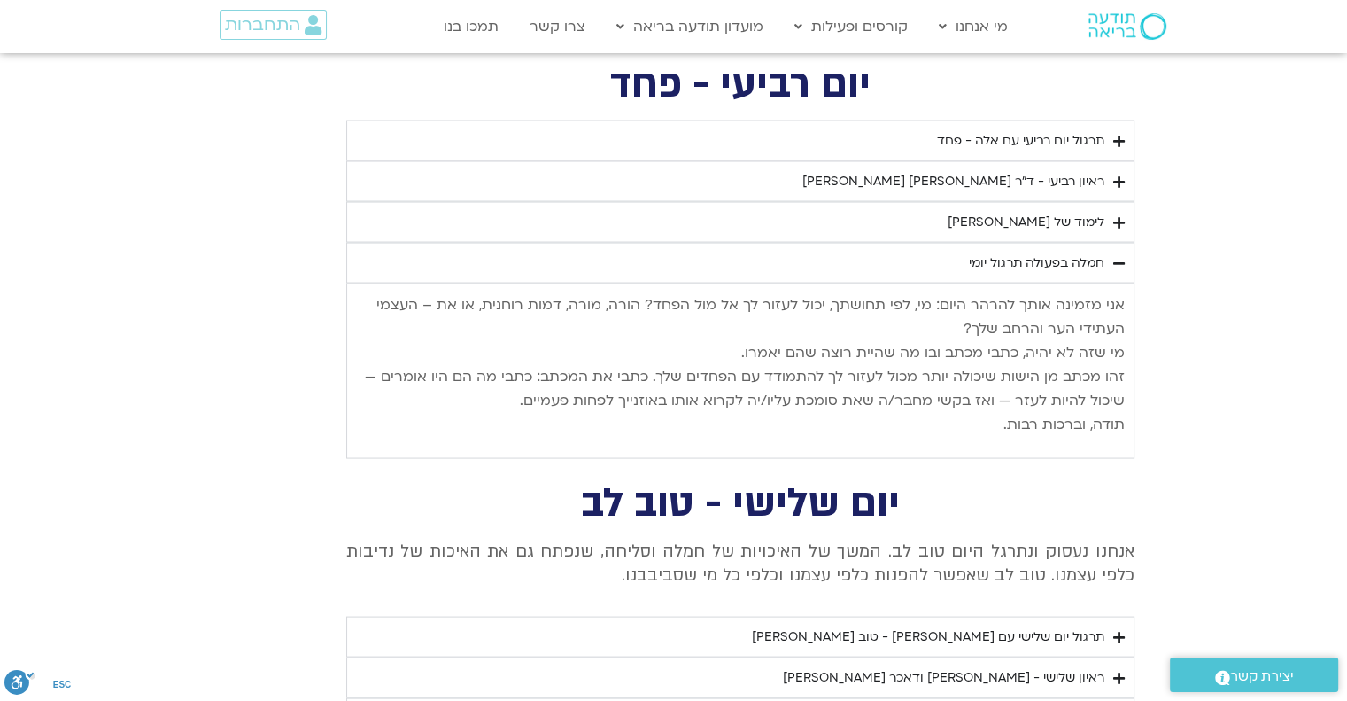
click at [1117, 257] on icon "Accordion. Open links with Enter or Space, close with Escape, and navigate with…" at bounding box center [1119, 263] width 12 height 13
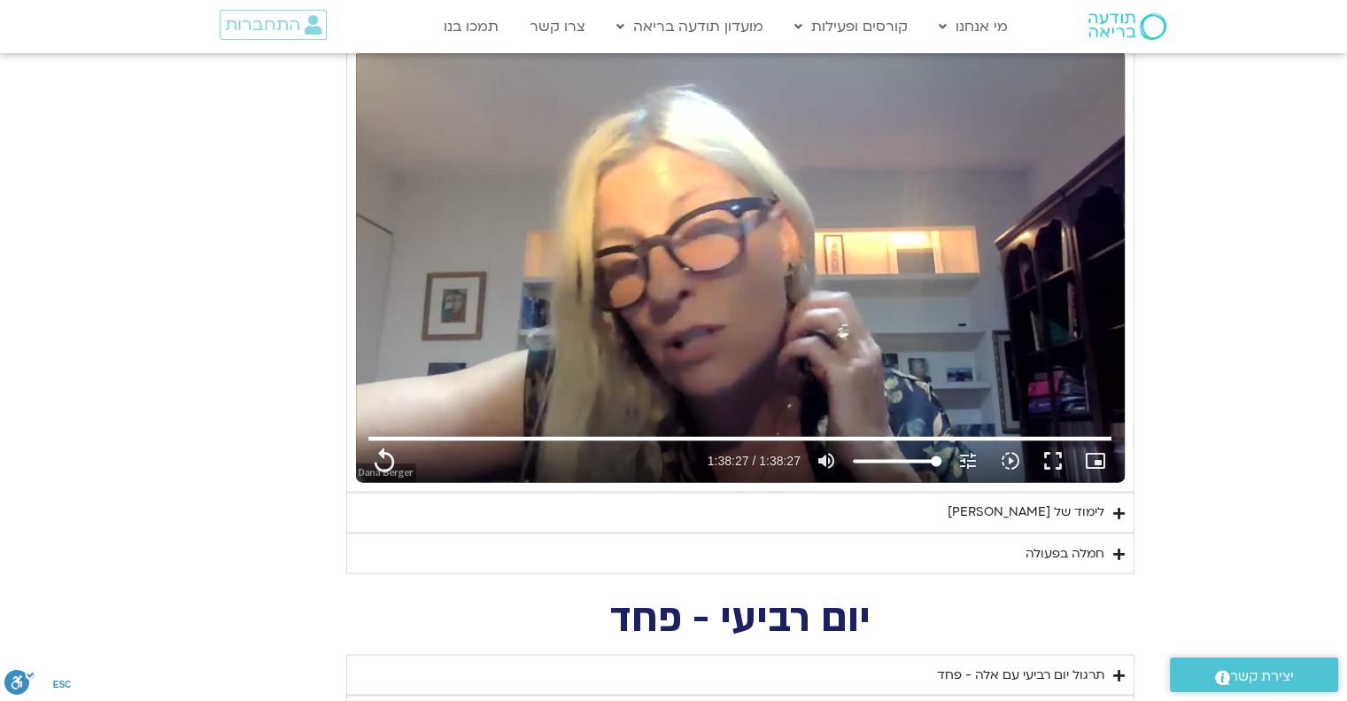
scroll to position [2675, 0]
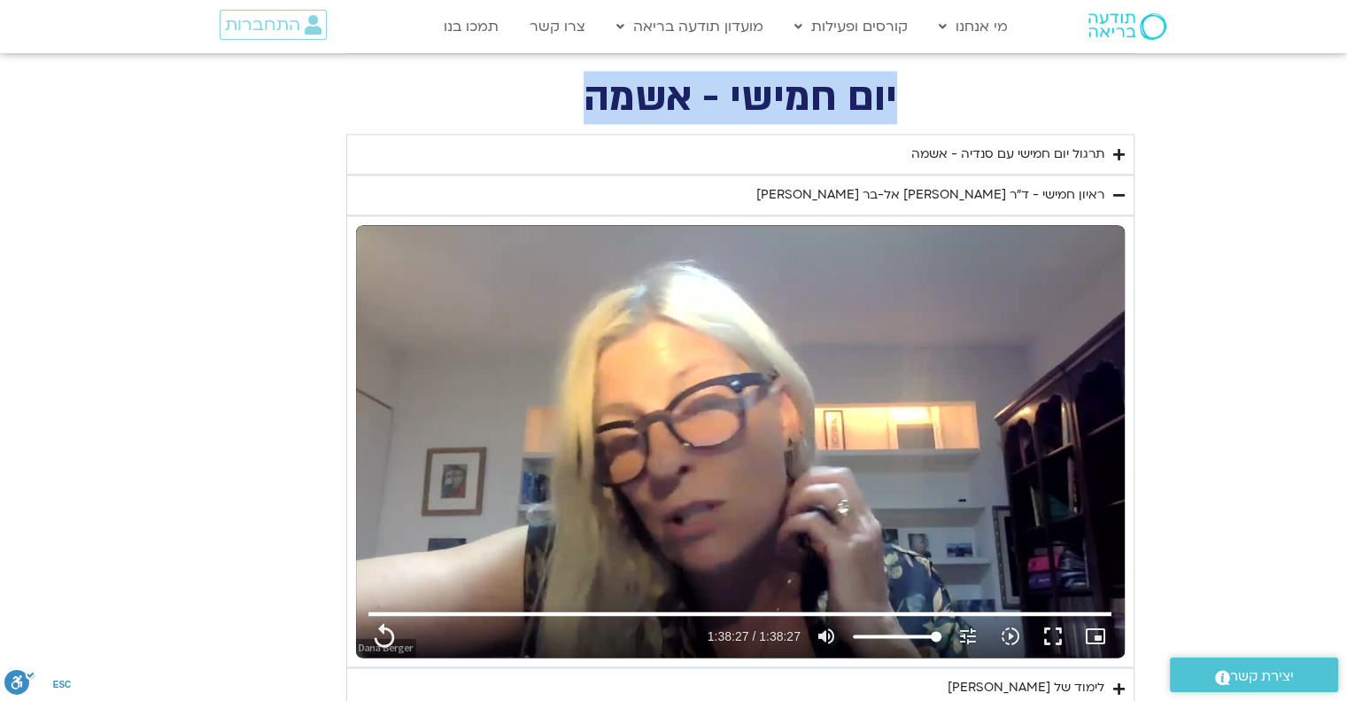
drag, startPoint x: 896, startPoint y: 100, endPoint x: 588, endPoint y: 104, distance: 308.2
click at [588, 104] on h2 "יום חמישי - אשמה" at bounding box center [740, 98] width 788 height 36
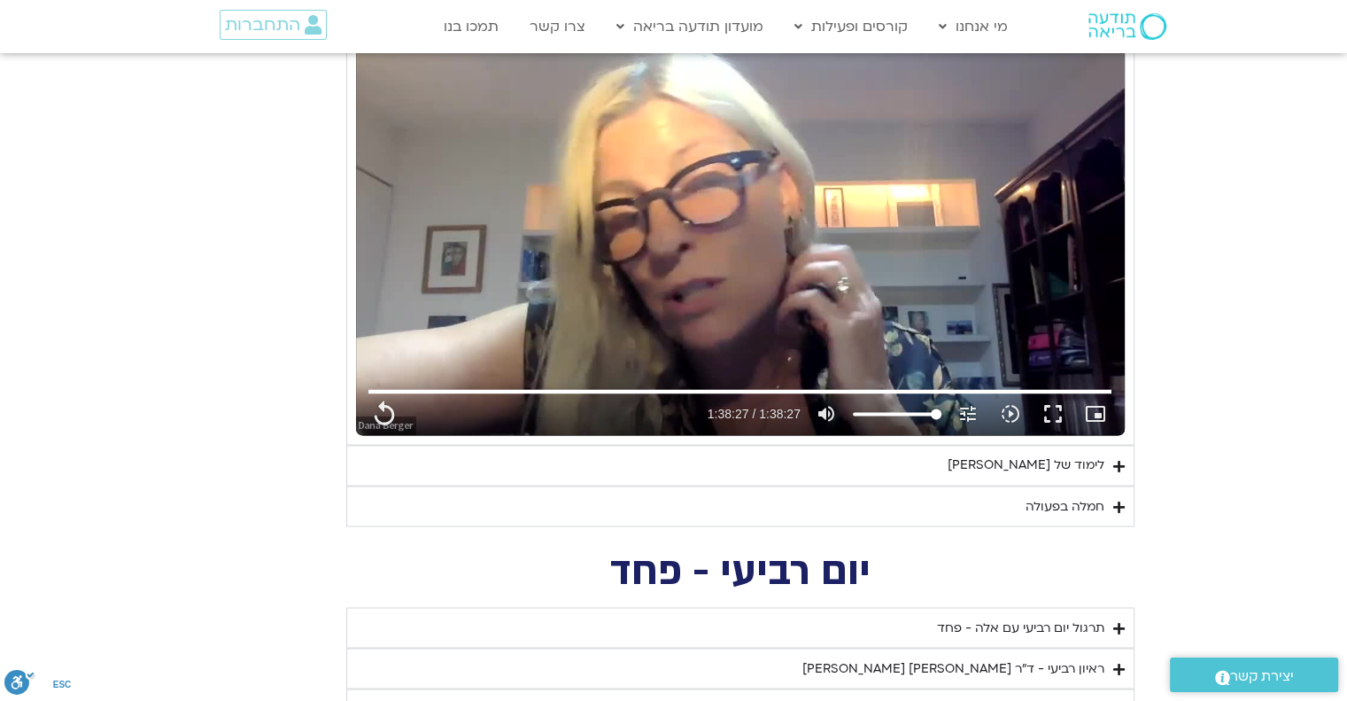
scroll to position [2940, 0]
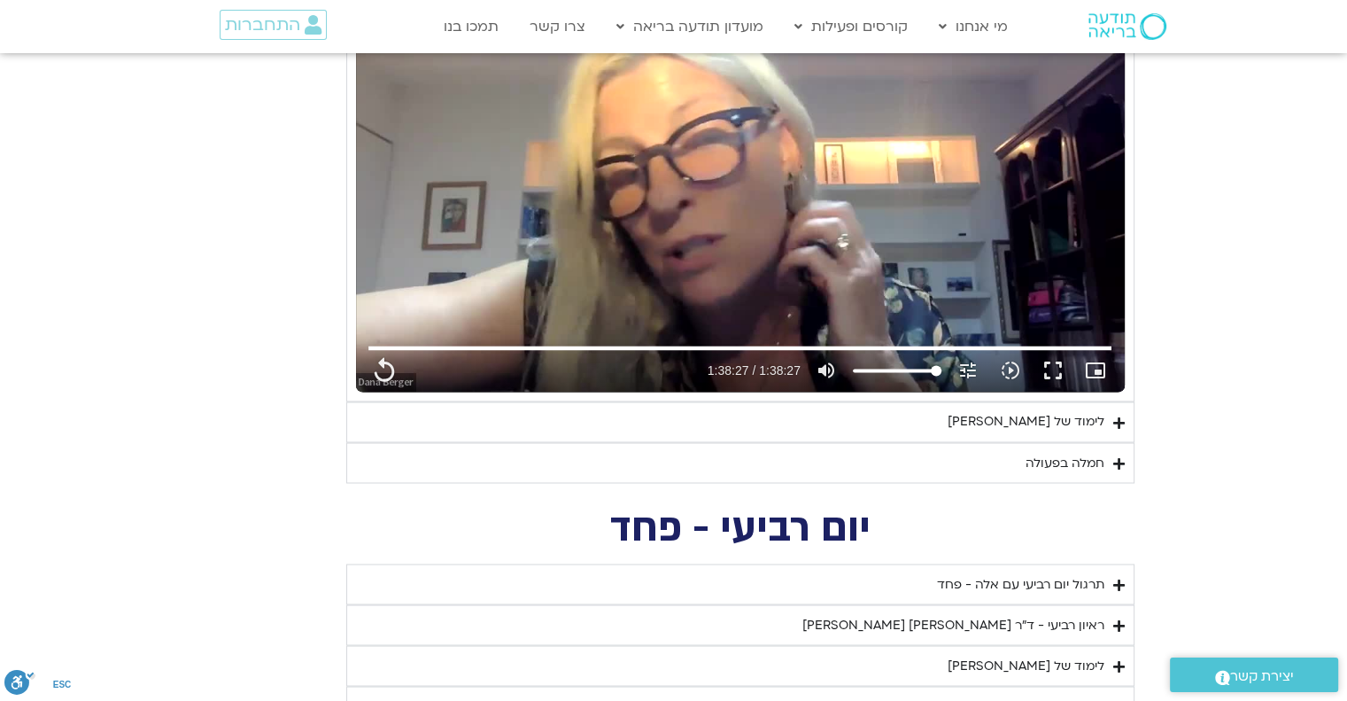
click at [1116, 415] on icon "Accordion. Open links with Enter or Space, close with Escape, and navigate with…" at bounding box center [1119, 421] width 12 height 13
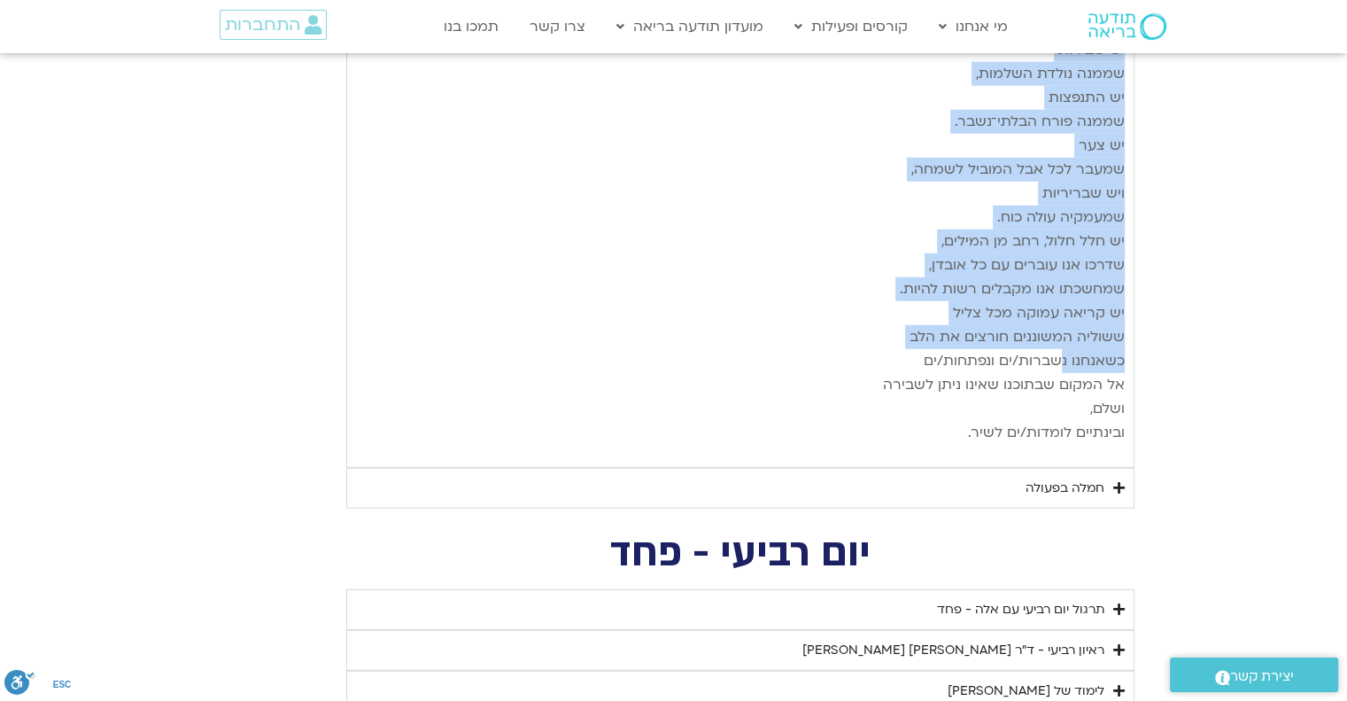
scroll to position [4712, 0]
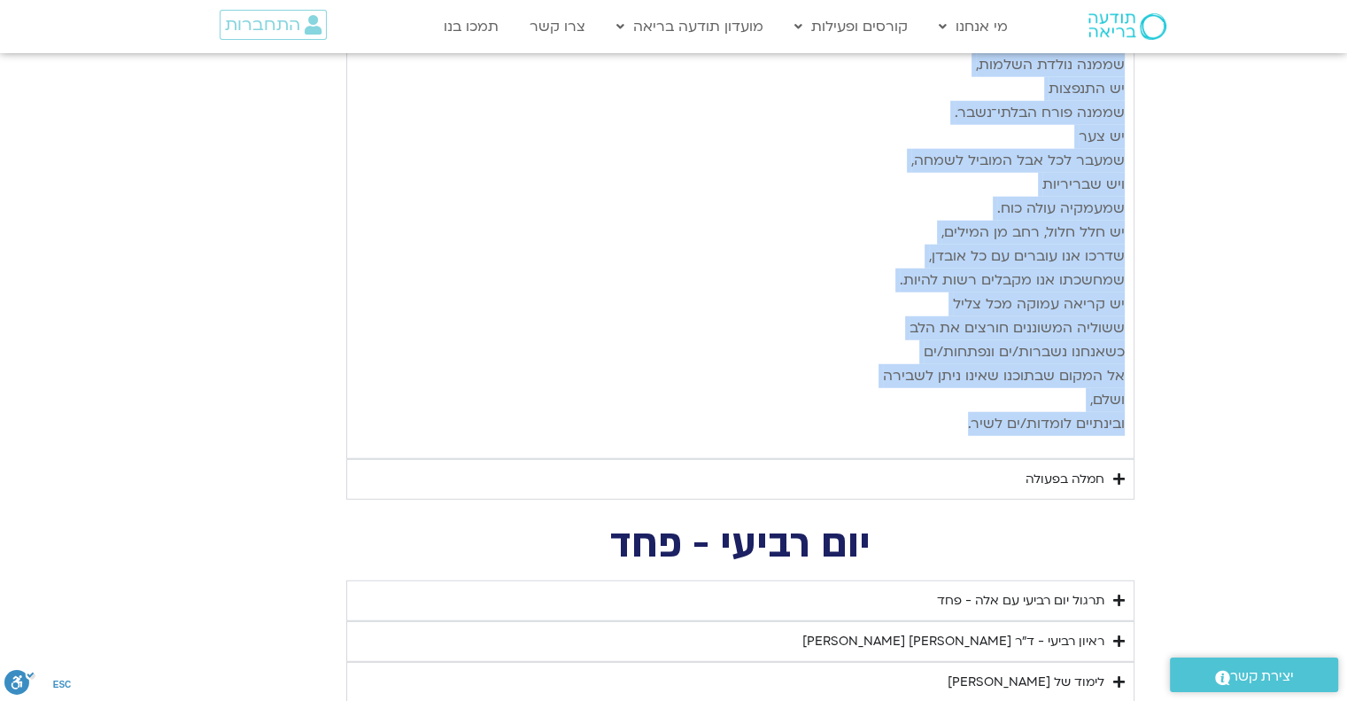
drag, startPoint x: 1121, startPoint y: 283, endPoint x: 955, endPoint y: 385, distance: 195.6
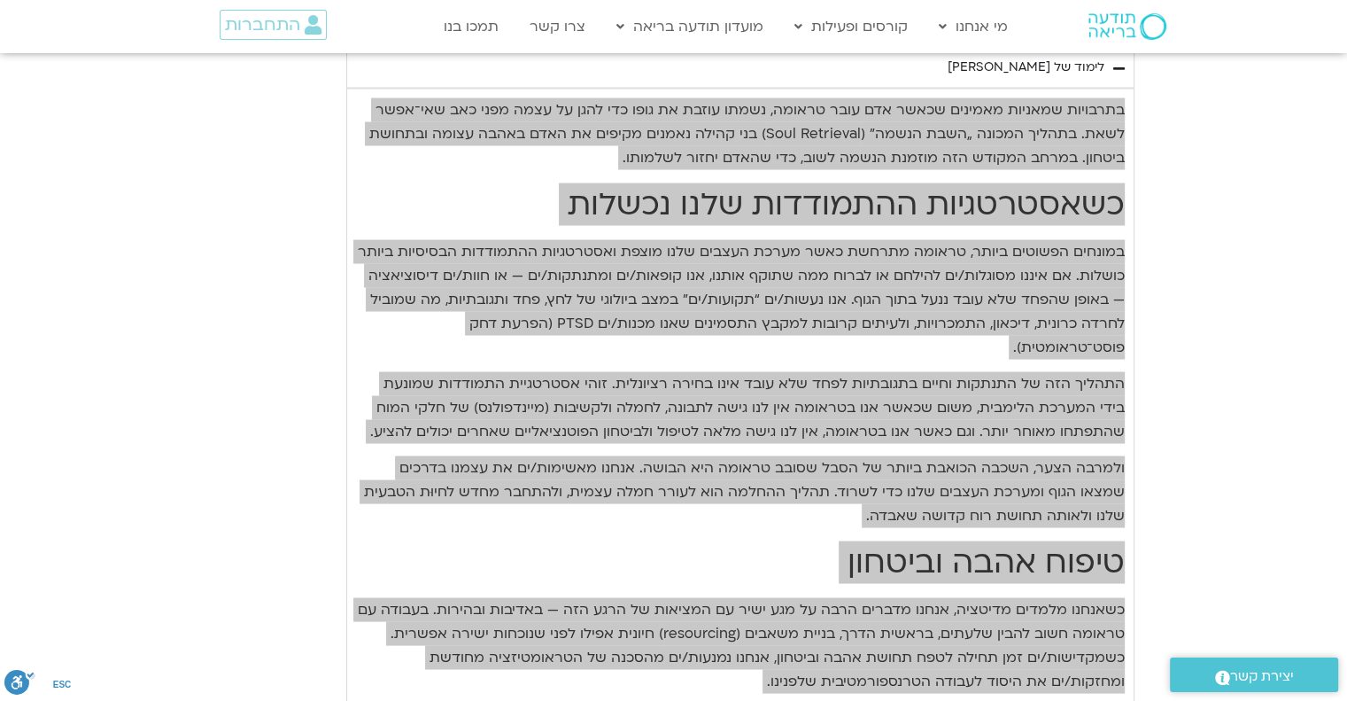
scroll to position [3117, 0]
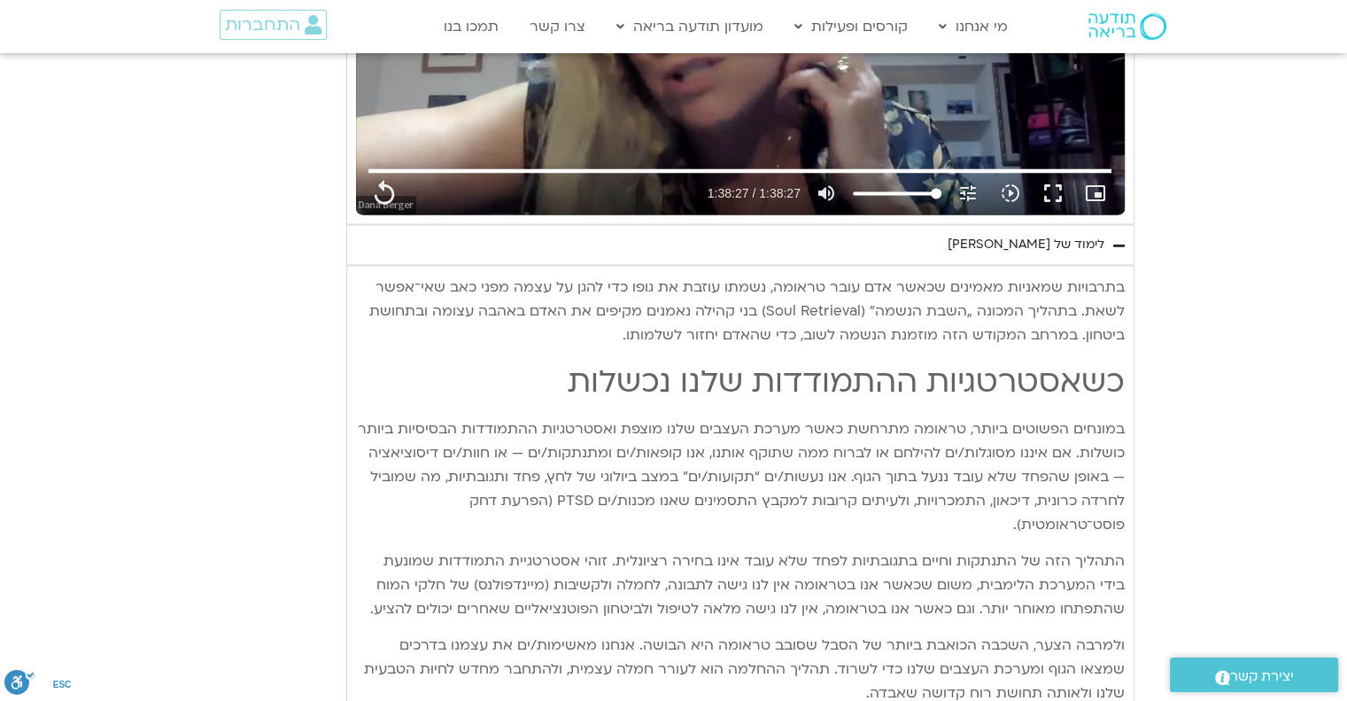
click at [1119, 238] on icon "Accordion. Open links with Enter or Space, close with Escape, and navigate with…" at bounding box center [1119, 244] width 12 height 13
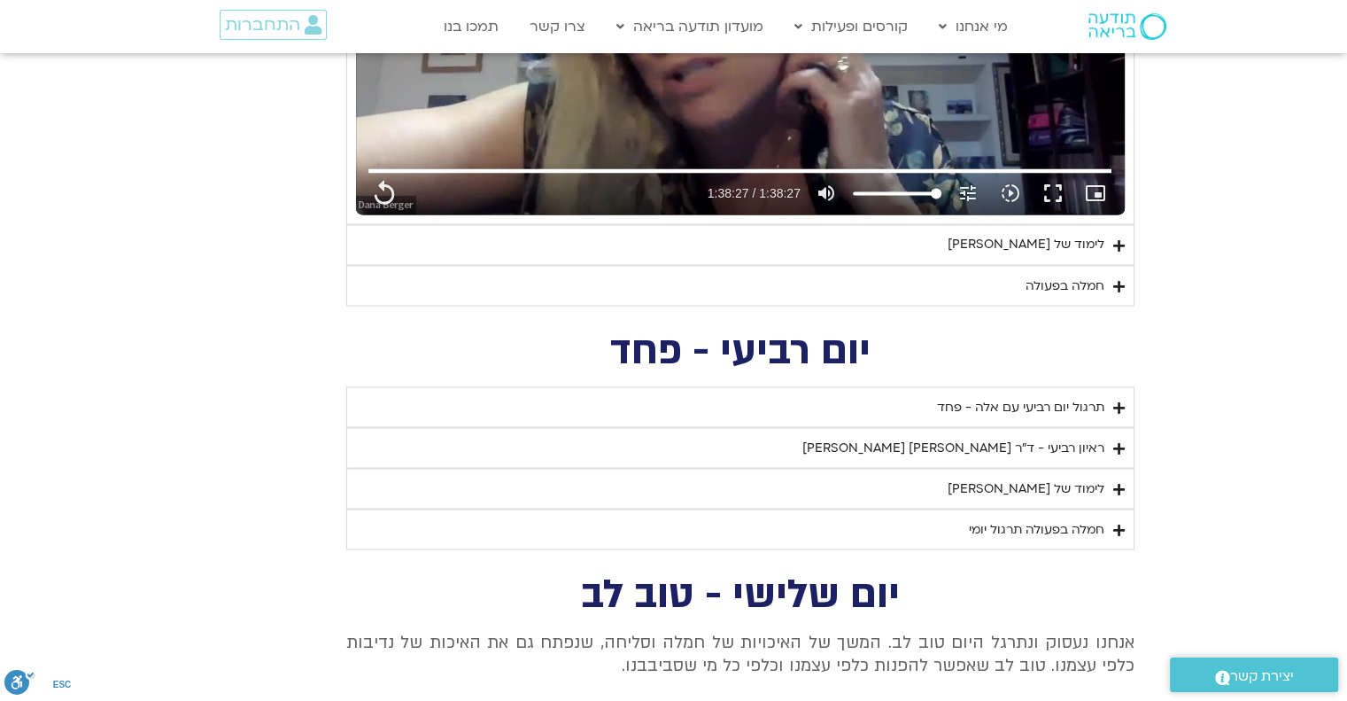
scroll to position [3029, 0]
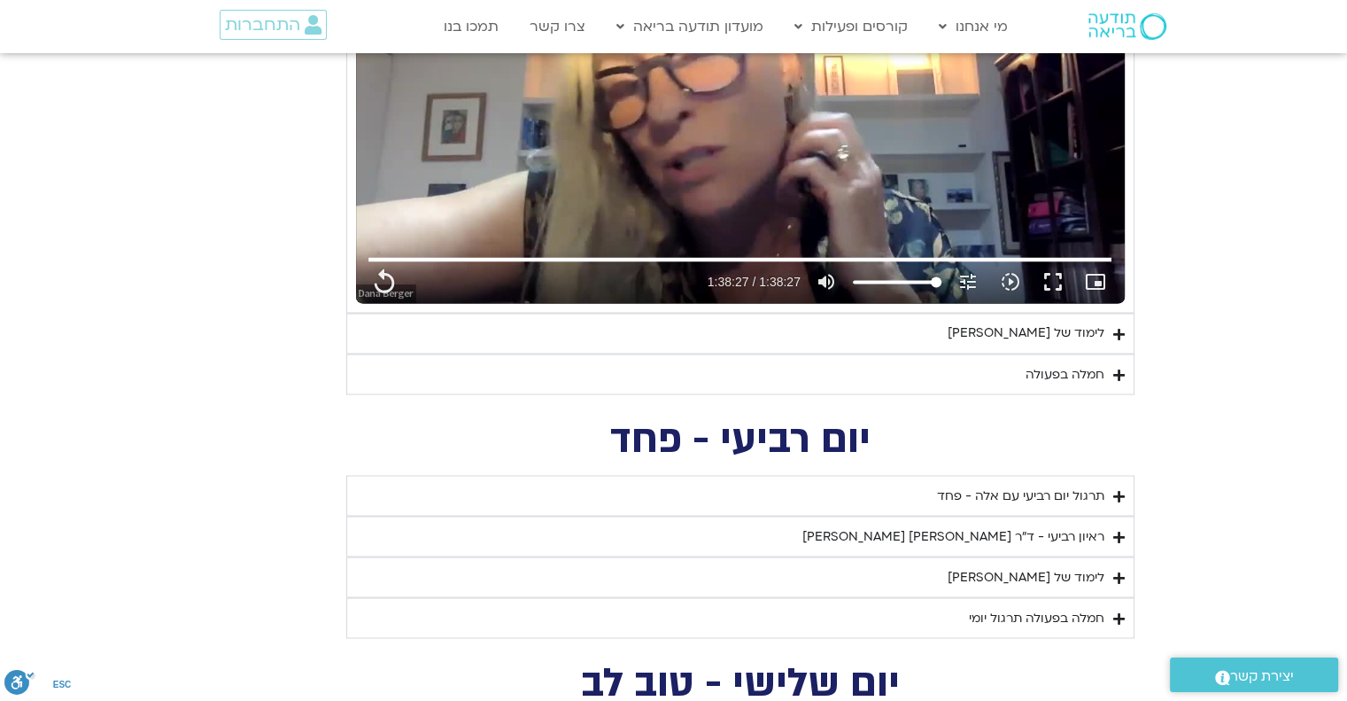
click at [1116, 368] on icon "Accordion. Open links with Enter or Space, close with Escape, and navigate with…" at bounding box center [1119, 374] width 12 height 13
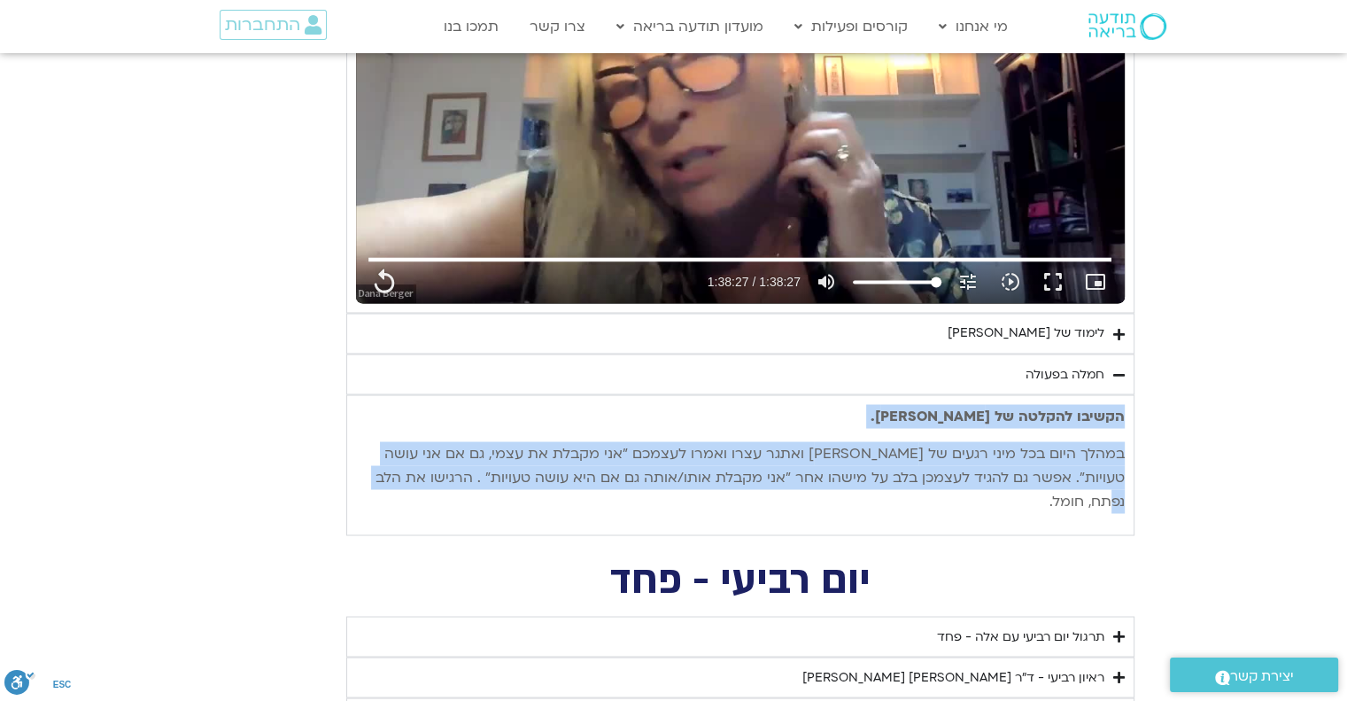
drag, startPoint x: 1124, startPoint y: 408, endPoint x: 396, endPoint y: 484, distance: 732.0
click at [396, 484] on div "הקשיבו להקלטה של סנדיה. במהלך היום בכל מיני רגעים של קושי ואתגר עצרו ואמרו לעצמ…" at bounding box center [740, 464] width 788 height 141
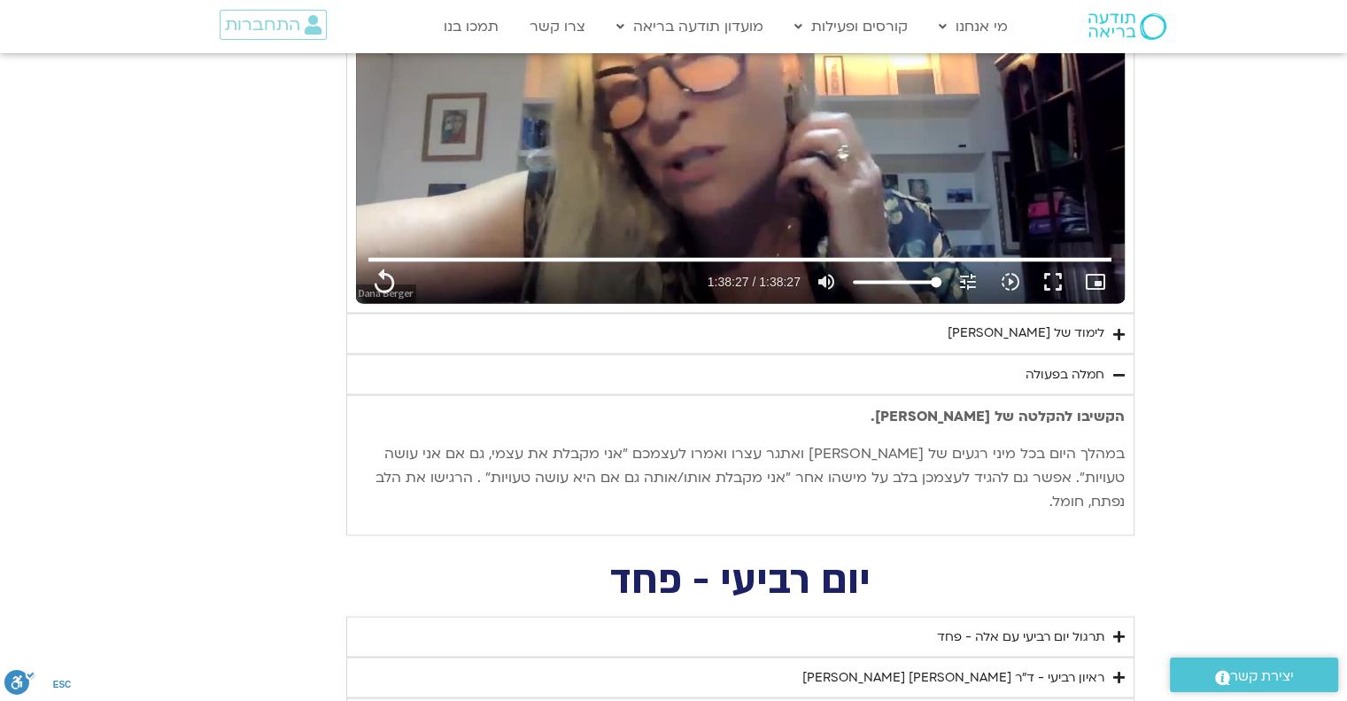
click at [1052, 372] on div "חמלה בפעולה" at bounding box center [1065, 373] width 79 height 21
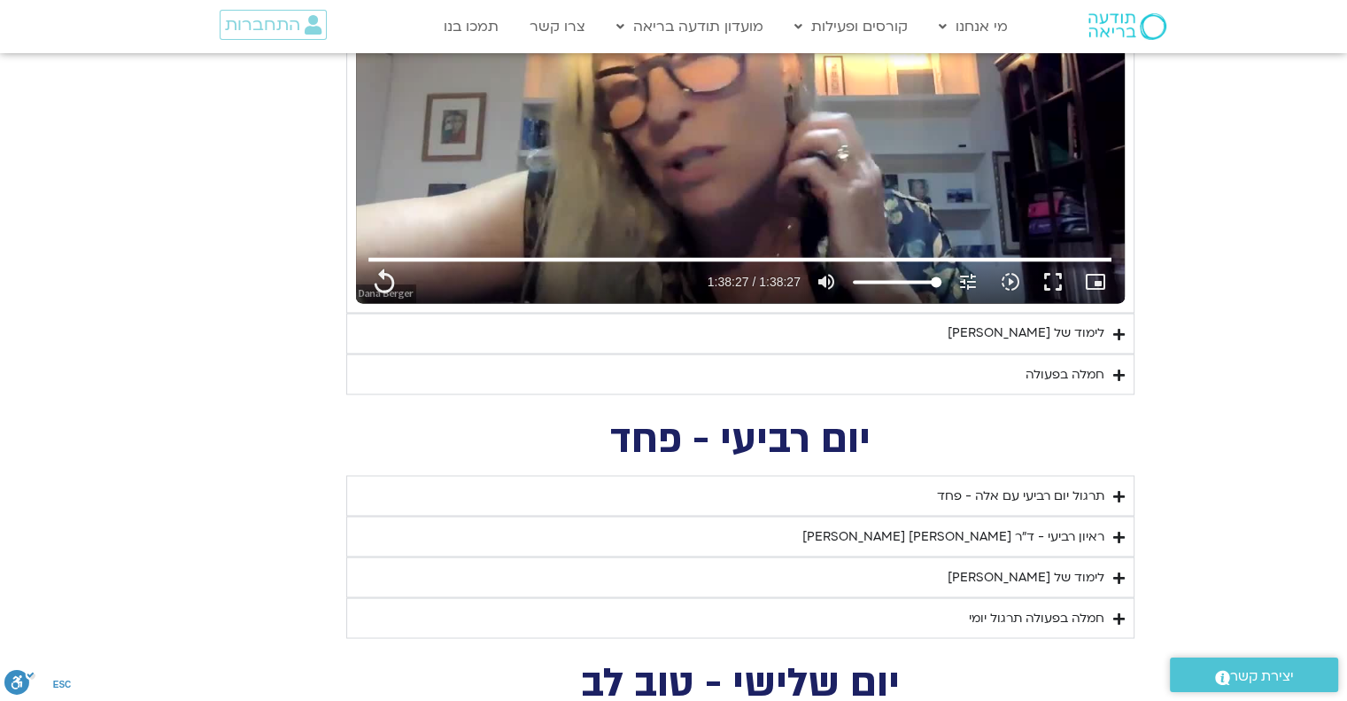
drag, startPoint x: 1011, startPoint y: 368, endPoint x: 1104, endPoint y: 366, distance: 93.0
click at [1104, 366] on summary "חמלה בפעולה" at bounding box center [740, 373] width 788 height 41
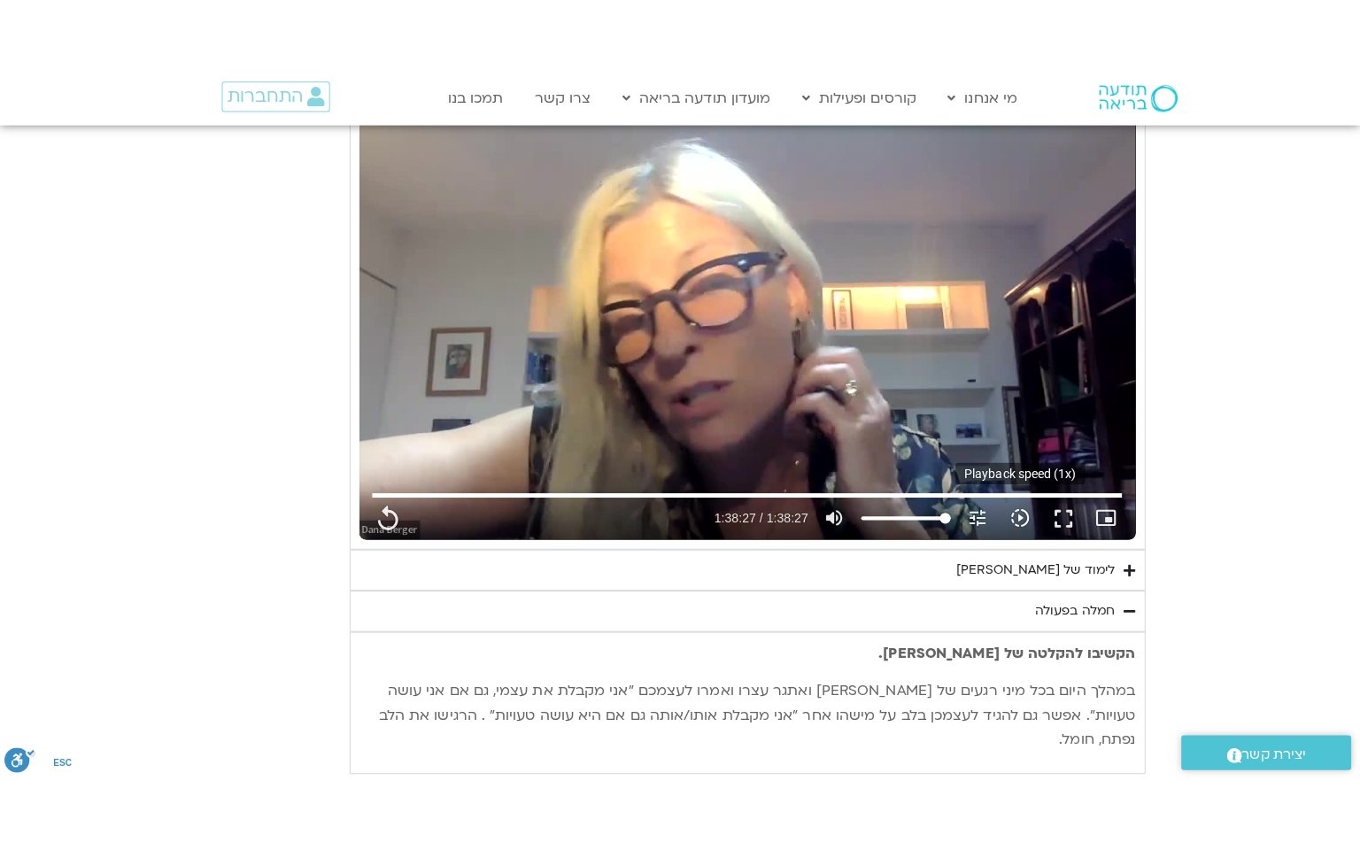
scroll to position [2675, 0]
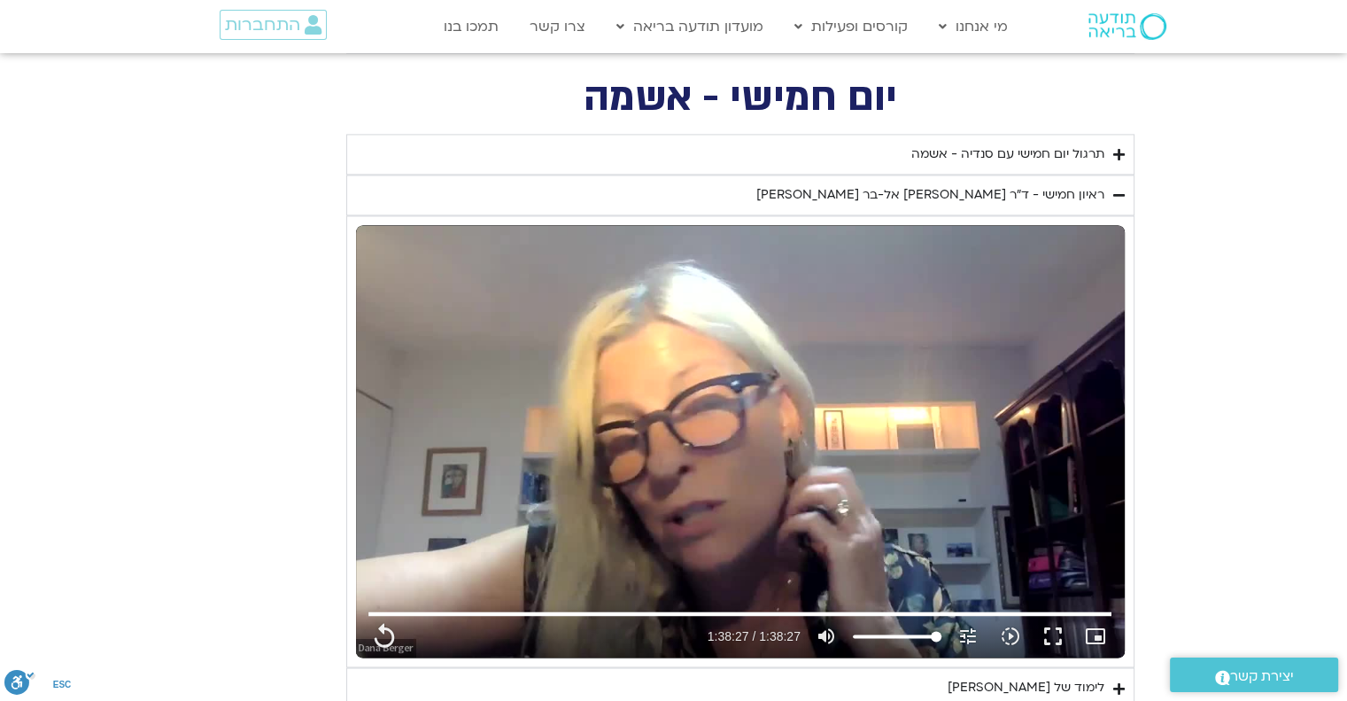
click at [1094, 185] on div "ראיון חמישי - ד"ר [PERSON_NAME] אל-בר [PERSON_NAME]" at bounding box center [930, 194] width 348 height 21
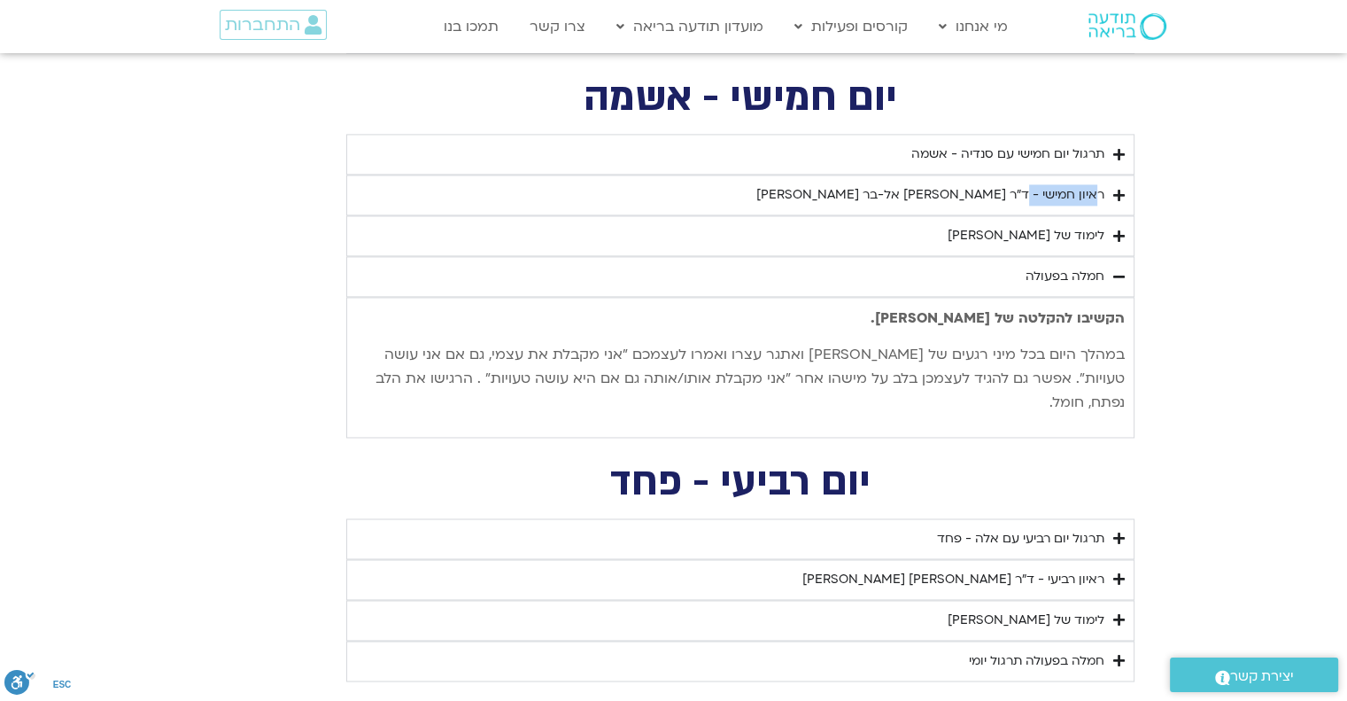
drag, startPoint x: 1032, startPoint y: 190, endPoint x: 1103, endPoint y: 194, distance: 70.9
click at [1103, 194] on div "ראיון חמישי - ד"ר [PERSON_NAME] אל-בר [PERSON_NAME]" at bounding box center [930, 194] width 348 height 21
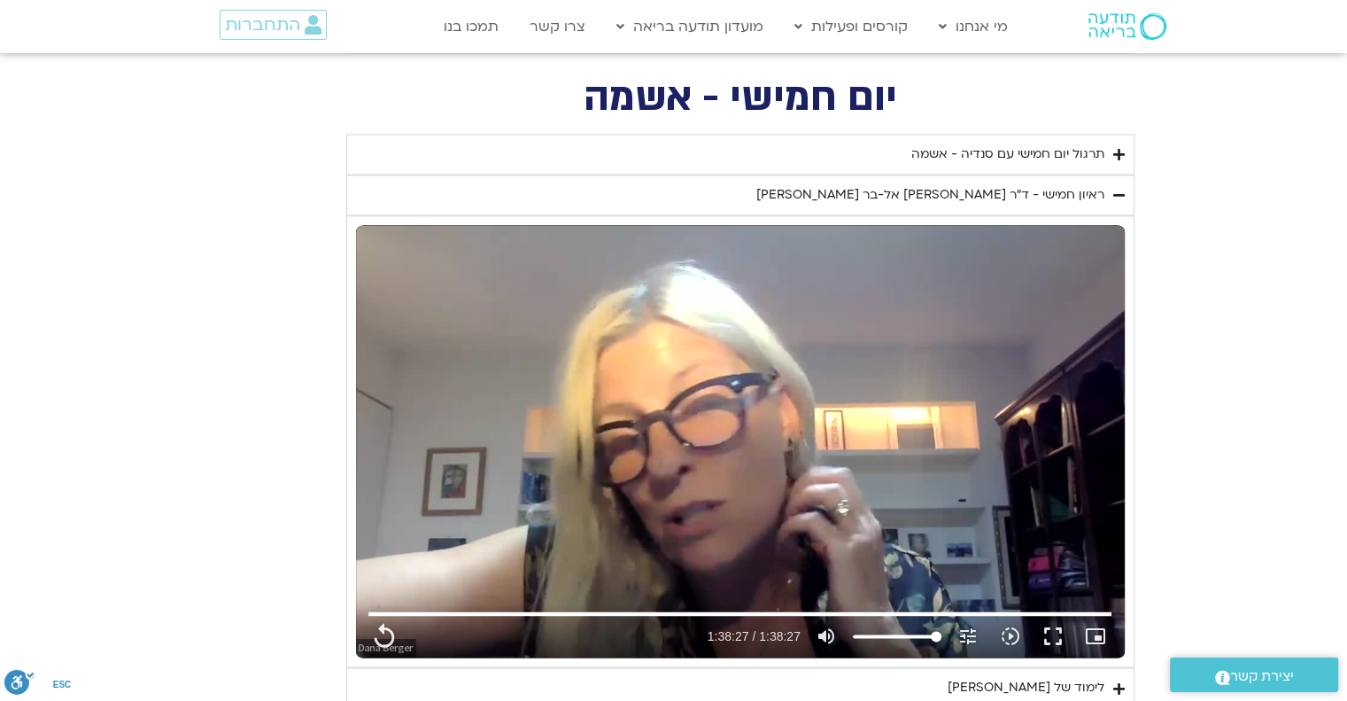
click at [1114, 148] on icon "Accordion. Open links with Enter or Space, close with Escape, and navigate with…" at bounding box center [1119, 154] width 12 height 13
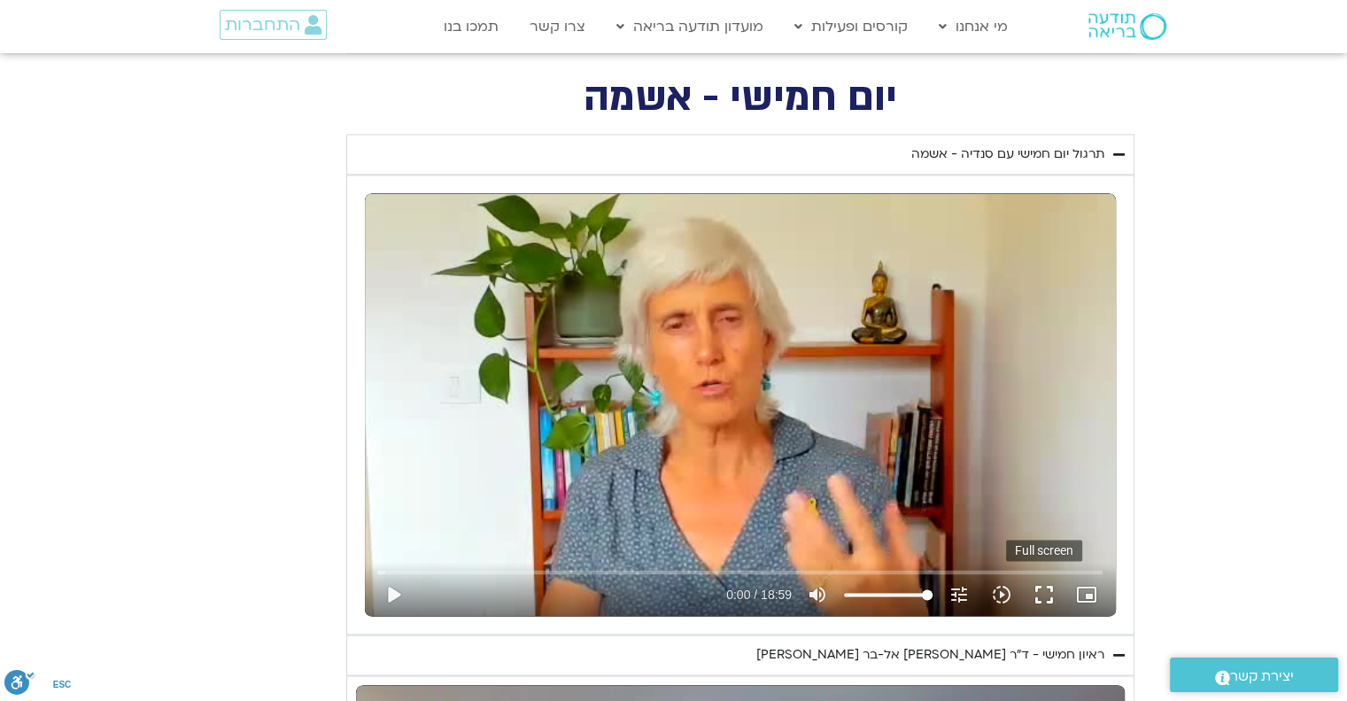
click at [1046, 587] on button "fullscreen" at bounding box center [1044, 594] width 43 height 43
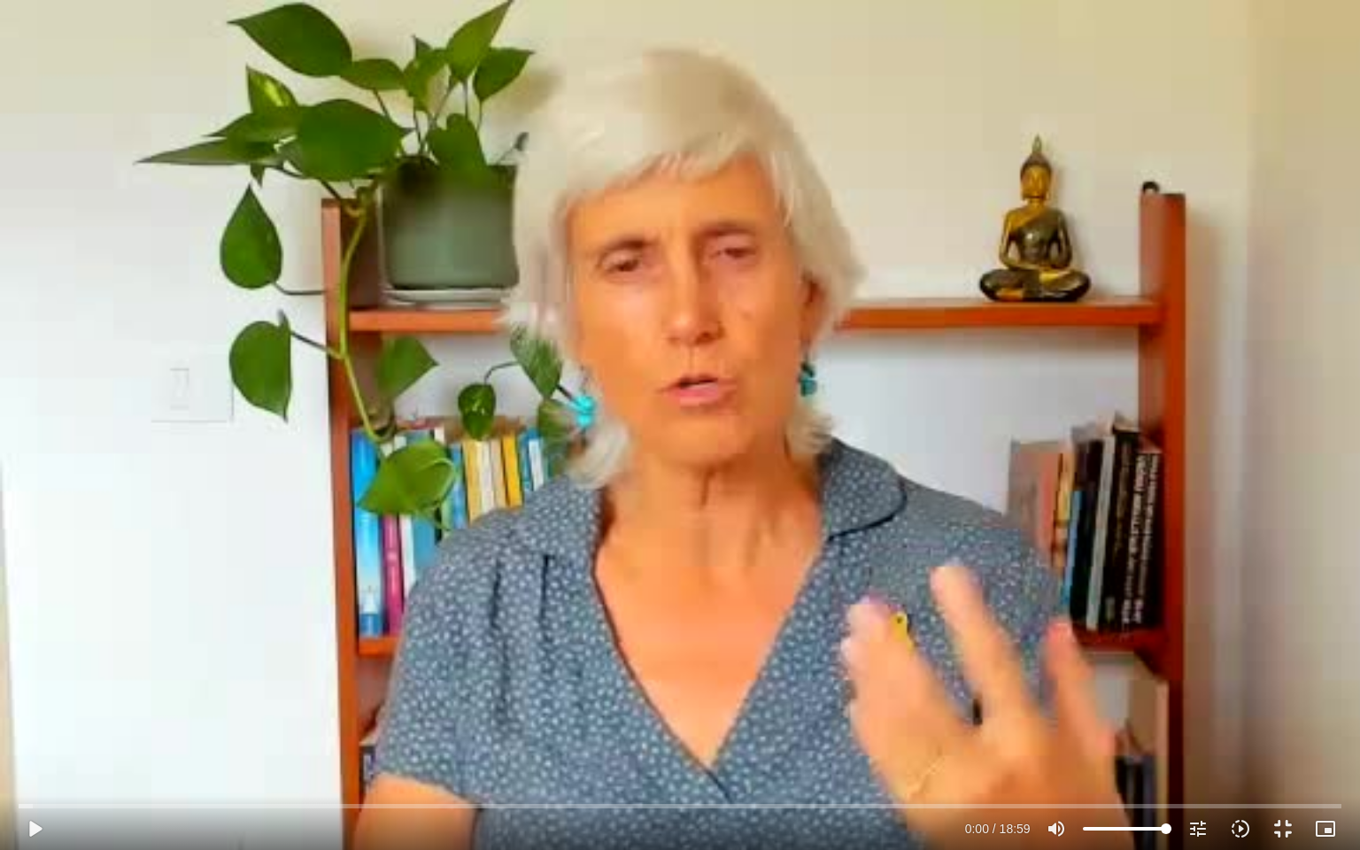
click at [500, 661] on div "Skip Ad 16:16 play_arrow 0:00 / 18:59 volume_up Mute tune Resolution Auto 240p …" at bounding box center [680, 425] width 1360 height 850
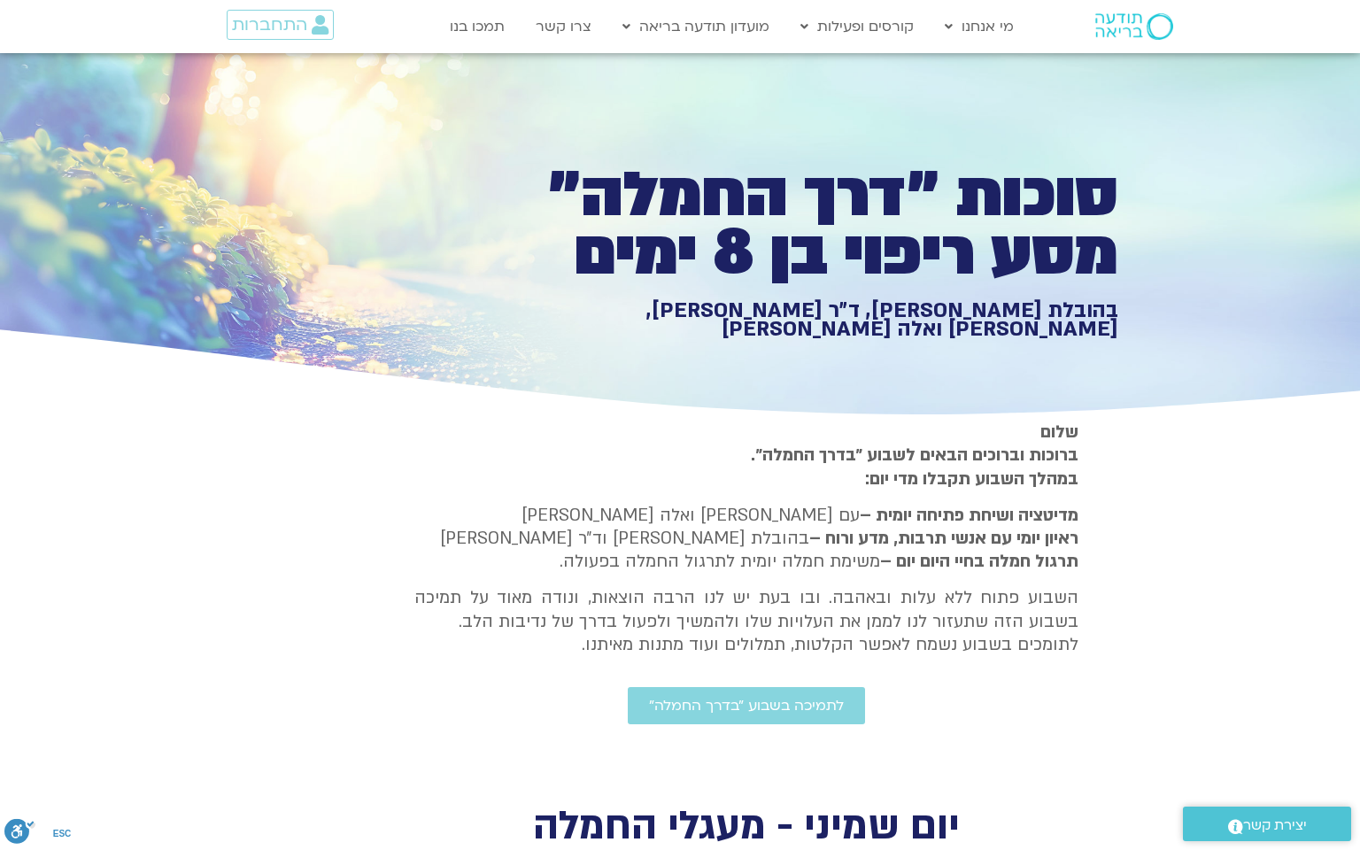
type input "5907.52"
type input "1377.76"
type input "851.4"
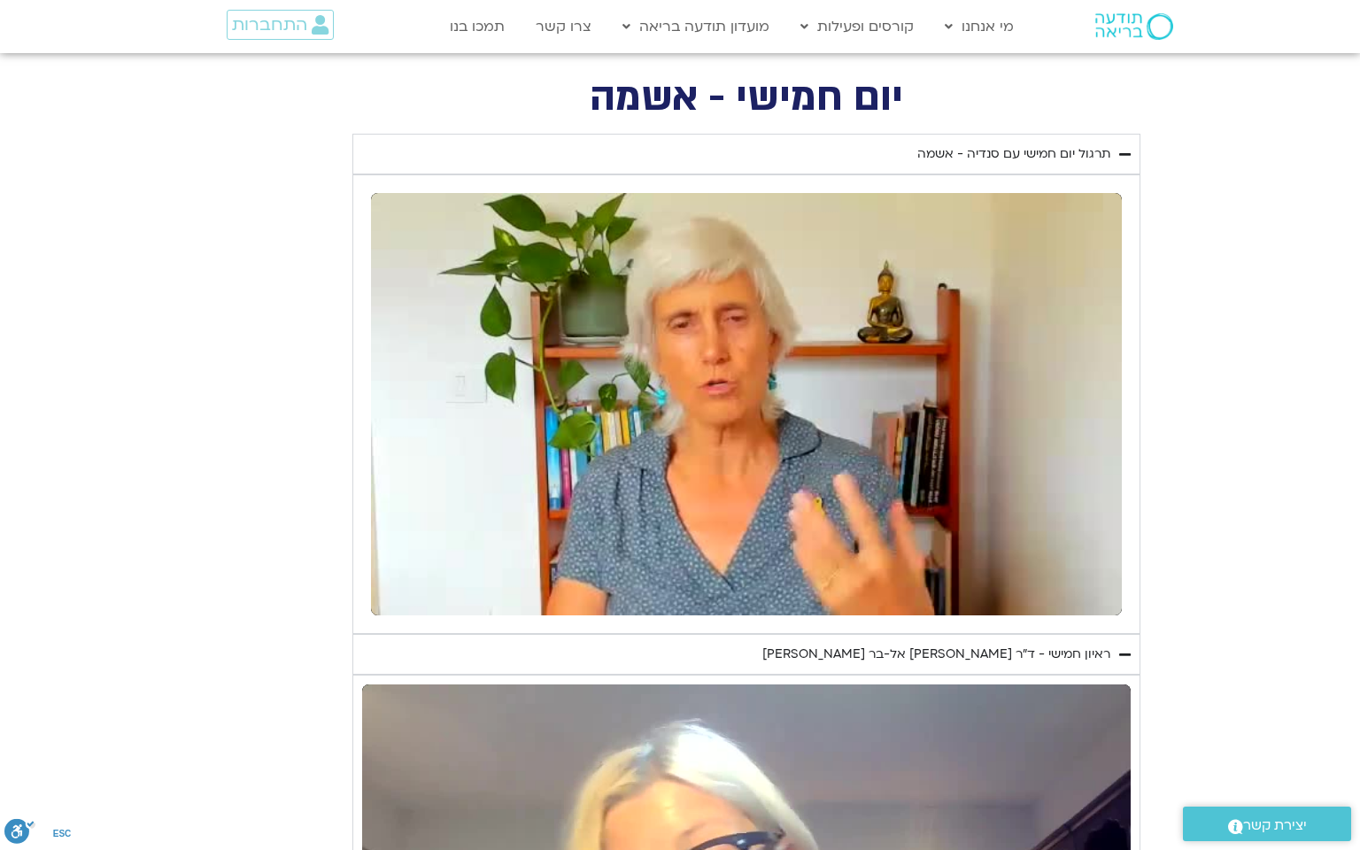
type input "5907.52"
type input "1377.76"
type input "851.4"
type input "5907.52"
type input "1377.76"
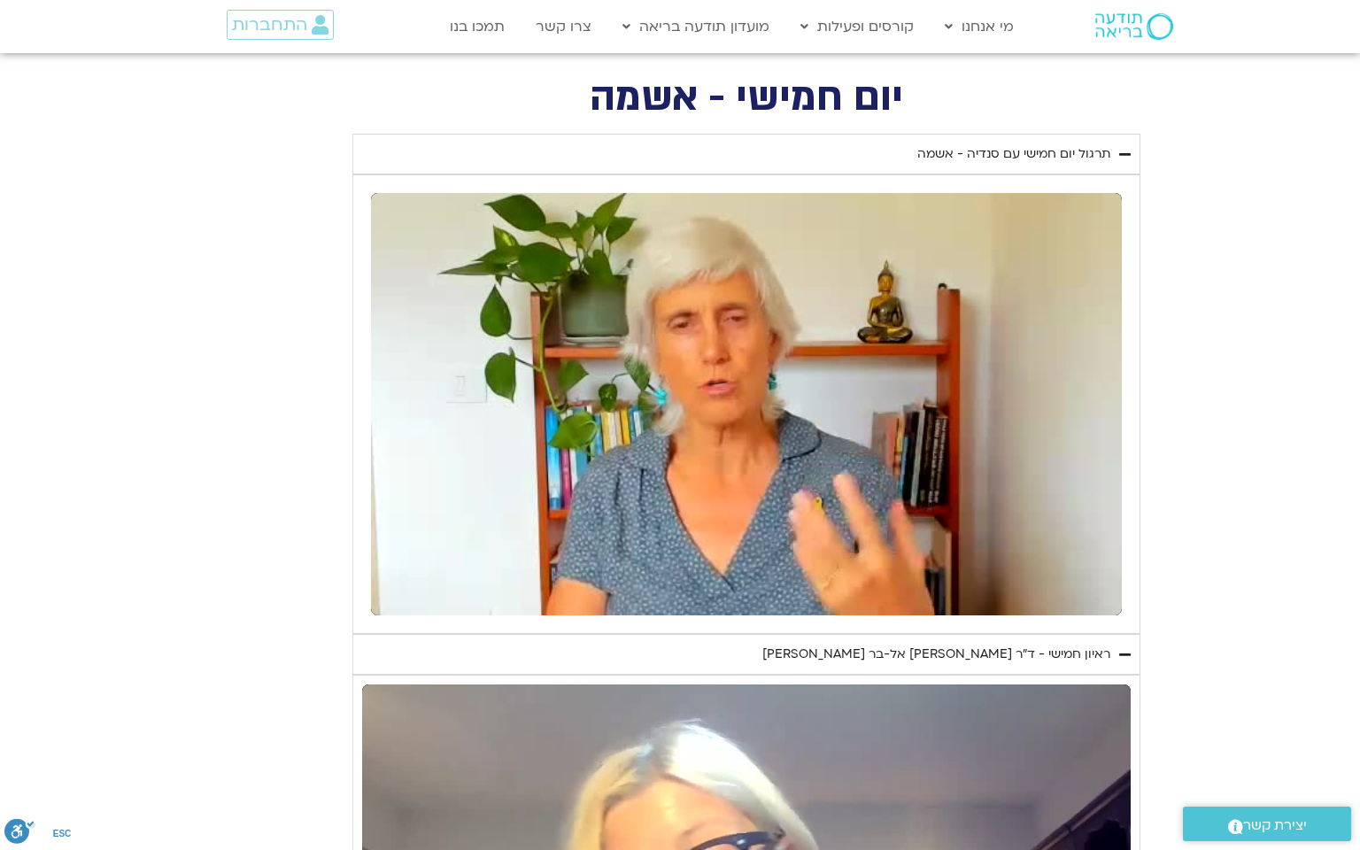
type input "851.4"
type input "5907.52"
type input "1377.76"
type input "851.4"
type input "5907.52"
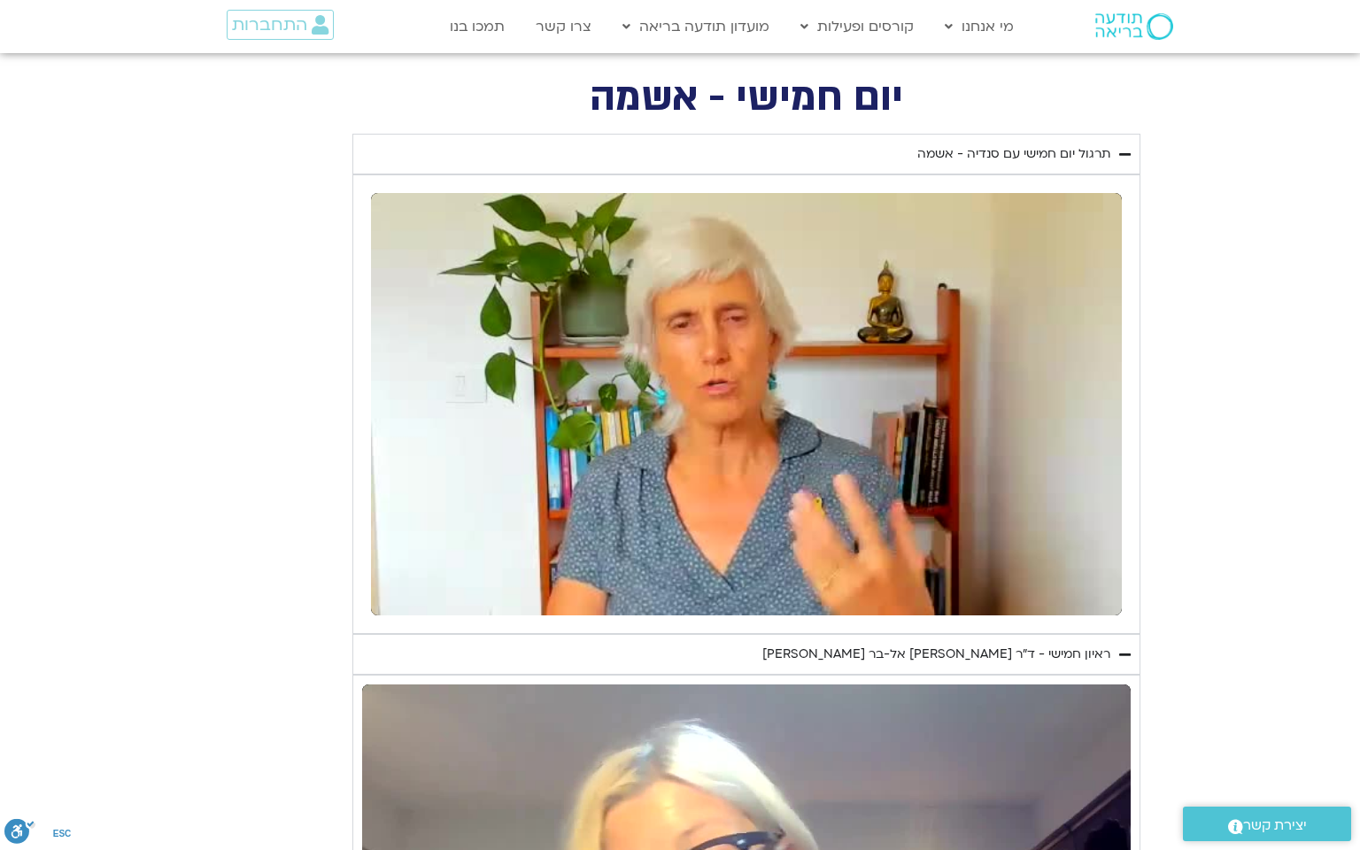
type input "1377.76"
type input "851.4"
type input "5907.52"
type input "1377.76"
type input "851.4"
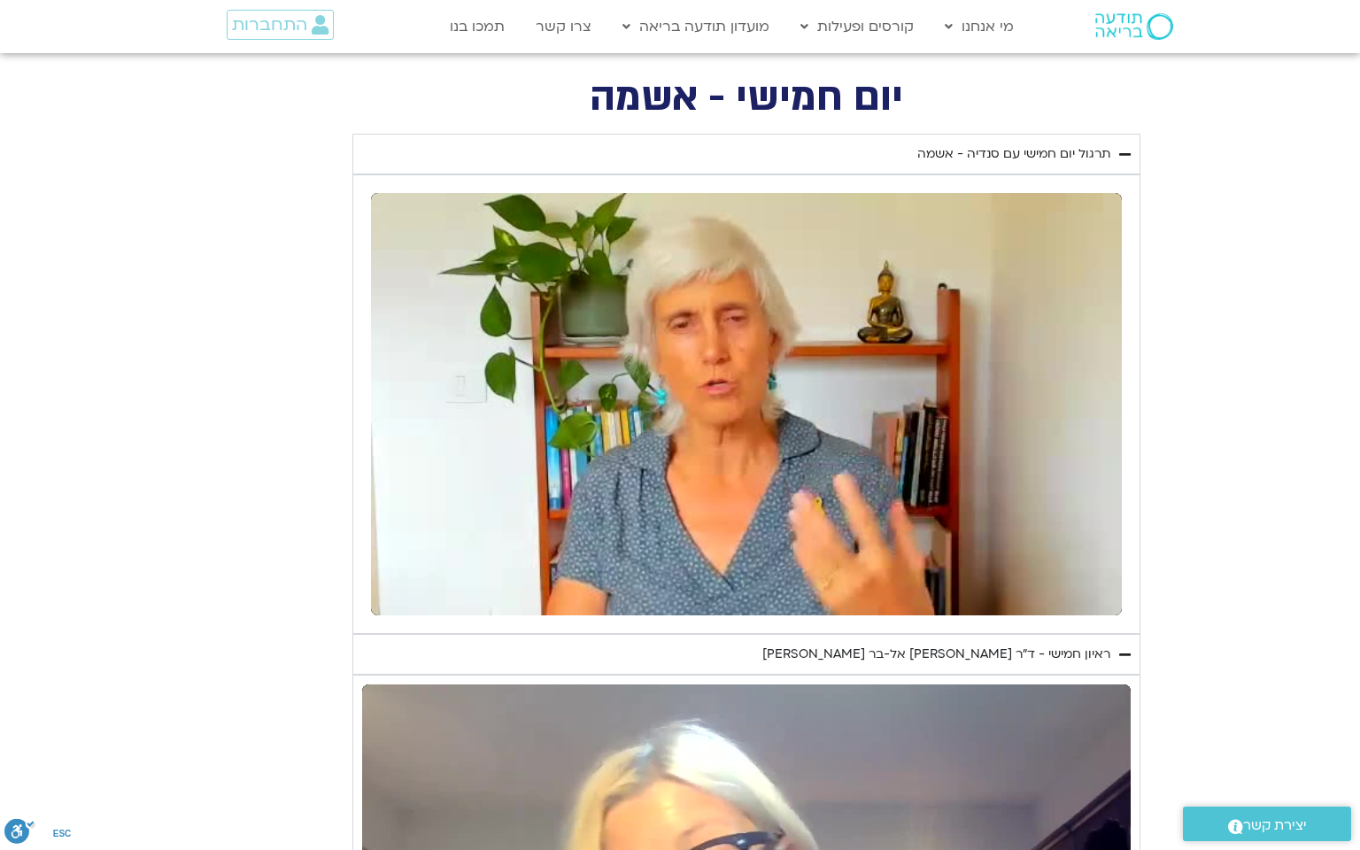
type input "5907.52"
type input "1377.76"
type input "851.4"
type input "5907.52"
type input "1377.76"
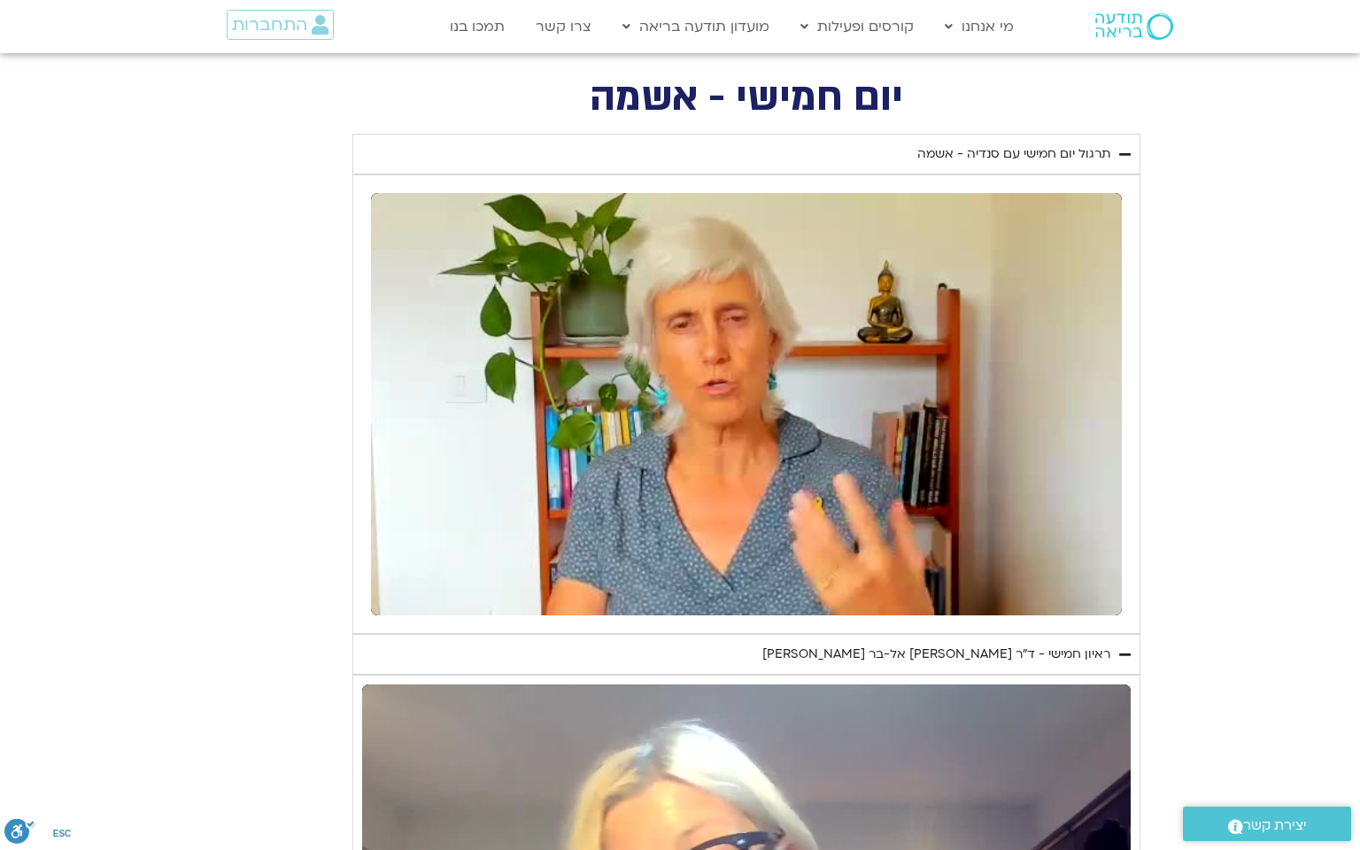
type input "851.4"
type input "5907.52"
type input "1377.76"
type input "851.4"
type input "5907.52"
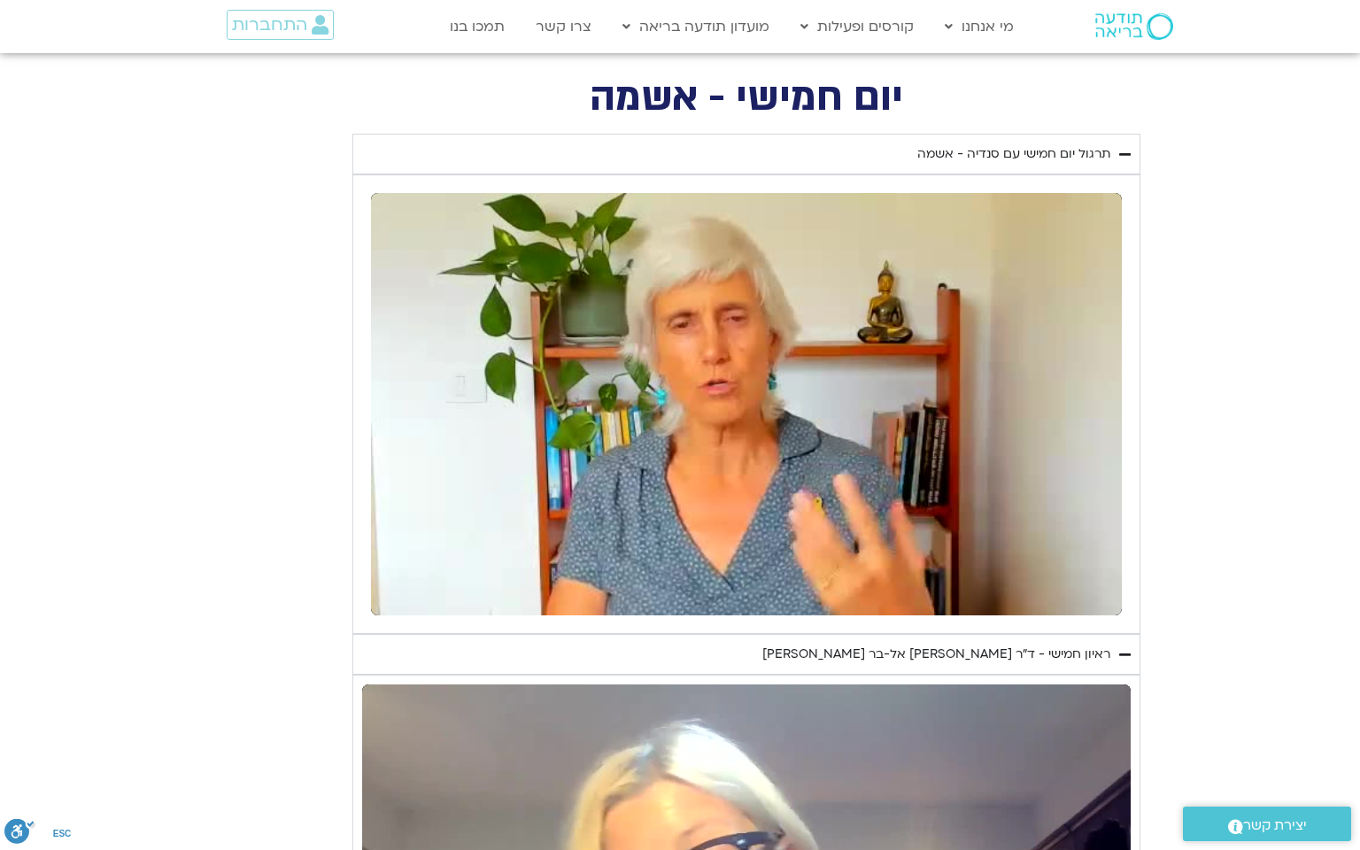
type input "1377.76"
type input "851.4"
type input "5907.52"
type input "1377.76"
type input "851.4"
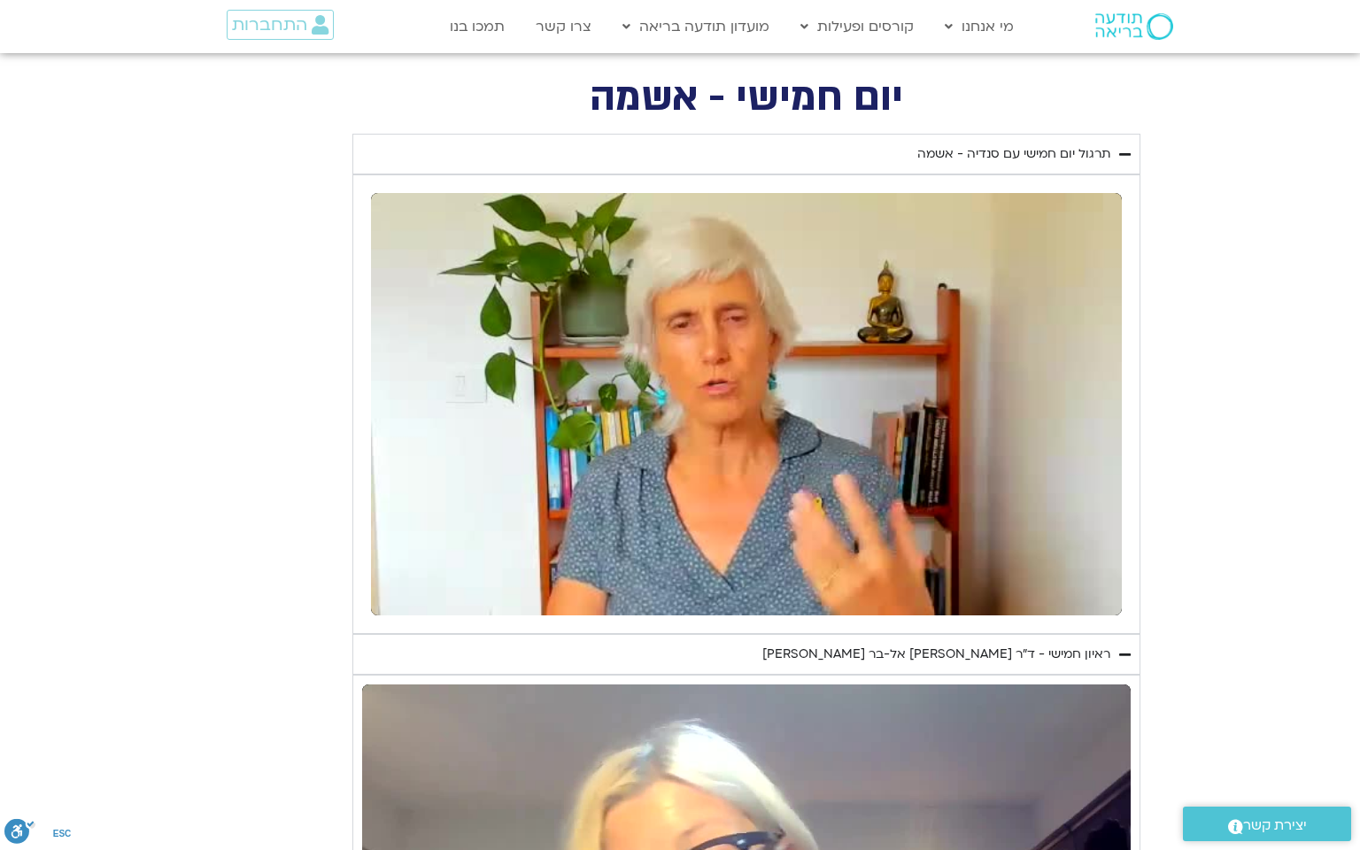
type input "5907.52"
type input "1377.76"
type input "851.4"
type input "5907.52"
type input "1377.76"
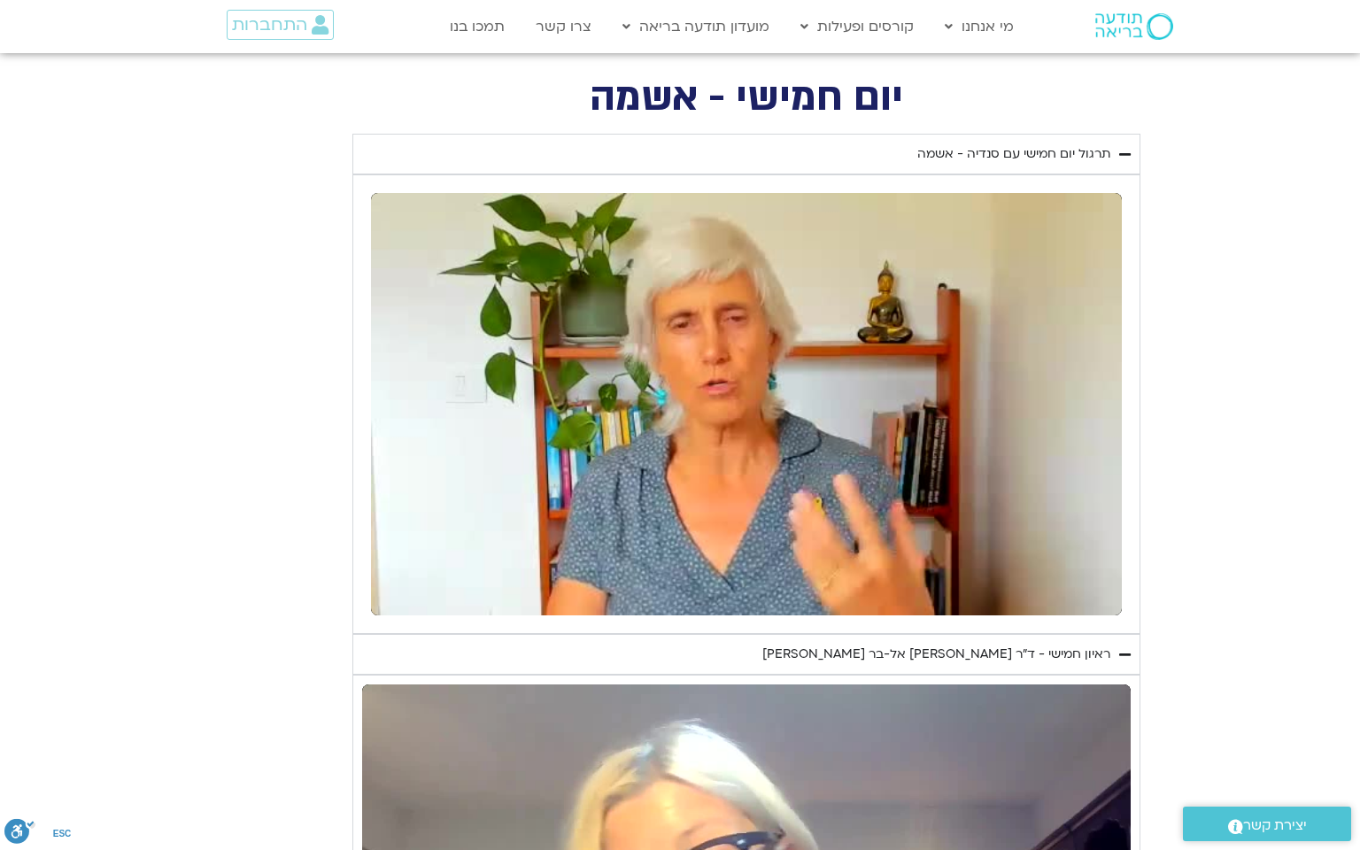
type input "851.4"
type input "5907.52"
type input "1377.76"
type input "851.4"
type input "5907.52"
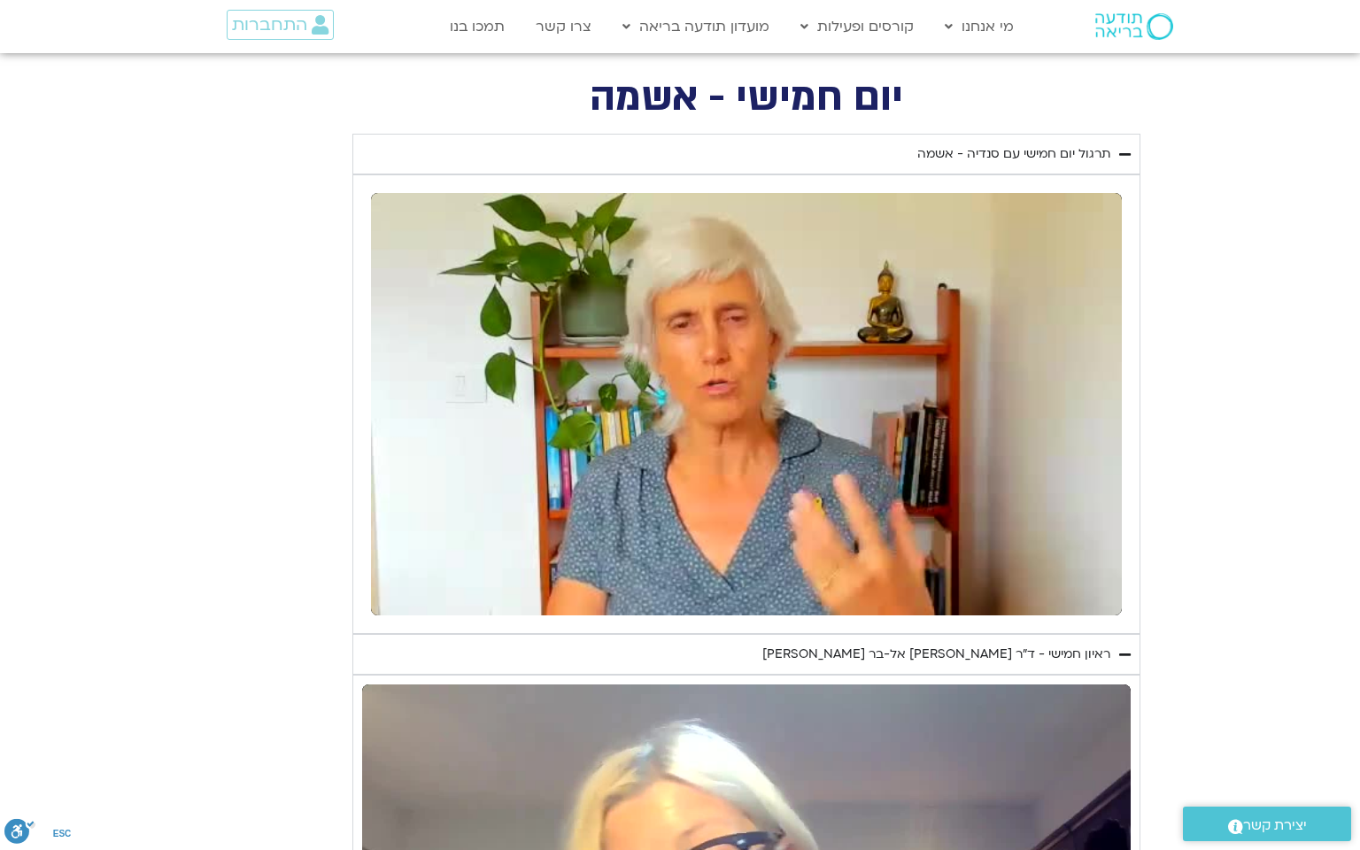
type input "1377.76"
type input "851.4"
type input "5907.52"
type input "1377.76"
type input "851.4"
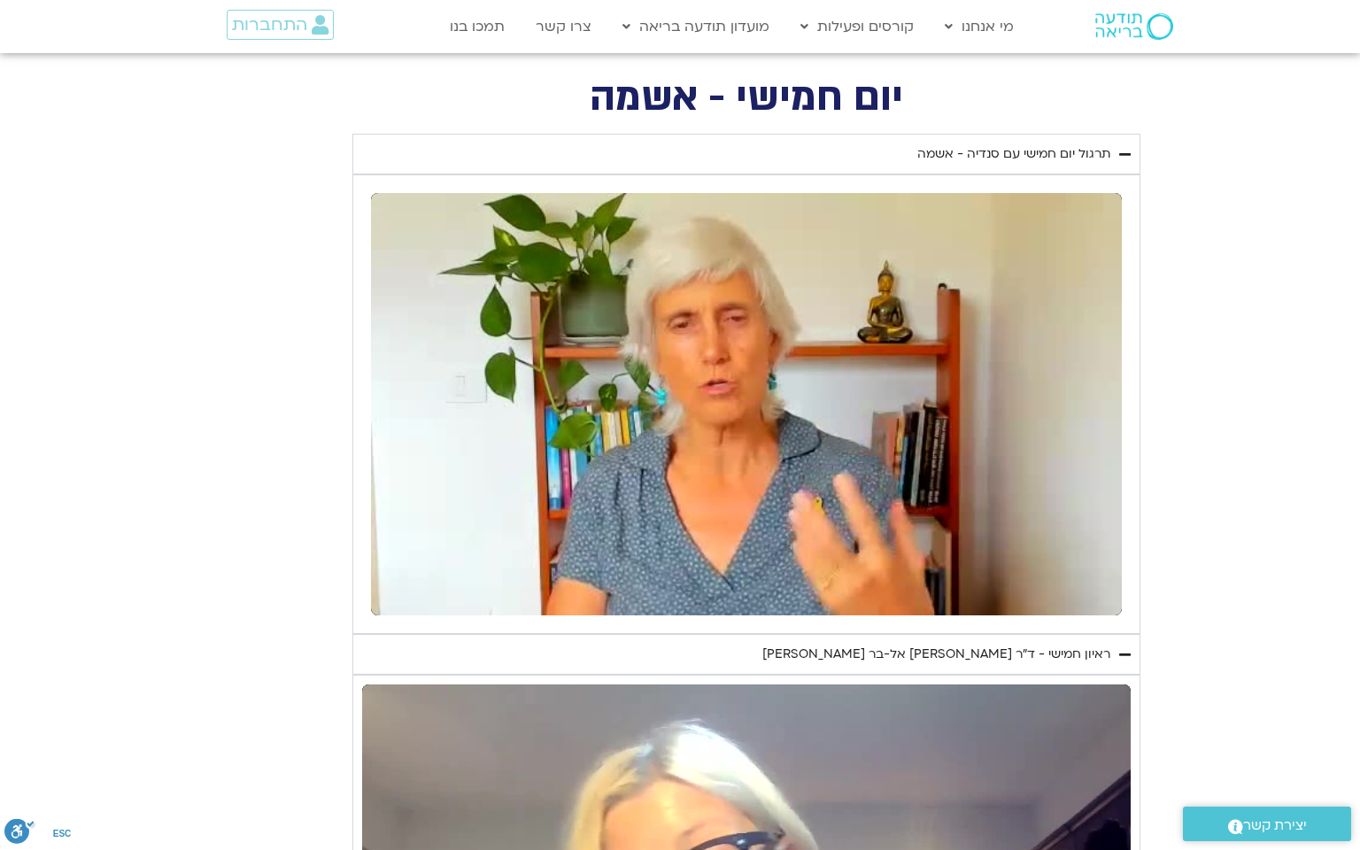
type input "5907.52"
type input "1377.76"
type input "851.4"
type input "5907.52"
type input "1377.76"
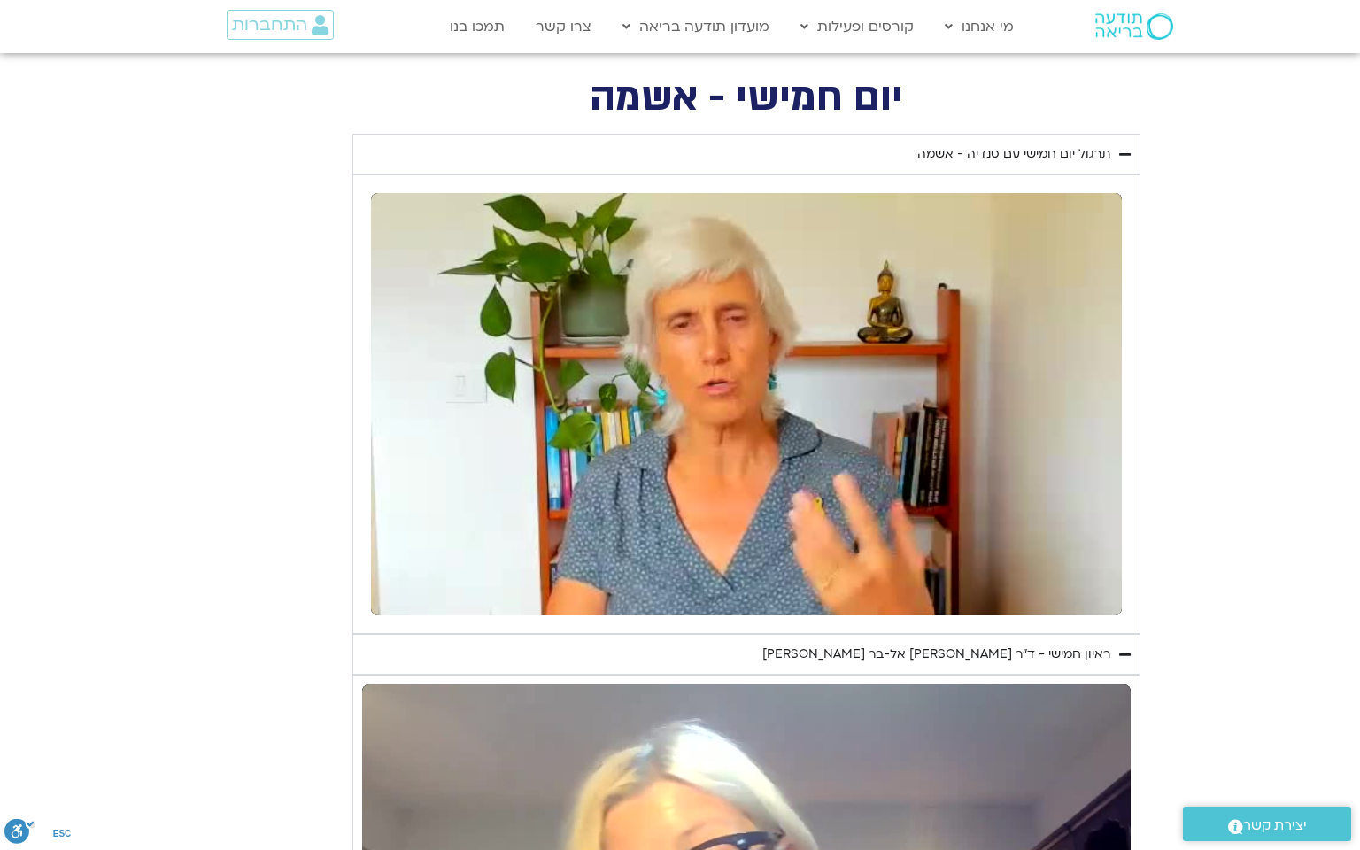
type input "851.4"
type input "5907.52"
type input "1377.76"
type input "851.4"
type input "5907.52"
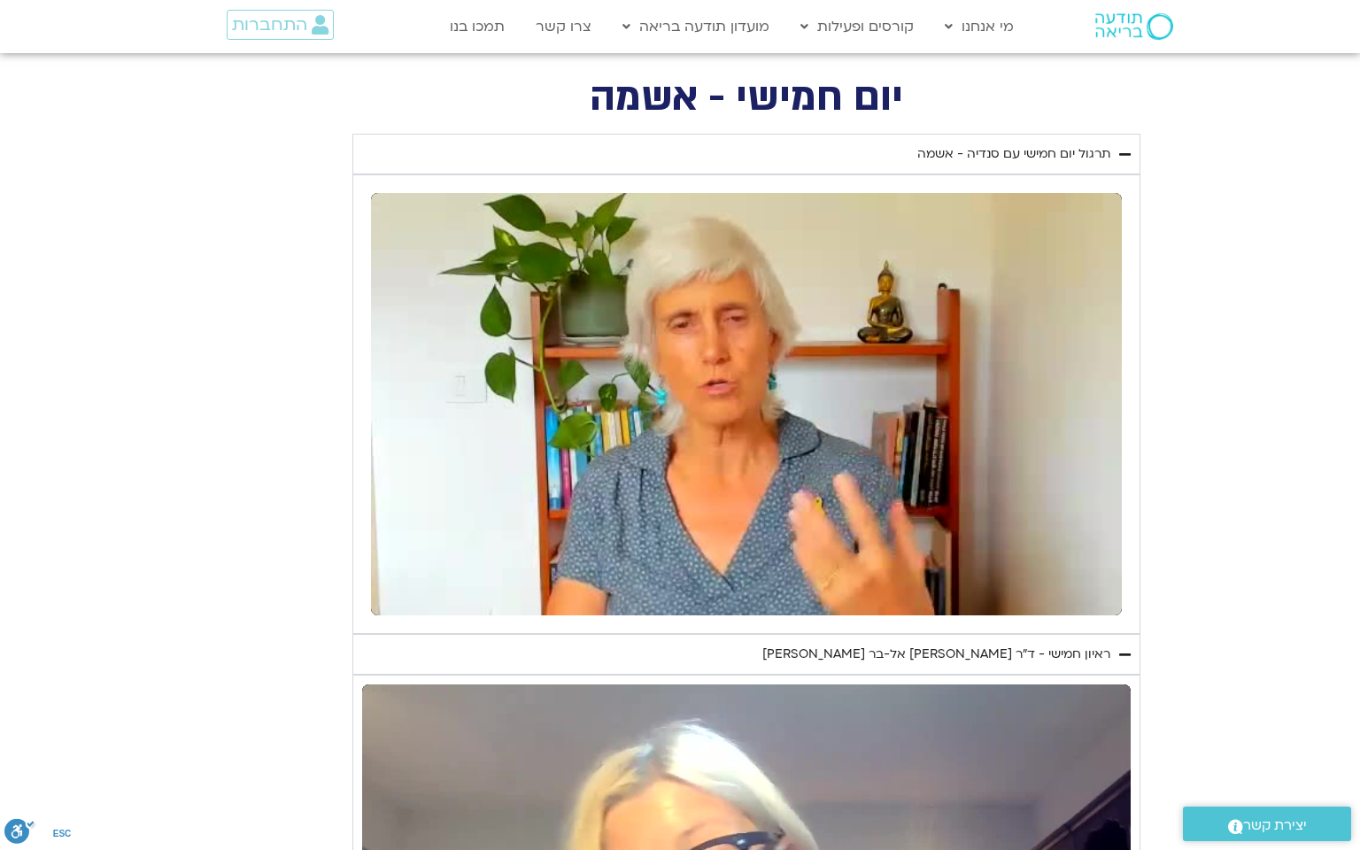
type input "1377.76"
type input "851.4"
type input "5907.52"
type input "1377.76"
type input "851.4"
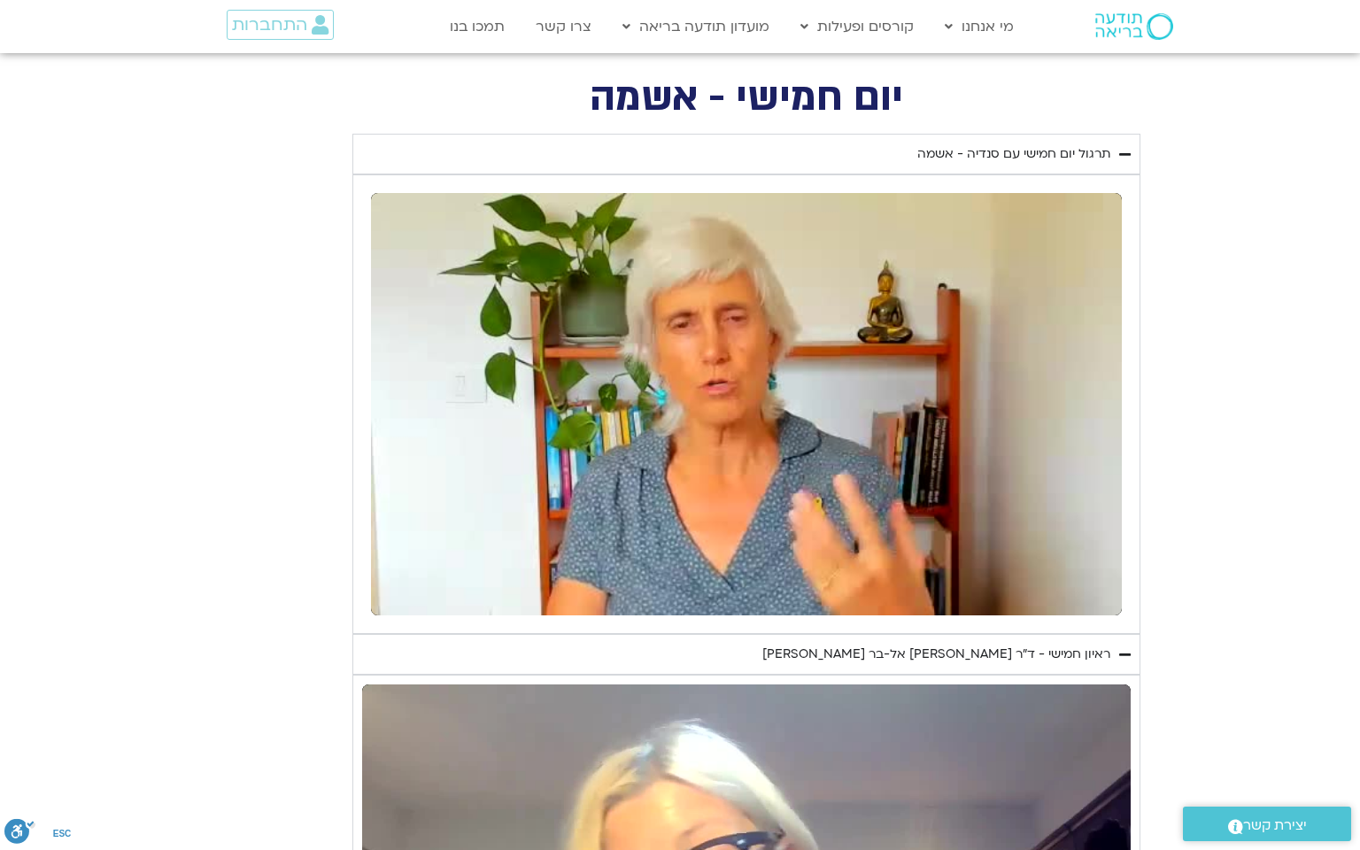
type input "5907.52"
type input "1377.76"
type input "851.4"
type input "5907.52"
type input "1377.76"
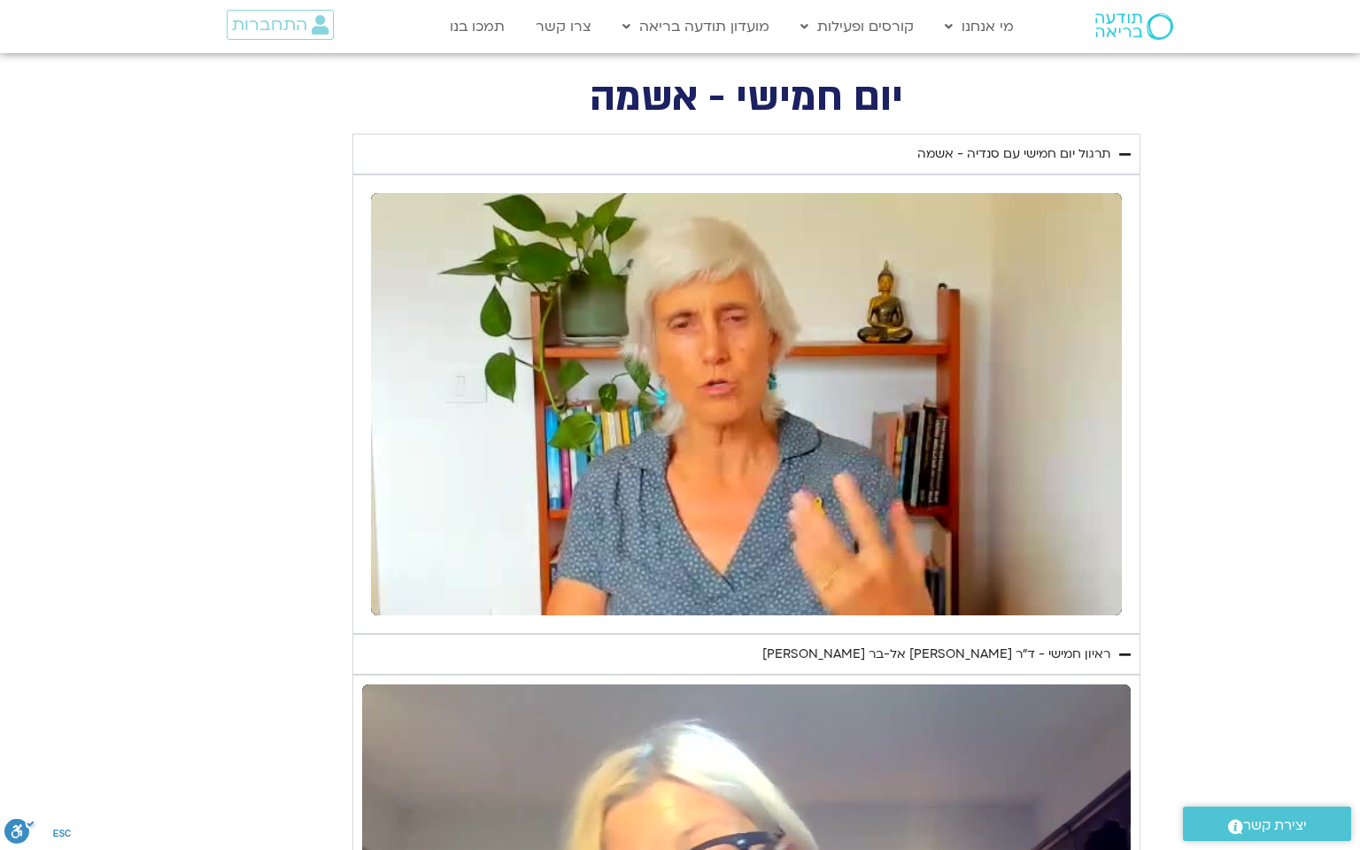
type input "851.4"
type input "5907.52"
type input "1377.76"
type input "851.4"
type input "5907.52"
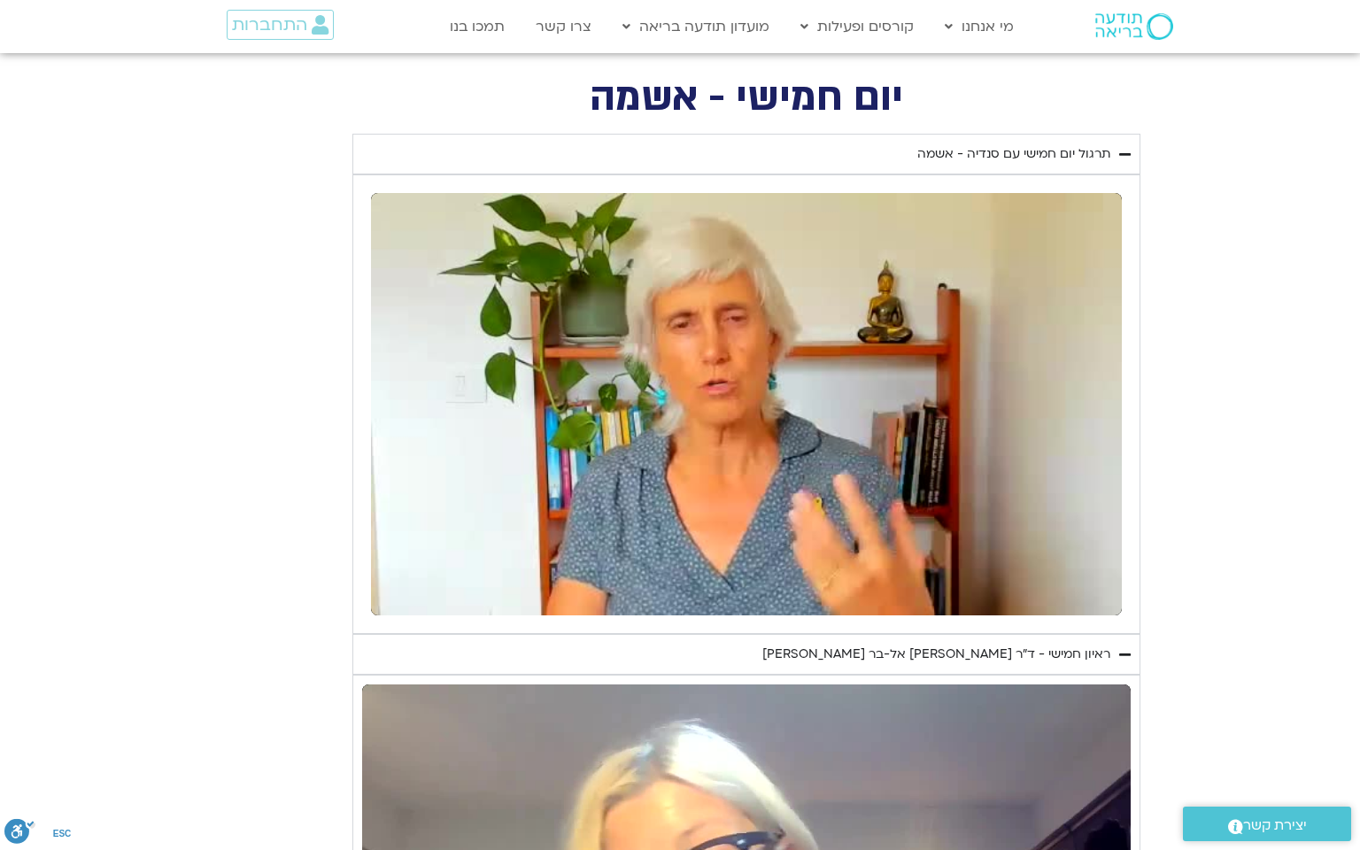
type input "1377.76"
type input "851.4"
type input "5907.52"
type input "1377.76"
type input "851.4"
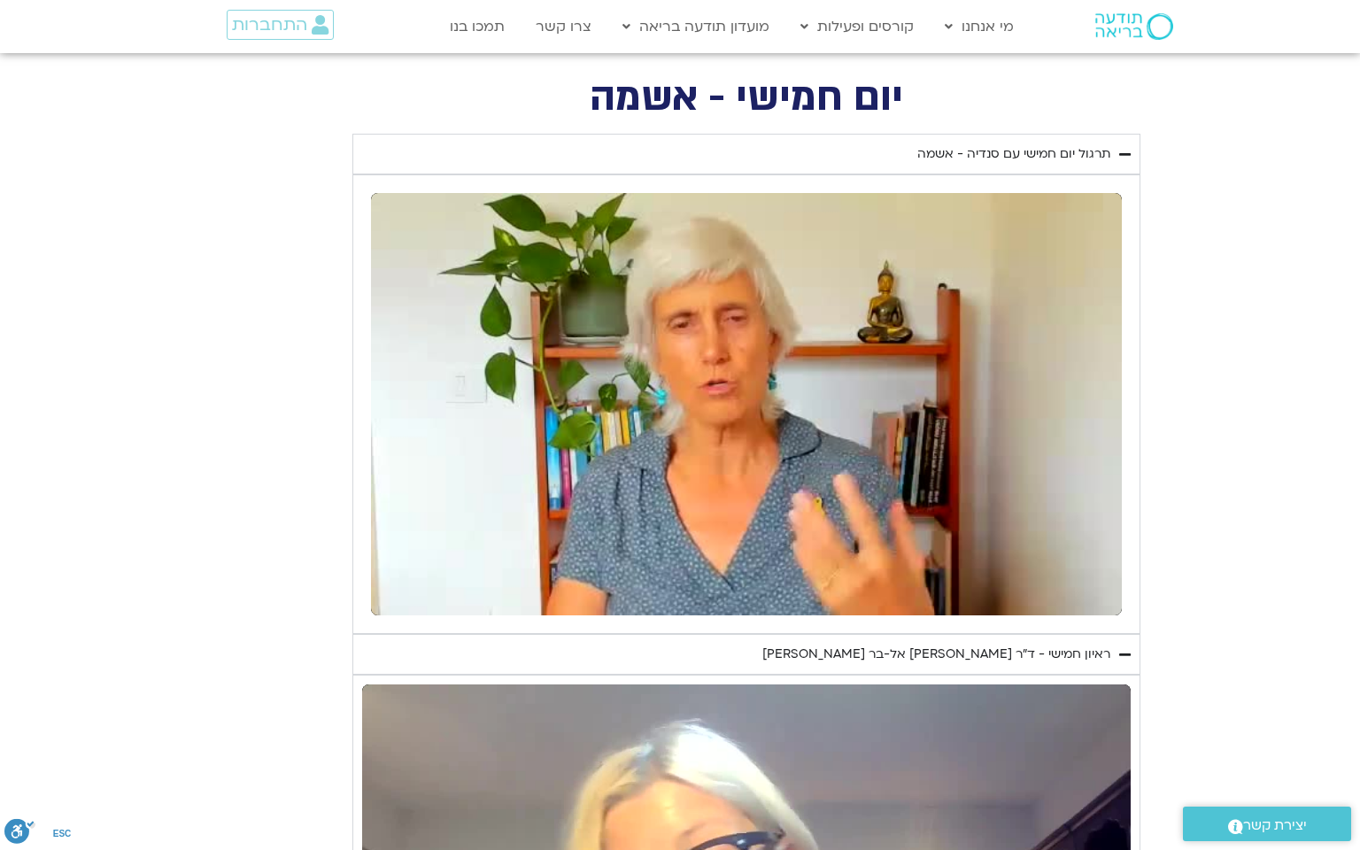
type input "5907.52"
type input "1377.76"
type input "851.4"
type input "5907.52"
type input "1377.76"
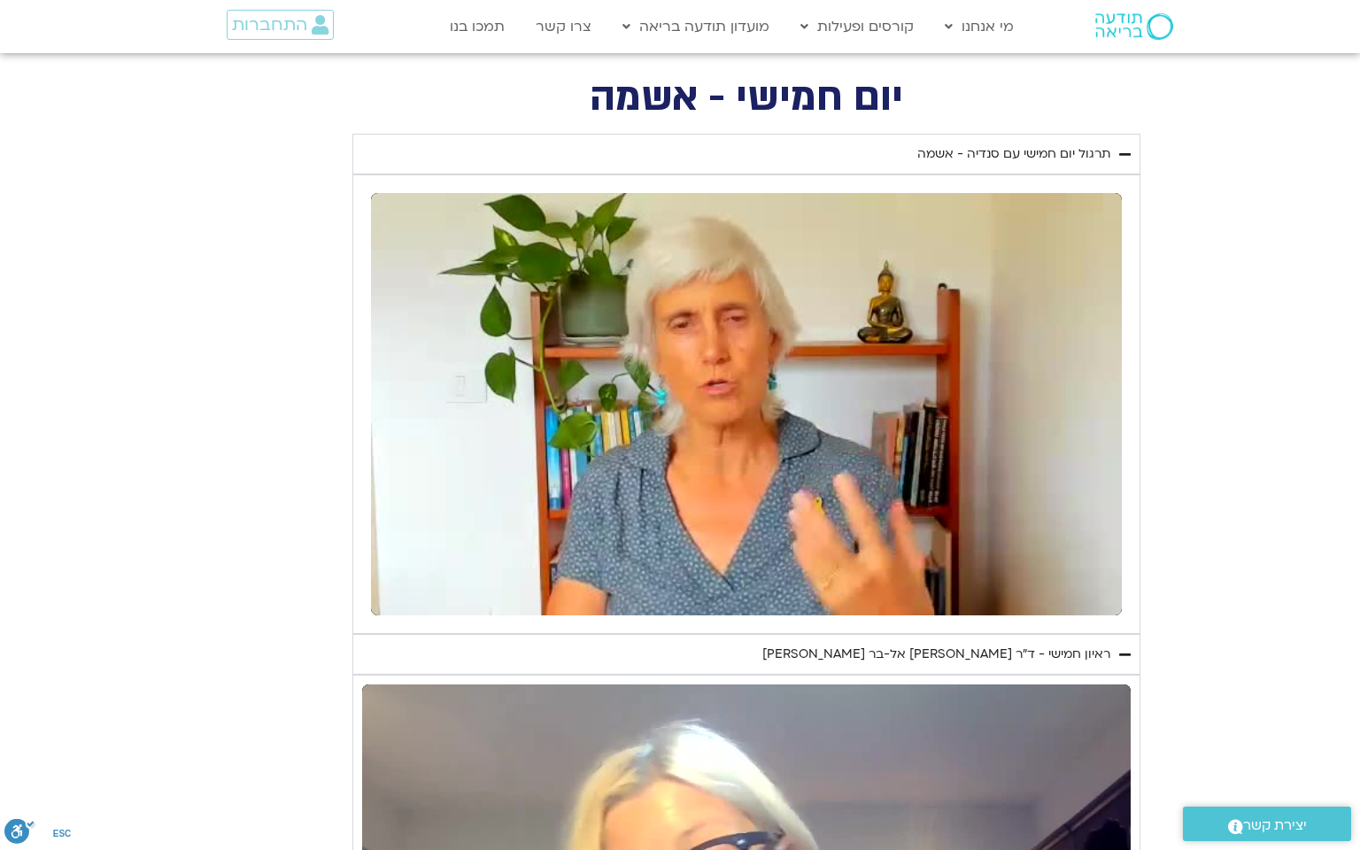
type input "851.4"
type input "5907.52"
type input "1377.76"
type input "851.4"
type input "5907.52"
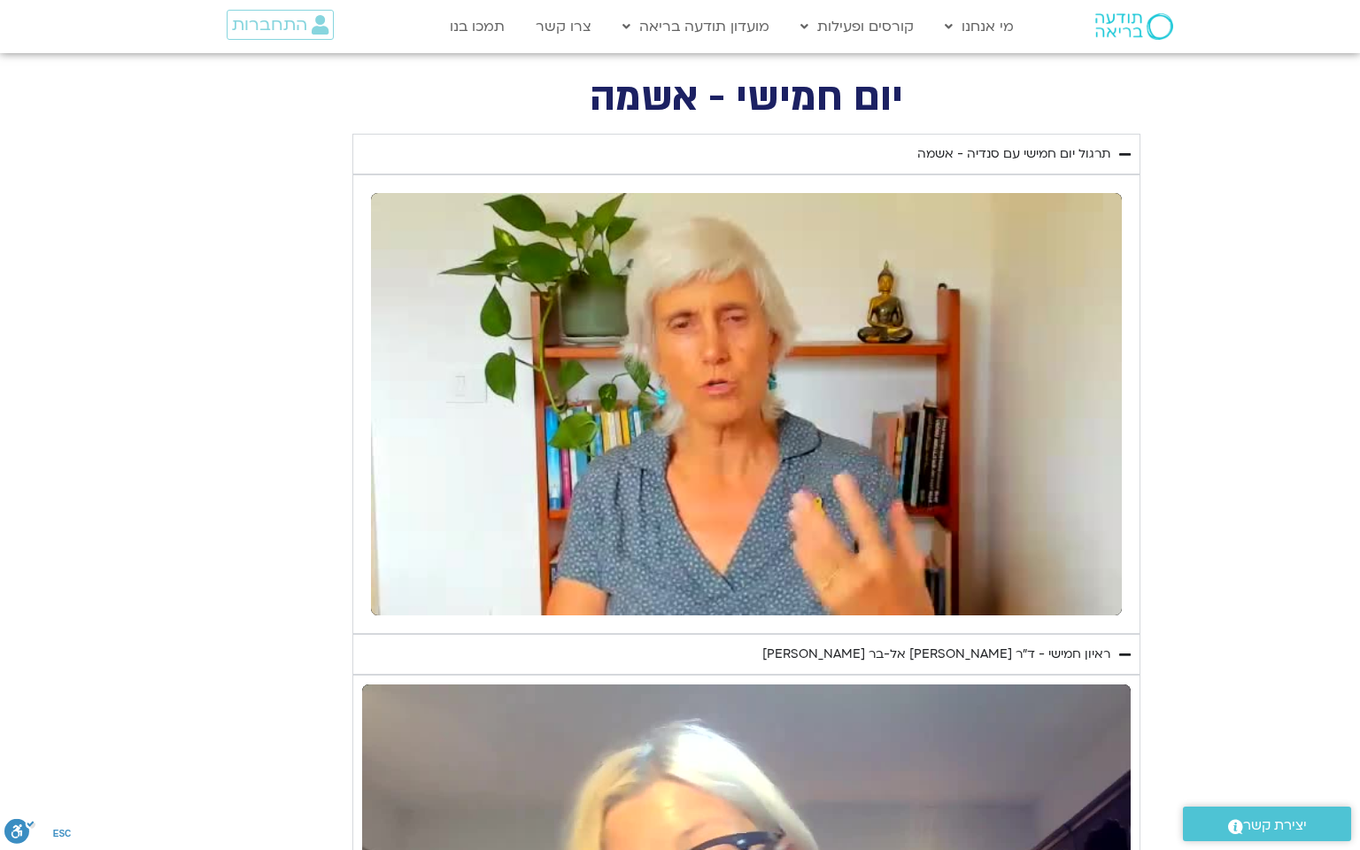
type input "1377.76"
type input "851.4"
type input "5907.52"
type input "1377.76"
type input "851.4"
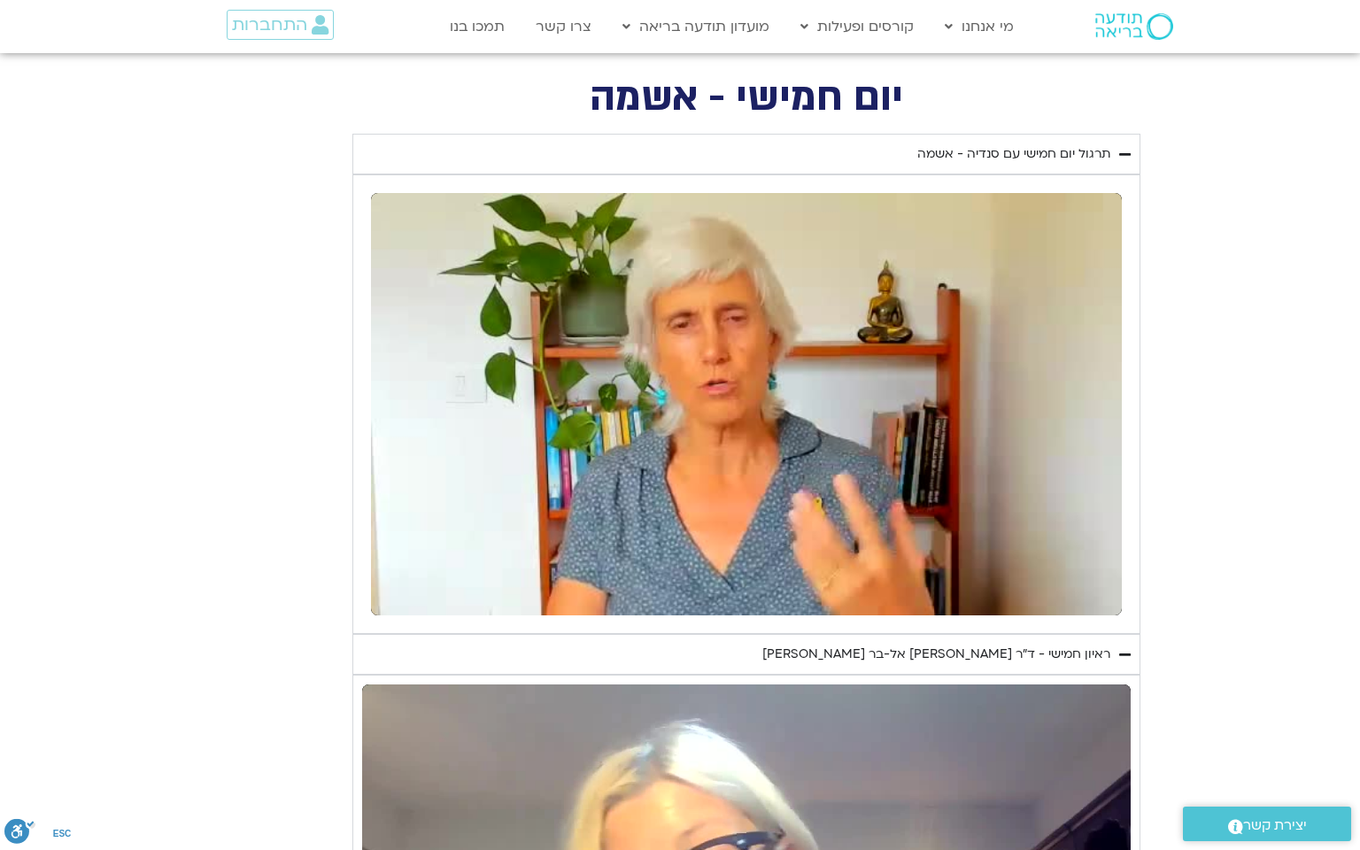
type input "5907.52"
type input "1377.76"
type input "851.4"
type input "5907.52"
type input "1377.76"
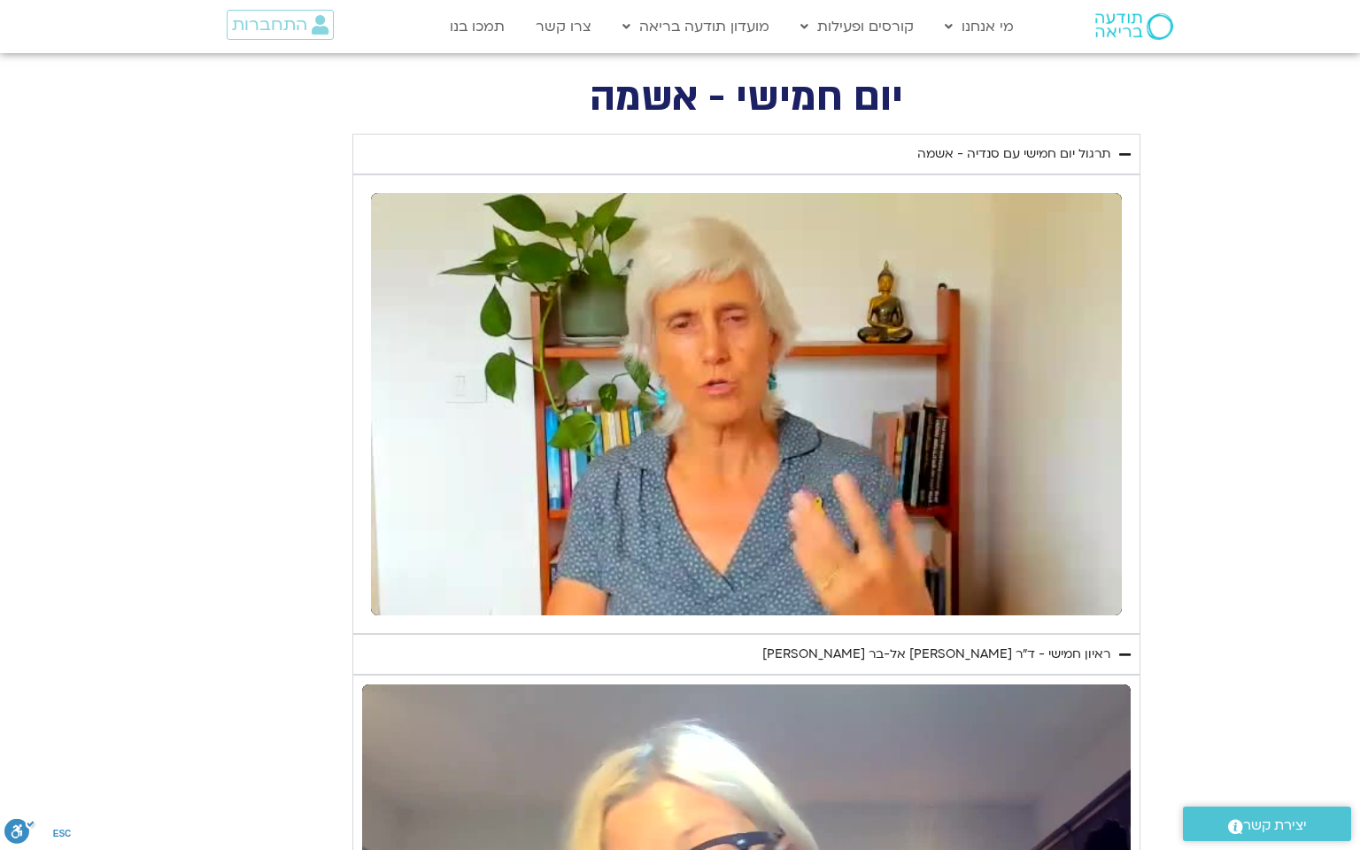
type input "851.4"
type input "5907.52"
type input "1377.76"
type input "851.4"
type input "5907.52"
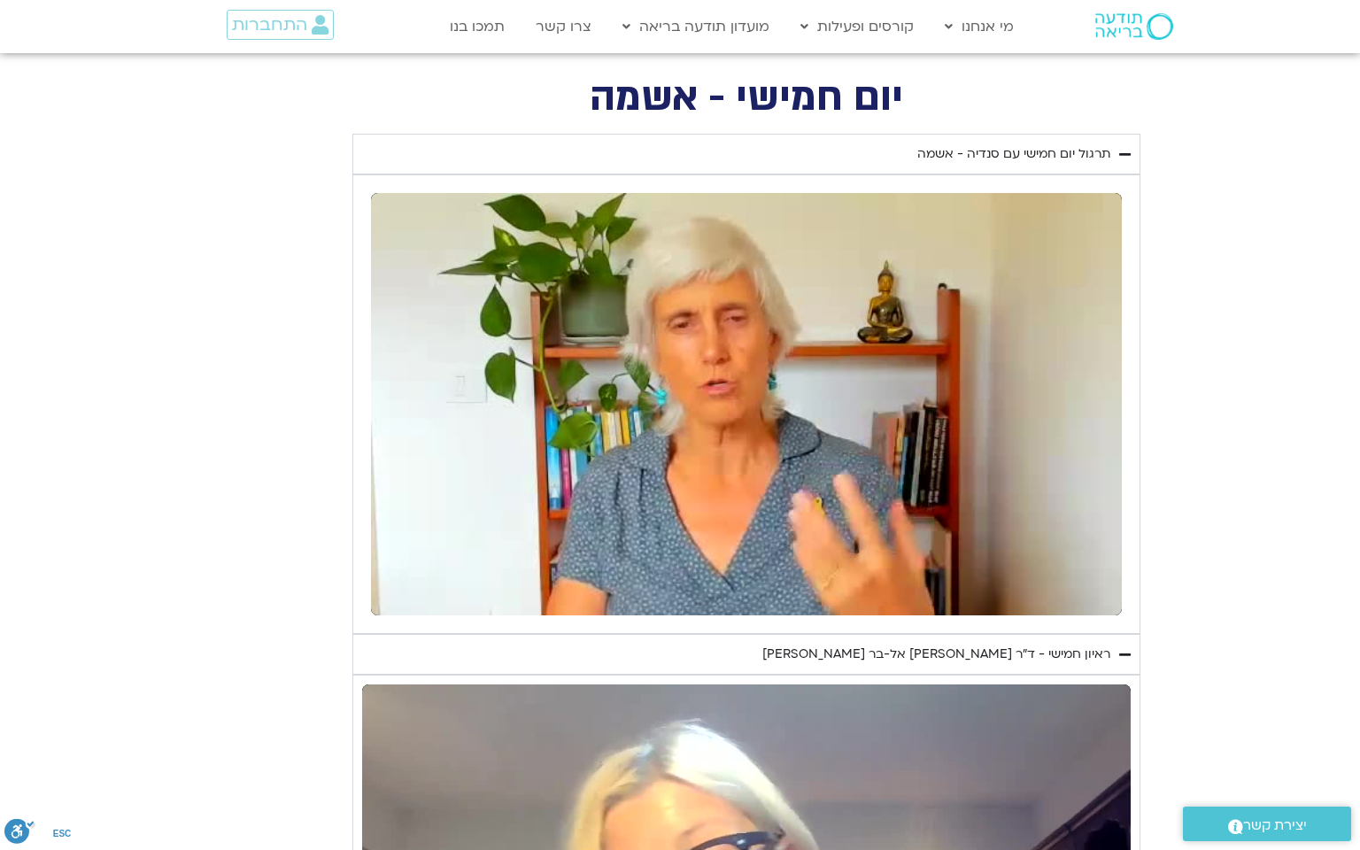
type input "1377.76"
type input "851.4"
type input "5907.52"
type input "1377.76"
type input "851.4"
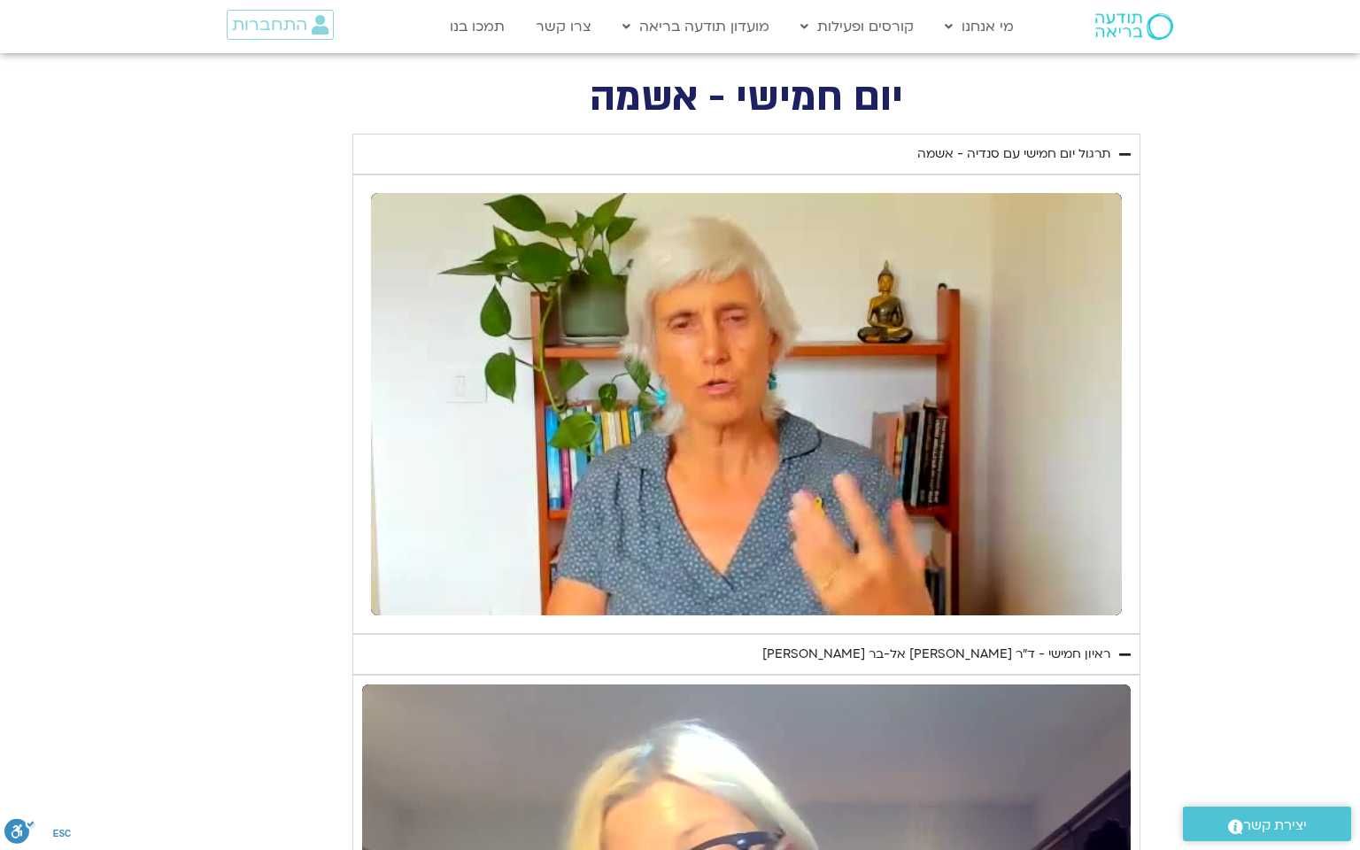
type input "5907.52"
type input "1377.76"
type input "851.4"
type input "5907.52"
type input "1377.76"
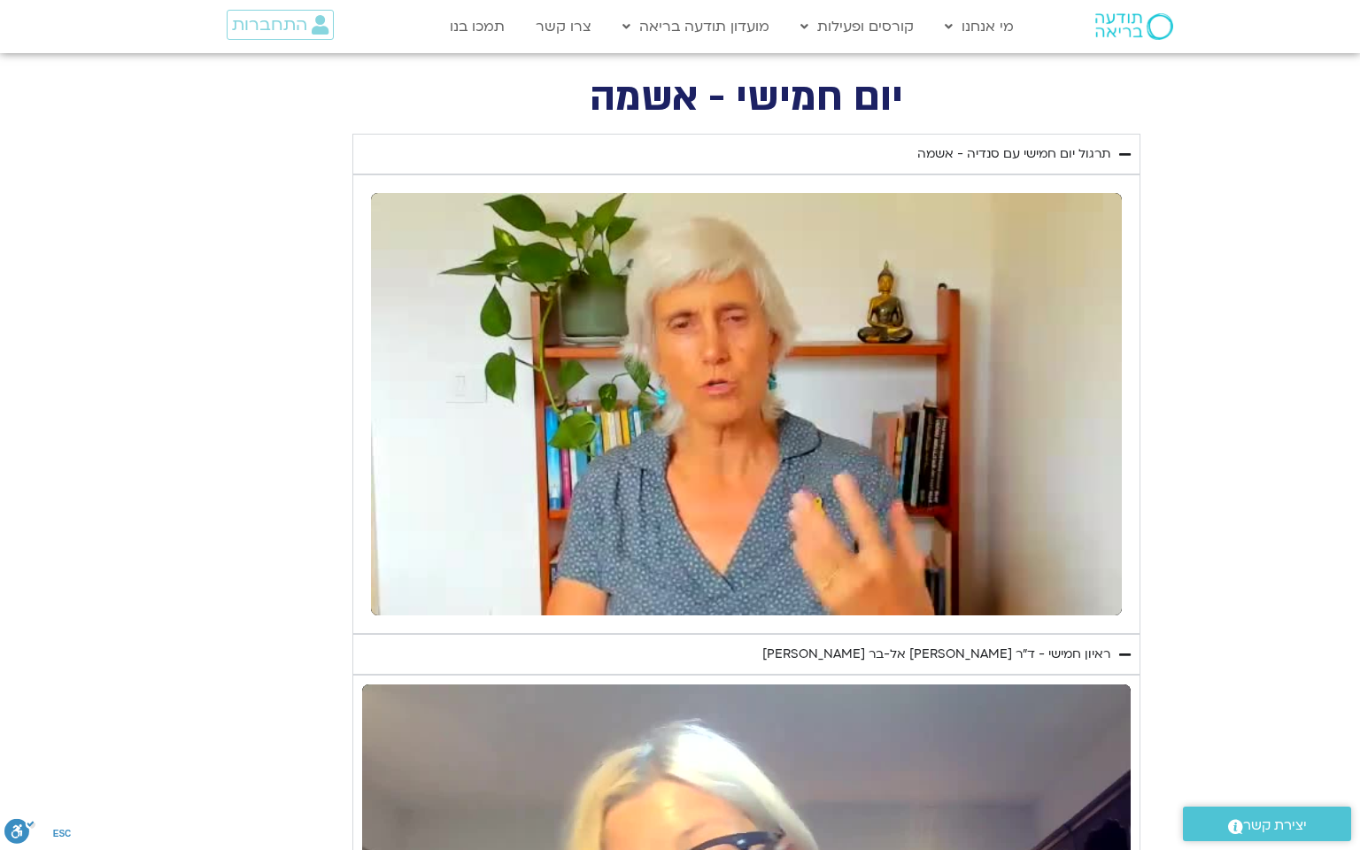
type input "851.4"
type input "5907.52"
type input "1377.76"
type input "851.4"
type input "5907.52"
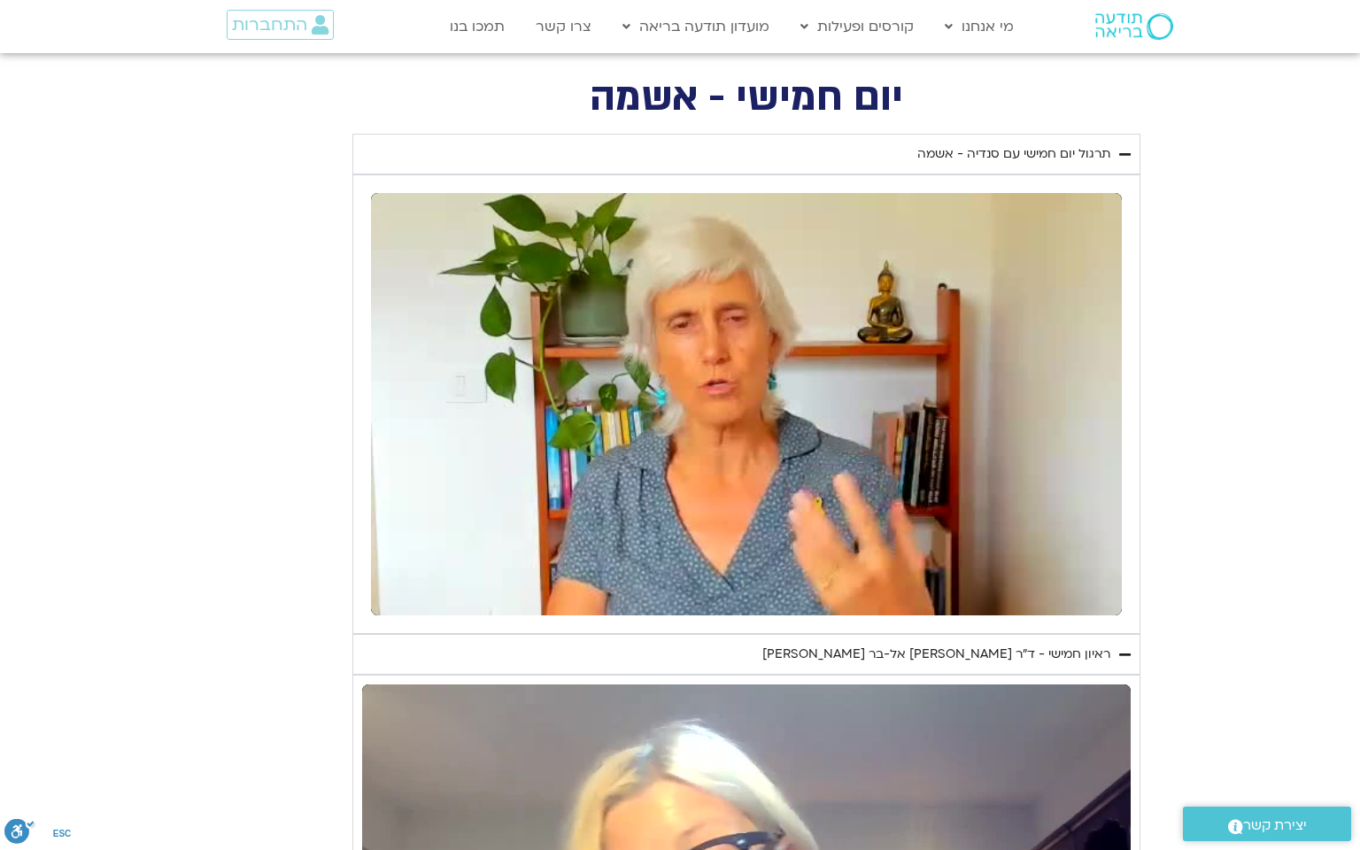
type input "1377.76"
type input "851.4"
type input "5907.52"
type input "1377.76"
type input "851.4"
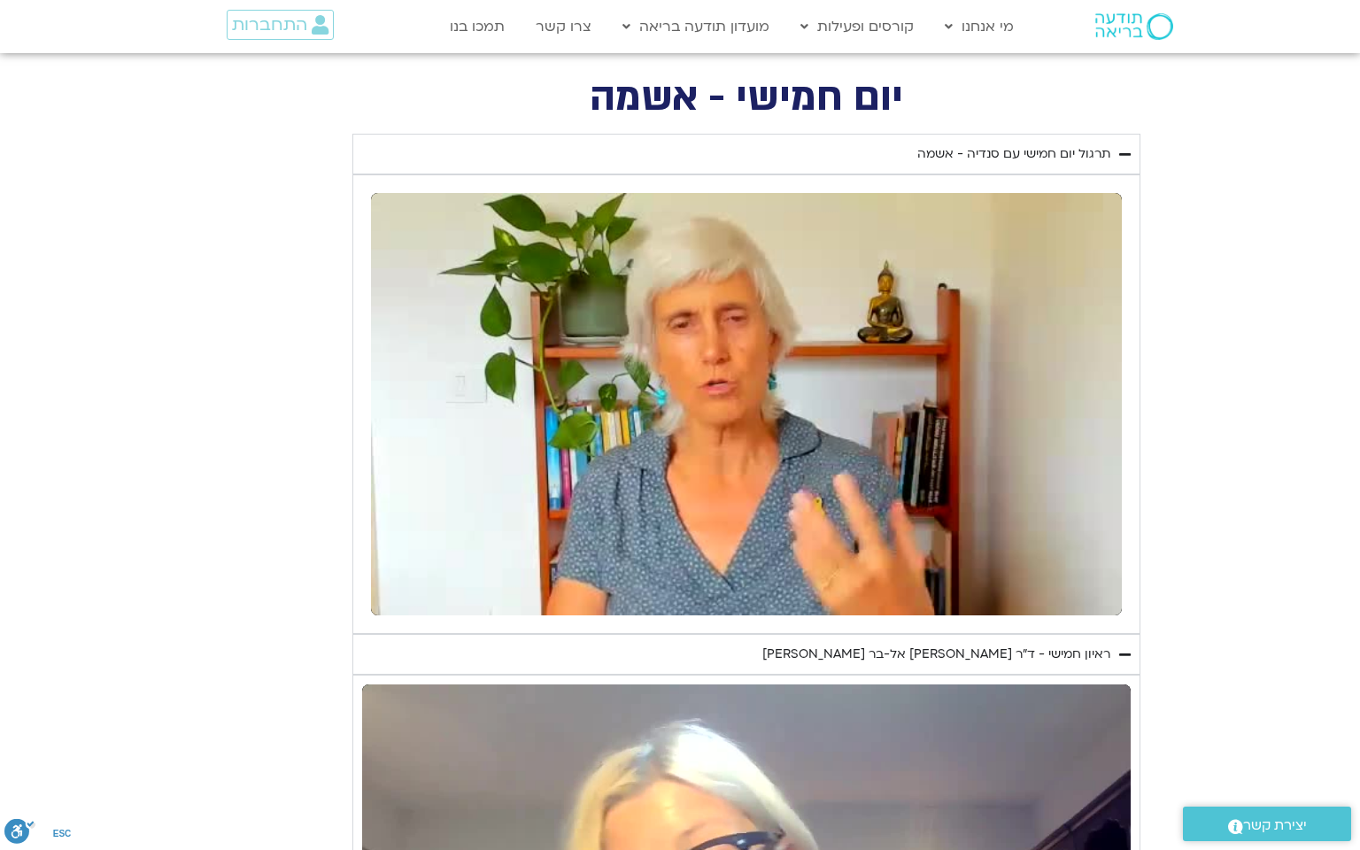
type input "5907.52"
type input "1377.76"
type input "851.4"
type input "5907.52"
type input "1377.76"
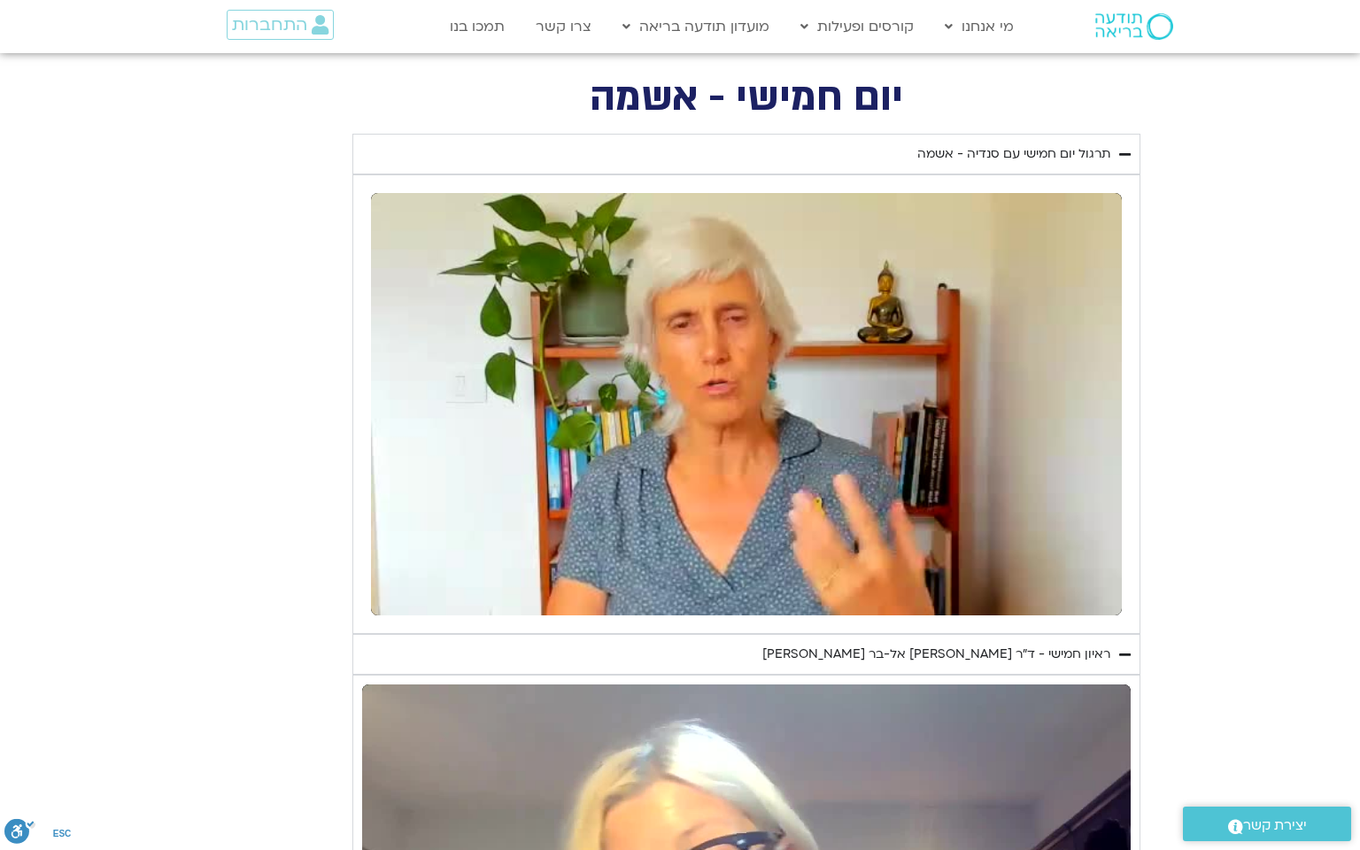
type input "851.4"
type input "5907.52"
type input "1377.76"
type input "851.4"
type input "5907.52"
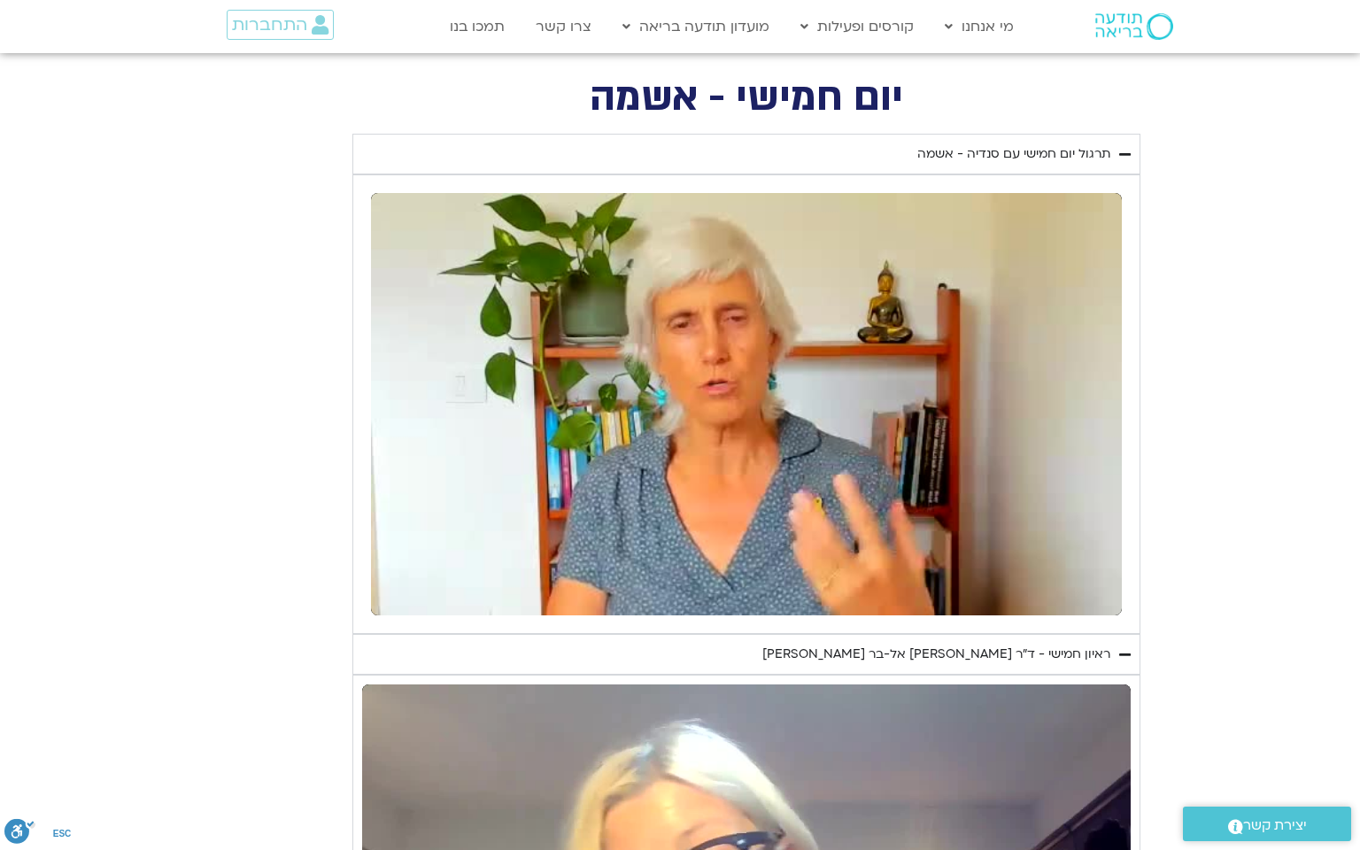
type input "1377.76"
type input "851.4"
type input "5907.52"
type input "1377.76"
type input "851.4"
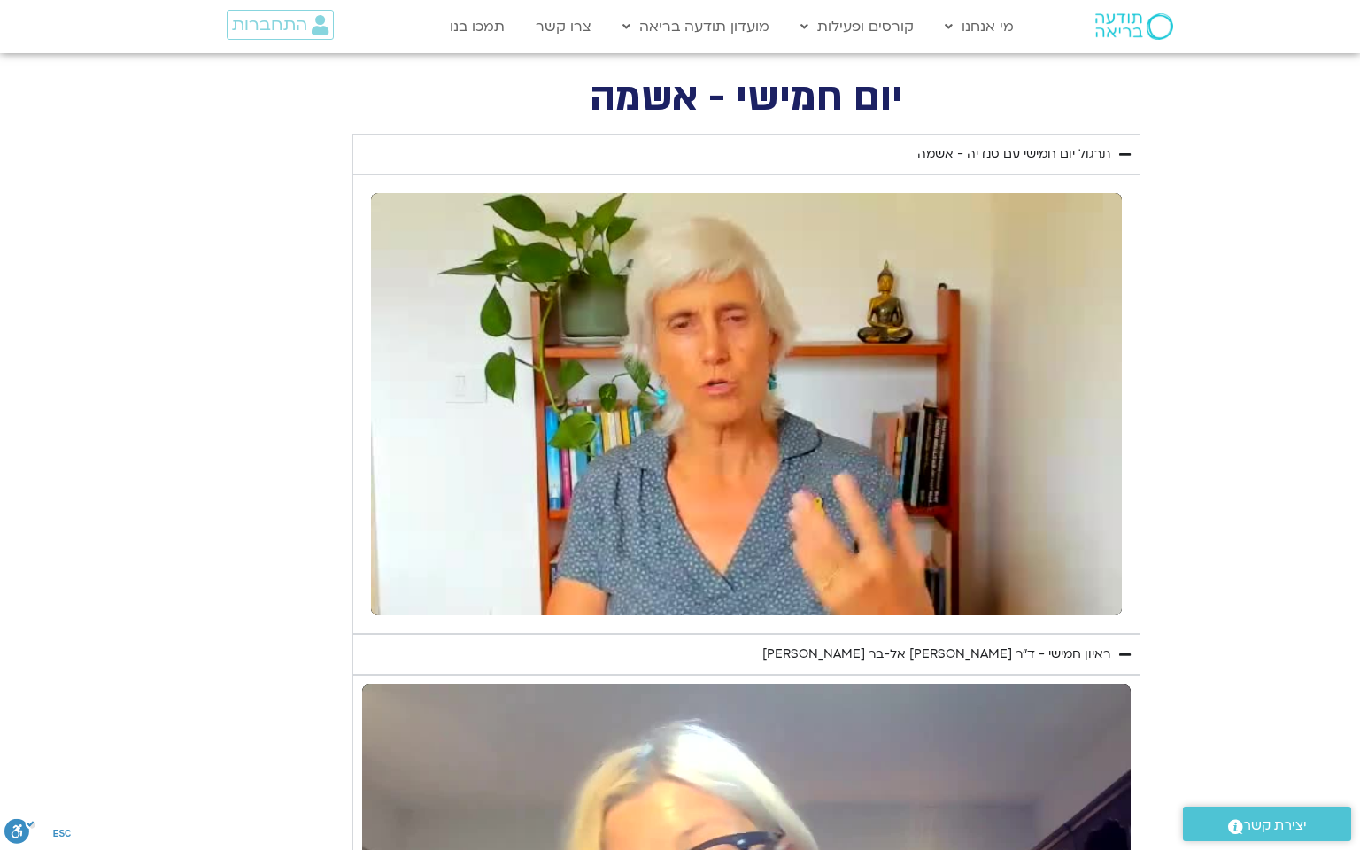
type input "5907.52"
type input "1377.76"
type input "851.4"
type input "5907.52"
type input "1377.76"
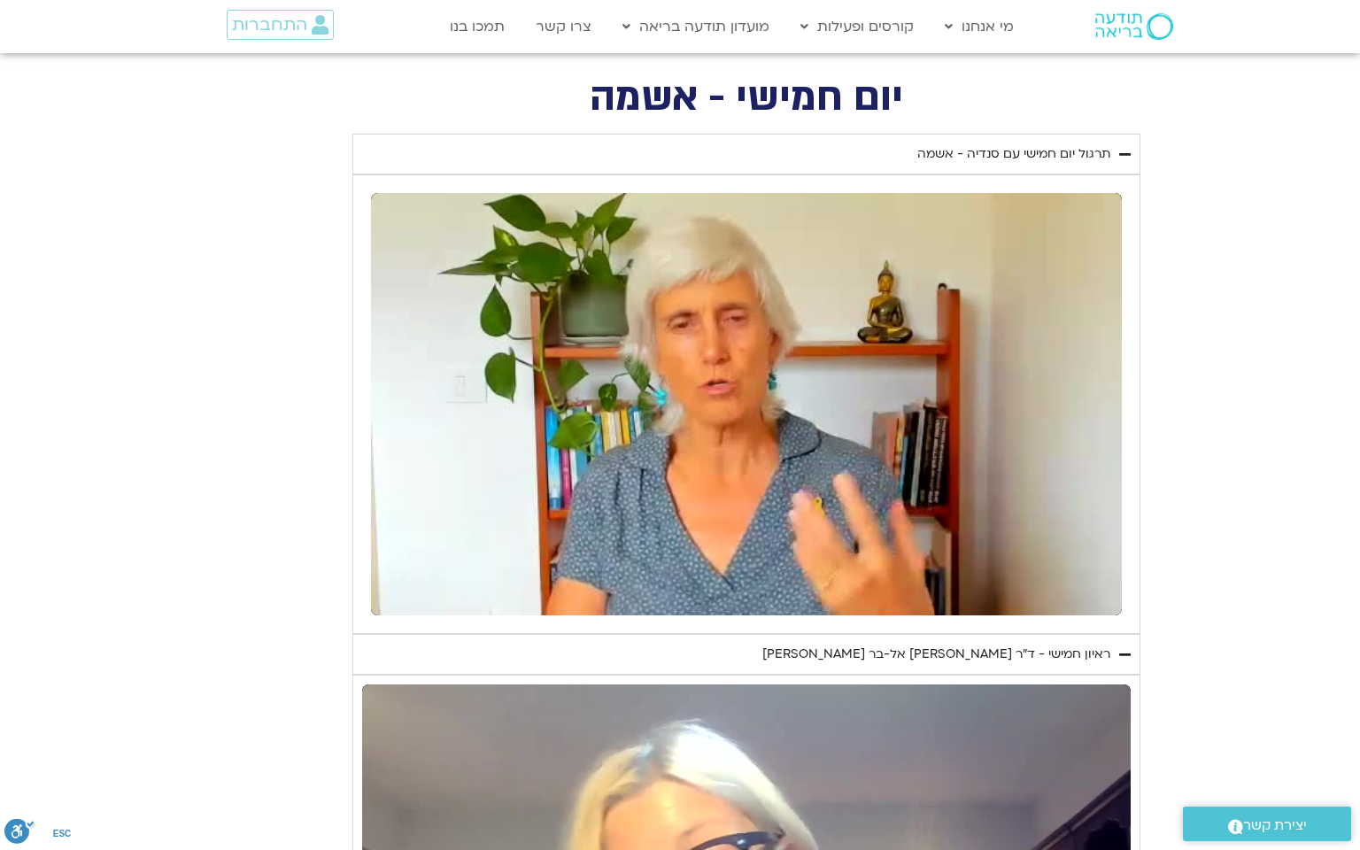
type input "851.4"
type input "5907.52"
type input "1377.76"
type input "851.4"
type input "5907.52"
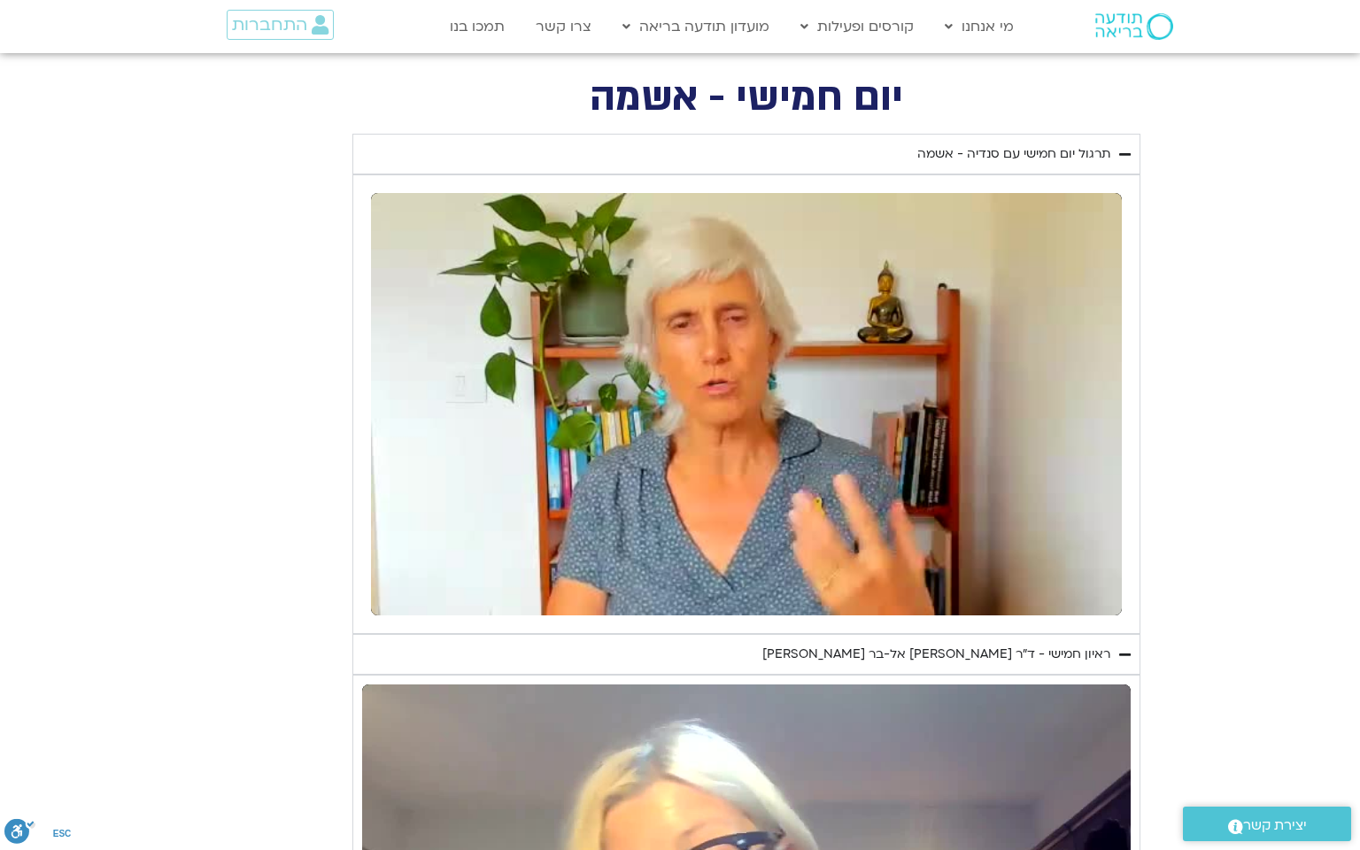
type input "1377.76"
type input "851.4"
type input "5907.52"
type input "1377.76"
type input "851.4"
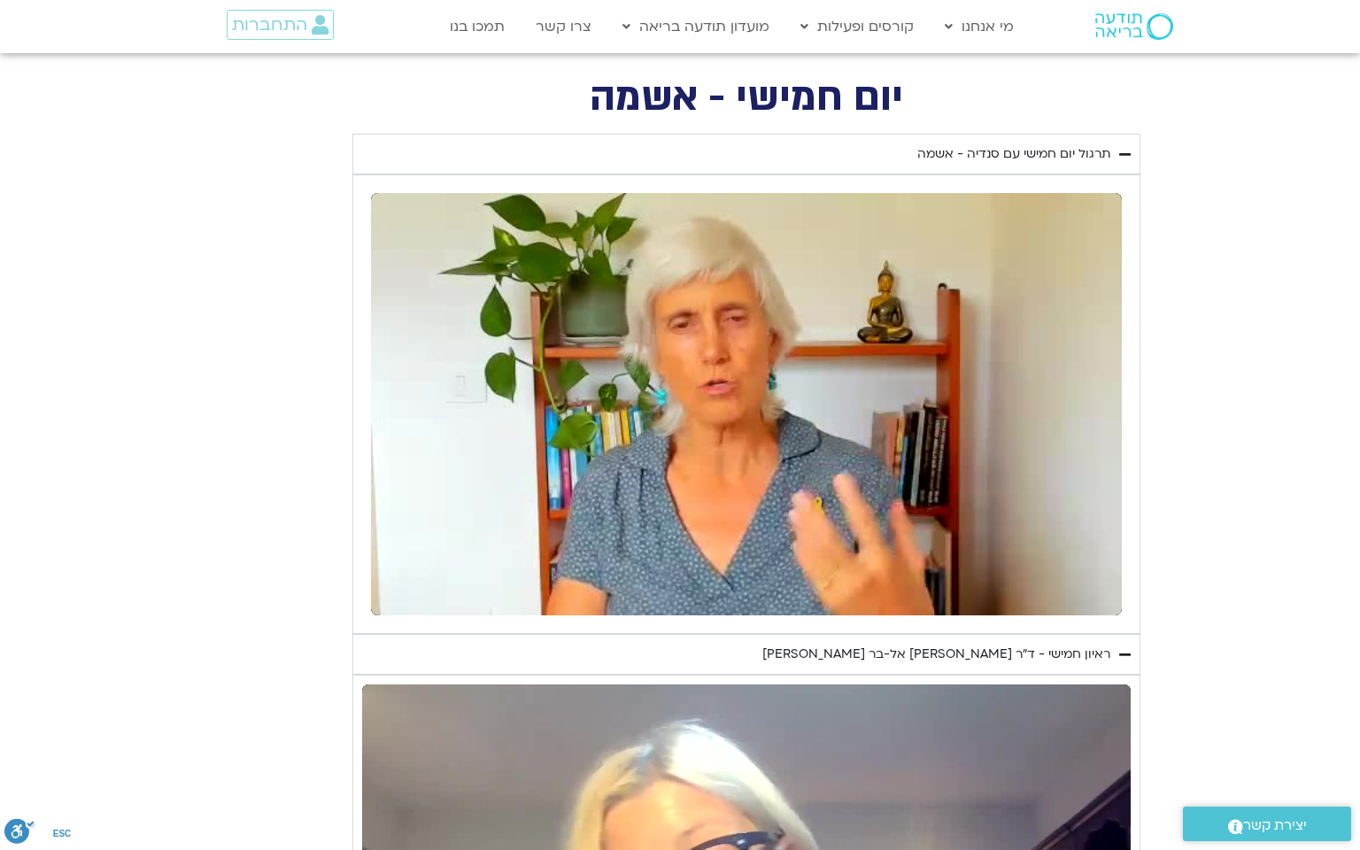
type input "5907.52"
type input "1377.76"
type input "851.4"
type input "5907.52"
type input "1377.76"
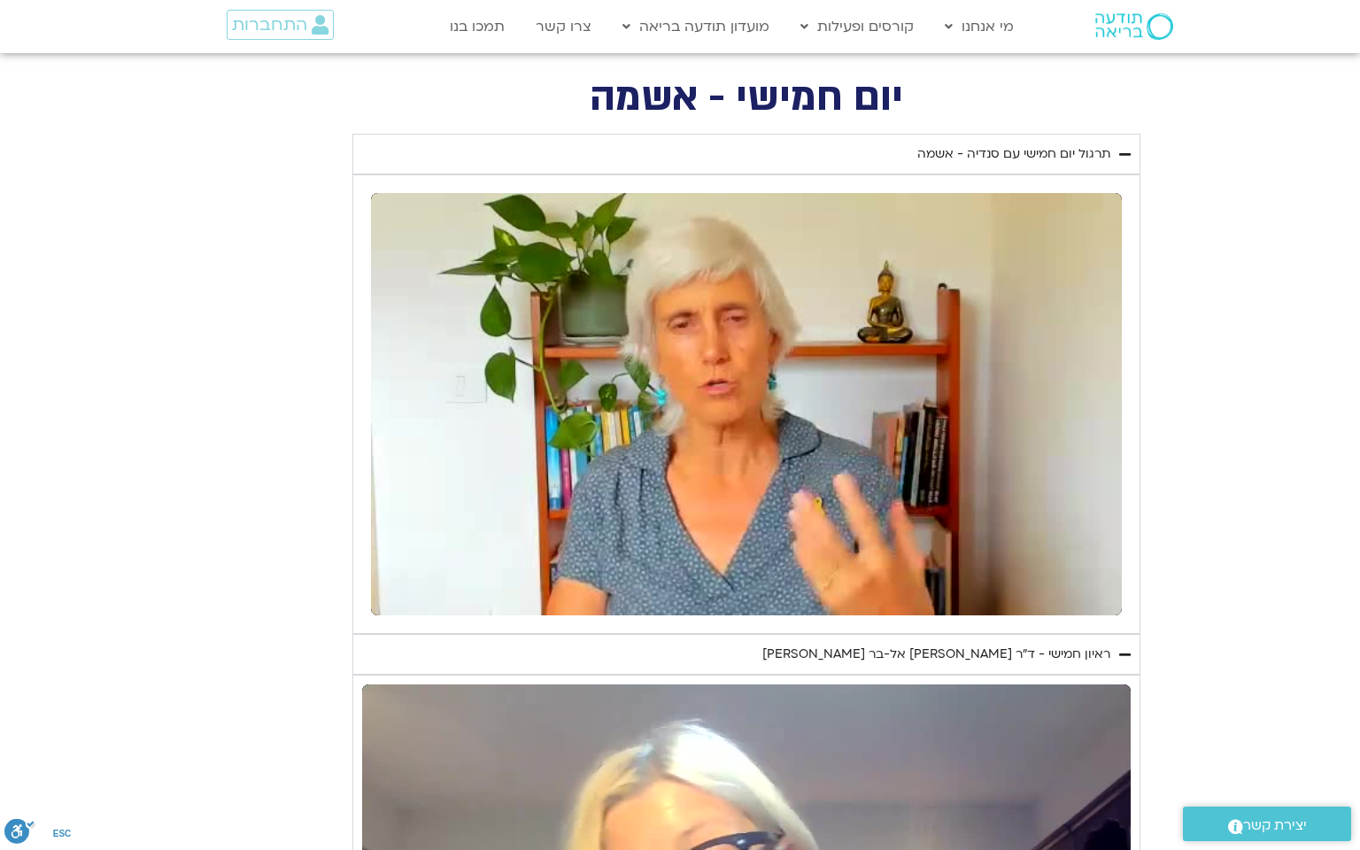
type input "851.4"
type input "5907.52"
type input "1377.76"
type input "851.4"
type input "5907.52"
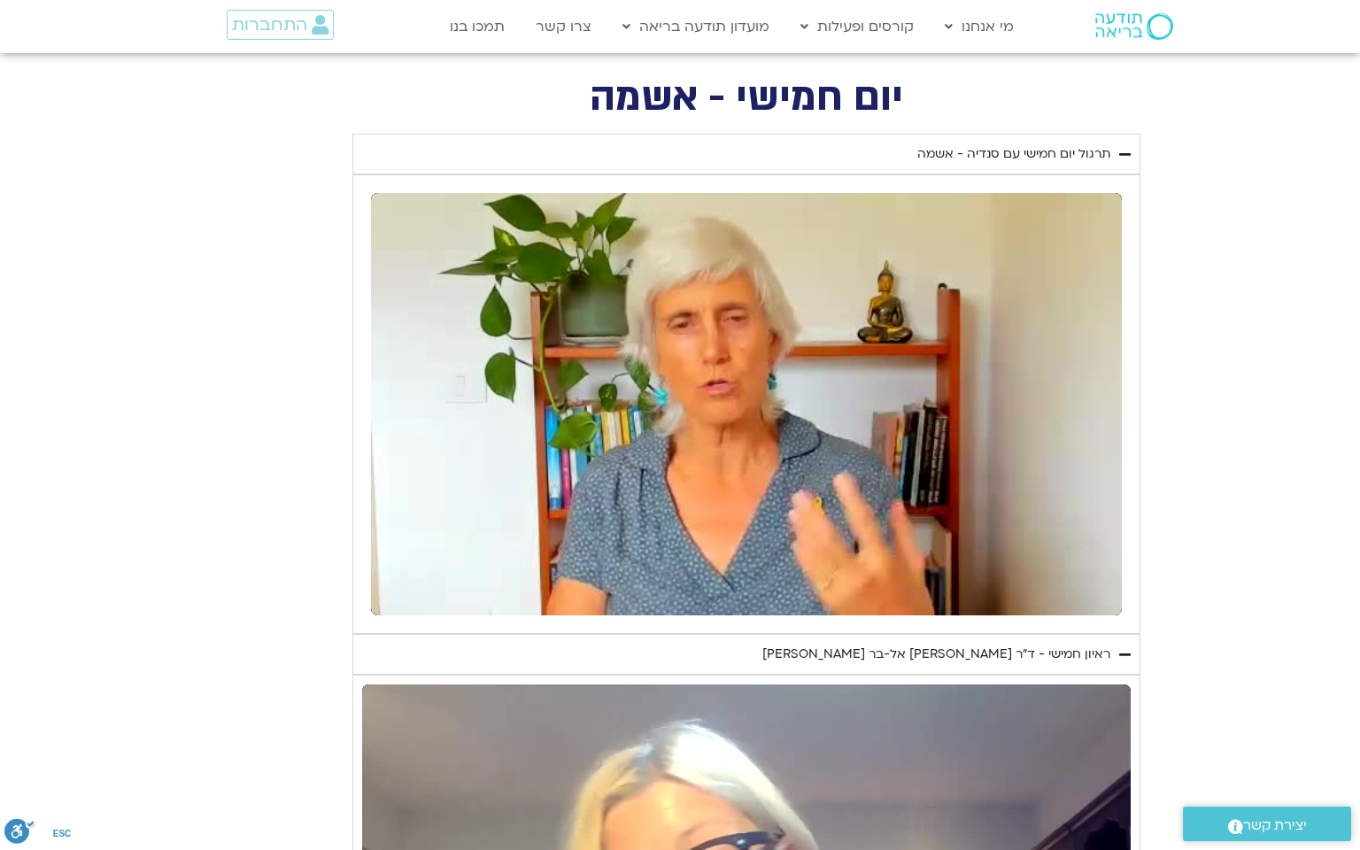
type input "1377.76"
type input "851.4"
type input "5907.52"
type input "1377.76"
type input "851.4"
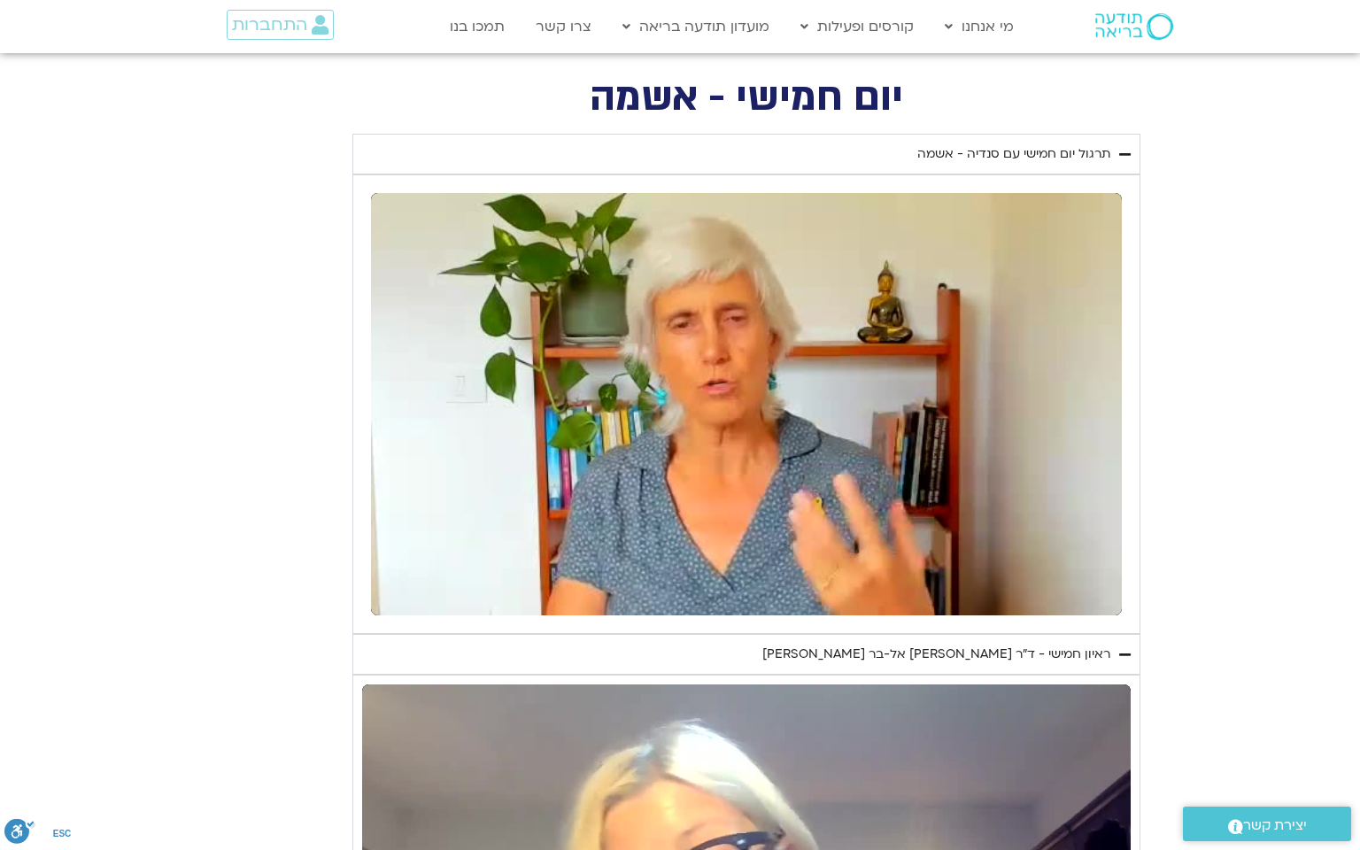
type input "5907.52"
type input "1377.76"
type input "851.4"
type input "5907.52"
type input "1377.76"
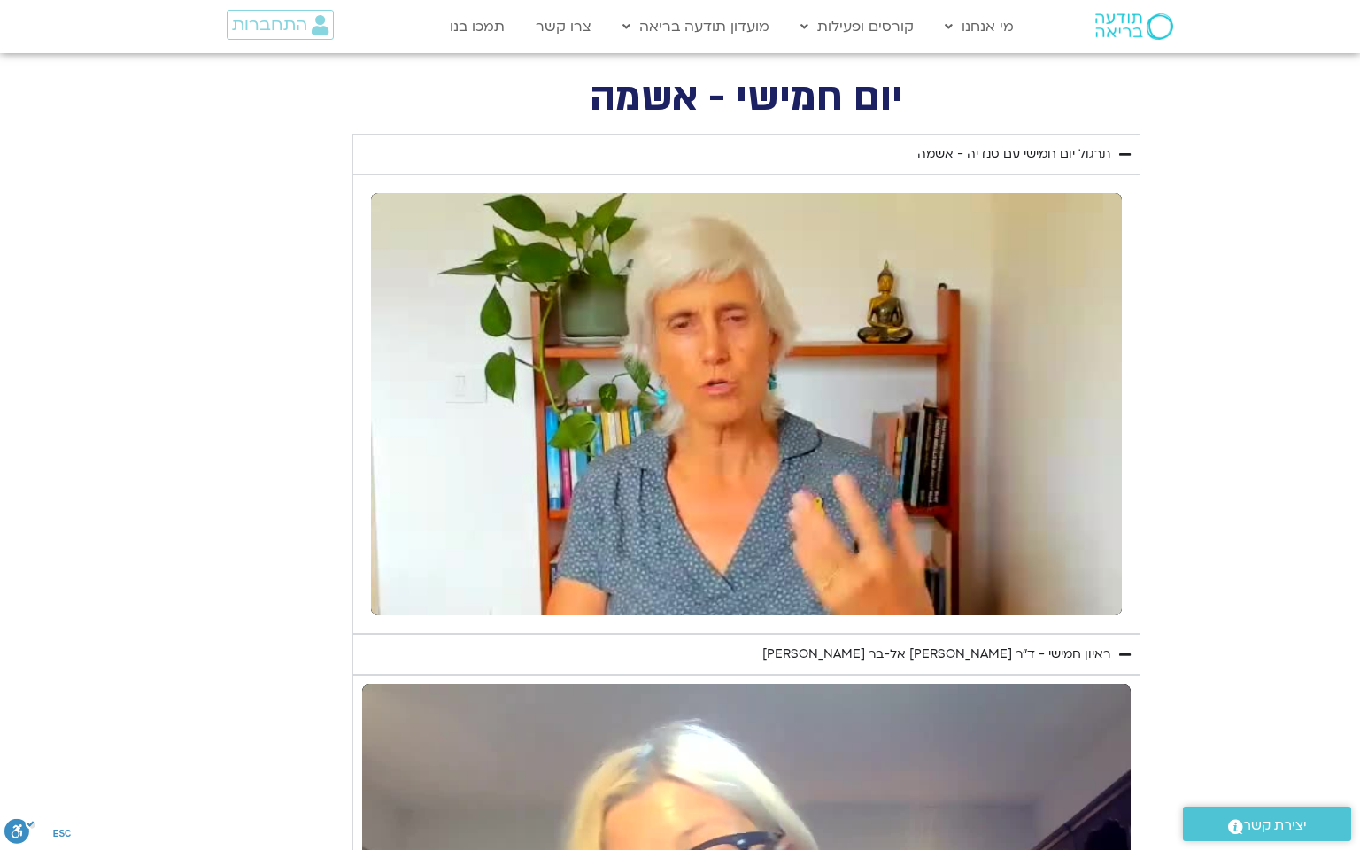
type input "851.4"
type input "5907.52"
type input "1377.76"
type input "851.4"
type input "5907.52"
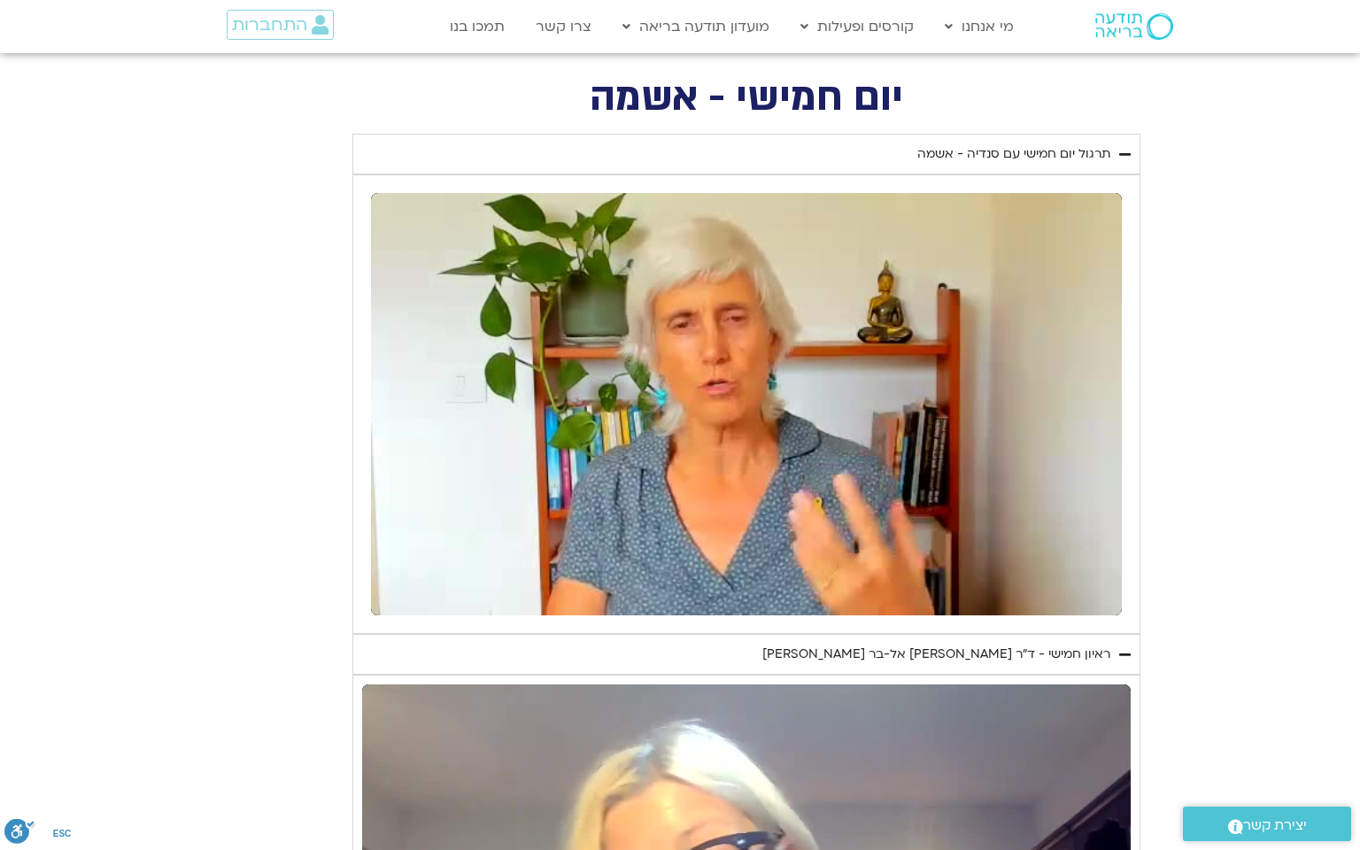
type input "1377.76"
type input "851.4"
type input "5907.52"
type input "1377.76"
type input "851.4"
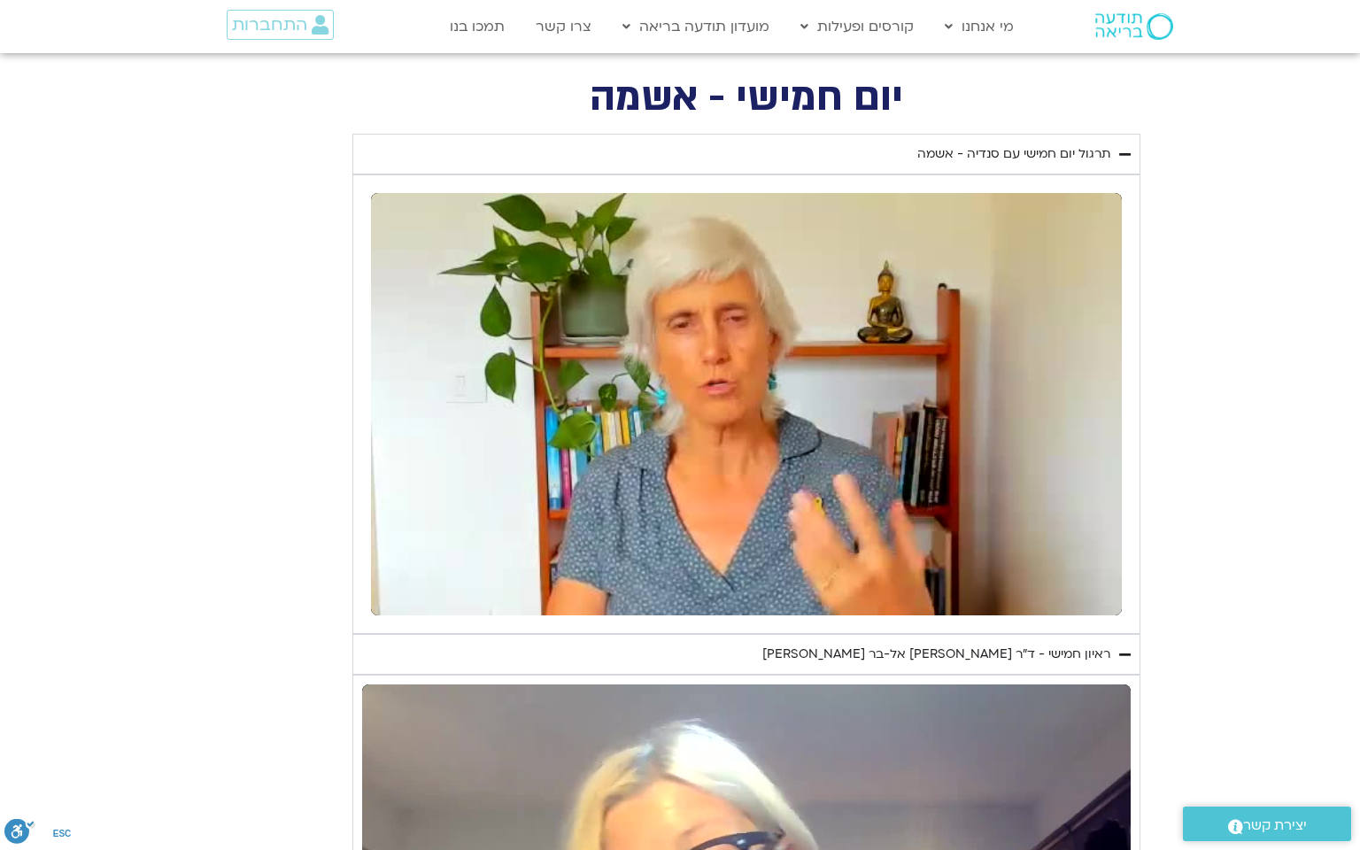
type input "5907.52"
type input "1377.76"
type input "851.4"
type input "5907.52"
type input "1377.76"
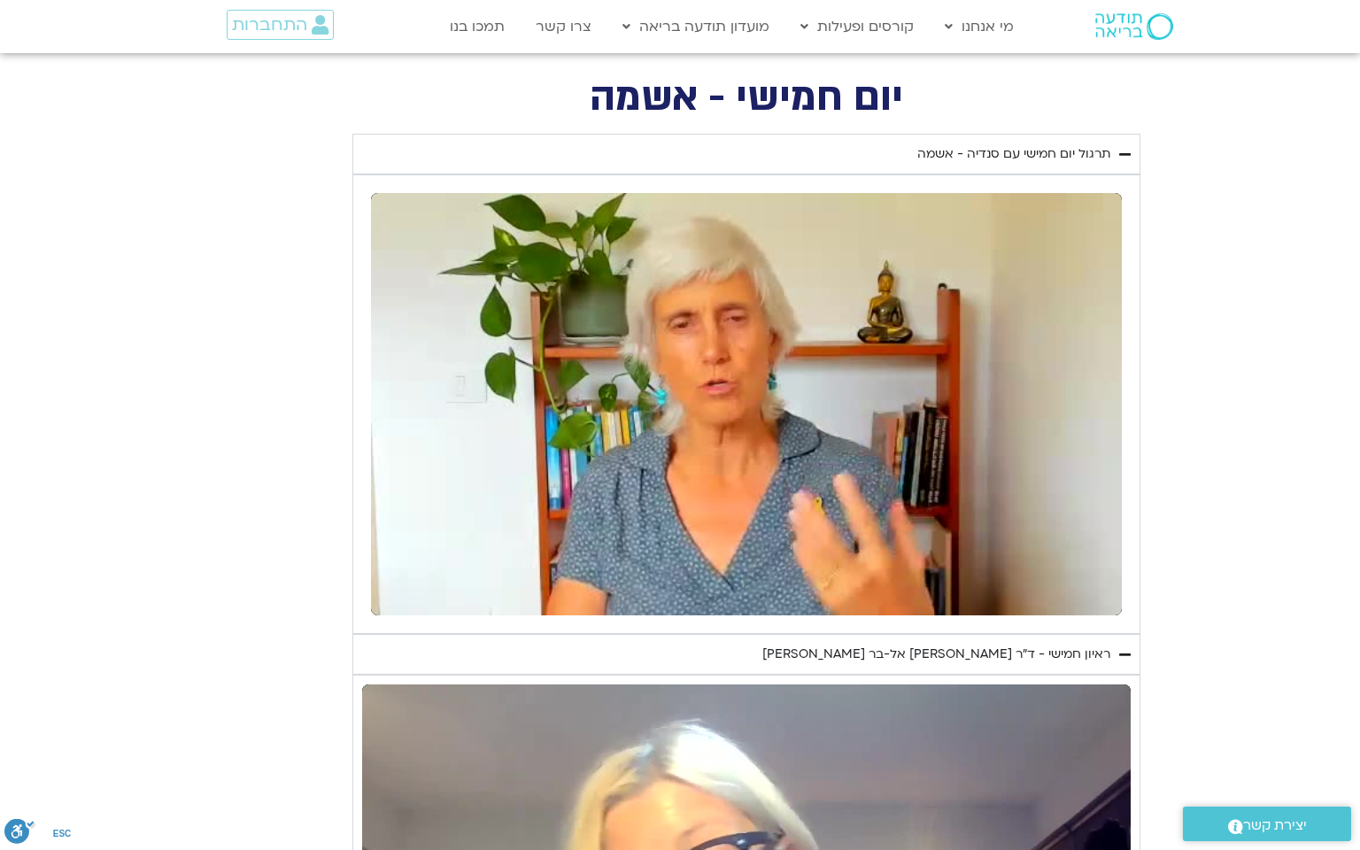
type input "851.4"
type input "5907.52"
type input "1377.76"
type input "851.4"
type input "5907.52"
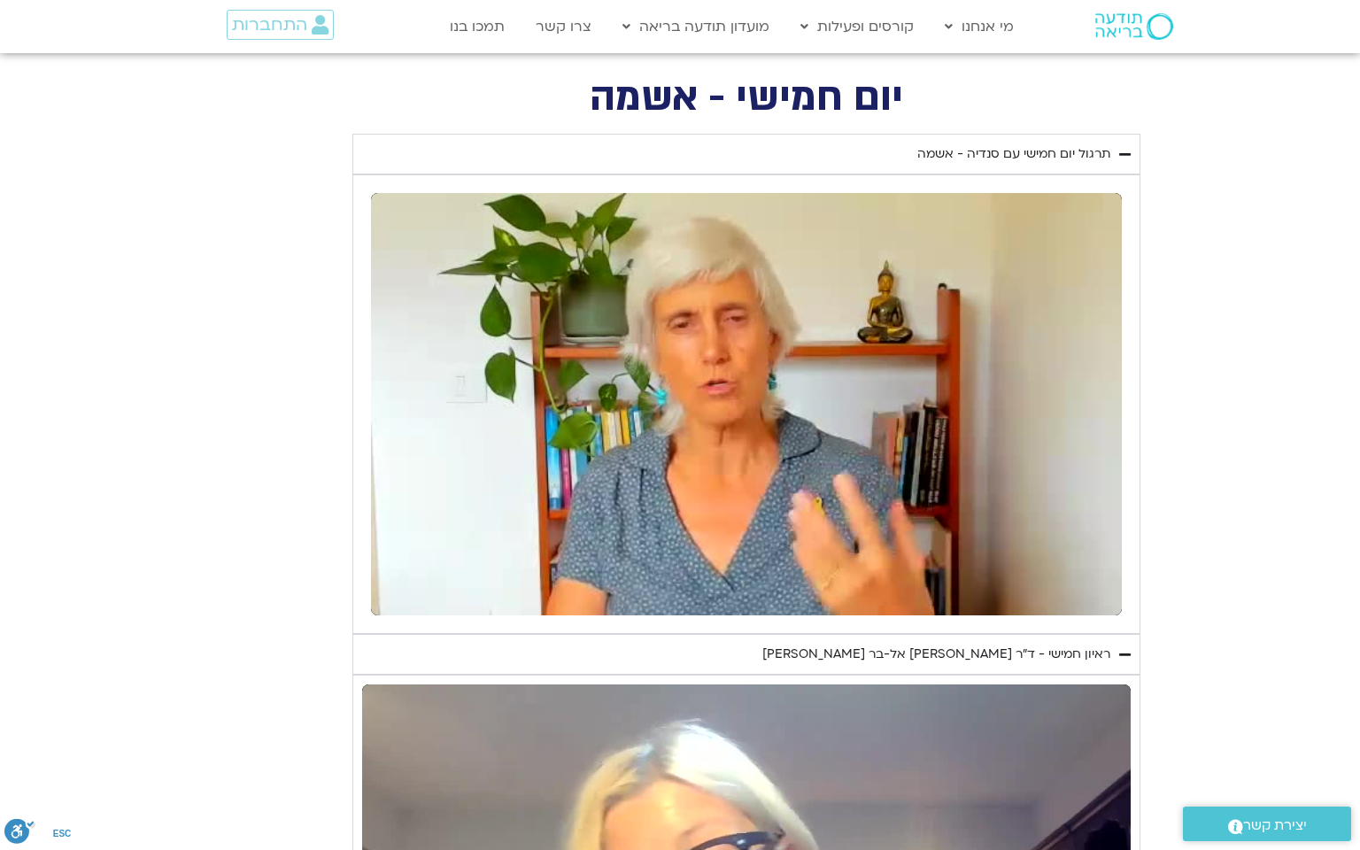
type input "1377.76"
type input "851.4"
type input "5907.52"
type input "1377.76"
type input "851.4"
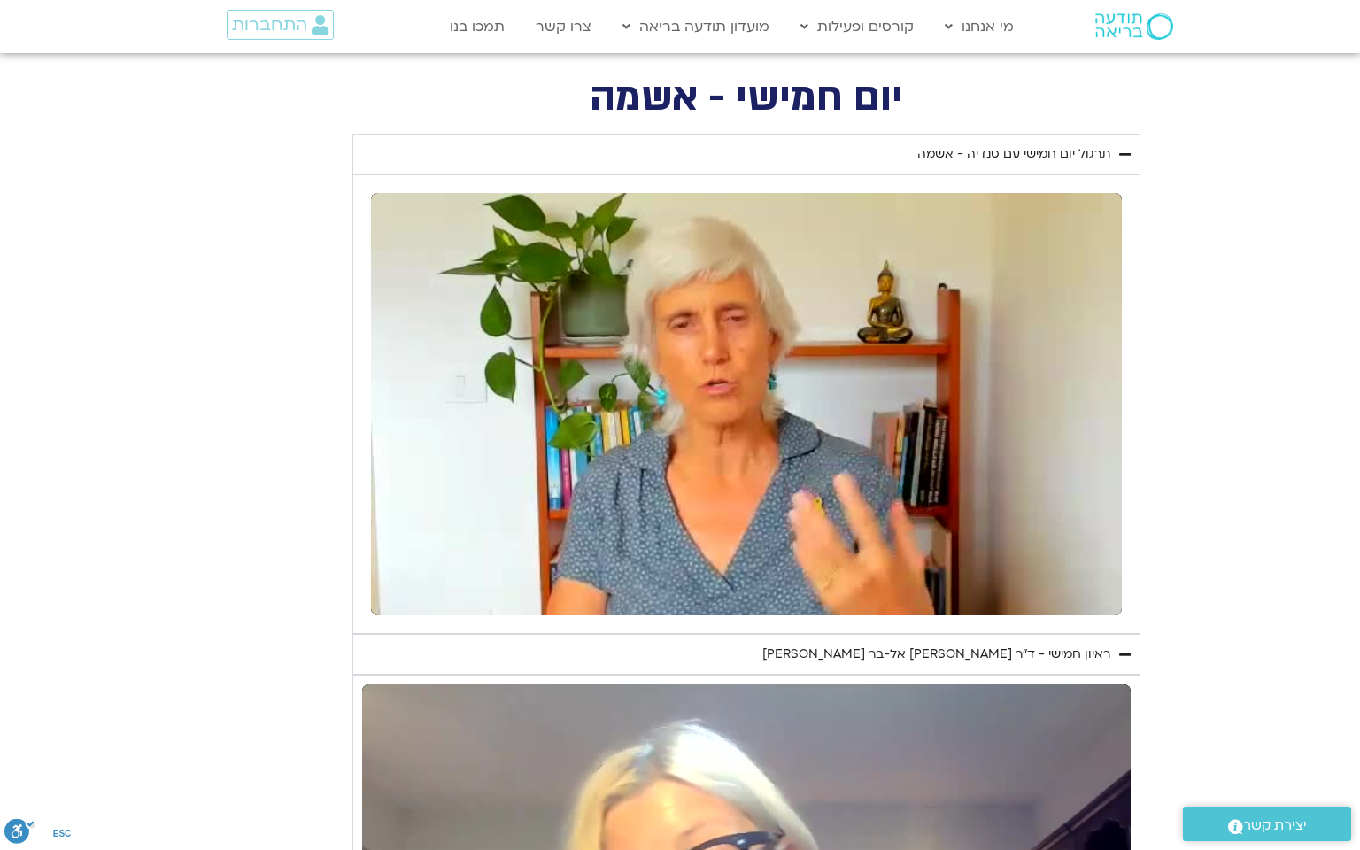
type input "5907.52"
type input "1377.76"
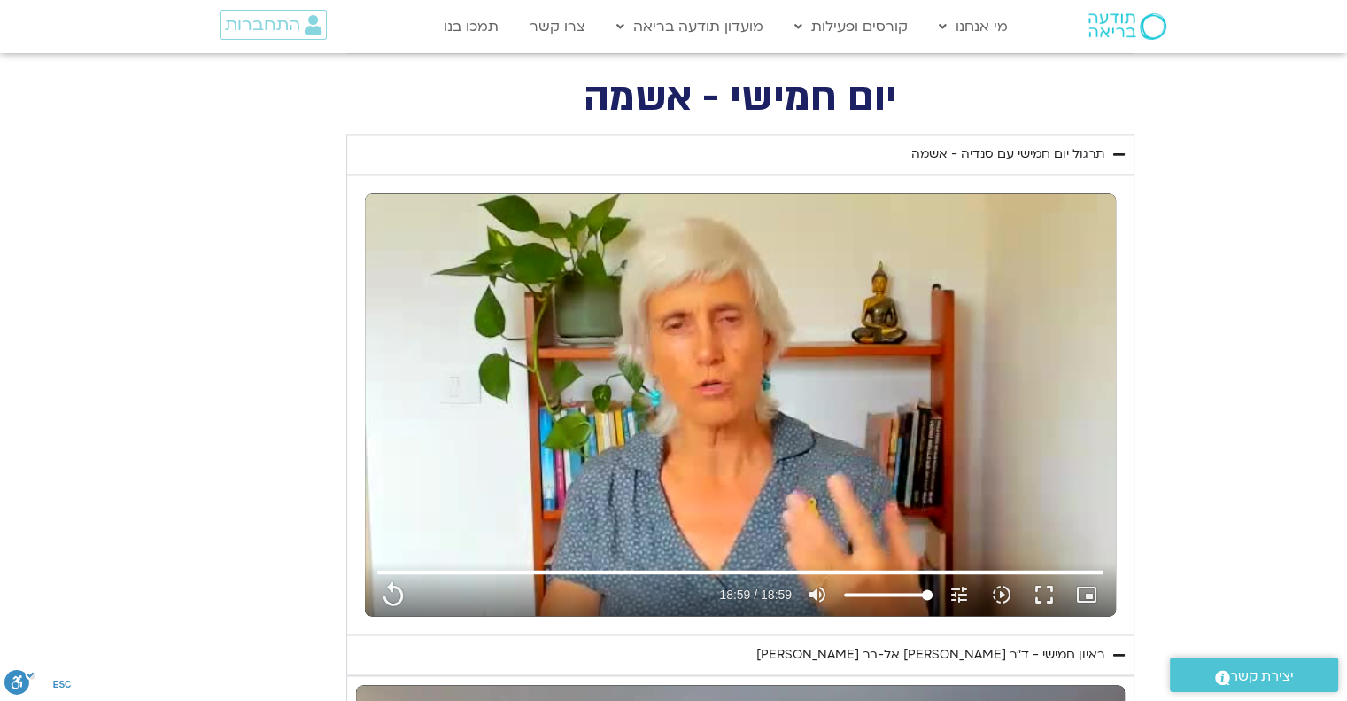
click at [987, 147] on div "תרגול יום חמישי עם סנדיה - אשמה" at bounding box center [1007, 153] width 193 height 21
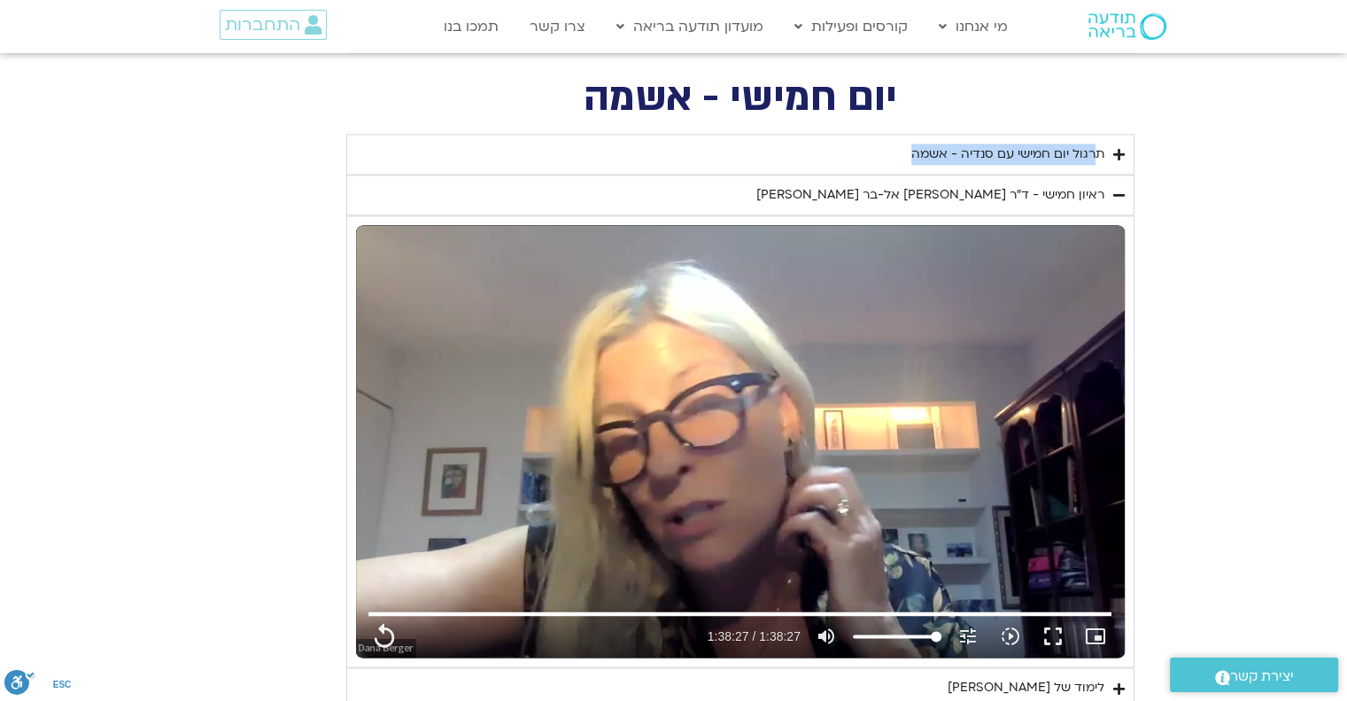
copy summary "תרגול יום חמישי עם סנדיה - אשמה"
click at [1125, 193] on summary "ראיון חמישי - ד"ר [PERSON_NAME] אל-בר [PERSON_NAME]" at bounding box center [740, 194] width 788 height 41
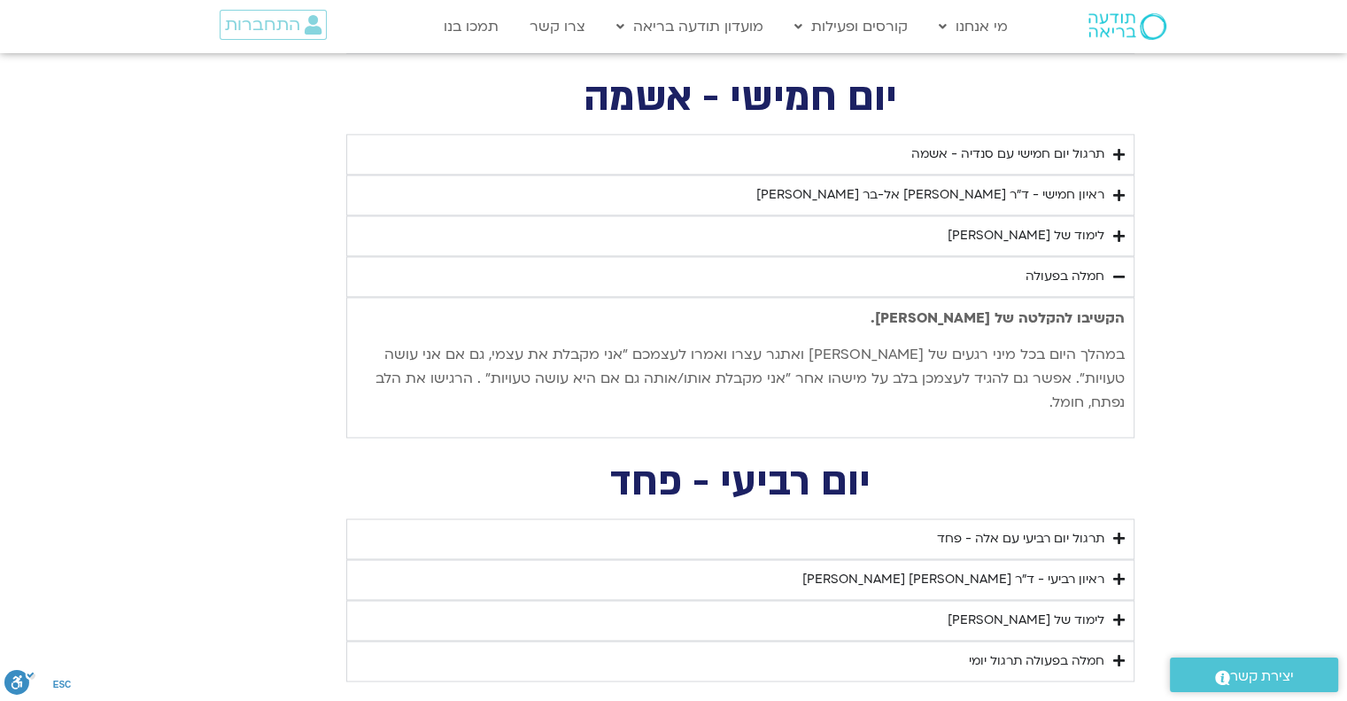
click at [1119, 271] on icon "Accordion. Open links with Enter or Space, close with Escape, and navigate with…" at bounding box center [1119, 276] width 12 height 13
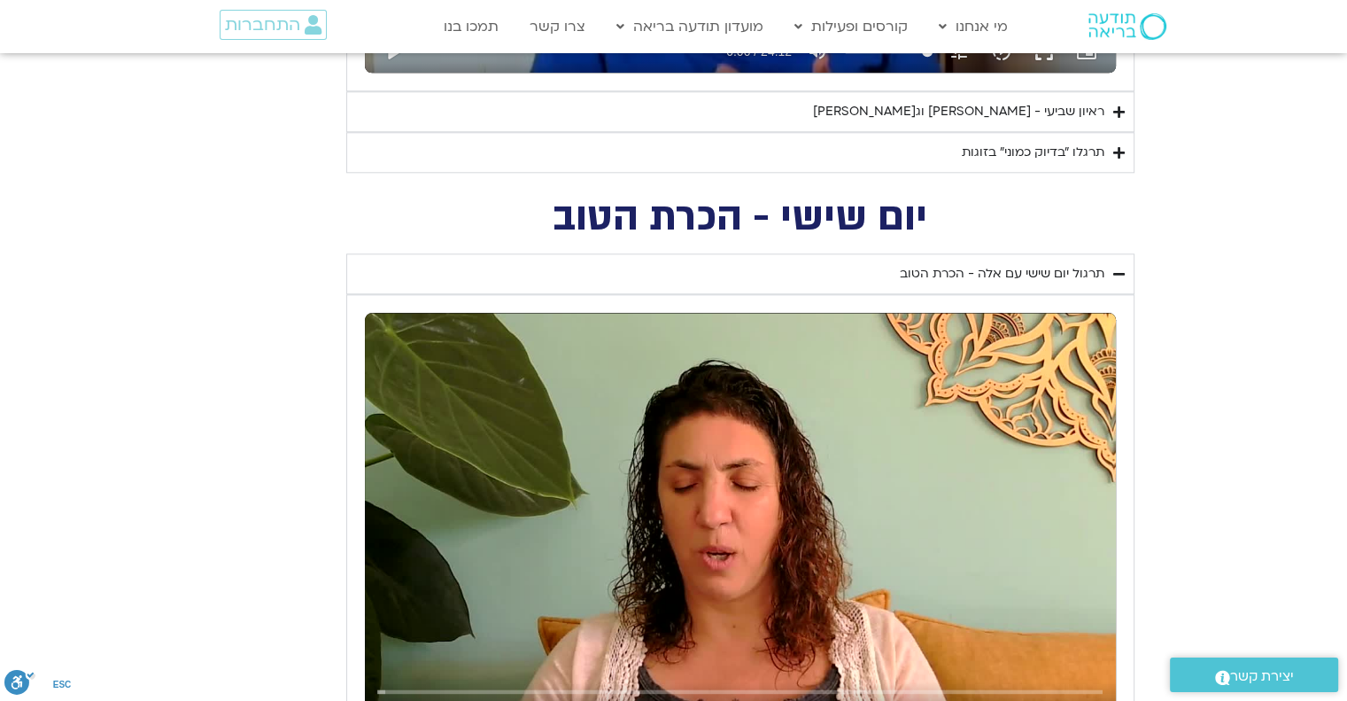
scroll to position [1878, 0]
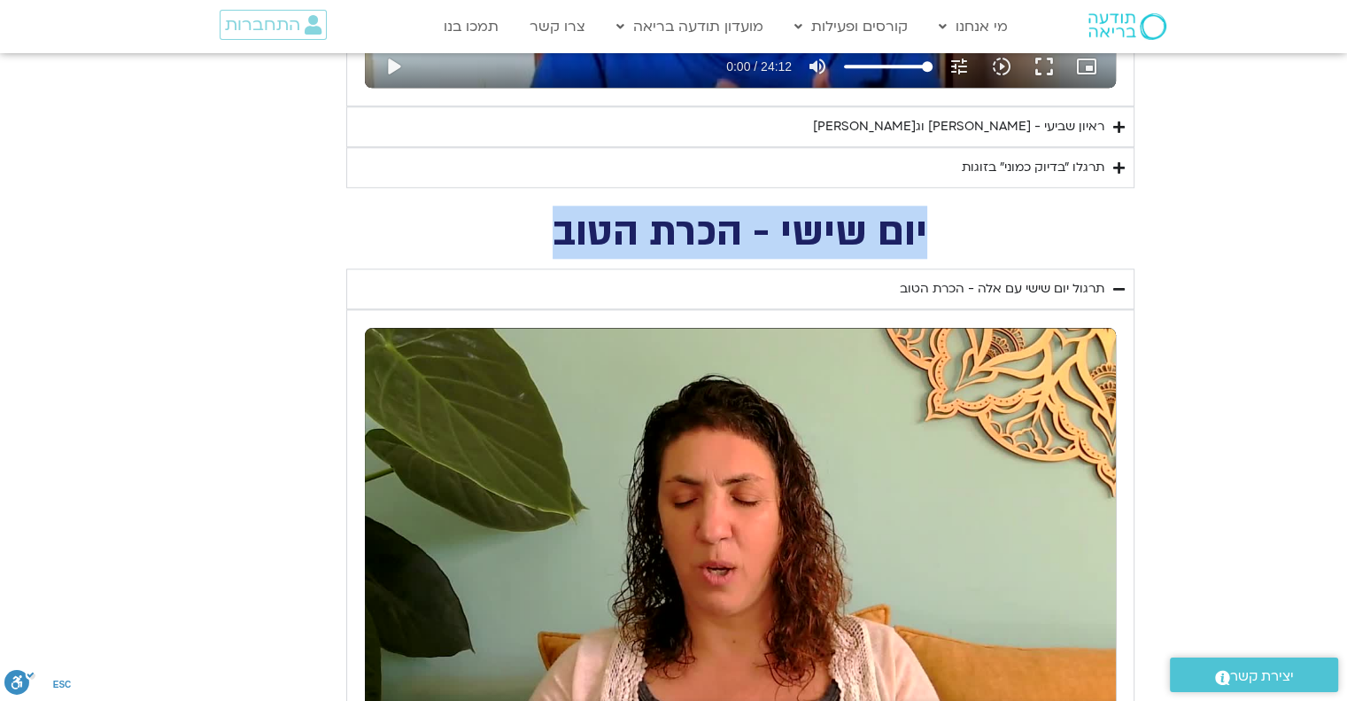
drag, startPoint x: 933, startPoint y: 230, endPoint x: 553, endPoint y: 240, distance: 381.0
click at [553, 240] on h2 "יום שישי - הכרת הטוב" at bounding box center [740, 232] width 788 height 36
copy h2 "יום שישי - הכרת הטוב"
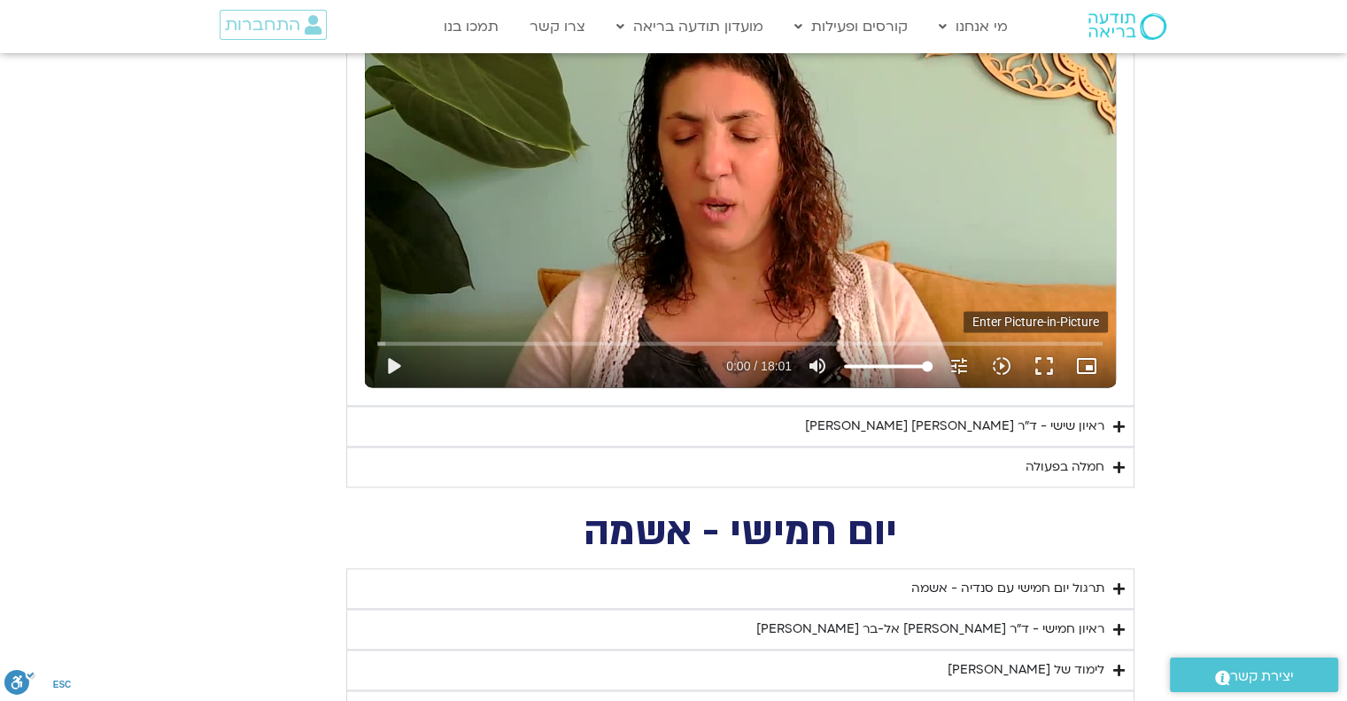
scroll to position [2320, 0]
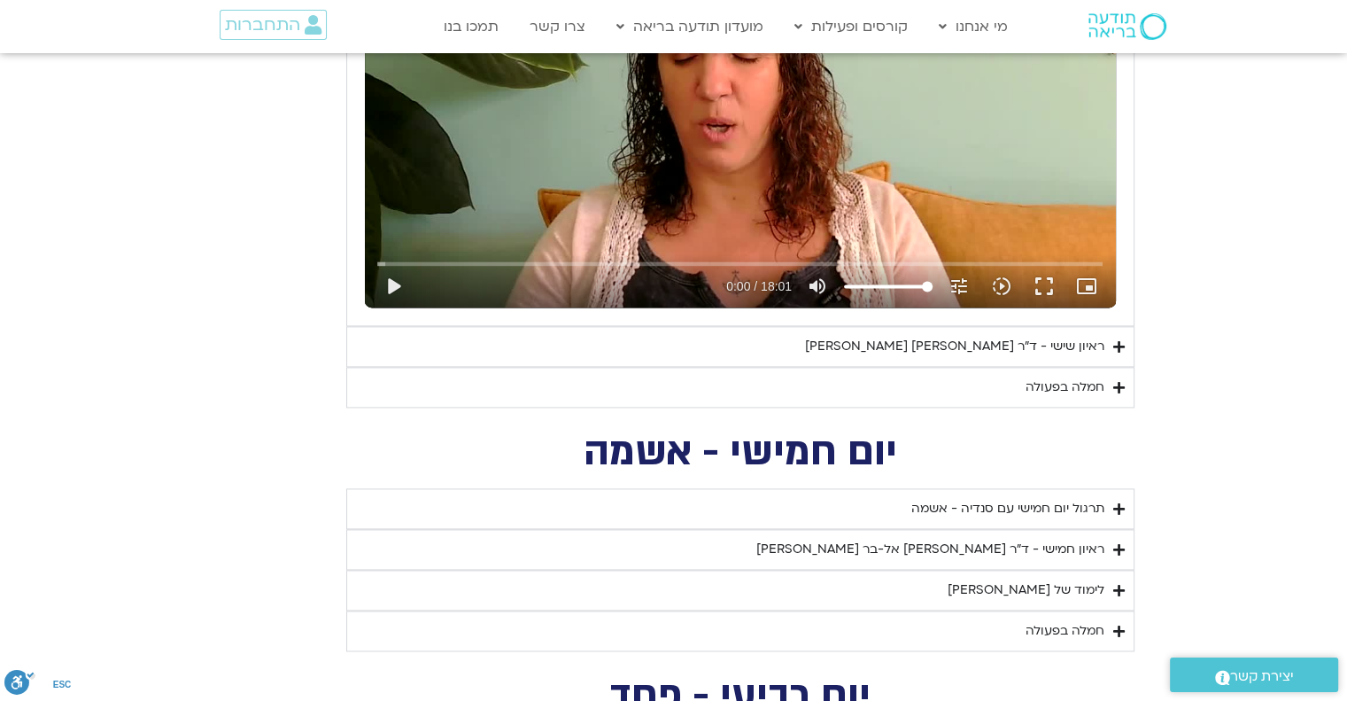
click at [1114, 381] on icon "Accordion. Open links with Enter or Space, close with Escape, and navigate with…" at bounding box center [1119, 387] width 12 height 13
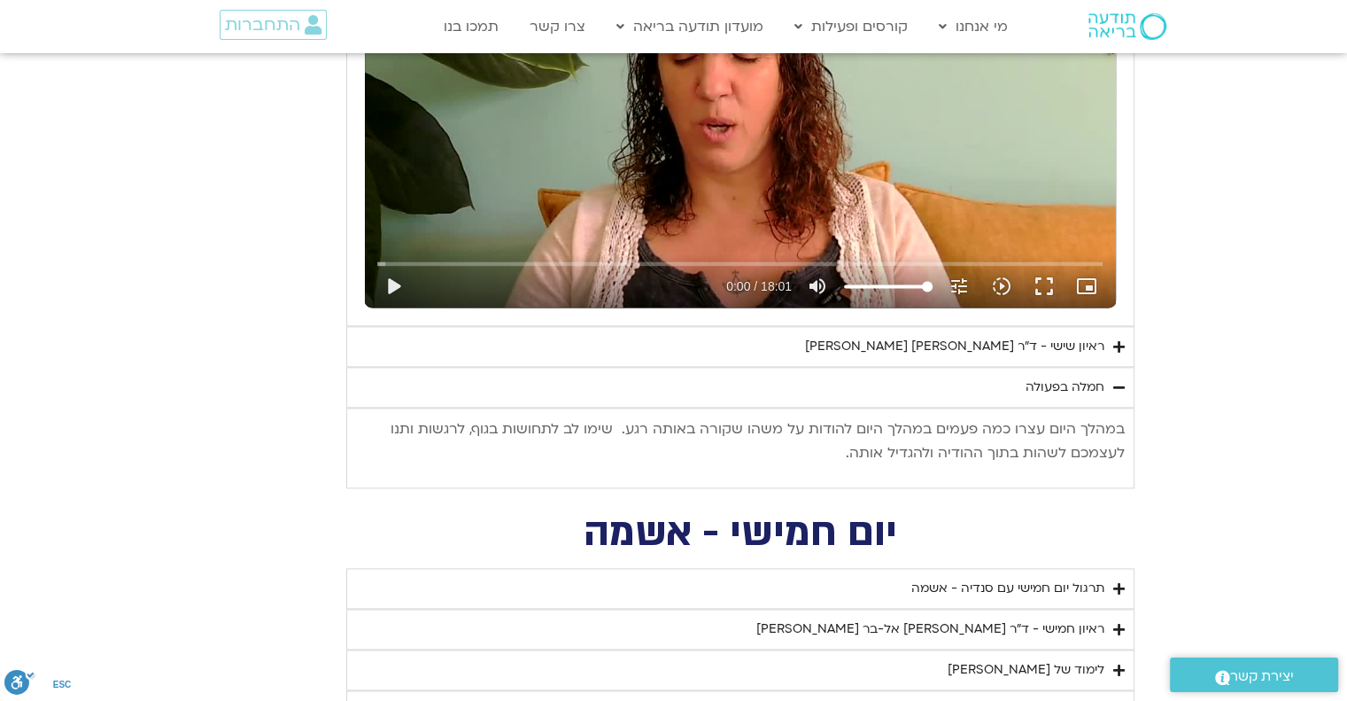
drag, startPoint x: 1127, startPoint y: 426, endPoint x: 837, endPoint y: 465, distance: 293.1
click at [837, 465] on div "במהלך היום עצרו כמה פעמים במהלך היום להודות על משהו שקורה באותה רגע. שימו לב לת…" at bounding box center [740, 447] width 788 height 80
copy p "במהלך היום עצרו כמה פעמים במהלך היום להודות על משהו שקורה באותה רגע. שימו לב לת…"
click at [1108, 382] on summary "חמלה בפעולה" at bounding box center [740, 387] width 788 height 41
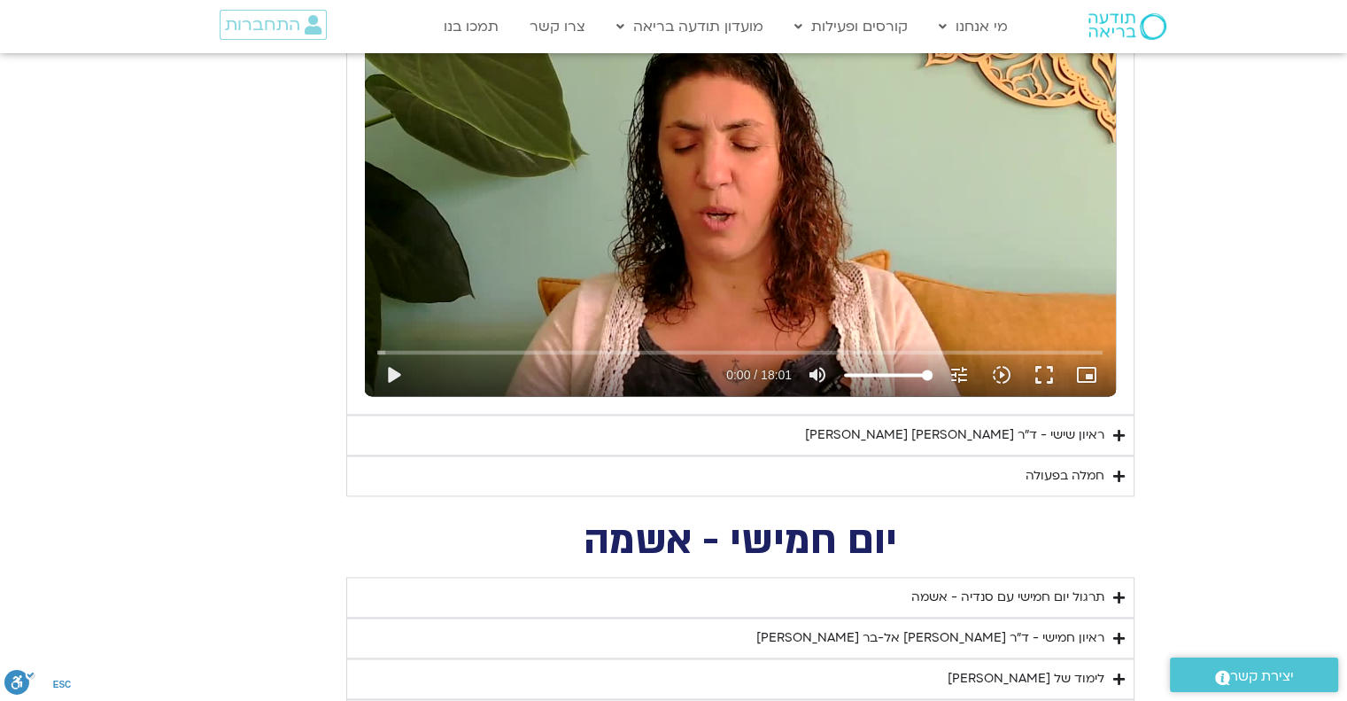
scroll to position [2143, 0]
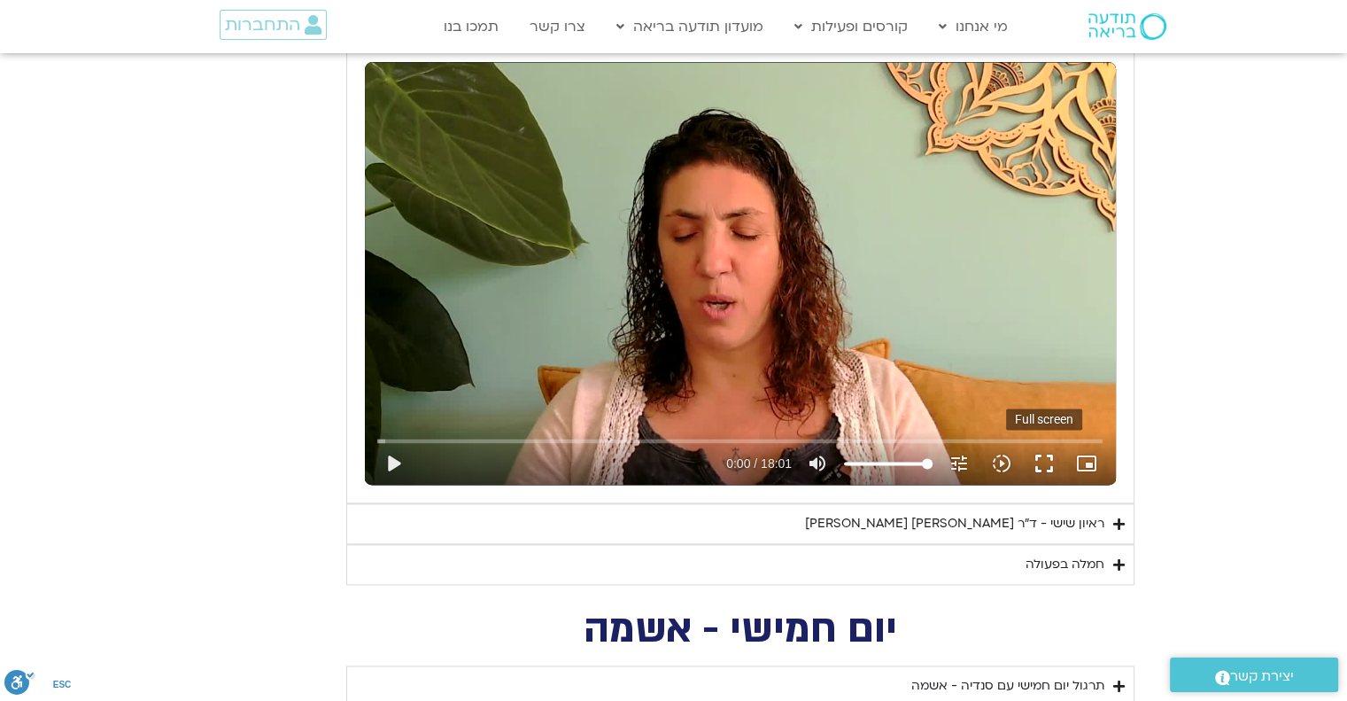
click at [1047, 460] on button "fullscreen" at bounding box center [1044, 463] width 43 height 43
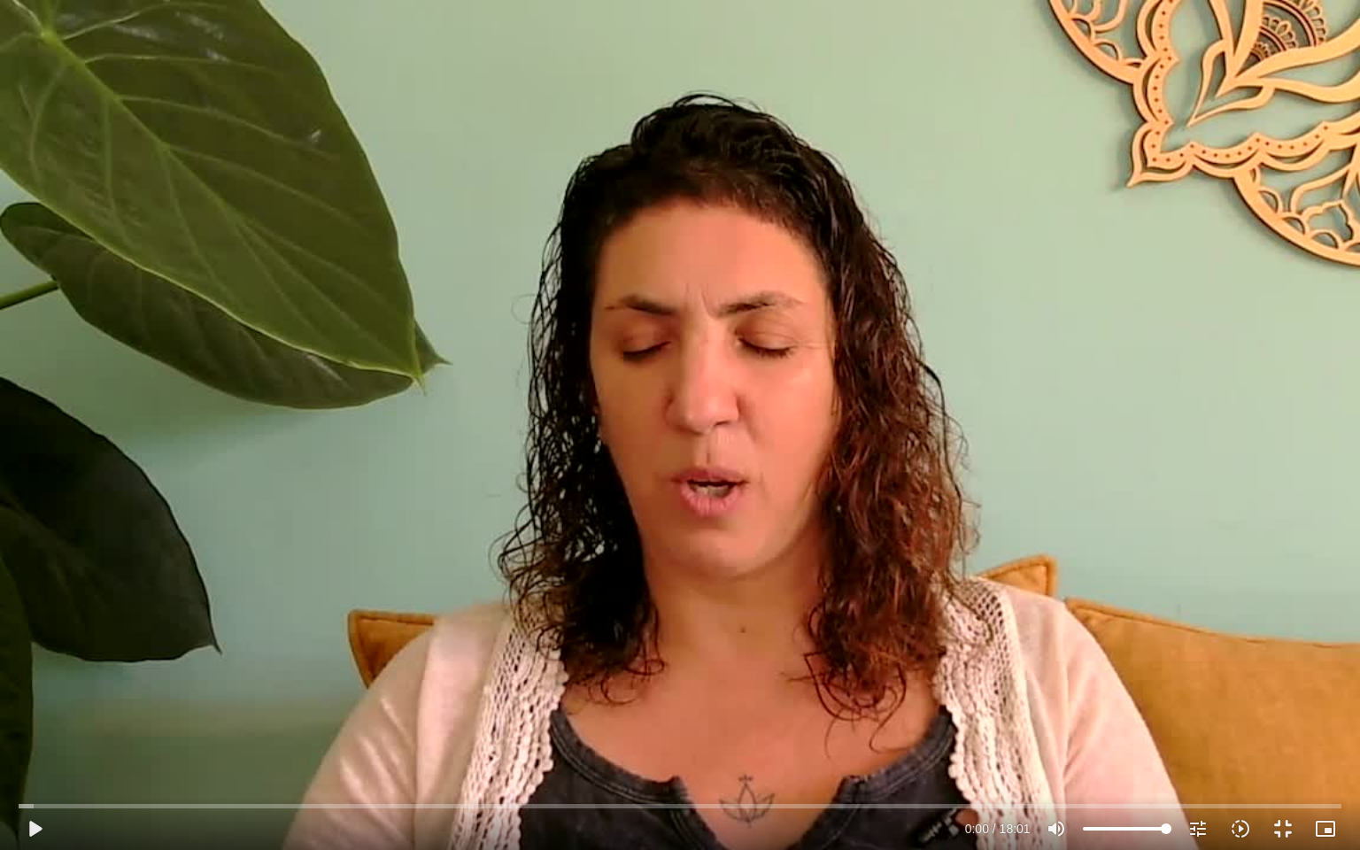
click at [588, 623] on div "Skip Ad 18:01 play_arrow 0:00 / 18:01 volume_up Mute tune Resolution Auto 720p …" at bounding box center [680, 425] width 1360 height 850
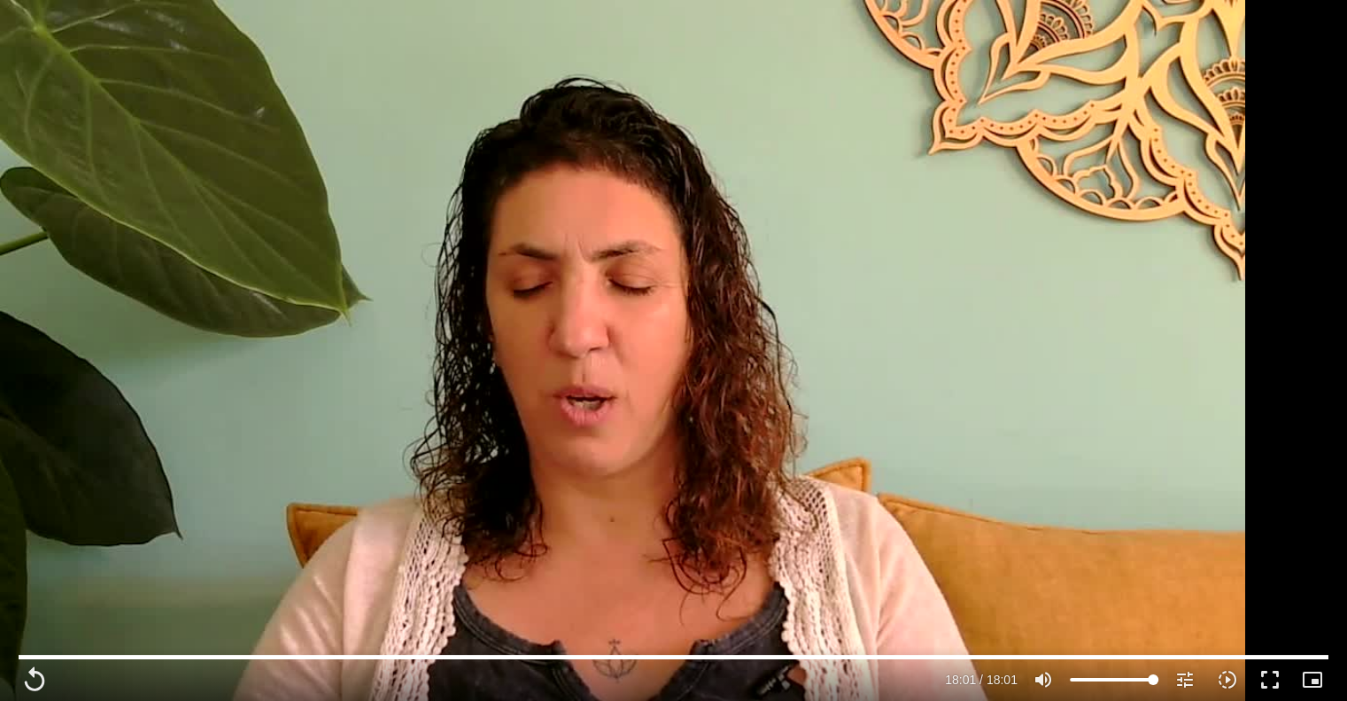
scroll to position [1966, 0]
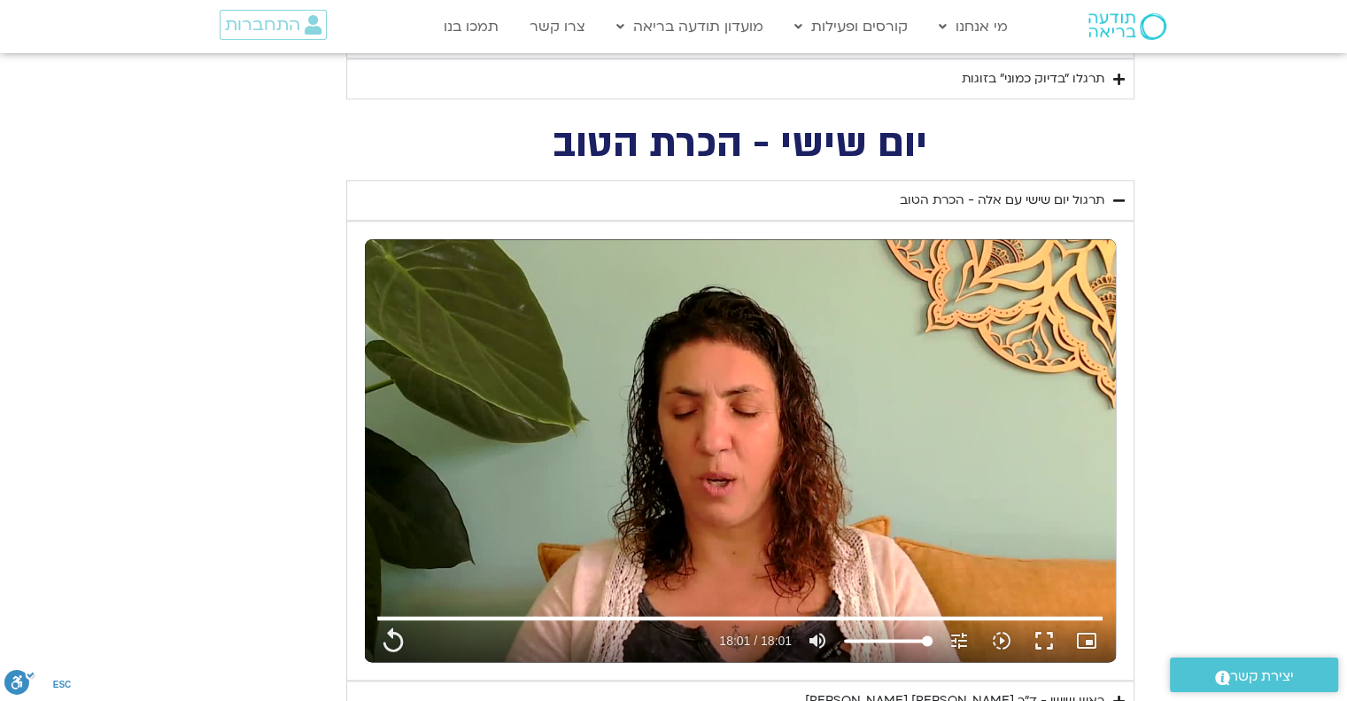
click at [995, 194] on div "תרגול יום שישי עם אלה - הכרת הטוב" at bounding box center [1002, 200] width 205 height 21
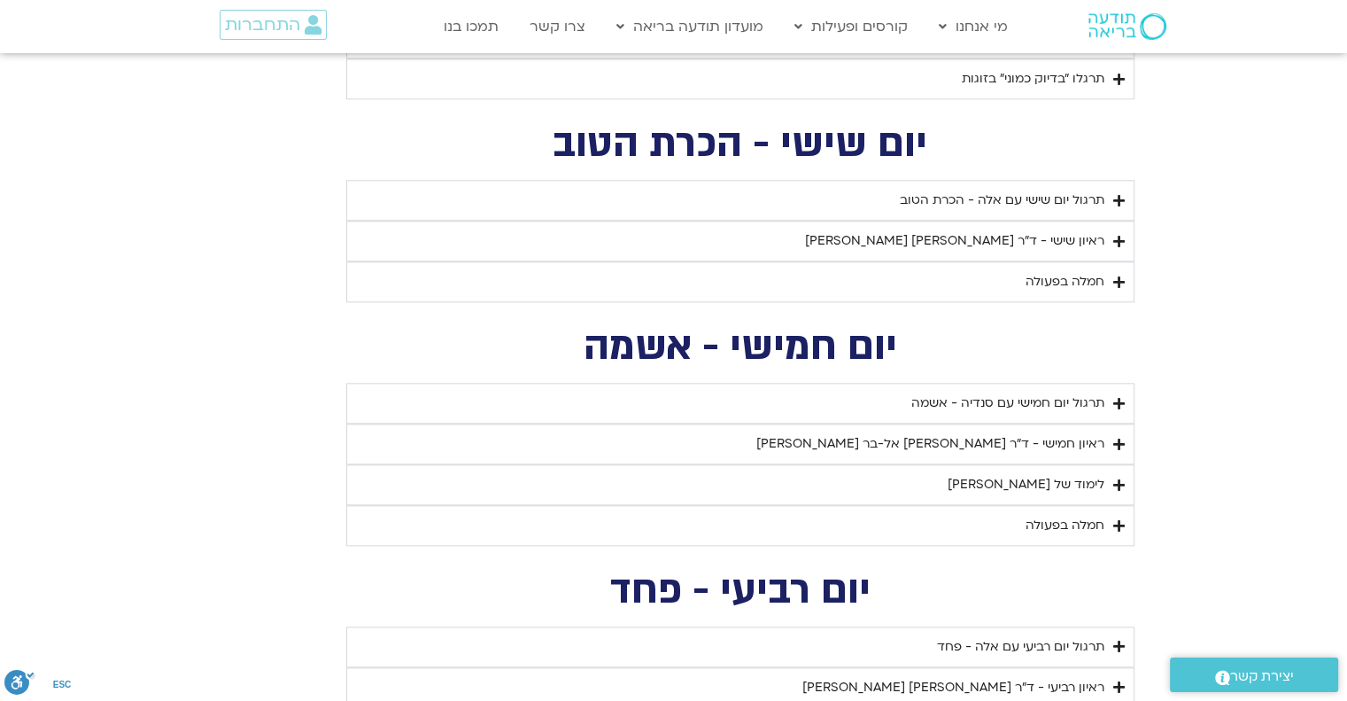
click at [886, 196] on summary "תרגול יום שישי עם אלה - הכרת הטוב" at bounding box center [740, 200] width 788 height 41
click at [884, 195] on summary "תרגול יום שישי עם אלה - הכרת הטוב" at bounding box center [740, 200] width 788 height 41
click at [900, 196] on div "תרגול יום שישי עם אלה - הכרת הטוב" at bounding box center [1002, 200] width 205 height 21
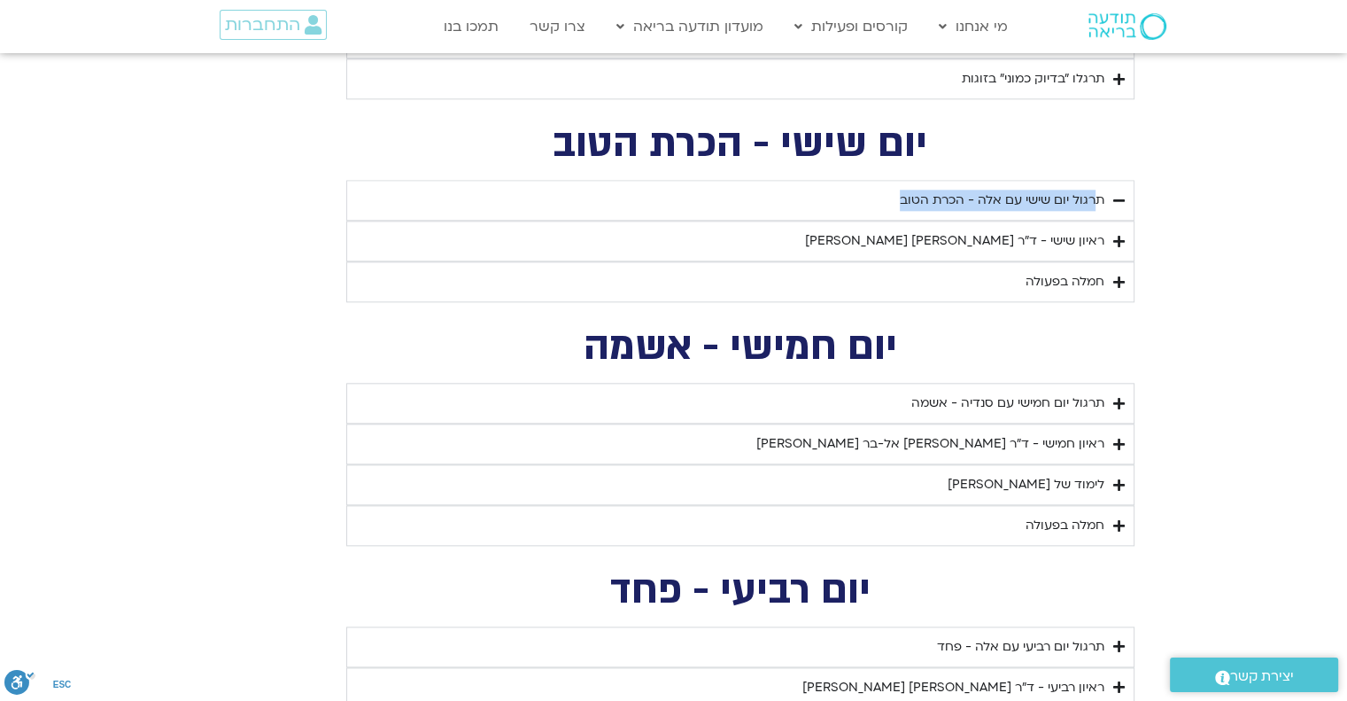
click at [900, 196] on div "תרגול יום שישי עם אלה - הכרת הטוב" at bounding box center [1002, 200] width 205 height 21
click at [1121, 277] on icon "Accordion. Open links with Enter or Space, close with Escape, and navigate with…" at bounding box center [1119, 281] width 12 height 13
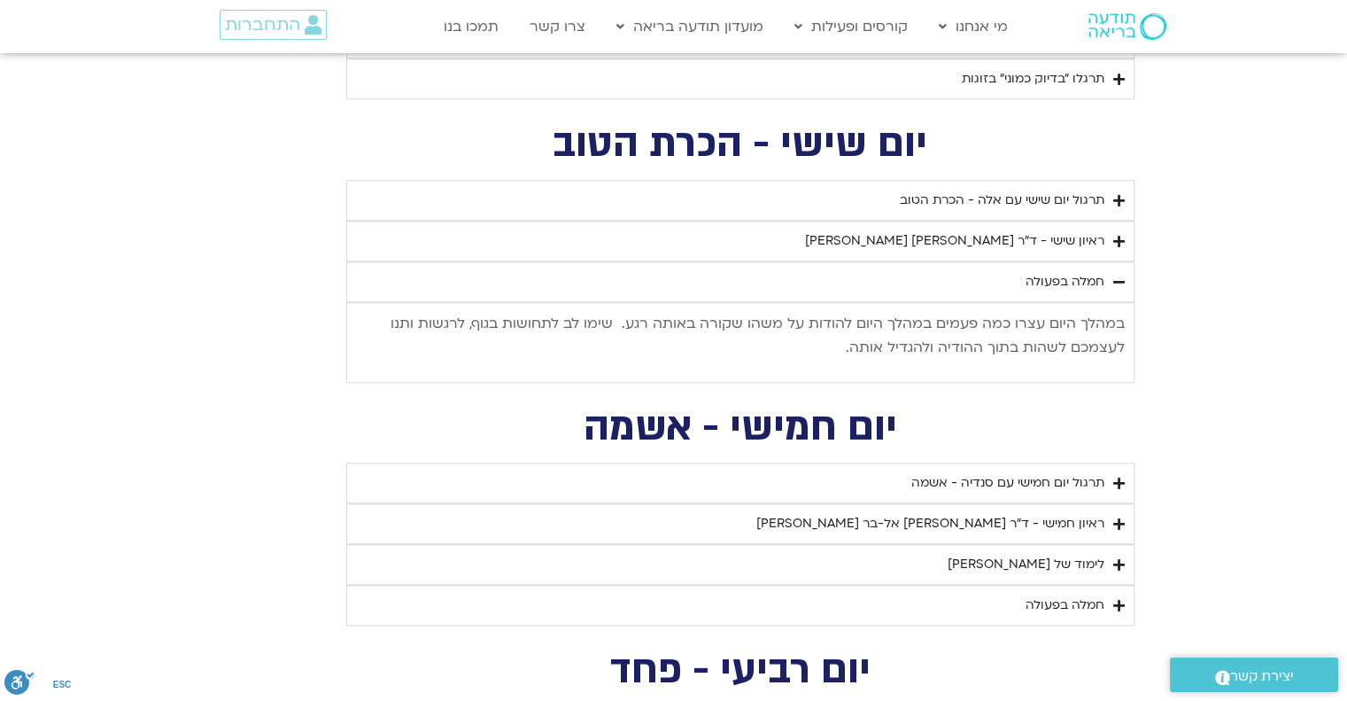
drag, startPoint x: 1121, startPoint y: 314, endPoint x: 828, endPoint y: 372, distance: 298.7
click at [828, 372] on div "במהלך היום עצרו כמה פעמים במהלך היום להודות על משהו שקורה באותה רגע. שימו לב לת…" at bounding box center [740, 342] width 769 height 78
copy p "במהלך היום עצרו כמה פעמים במהלך היום להודות על משהו שקורה באותה רגע. שימו לב לת…"
click at [1119, 197] on icon "Accordion. Open links with Enter or Space, close with Escape, and navigate with…" at bounding box center [1119, 200] width 12 height 13
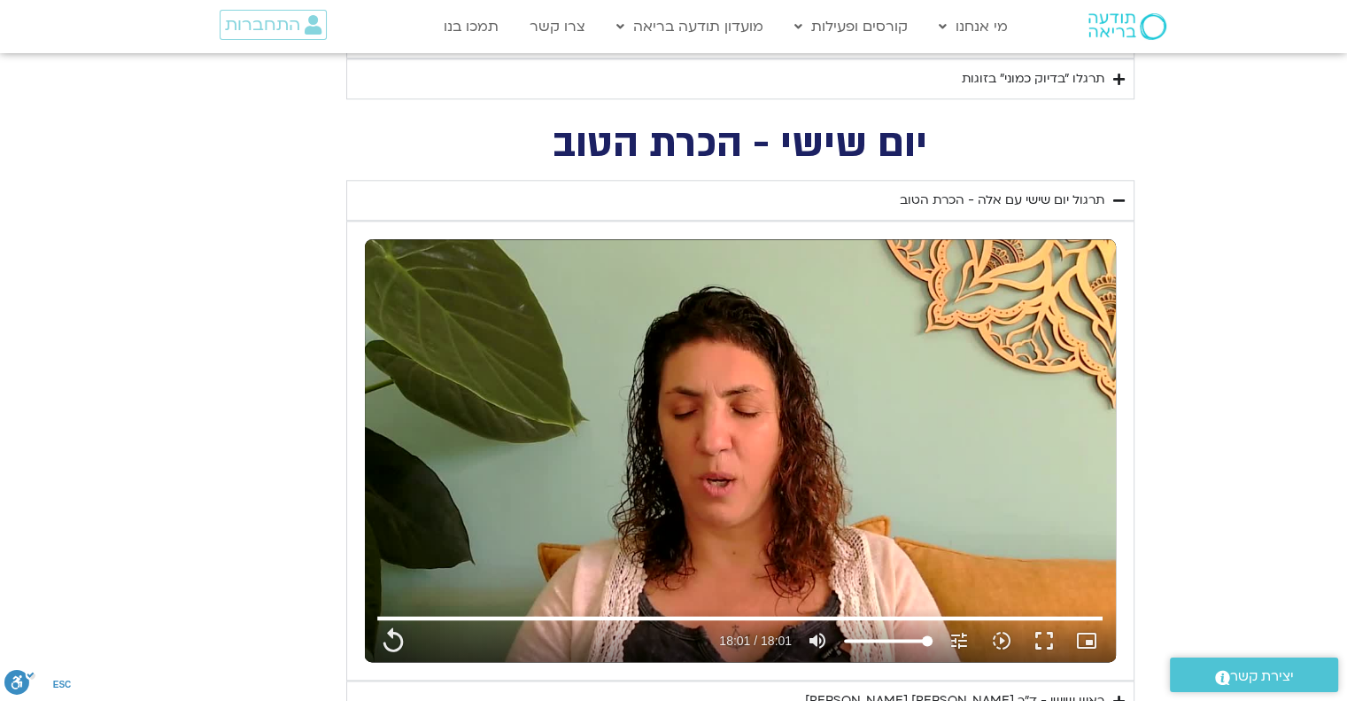
click at [1119, 197] on icon "Accordion. Open links with Enter or Space, close with Escape, and navigate with…" at bounding box center [1119, 200] width 12 height 13
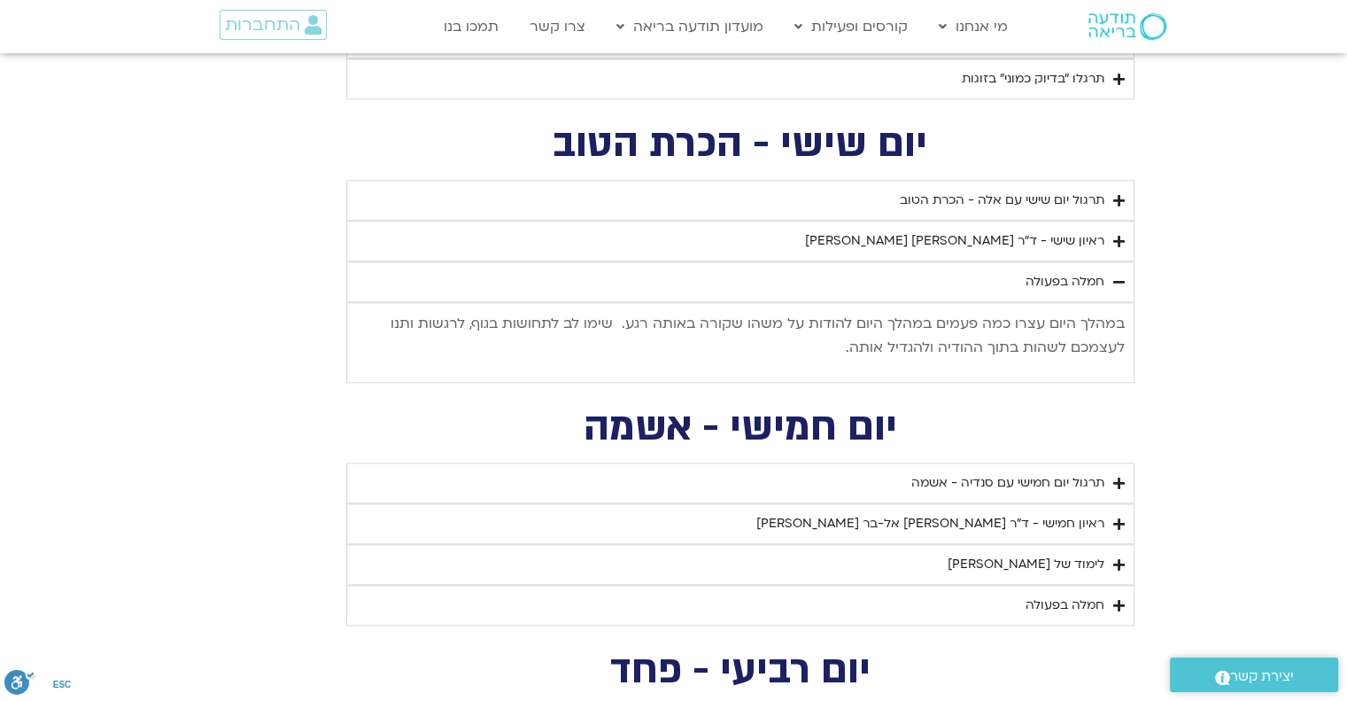
click at [1120, 281] on icon "Accordion. Open links with Enter or Space, close with Escape, and navigate with…" at bounding box center [1119, 281] width 12 height 13
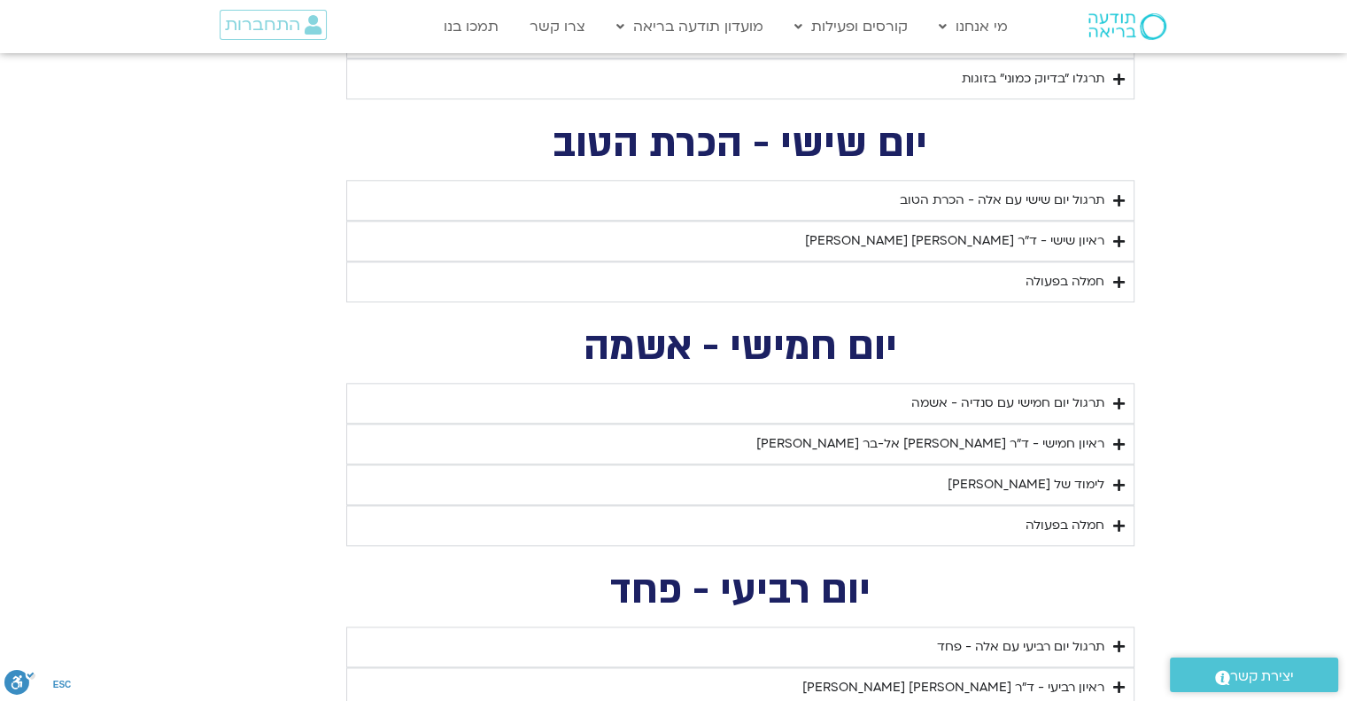
click at [1116, 236] on icon "Accordion. Open links with Enter or Space, close with Escape, and navigate with…" at bounding box center [1119, 241] width 12 height 13
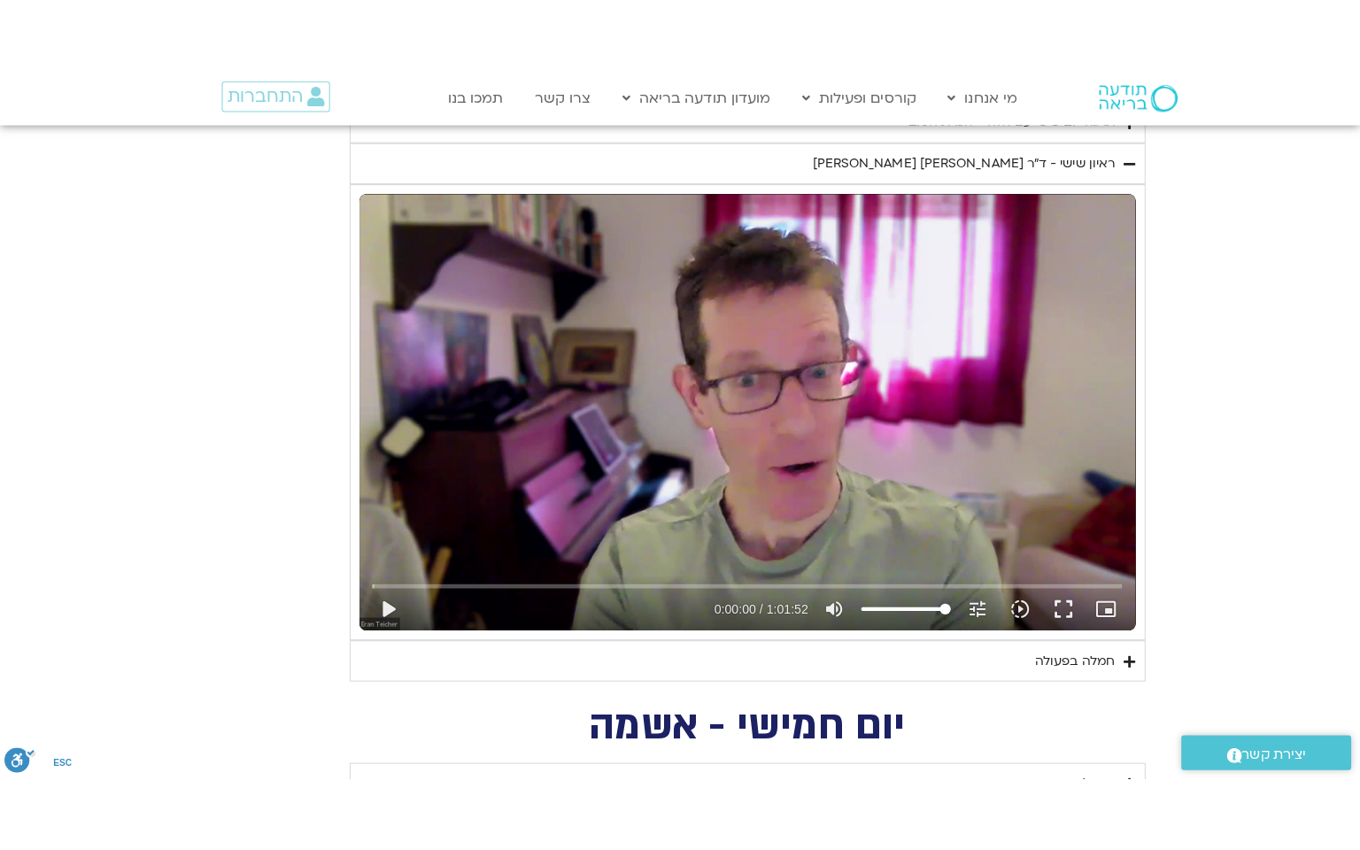
scroll to position [2143, 0]
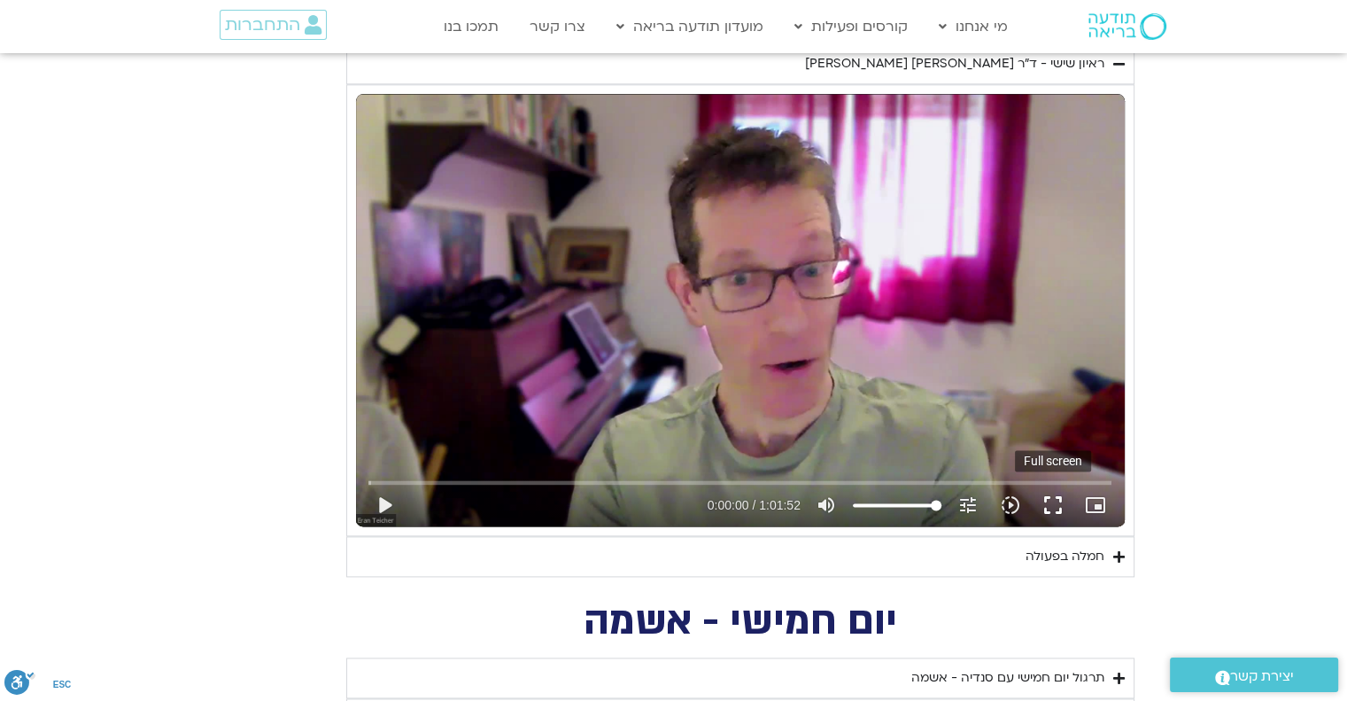
click at [1054, 498] on button "fullscreen" at bounding box center [1053, 505] width 43 height 43
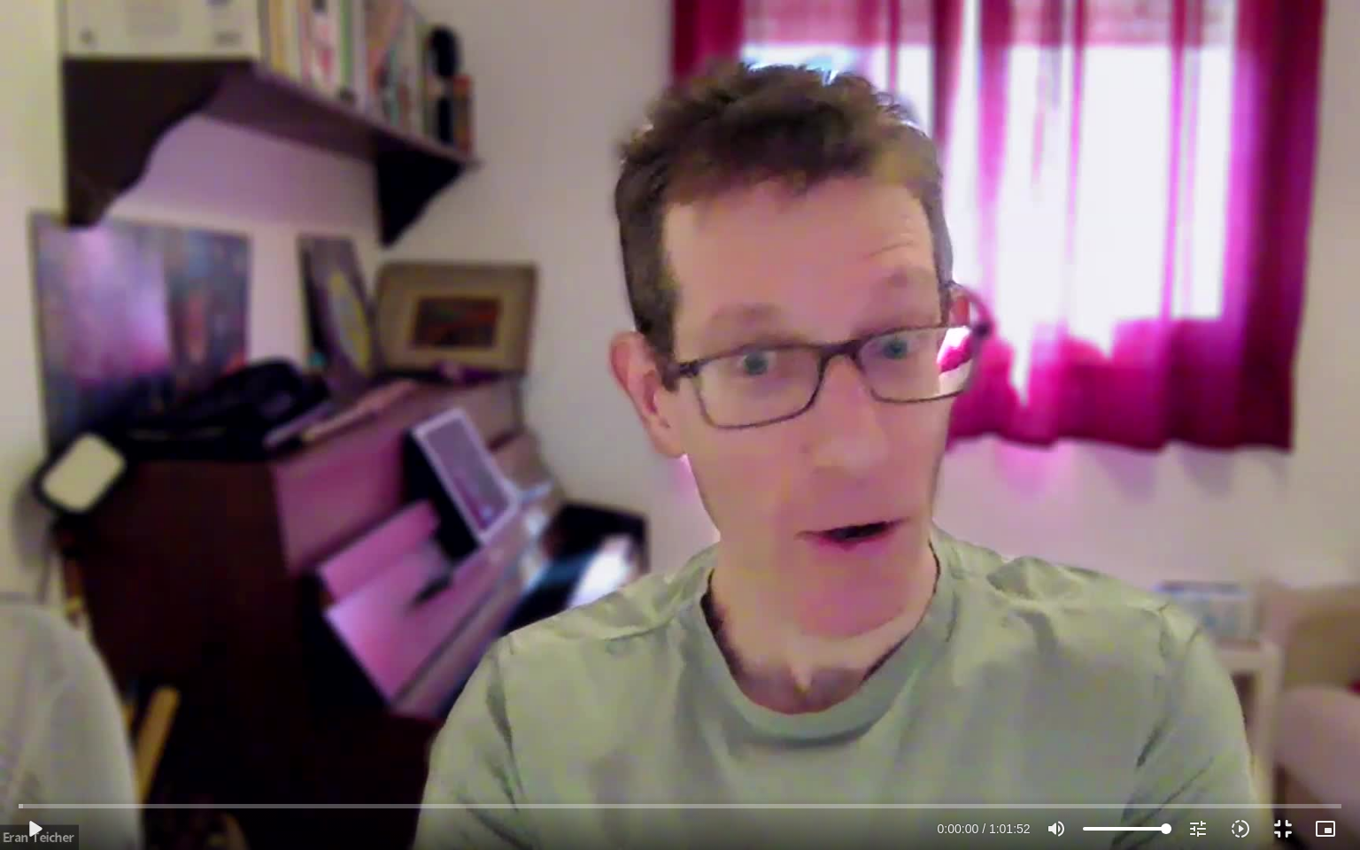
click at [838, 570] on div "Skip Ad 54:56 play_arrow 0:00:00 / 1:01:52 volume_up Mute tune Resolution Auto …" at bounding box center [680, 425] width 1360 height 850
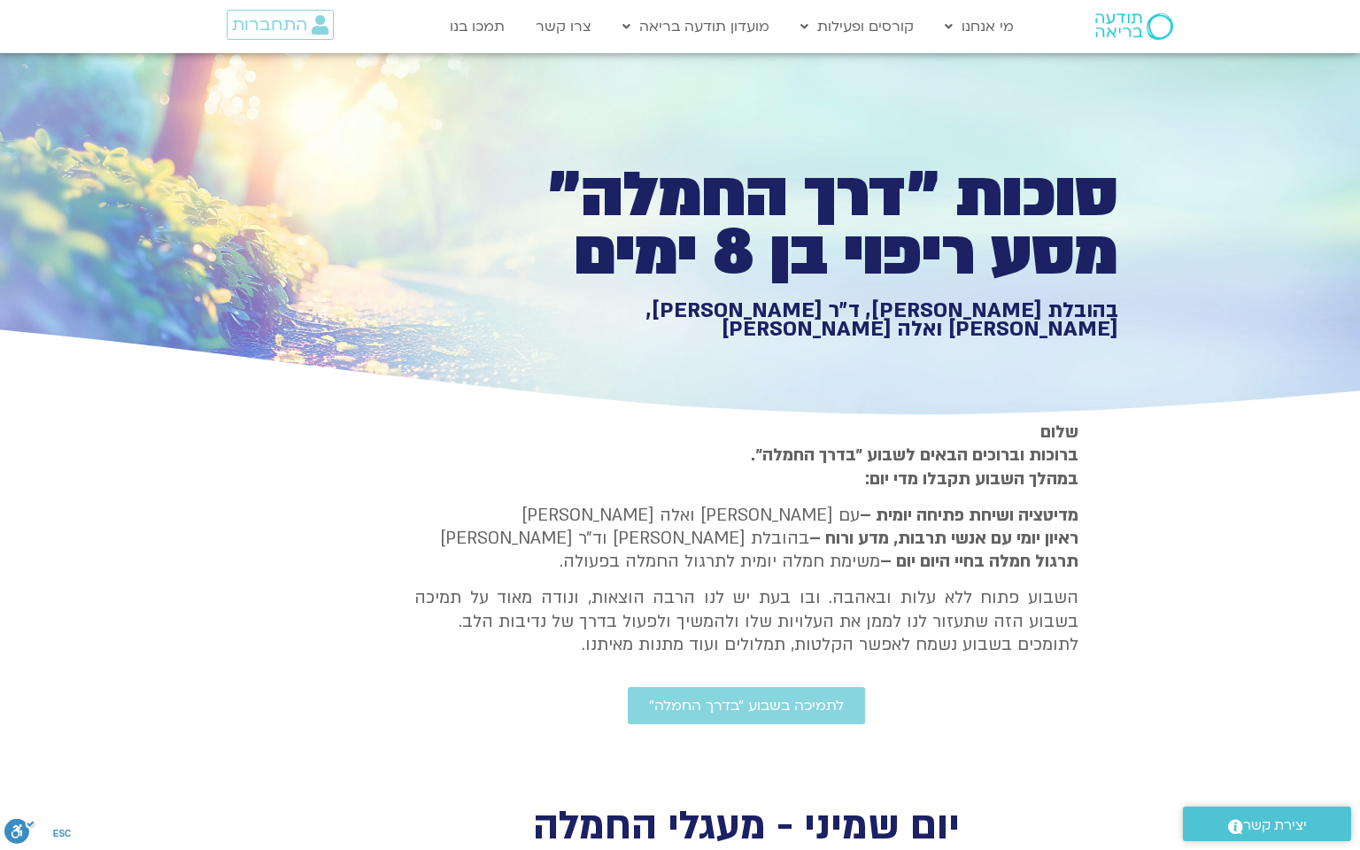
scroll to position [2143, 0]
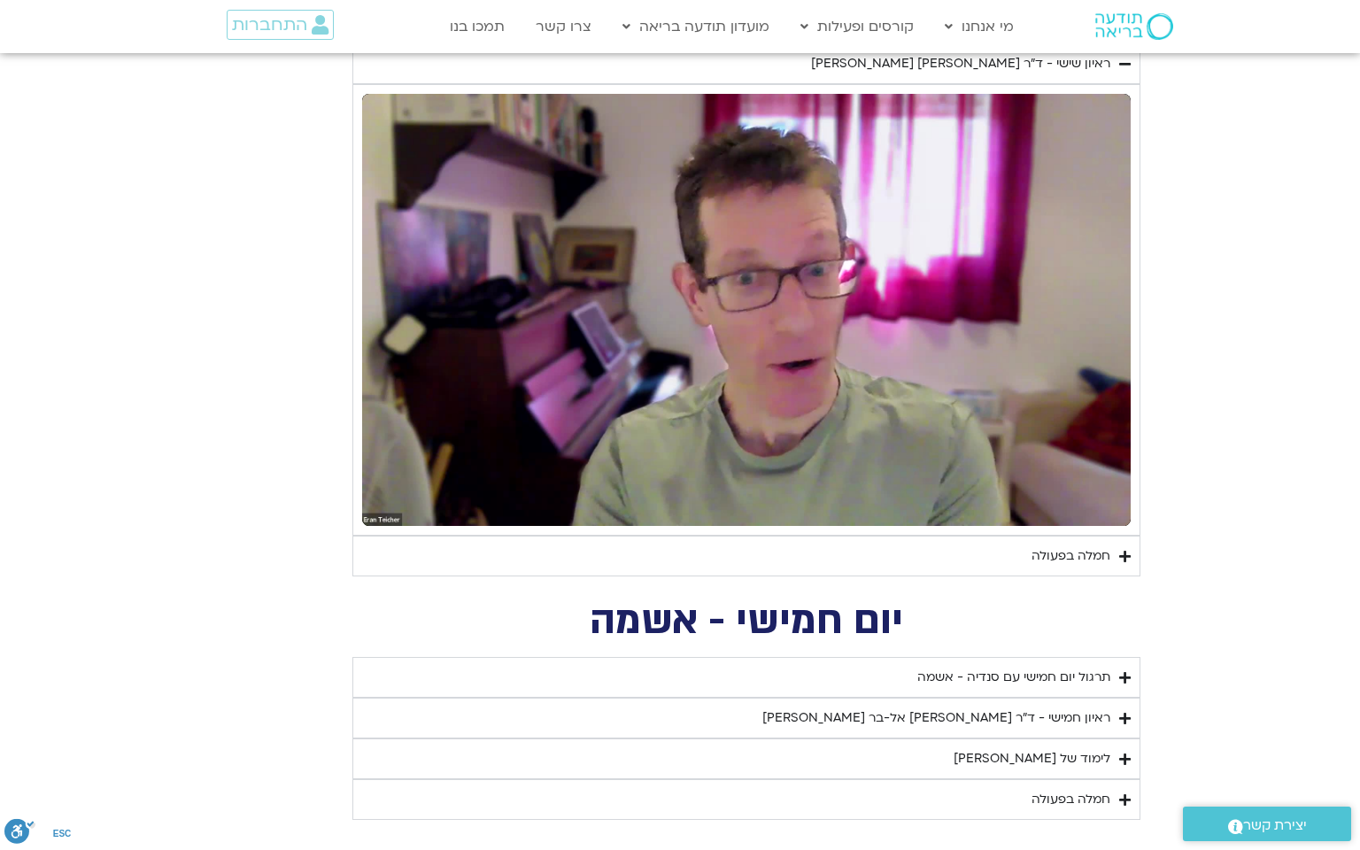
type input "1081.16"
type input "1139.36"
type input "5907.52"
type input "1377.76"
type input "851.4"
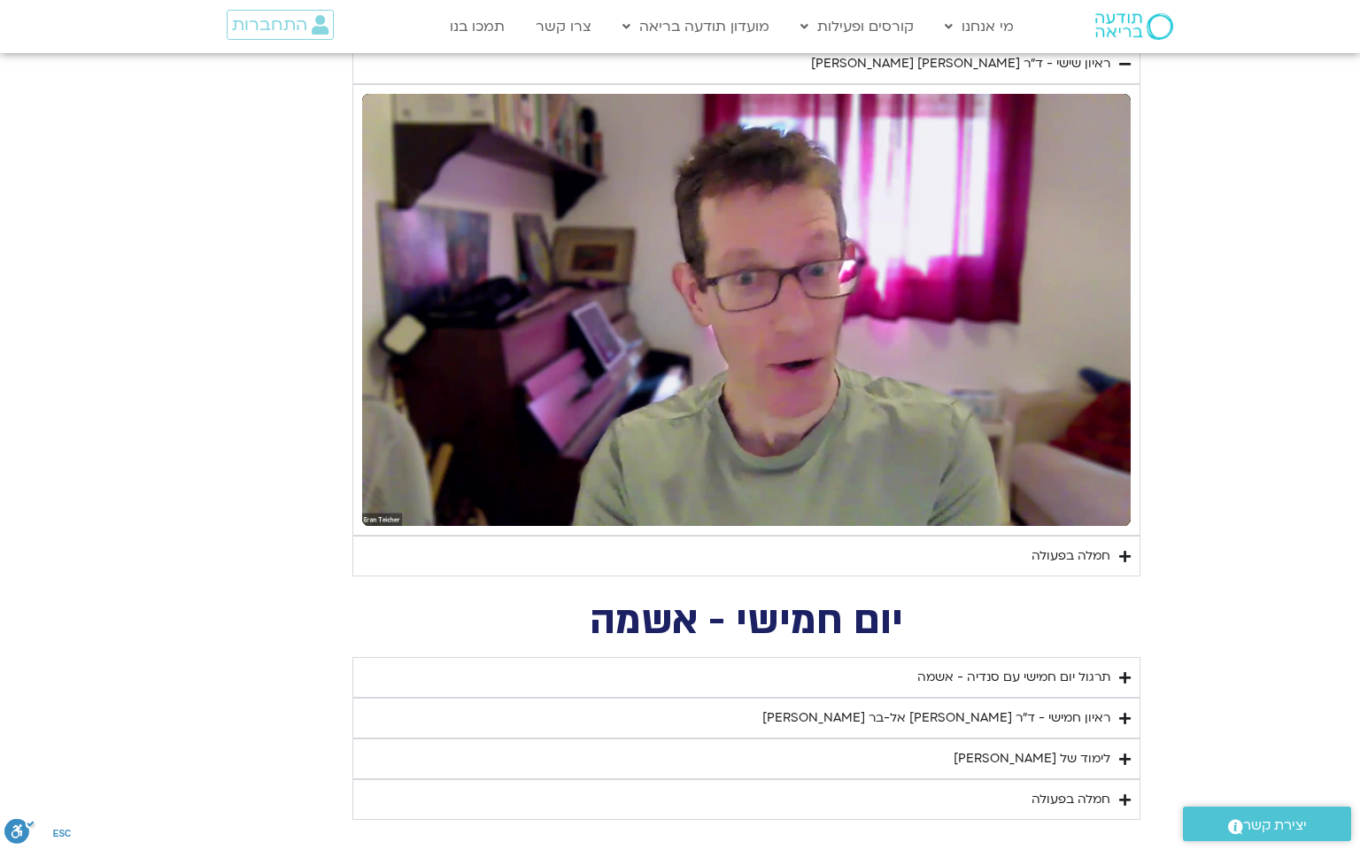
scroll to position [0, 0]
type input "1081.16"
type input "1139.36"
type input "5907.52"
type input "1377.76"
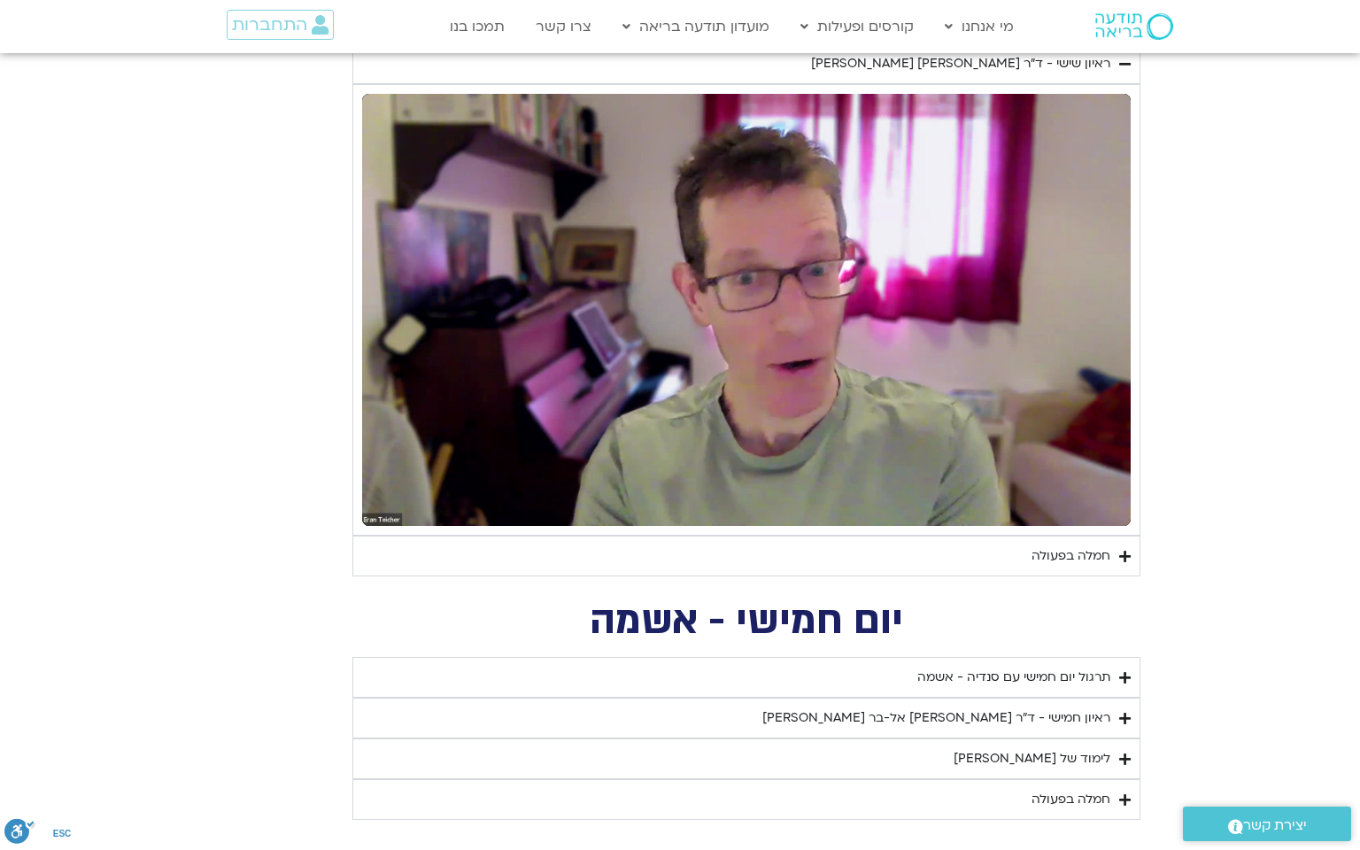
type input "851.4"
type input "1081.16"
type input "1139.36"
type input "5907.52"
type input "1377.76"
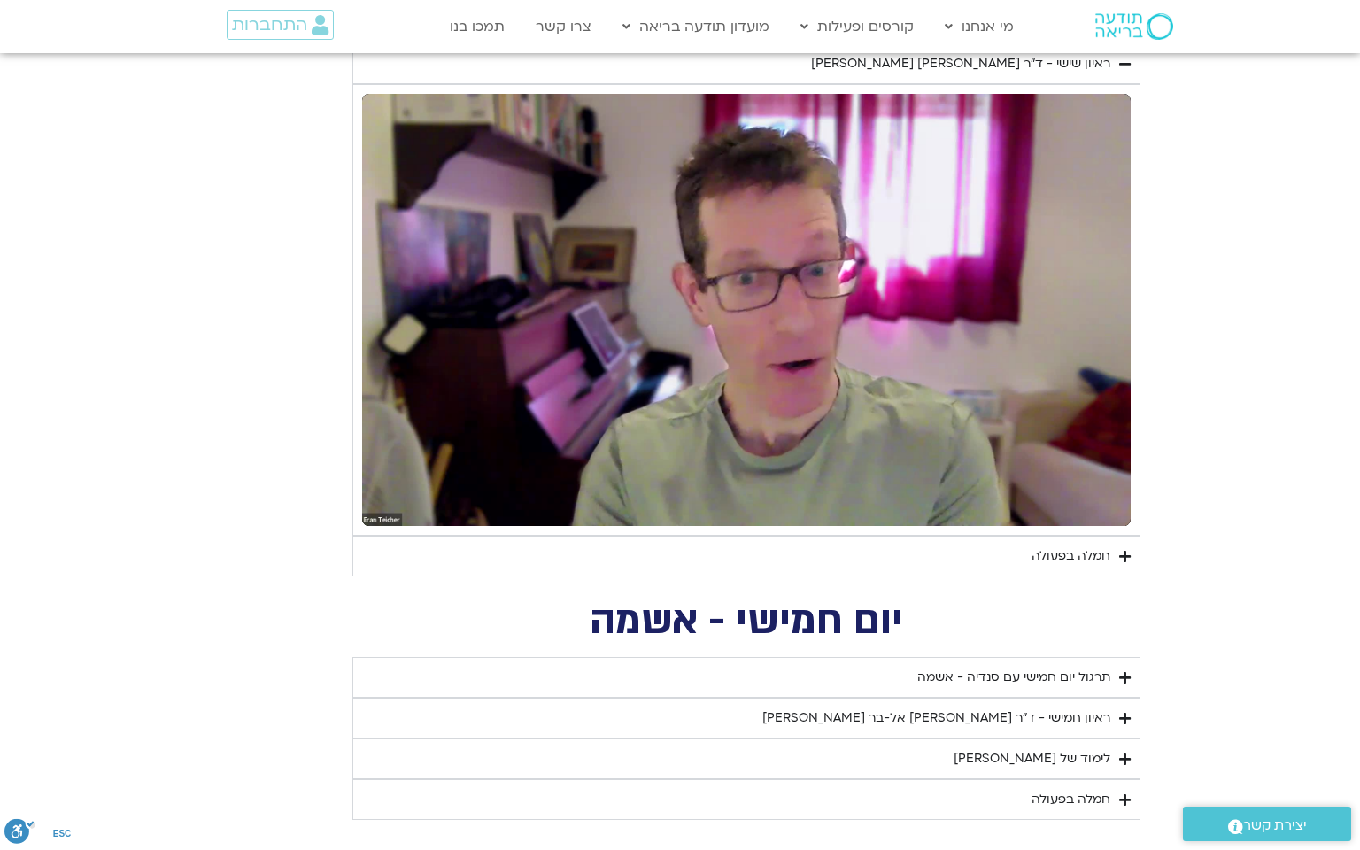
type input "851.4"
type input "1081.16"
type input "1139.36"
type input "5907.52"
type input "1377.76"
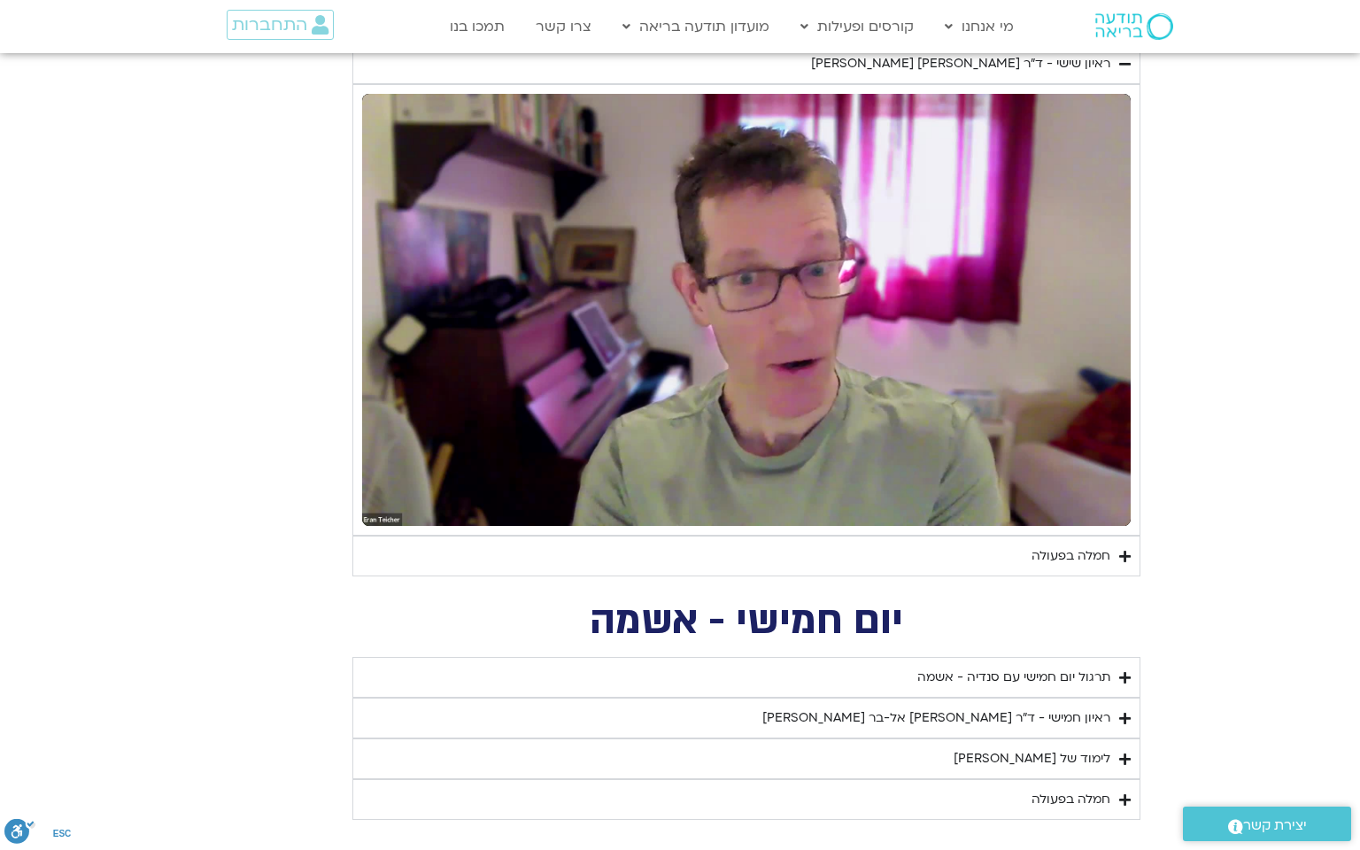
type input "851.4"
type input "1081.16"
type input "1139.36"
type input "5907.52"
type input "1377.76"
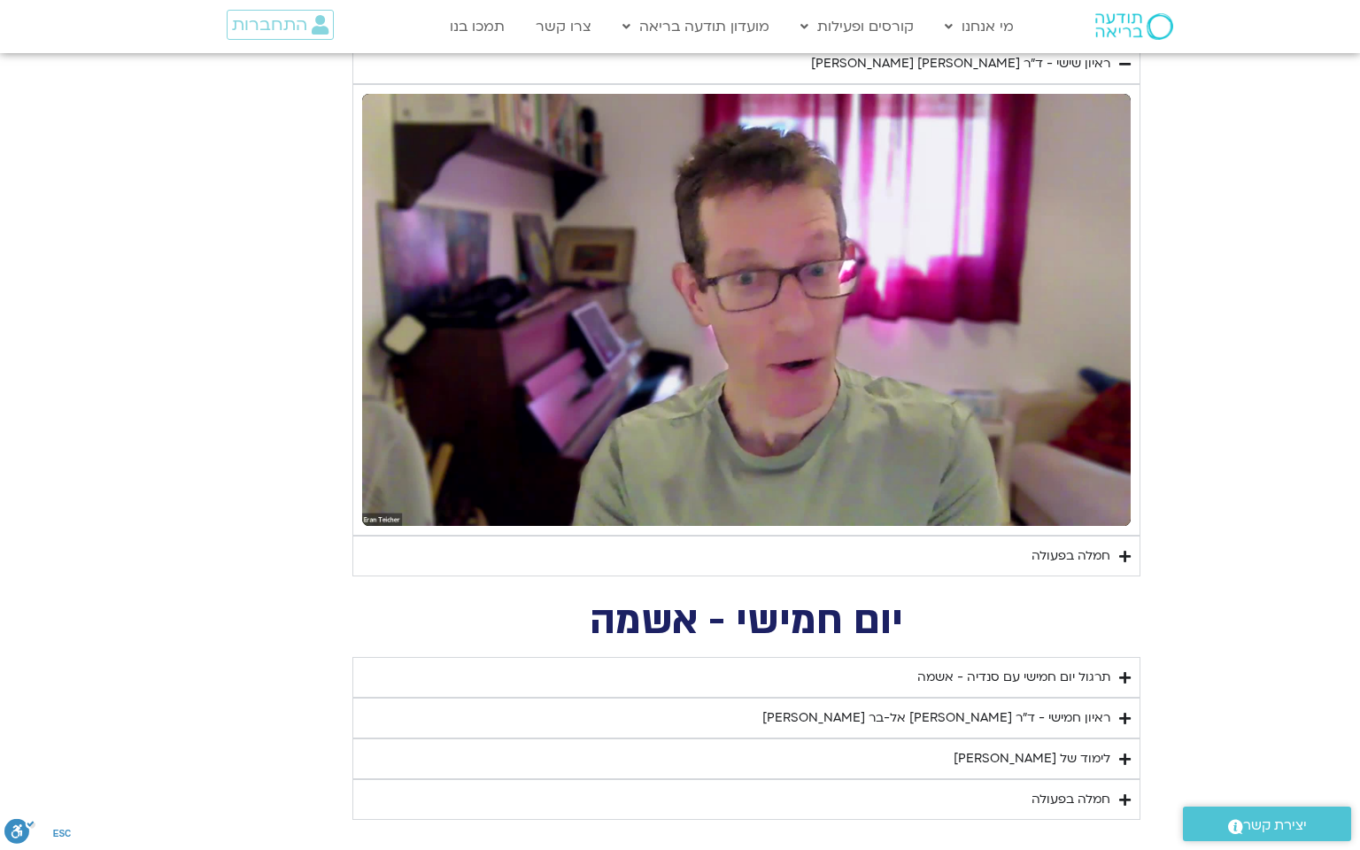
type input "851.4"
type input "1081.16"
type input "1139.36"
type input "5907.52"
type input "1377.76"
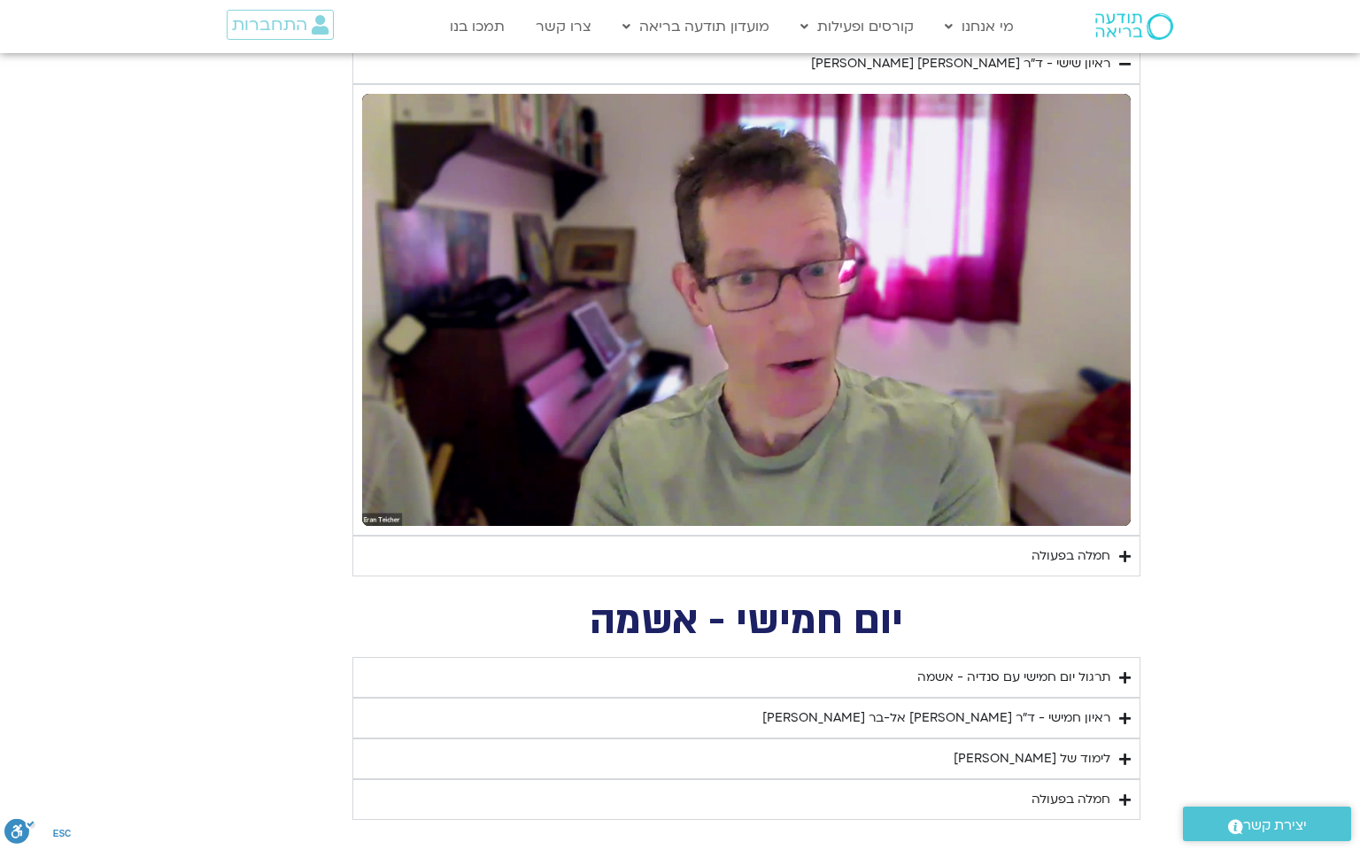
type input "851.4"
type input "1081.16"
type input "1139.36"
type input "5907.52"
type input "1377.76"
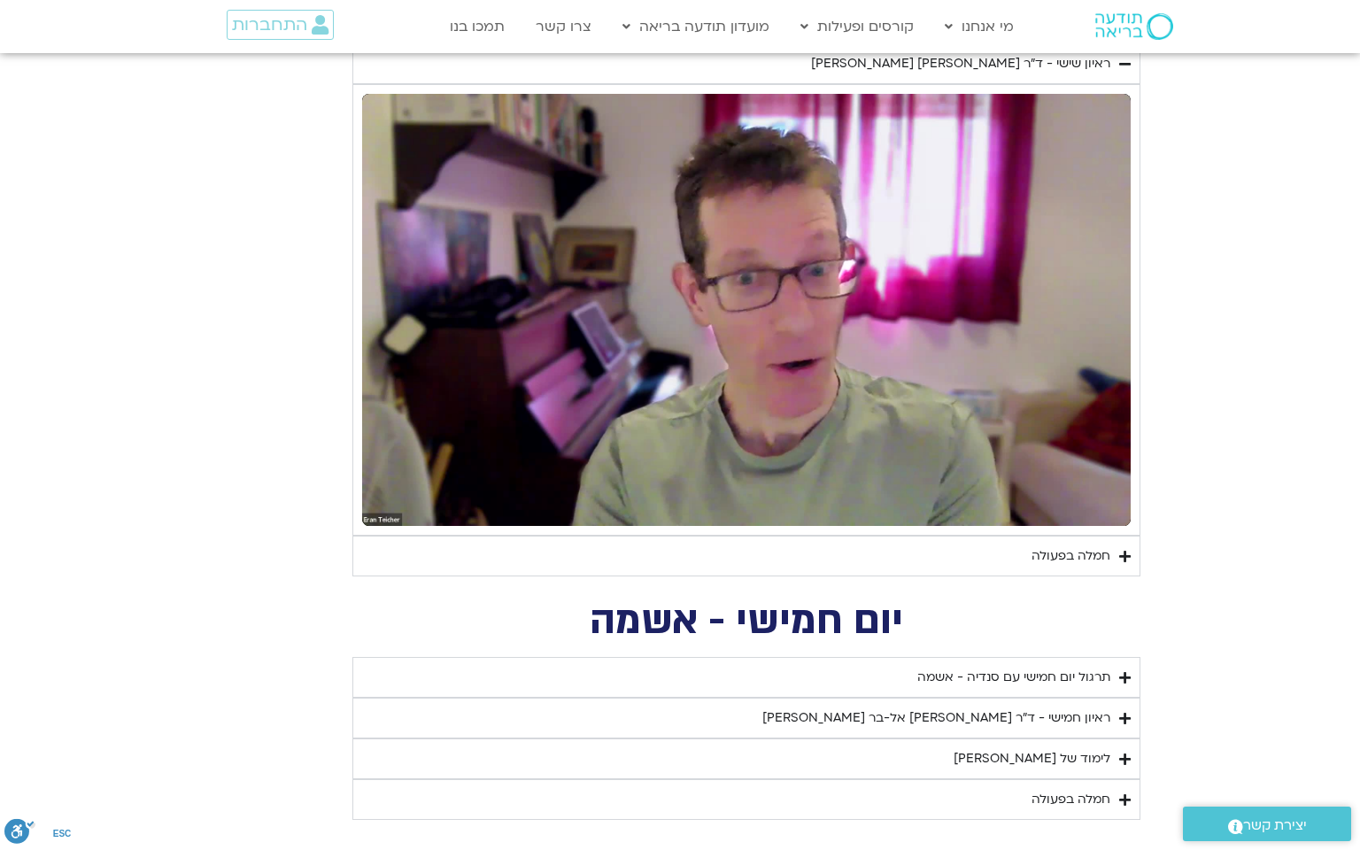
type input "851.4"
type input "1081.16"
type input "1139.36"
type input "5907.52"
type input "1377.76"
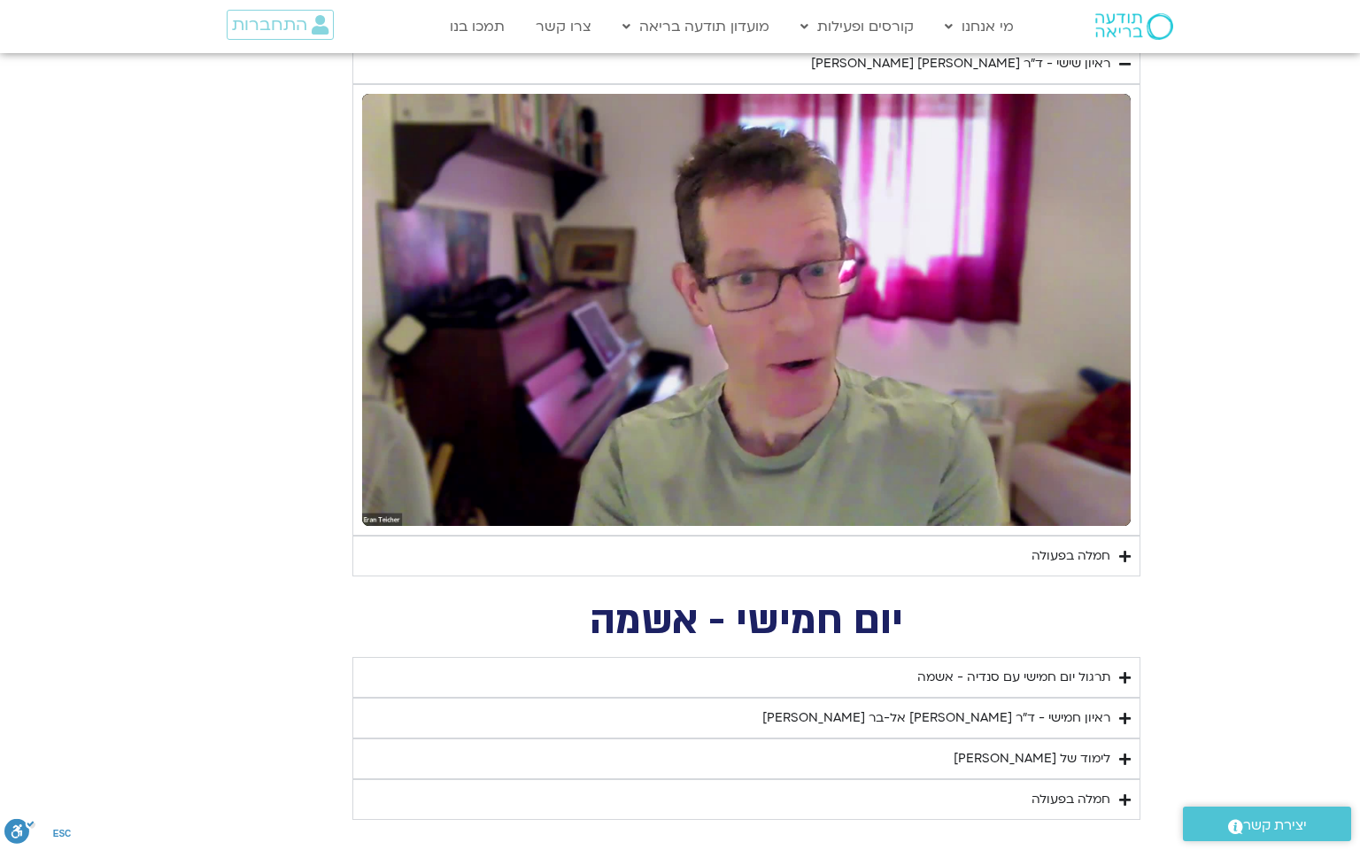
type input "851.4"
type input "1081.16"
type input "1139.36"
type input "5907.52"
type input "1377.76"
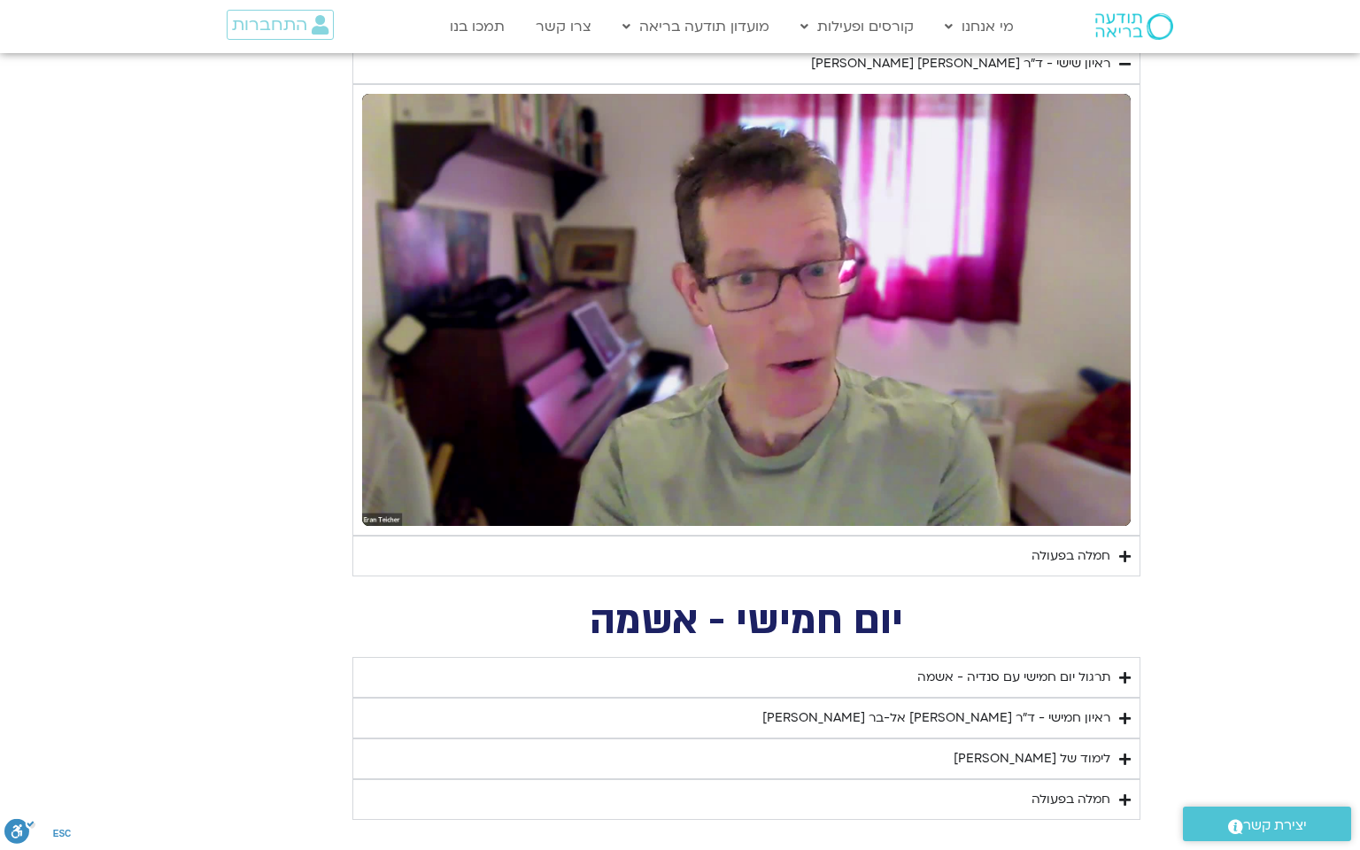
type input "851.4"
type input "1081.16"
type input "1139.36"
type input "5907.52"
type input "1377.76"
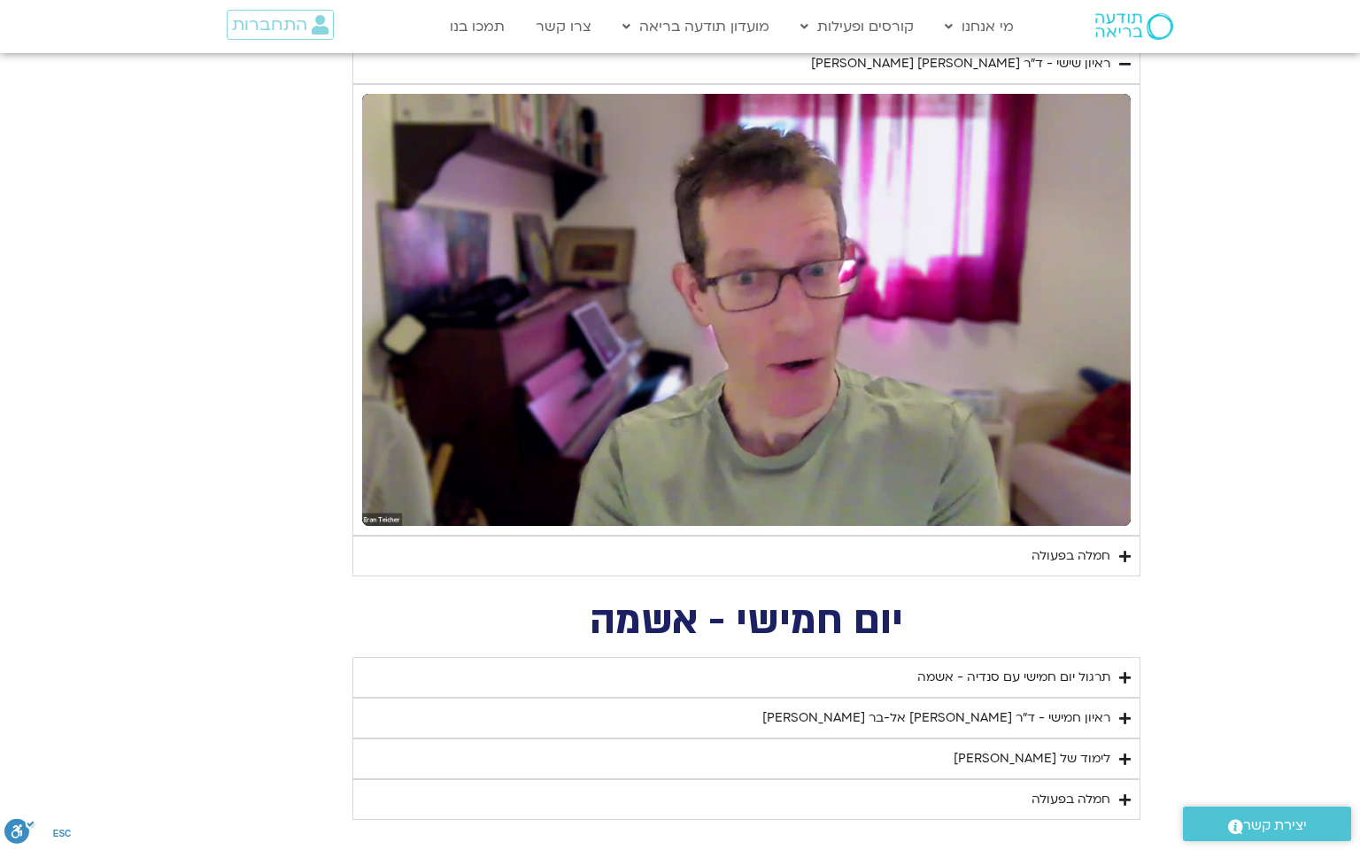
type input "851.4"
type input "1081.16"
type input "1139.36"
type input "5907.52"
type input "1377.76"
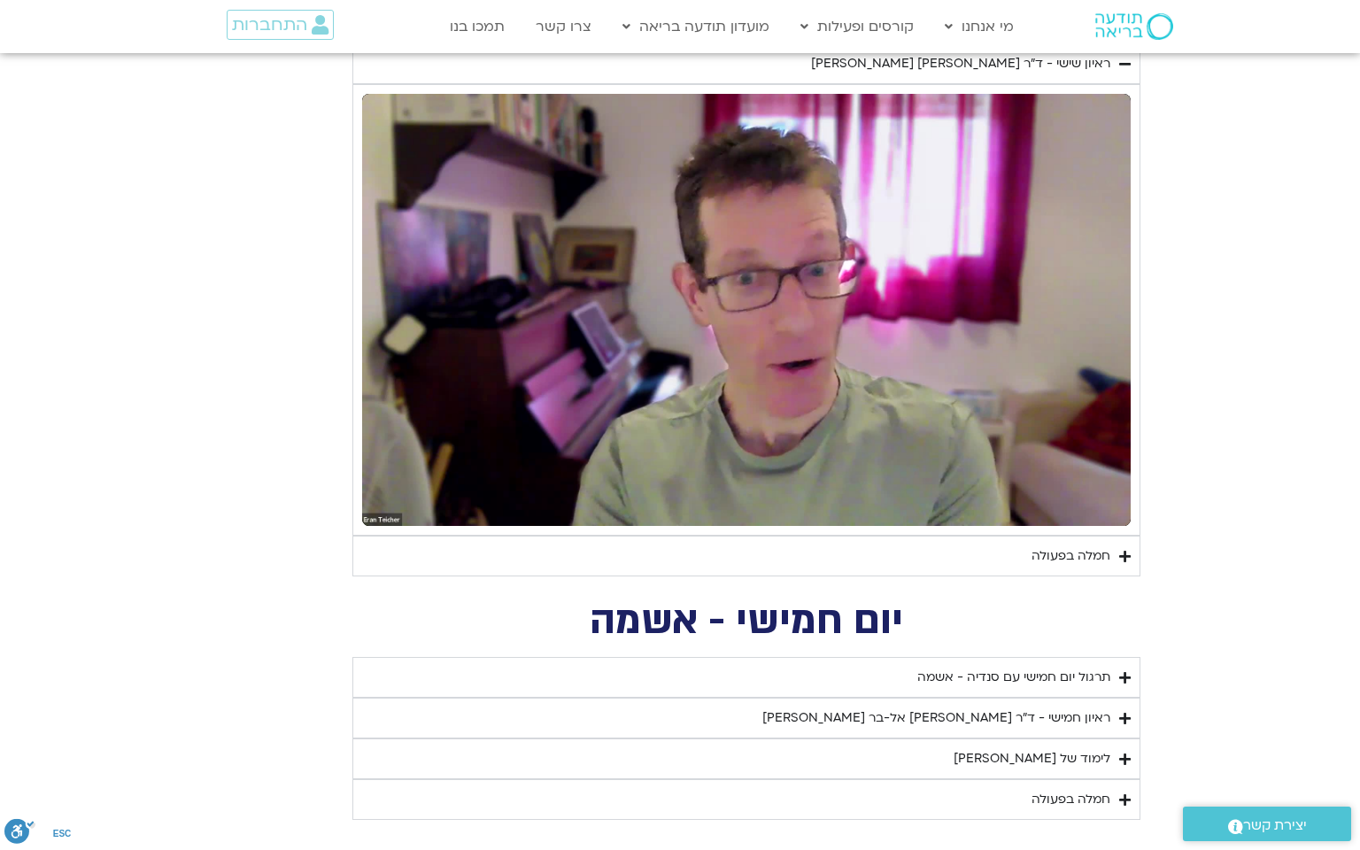
type input "851.4"
type input "1081.16"
type input "1139.36"
type input "5907.52"
type input "1377.76"
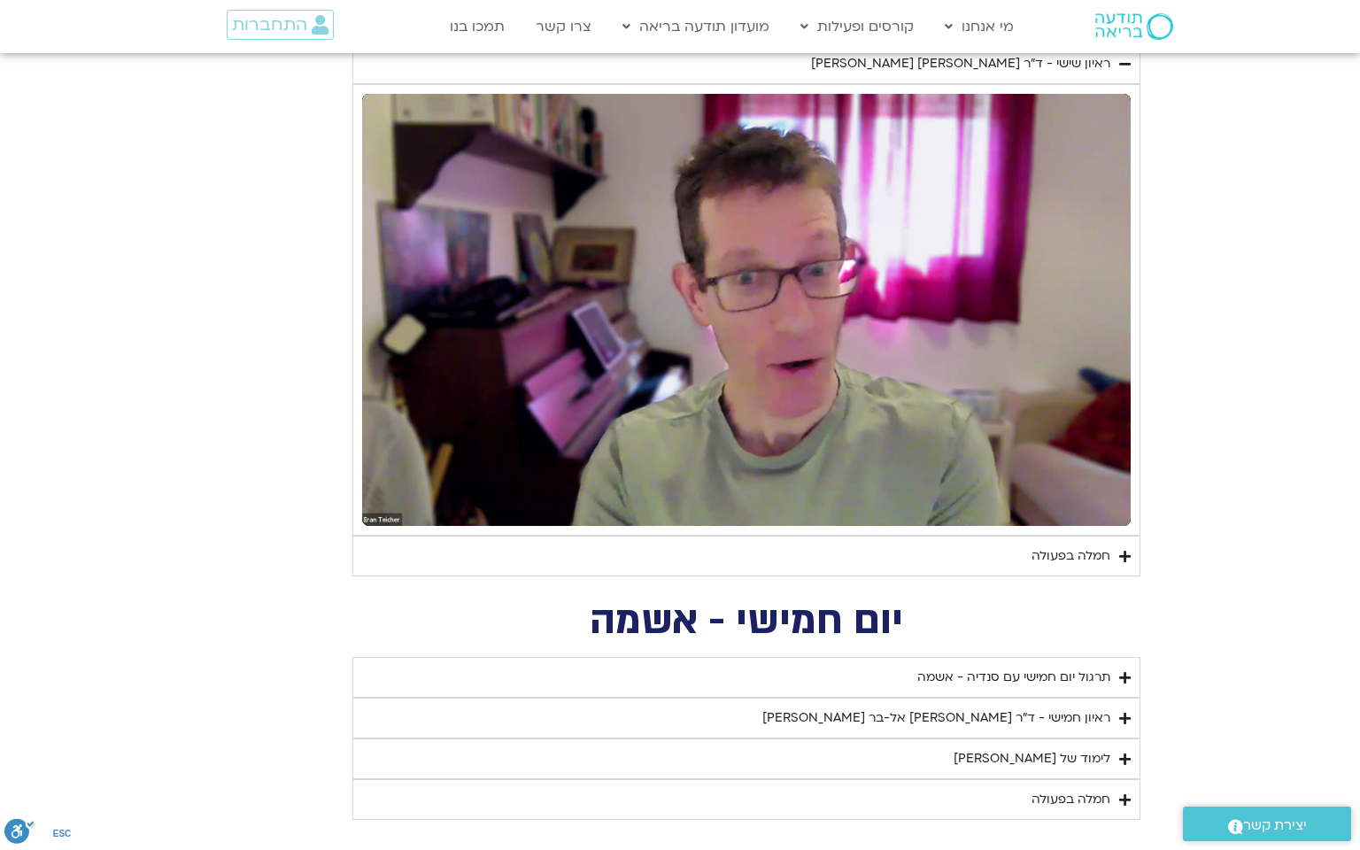
type input "851.4"
type input "1081.16"
type input "1139.36"
type input "5907.52"
type input "1377.76"
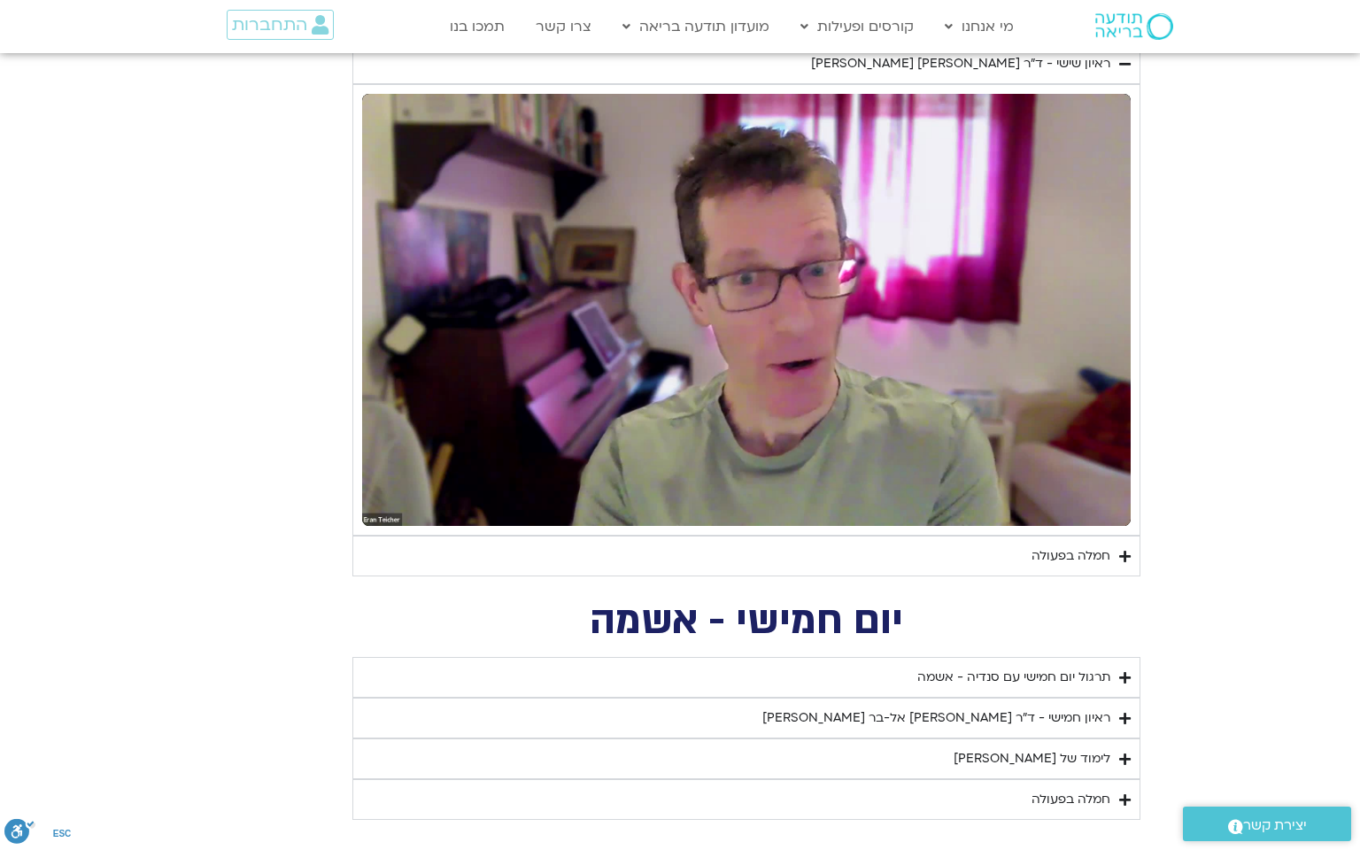
type input "851.4"
type input "1081.16"
type input "1139.36"
type input "5907.52"
type input "1377.76"
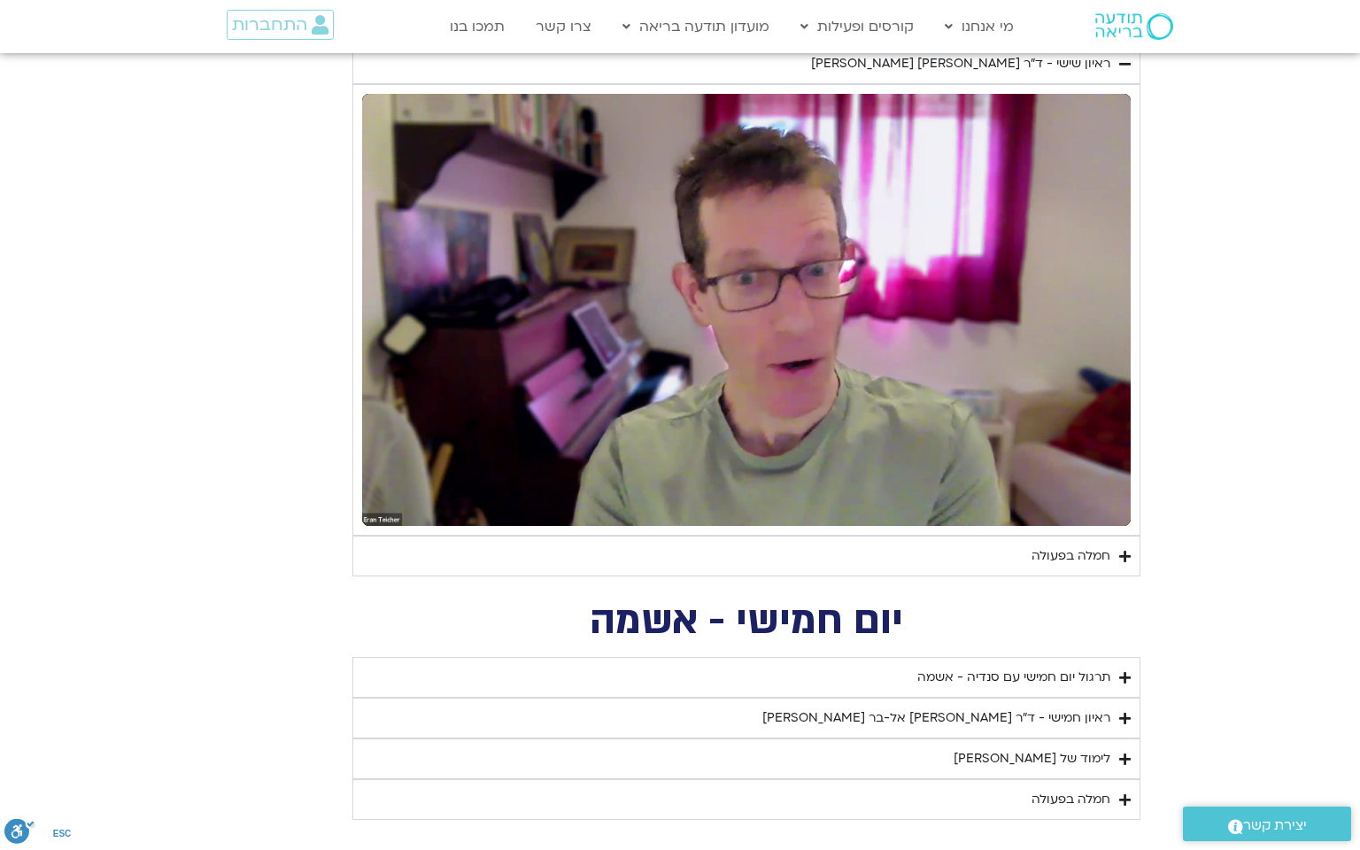
type input "851.4"
type input "1081.16"
type input "1139.36"
type input "5907.52"
type input "1377.76"
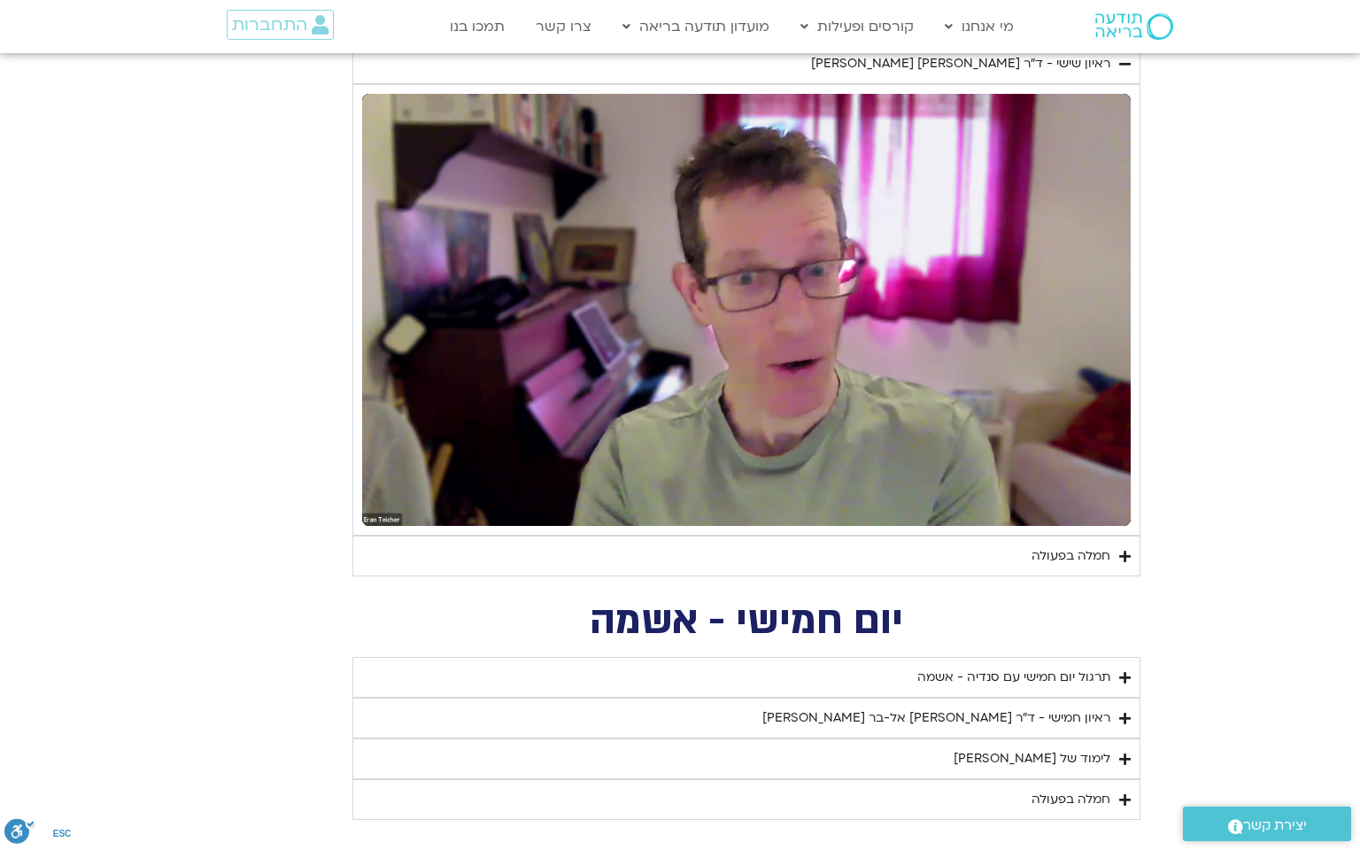
type input "851.4"
type input "1081.16"
type input "1139.36"
type input "5907.52"
type input "1377.76"
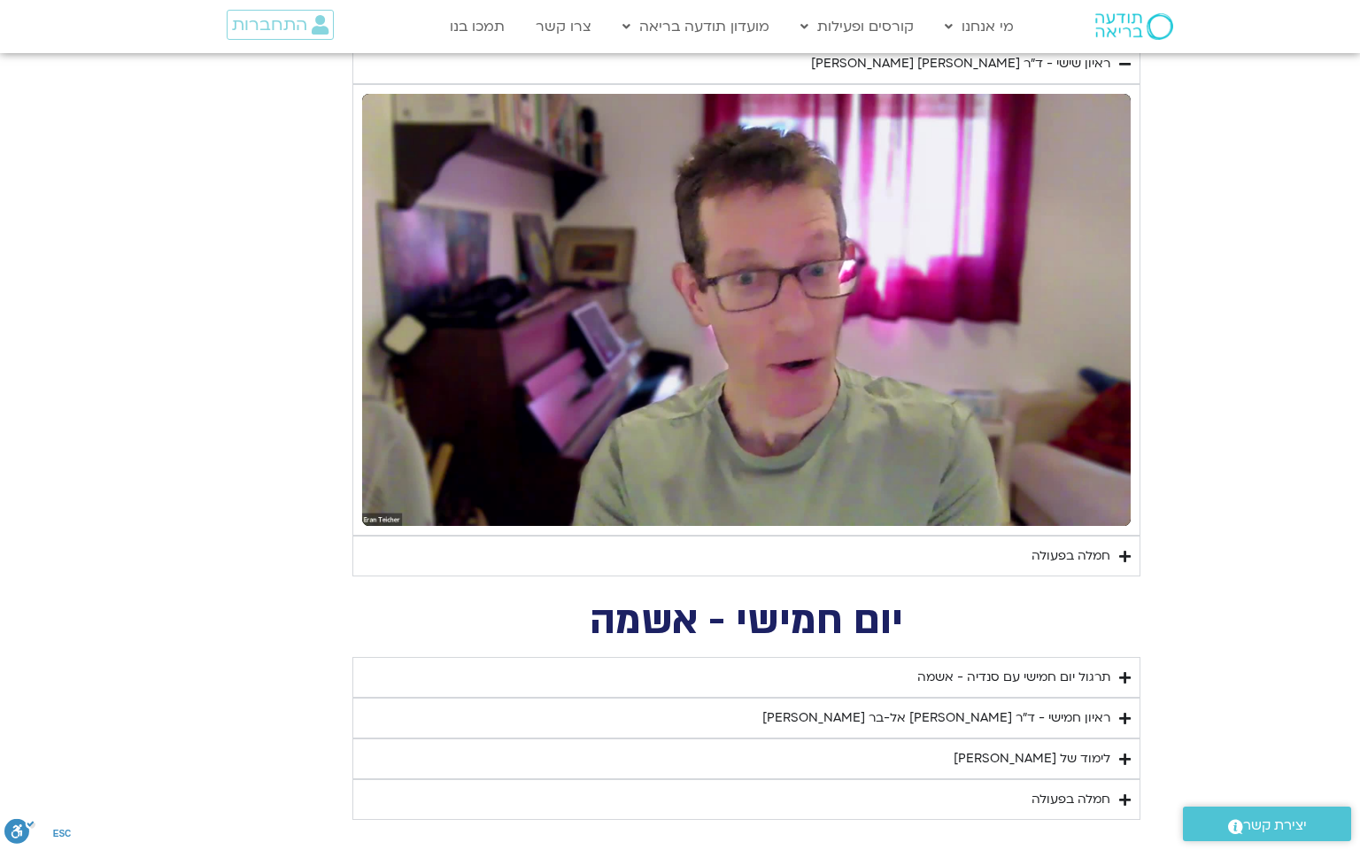
type input "851.4"
type input "1081.16"
type input "1139.36"
type input "5907.52"
type input "1377.76"
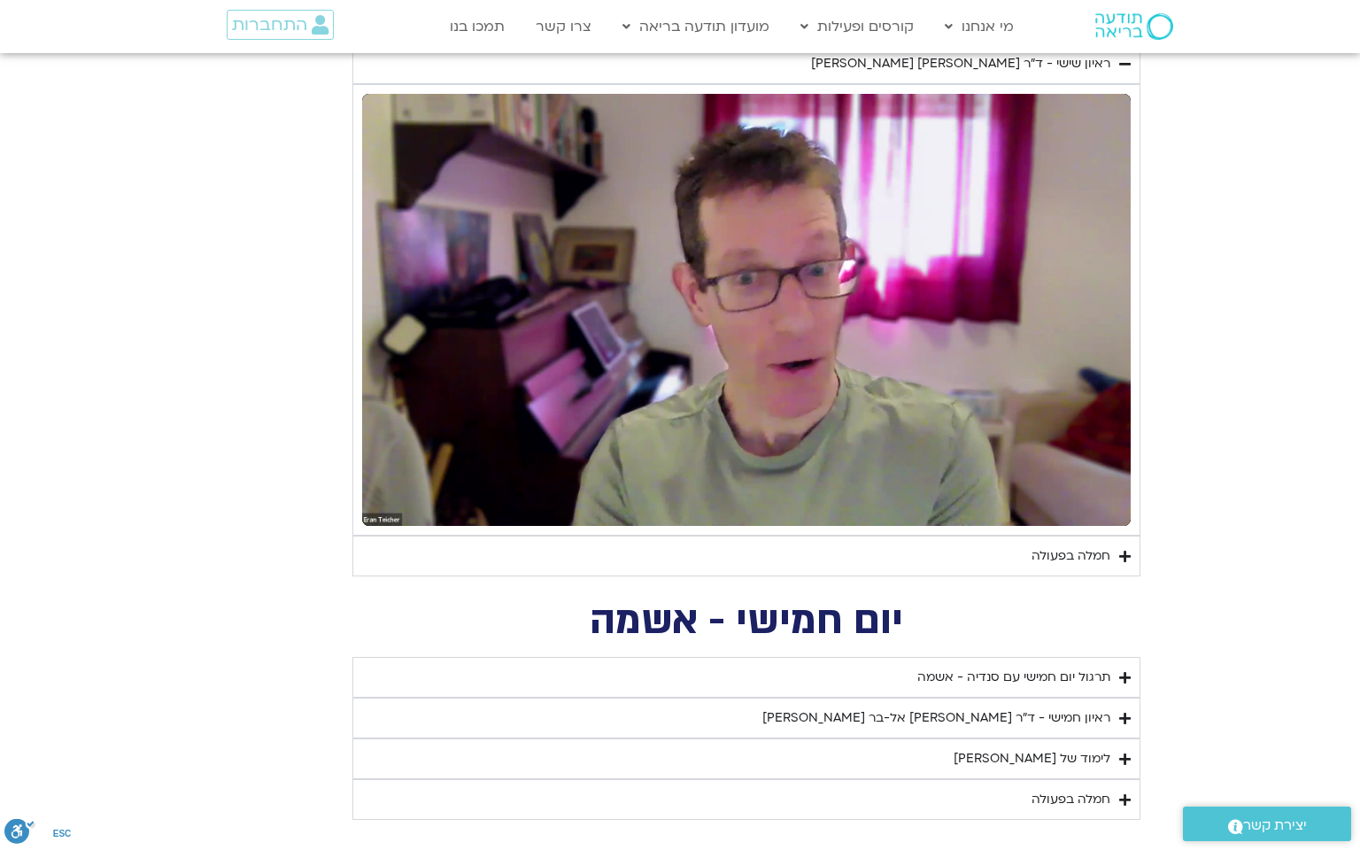
type input "851.4"
type input "1081.16"
type input "1139.36"
type input "5907.52"
type input "1377.76"
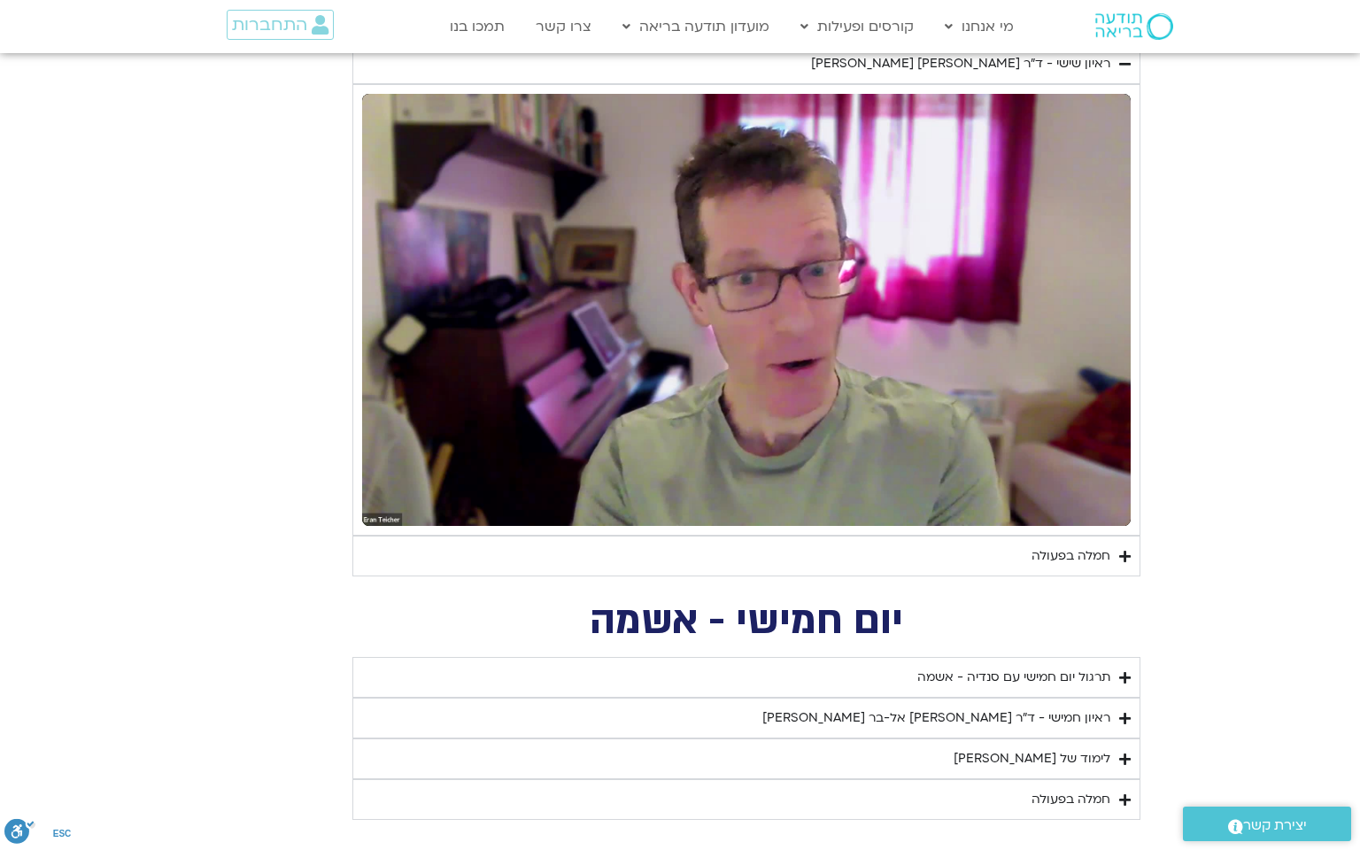
type input "851.4"
type input "1081.16"
type input "1139.36"
type input "5907.52"
type input "1377.76"
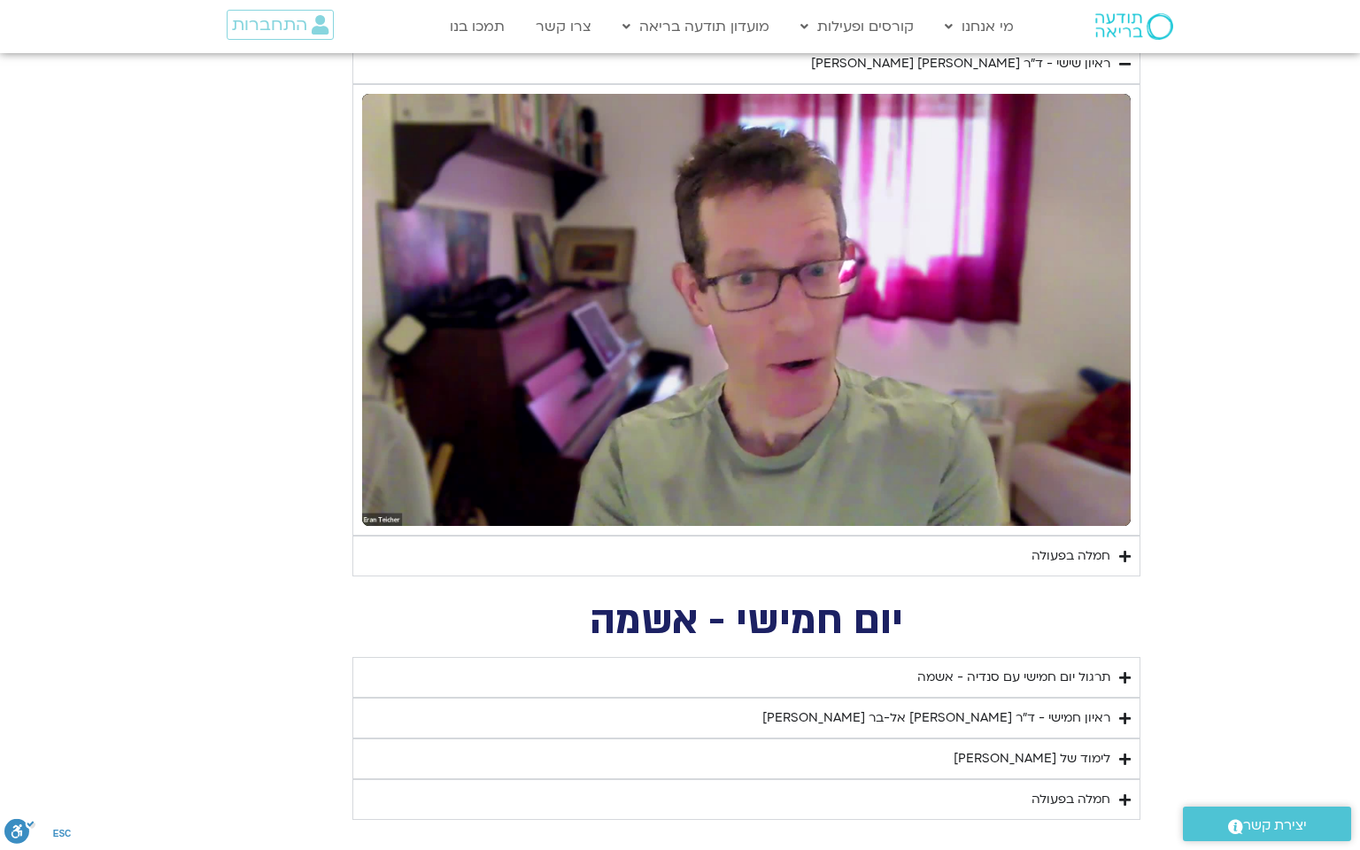
type input "851.4"
type input "1081.16"
type input "1139.36"
type input "5907.52"
type input "1377.76"
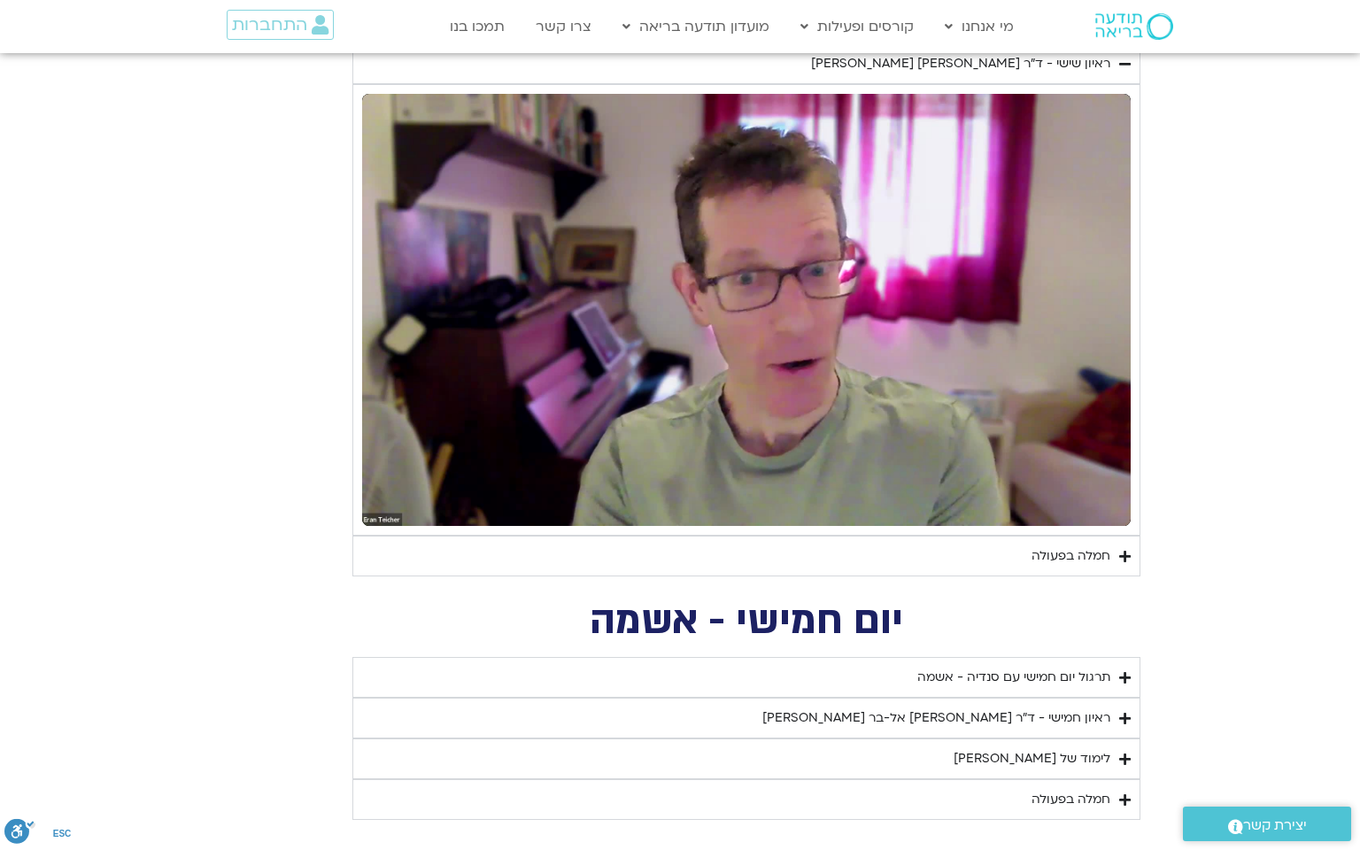
type input "851.4"
type input "1081.16"
type input "1139.36"
type input "5907.52"
type input "1377.76"
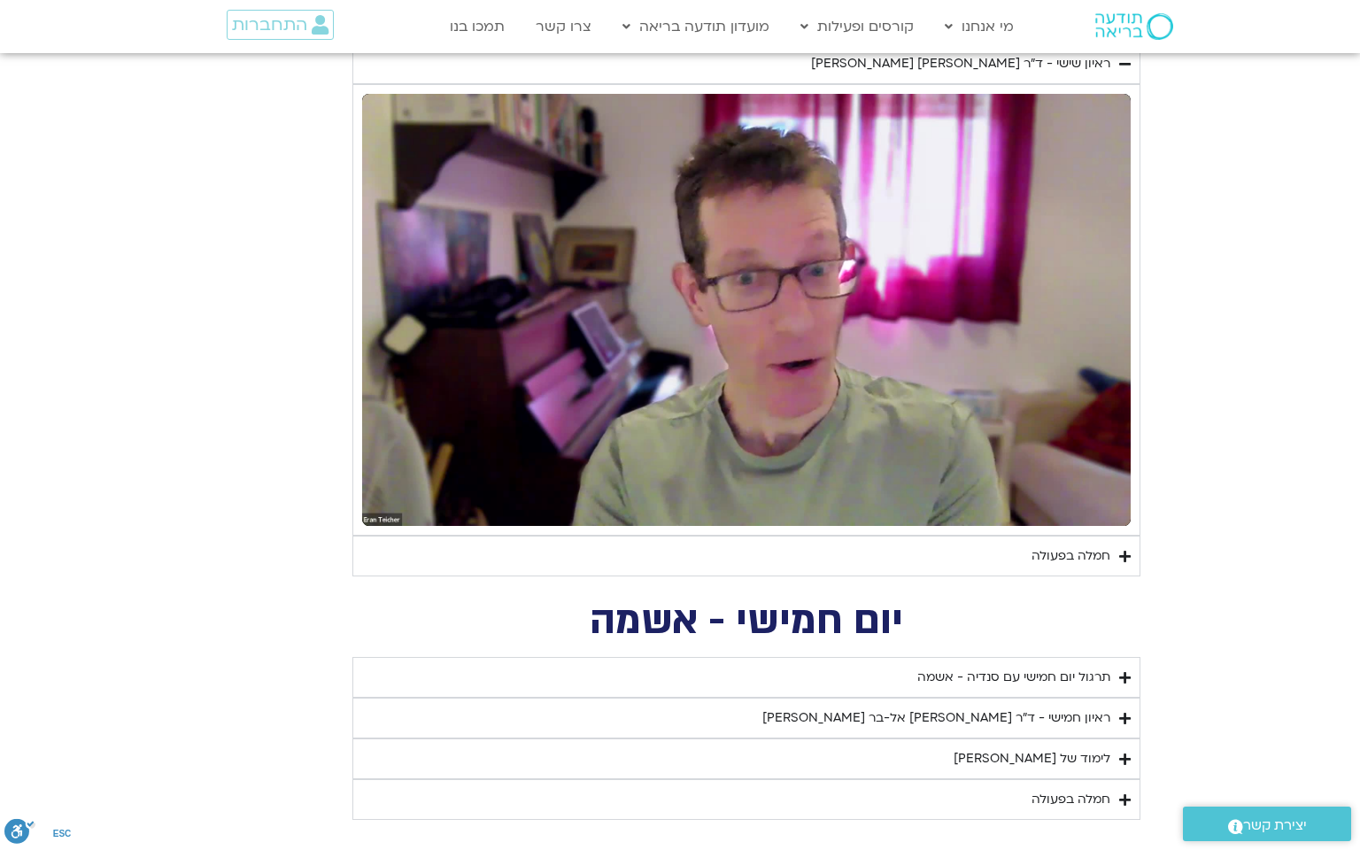
type input "851.4"
type input "1081.16"
type input "1139.36"
type input "5907.52"
type input "1377.76"
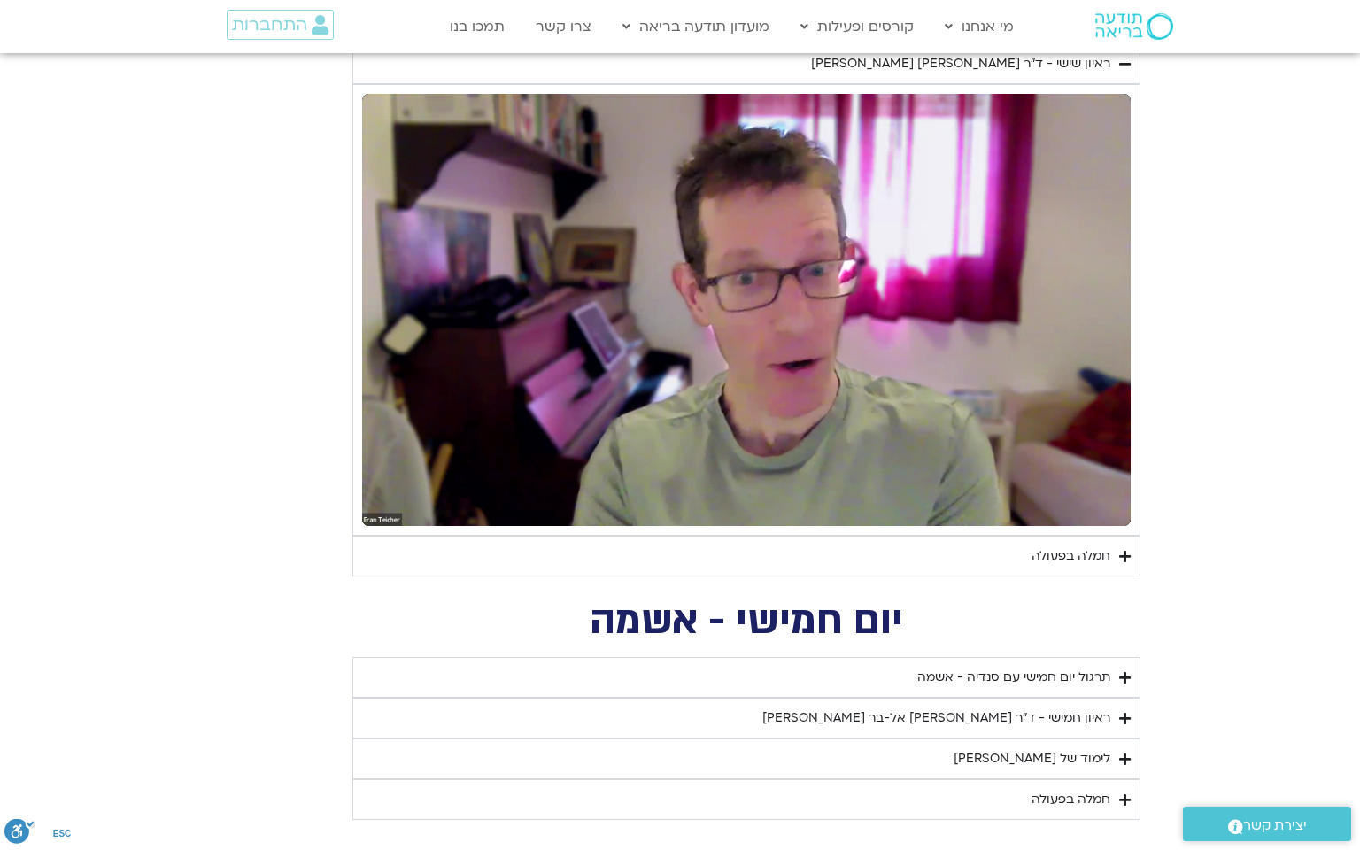
type input "851.4"
type input "1081.16"
type input "1139.36"
type input "5907.52"
type input "1377.76"
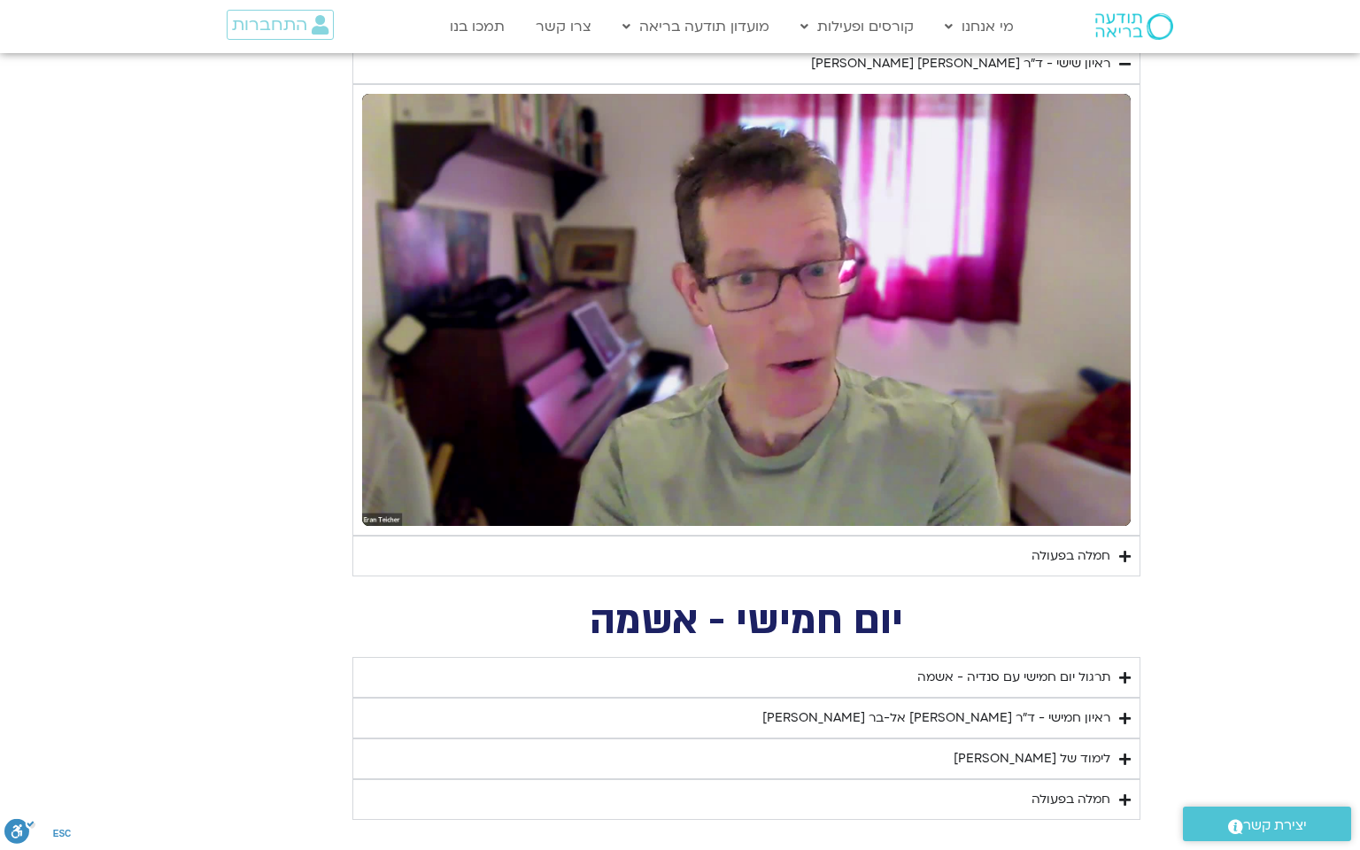
type input "851.4"
type input "1081.16"
type input "1139.36"
type input "5907.52"
type input "1377.76"
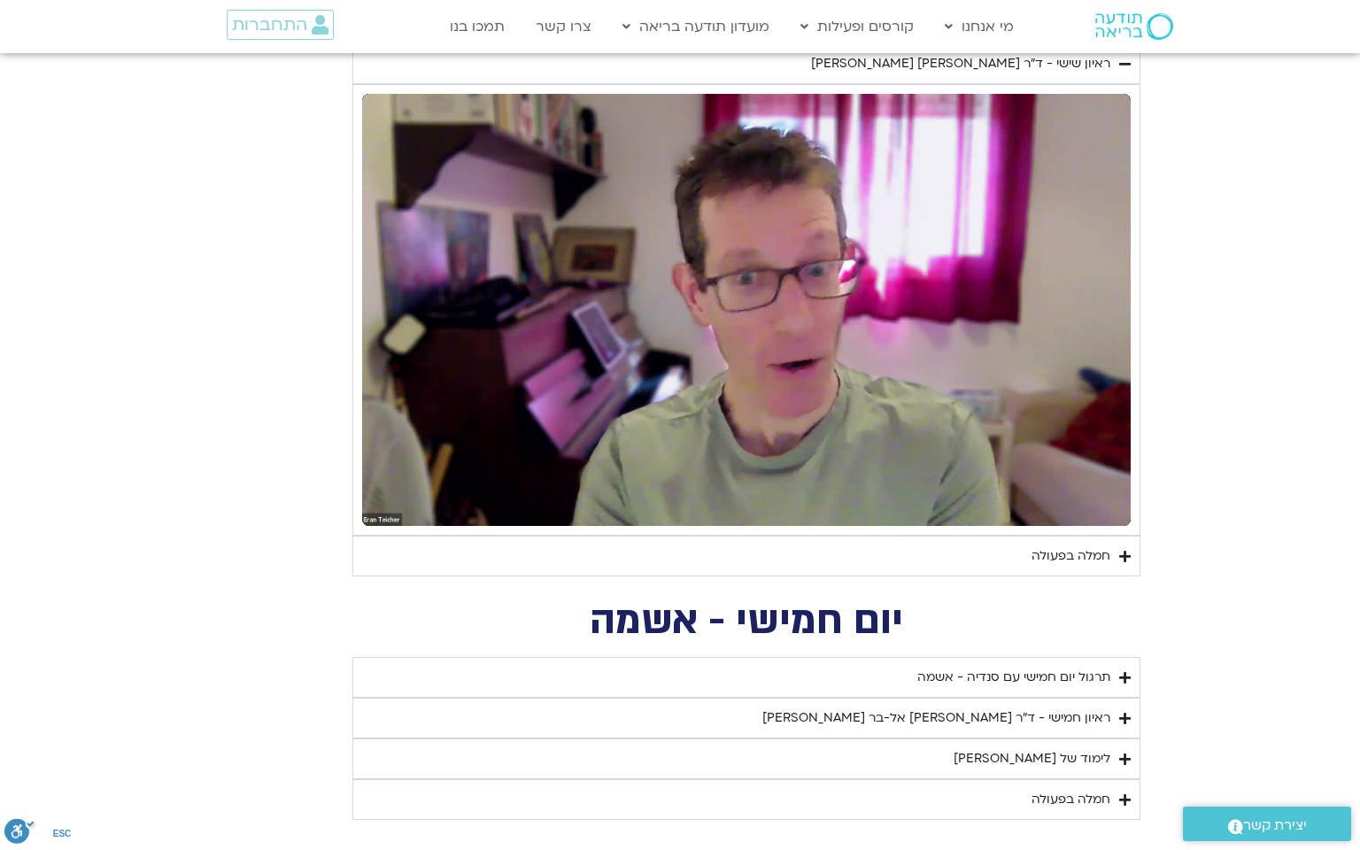
type input "851.4"
type input "1081.16"
type input "1139.36"
type input "5907.52"
type input "1377.76"
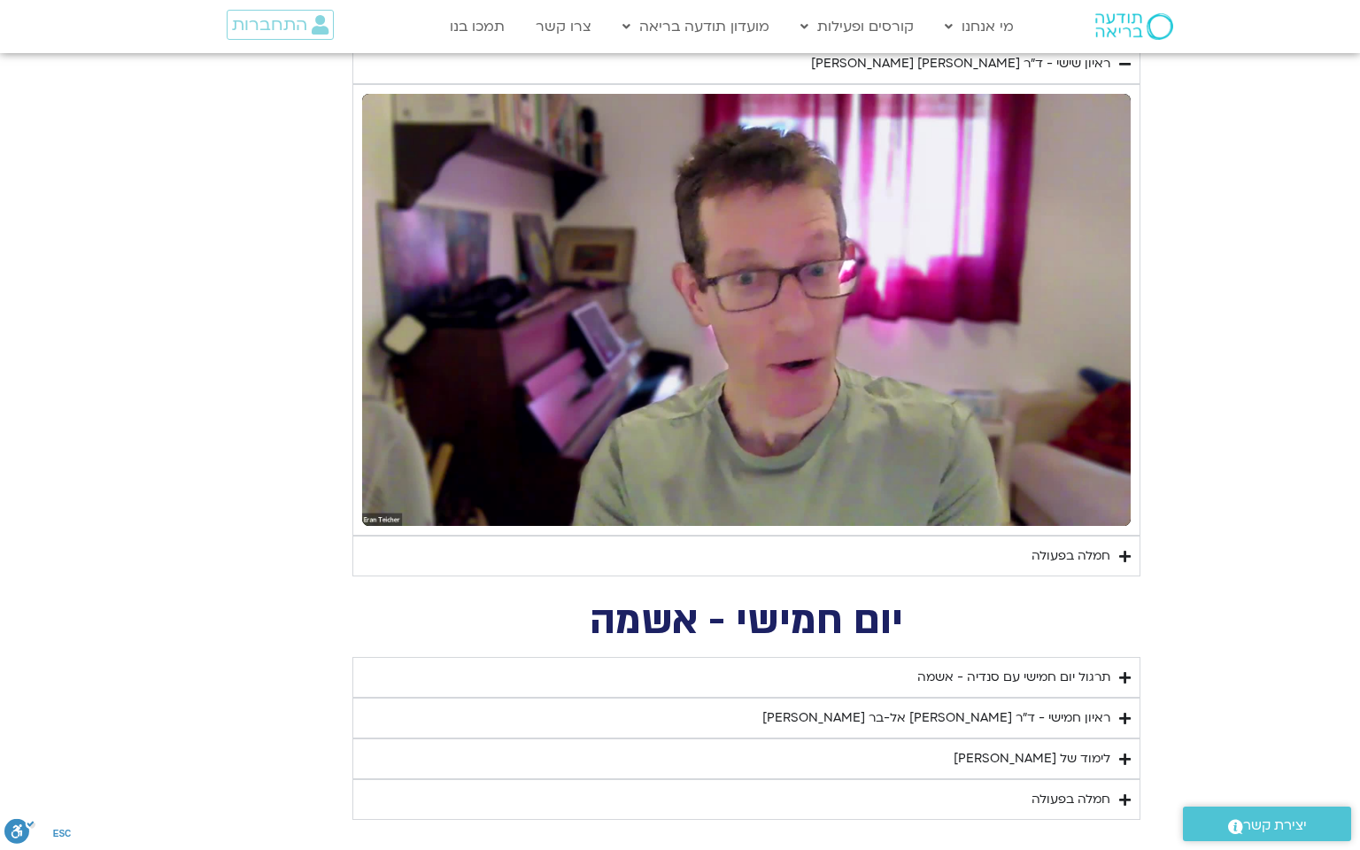
type input "851.4"
type input "1081.16"
type input "1139.36"
type input "5907.52"
type input "1377.76"
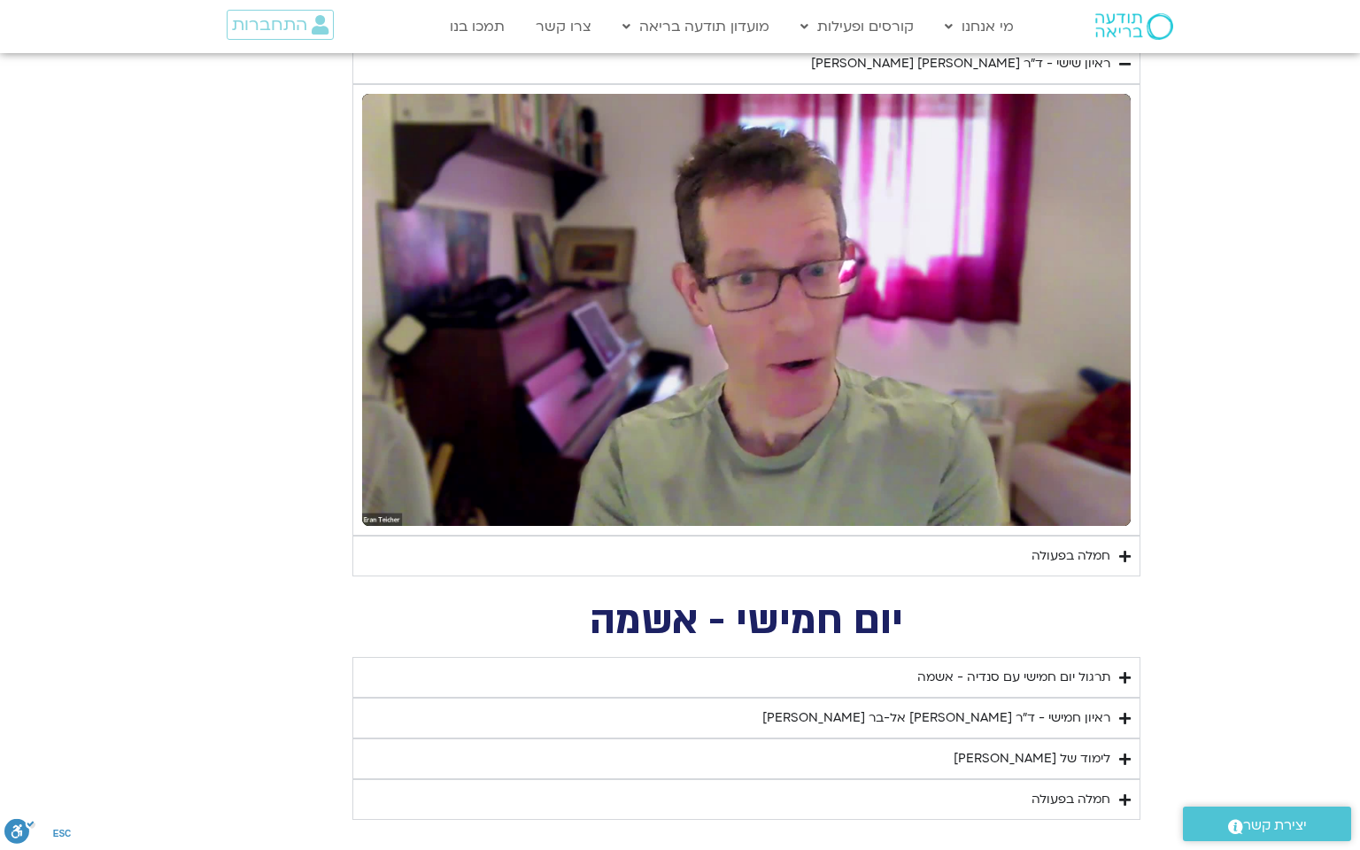
type input "851.4"
type input "1081.16"
type input "1139.36"
type input "5907.52"
type input "1377.76"
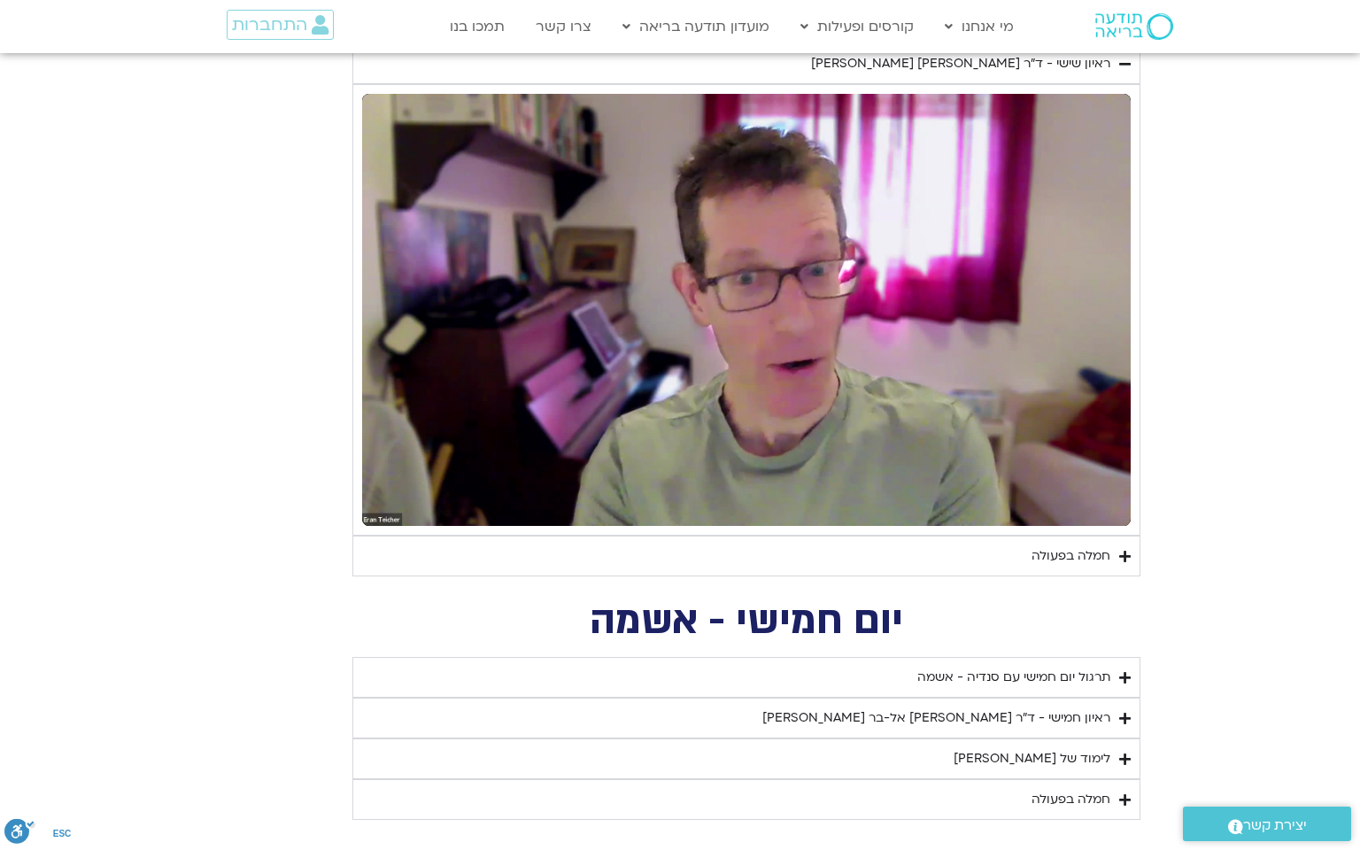
type input "851.4"
type input "1081.16"
type input "1139.36"
type input "5907.52"
type input "1377.76"
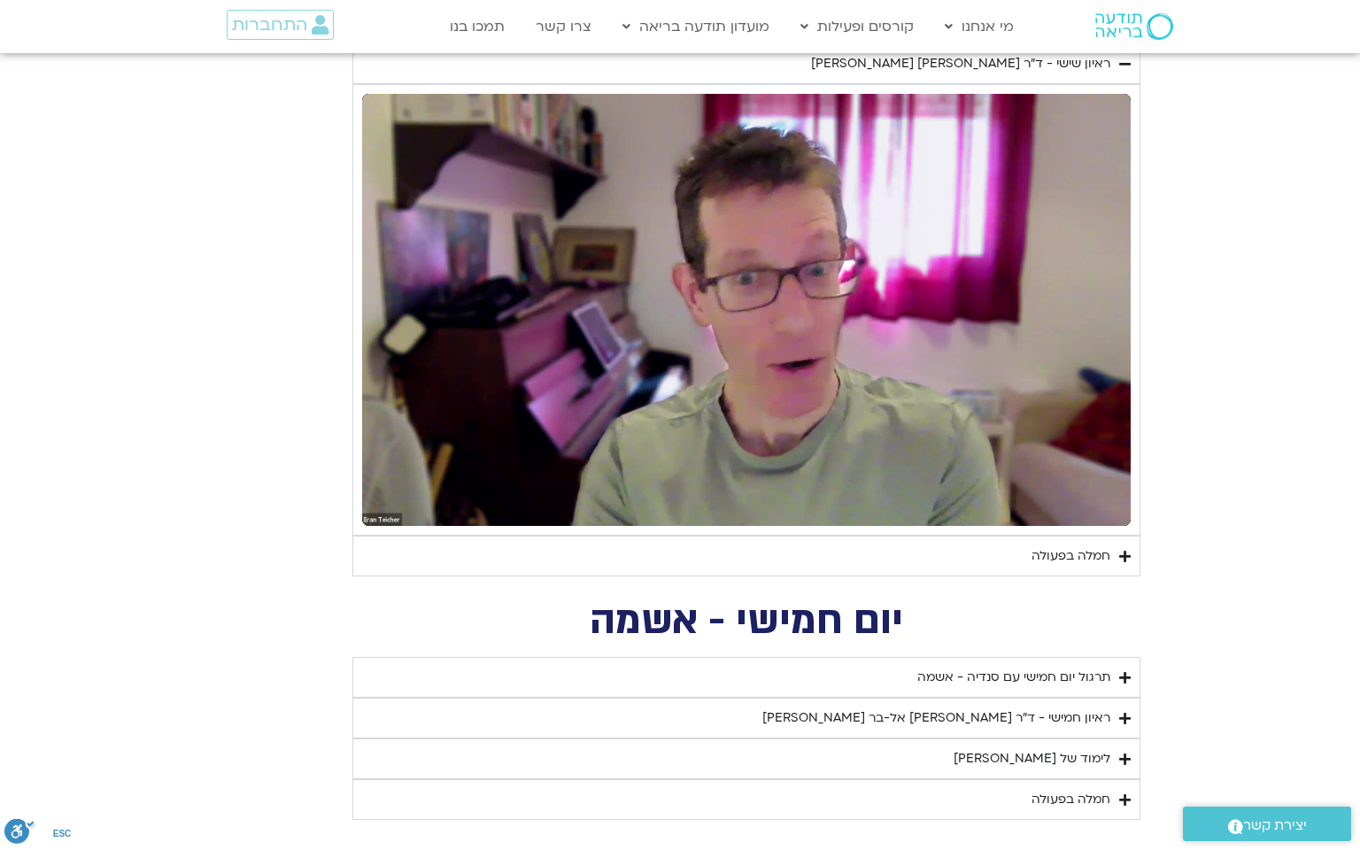
type input "851.4"
type input "1081.16"
type input "1139.36"
type input "5907.52"
type input "1377.76"
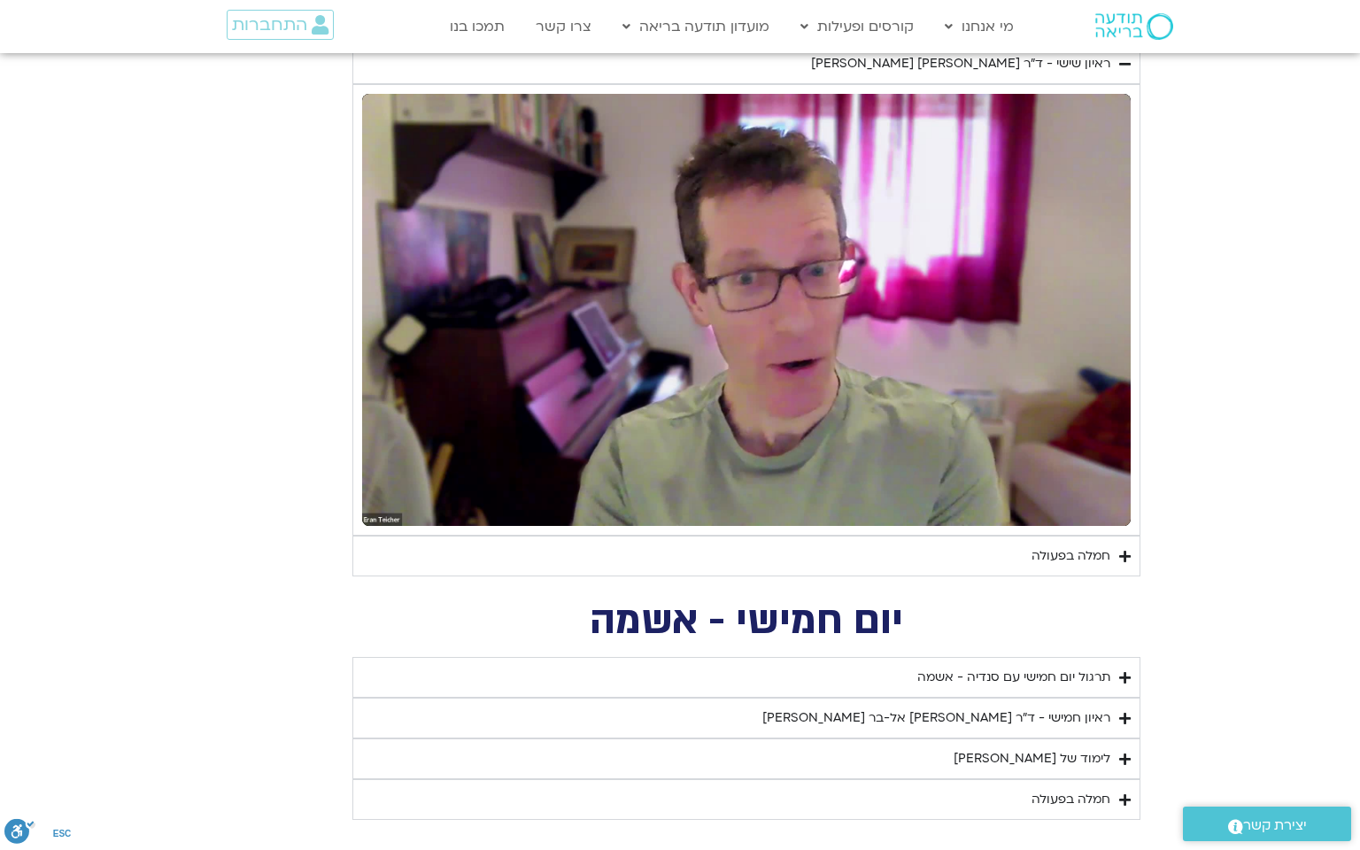
type input "851.4"
type input "1081.16"
type input "1139.36"
type input "5907.52"
type input "1377.76"
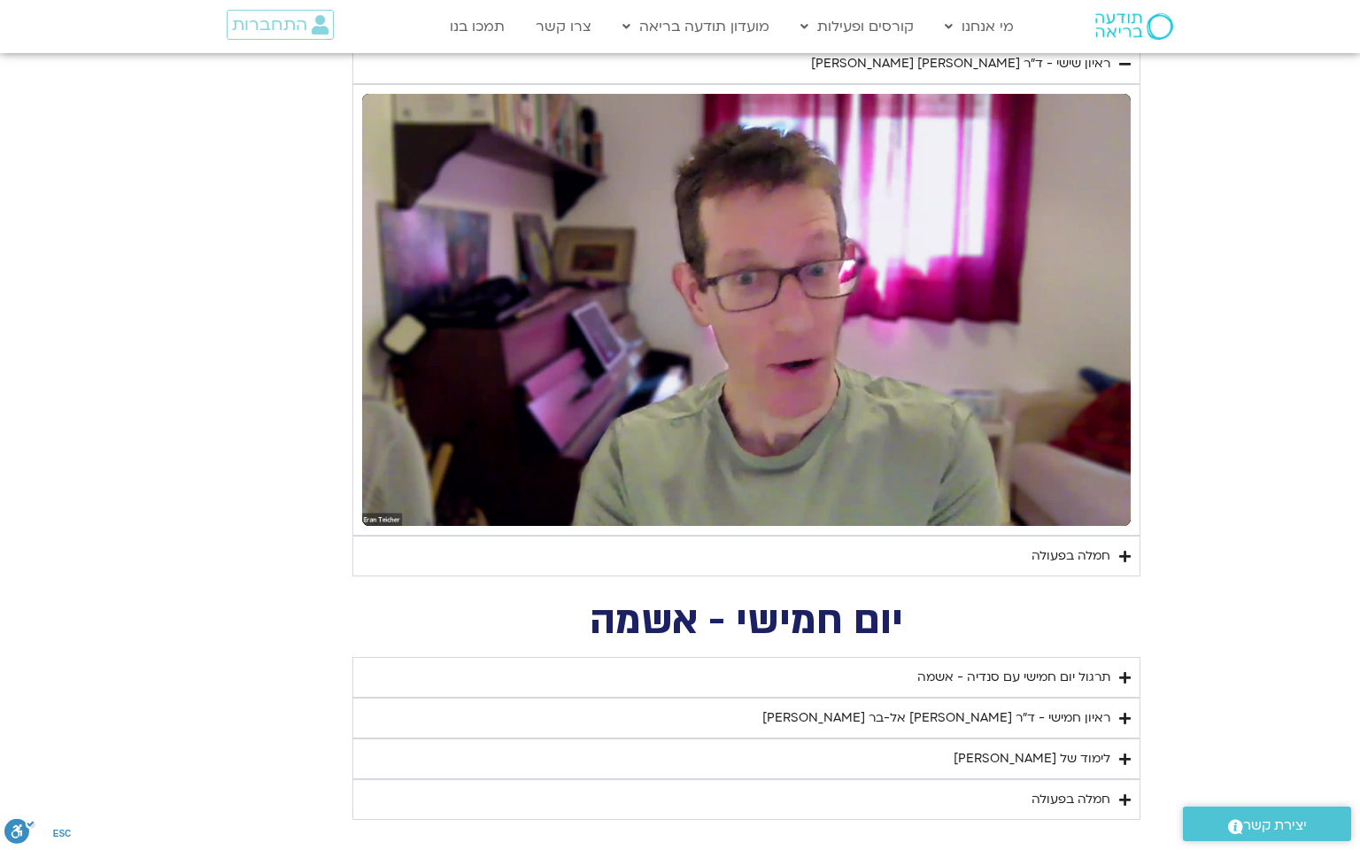
type input "851.4"
type input "1081.16"
type input "1139.36"
type input "5907.52"
type input "1377.76"
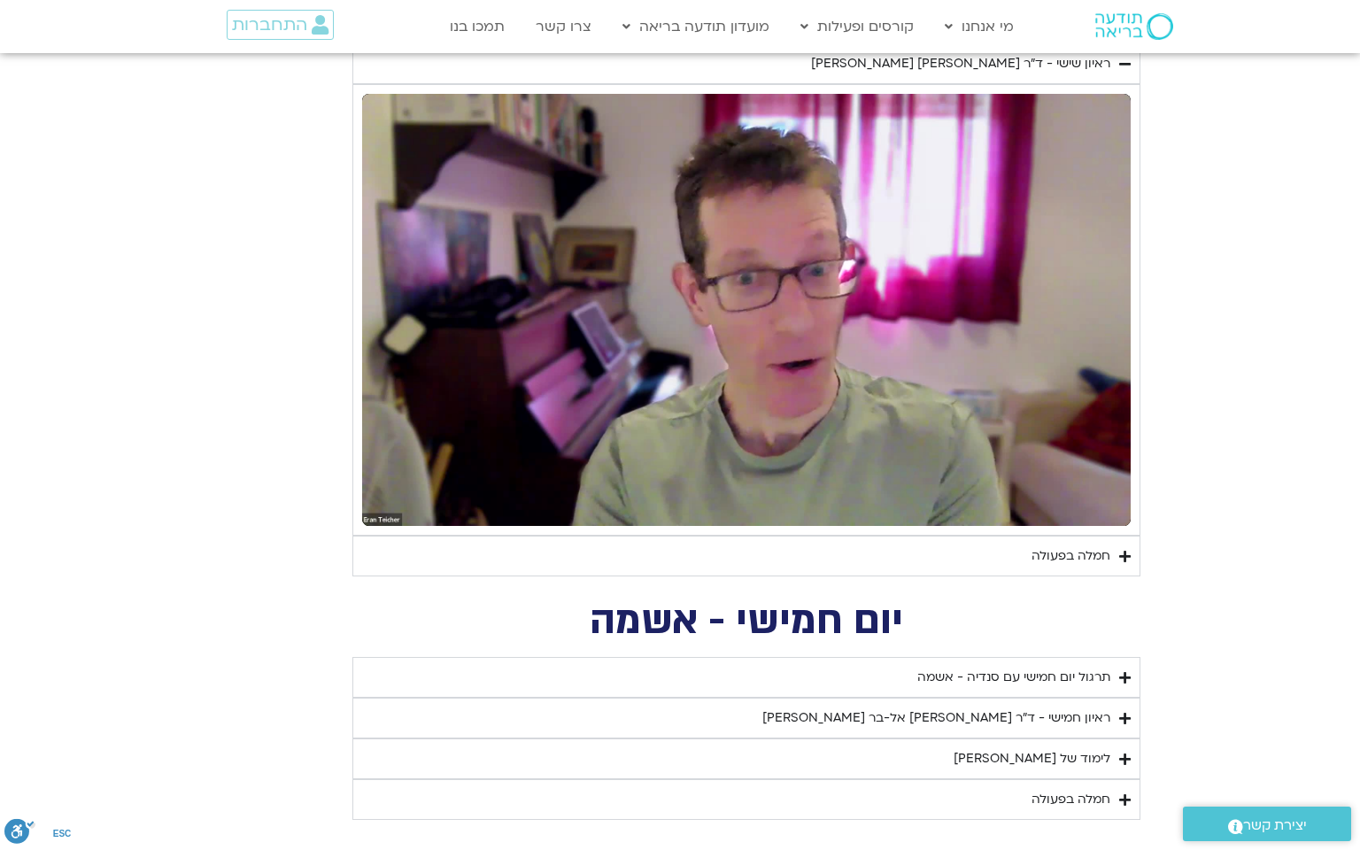
type input "851.4"
type input "1081.16"
type input "1139.36"
type input "5907.52"
type input "1377.76"
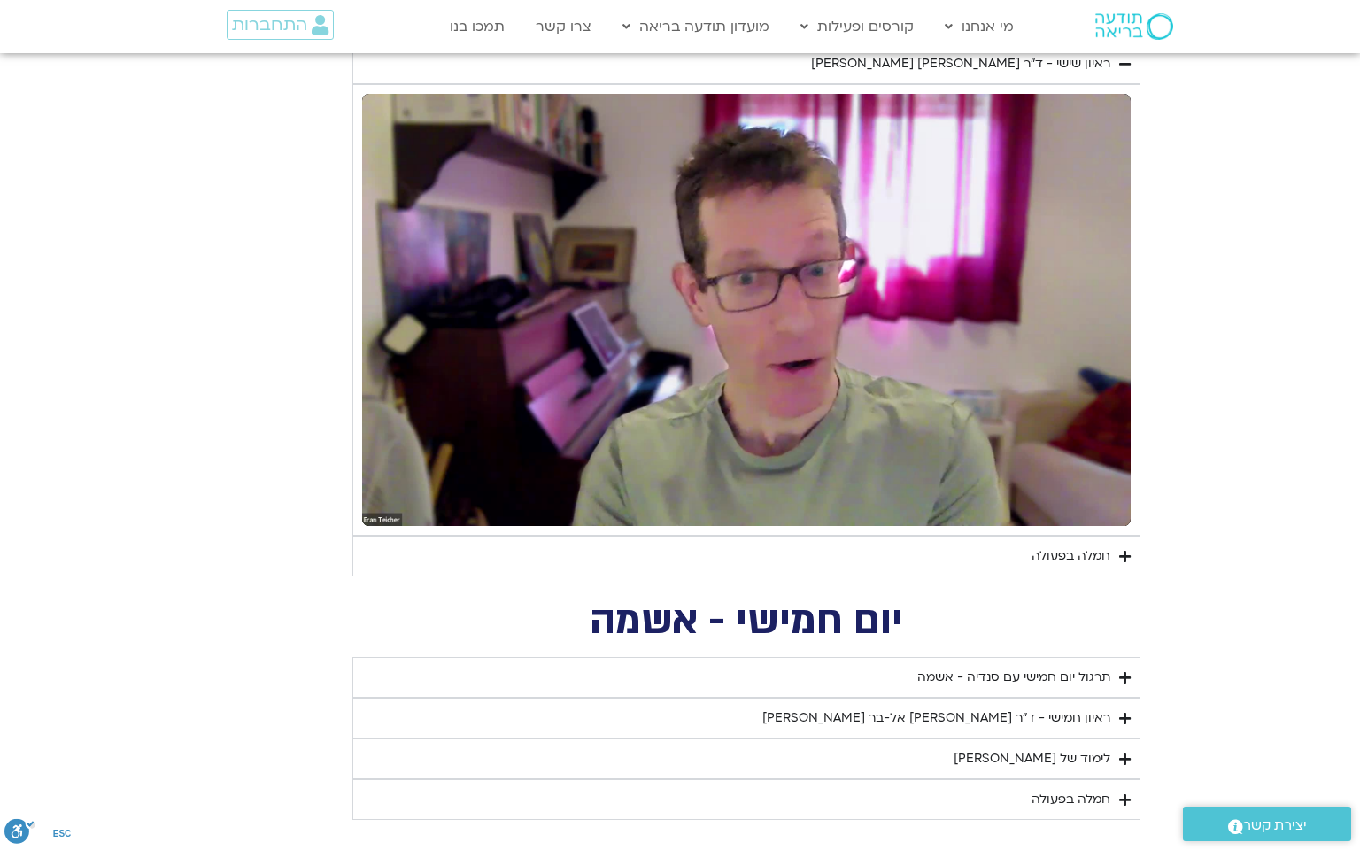
type input "851.4"
type input "1081.16"
type input "1139.36"
type input "5907.52"
type input "1377.76"
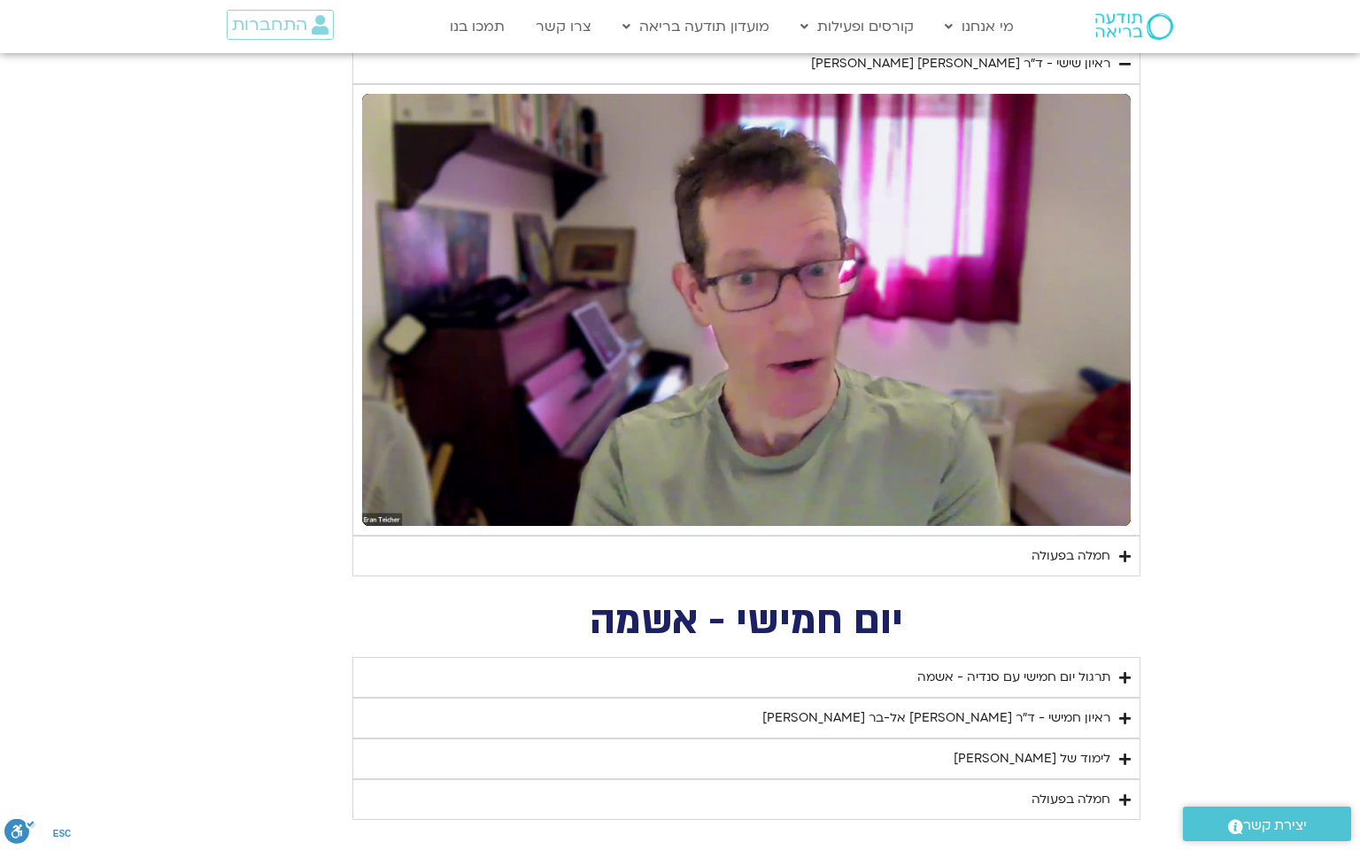
type input "851.4"
type input "1081.16"
type input "1139.36"
type input "5907.52"
type input "1377.76"
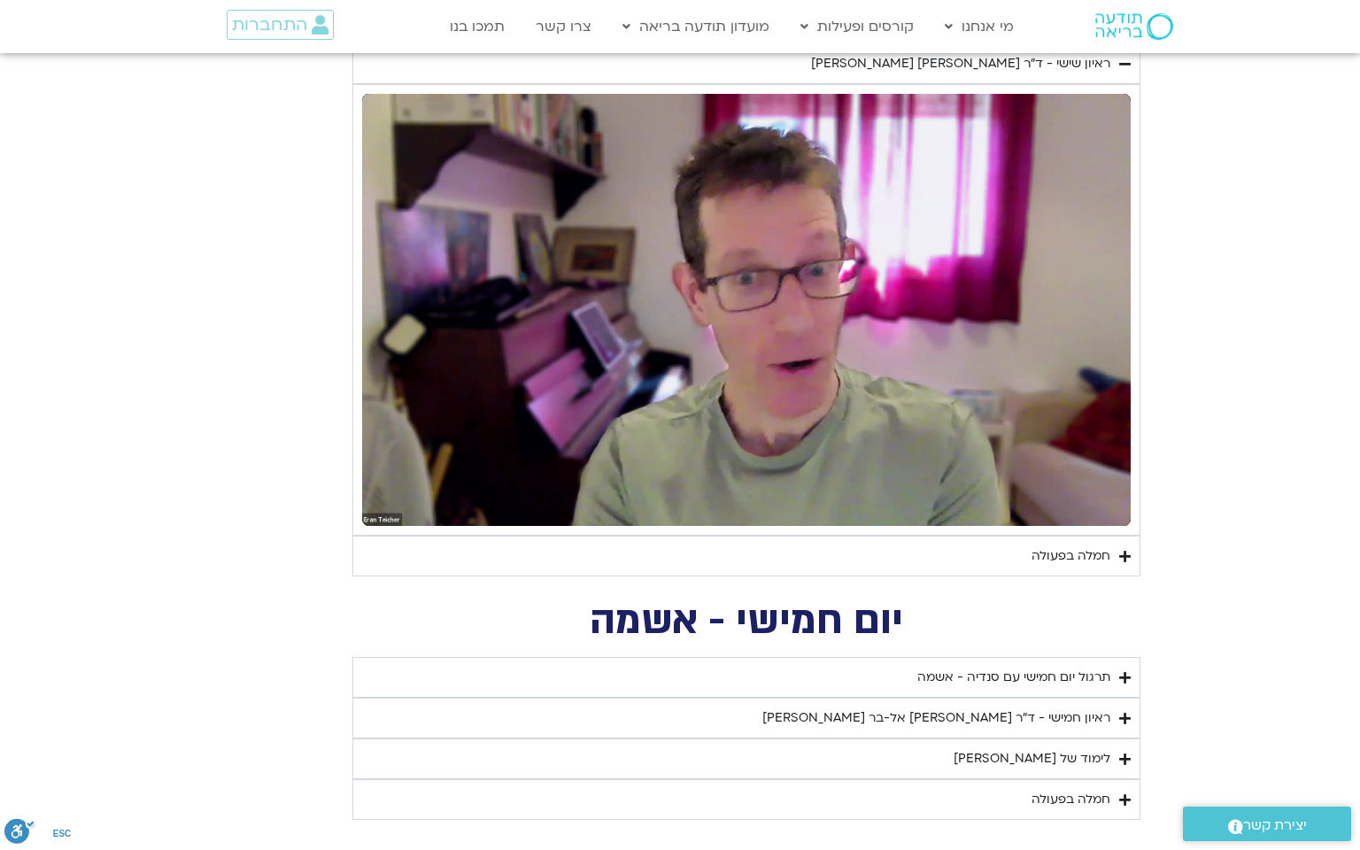
type input "851.4"
type input "1081.16"
type input "1139.36"
type input "5907.52"
type input "1377.76"
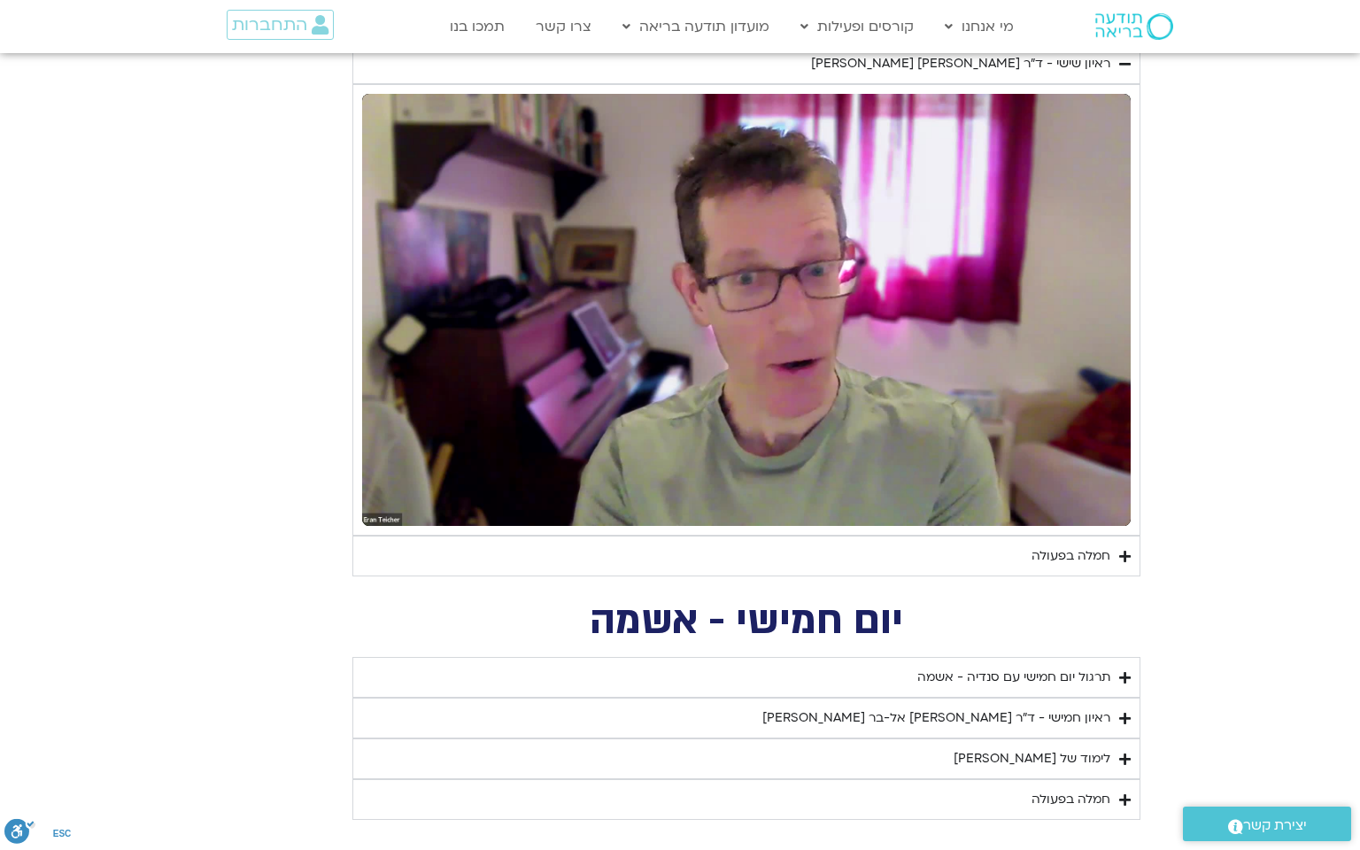
type input "851.4"
type input "1081.16"
type input "1139.36"
type input "5907.52"
type input "1377.76"
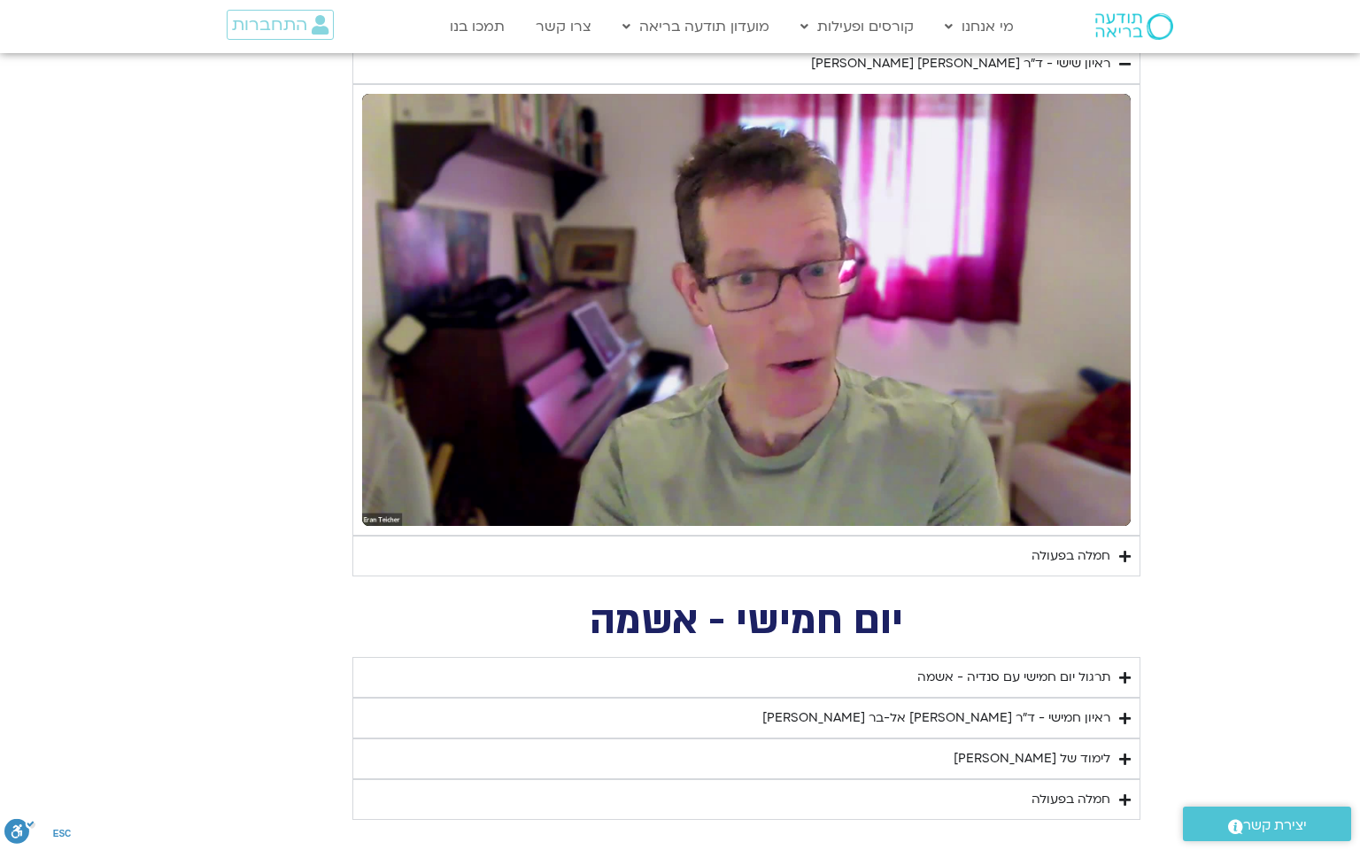
type input "851.4"
type input "1081.16"
type input "1139.36"
type input "5907.52"
type input "1377.76"
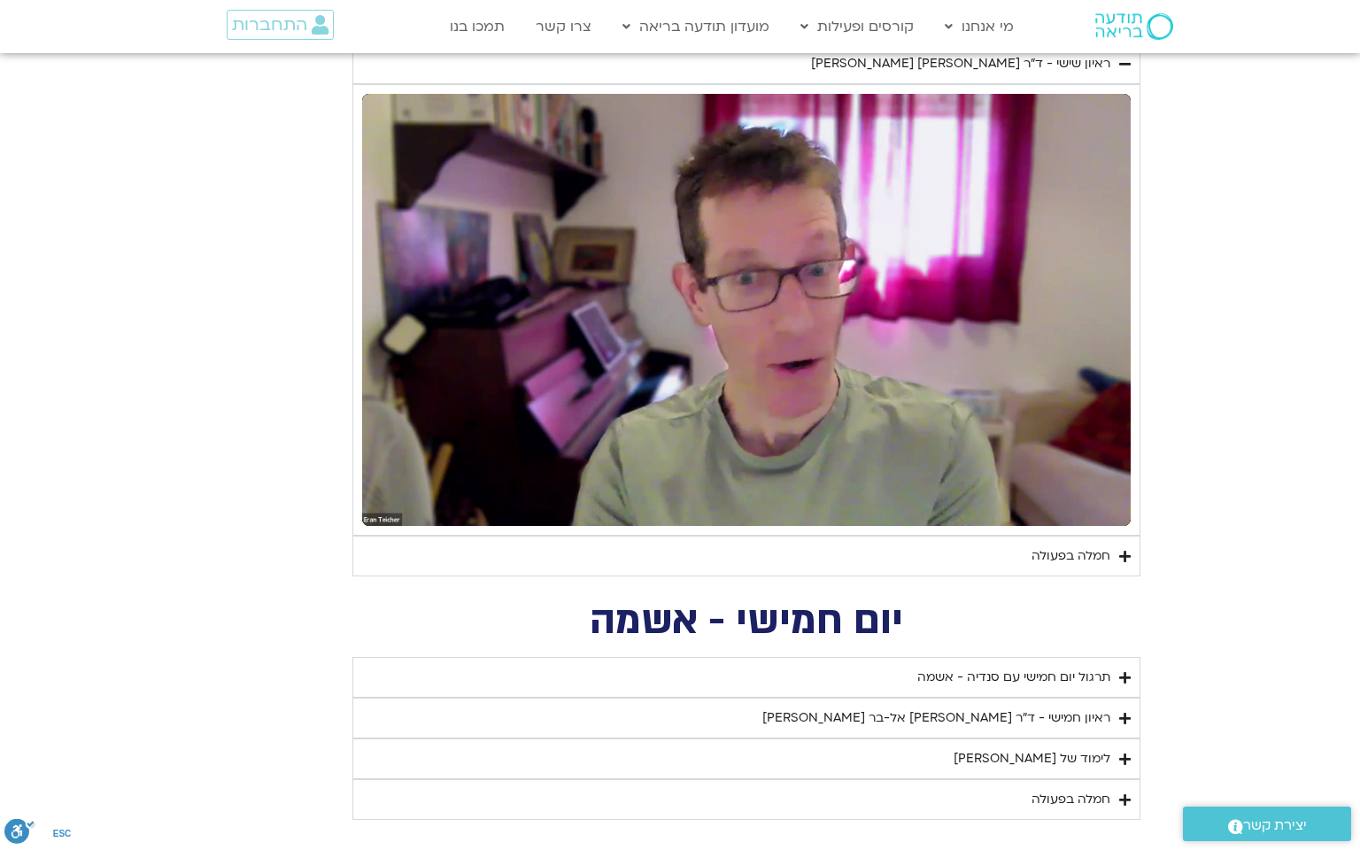
type input "851.4"
type input "1081.16"
type input "1139.36"
type input "5907.52"
type input "1377.76"
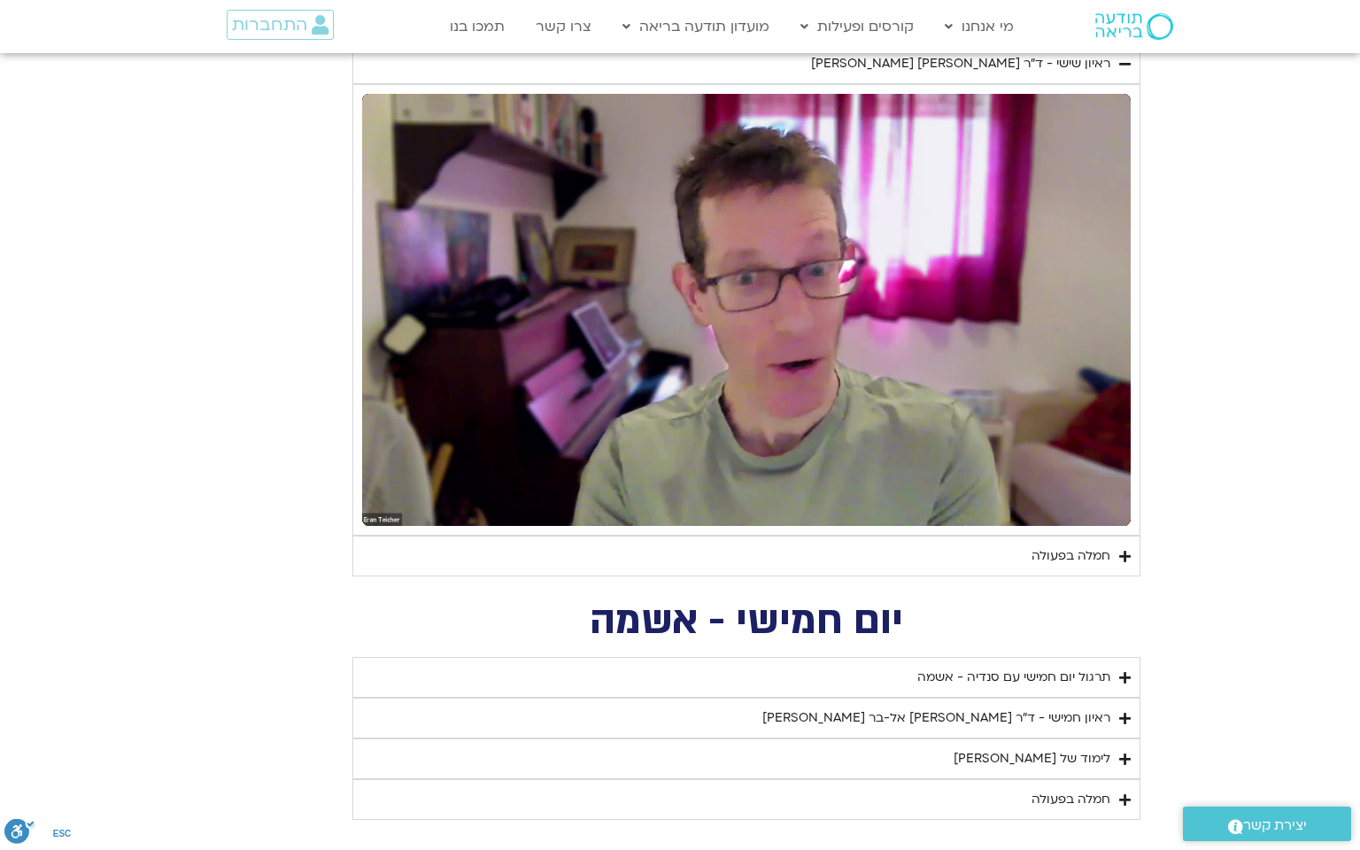
type input "851.4"
type input "1081.16"
type input "1139.36"
type input "5907.52"
type input "1377.76"
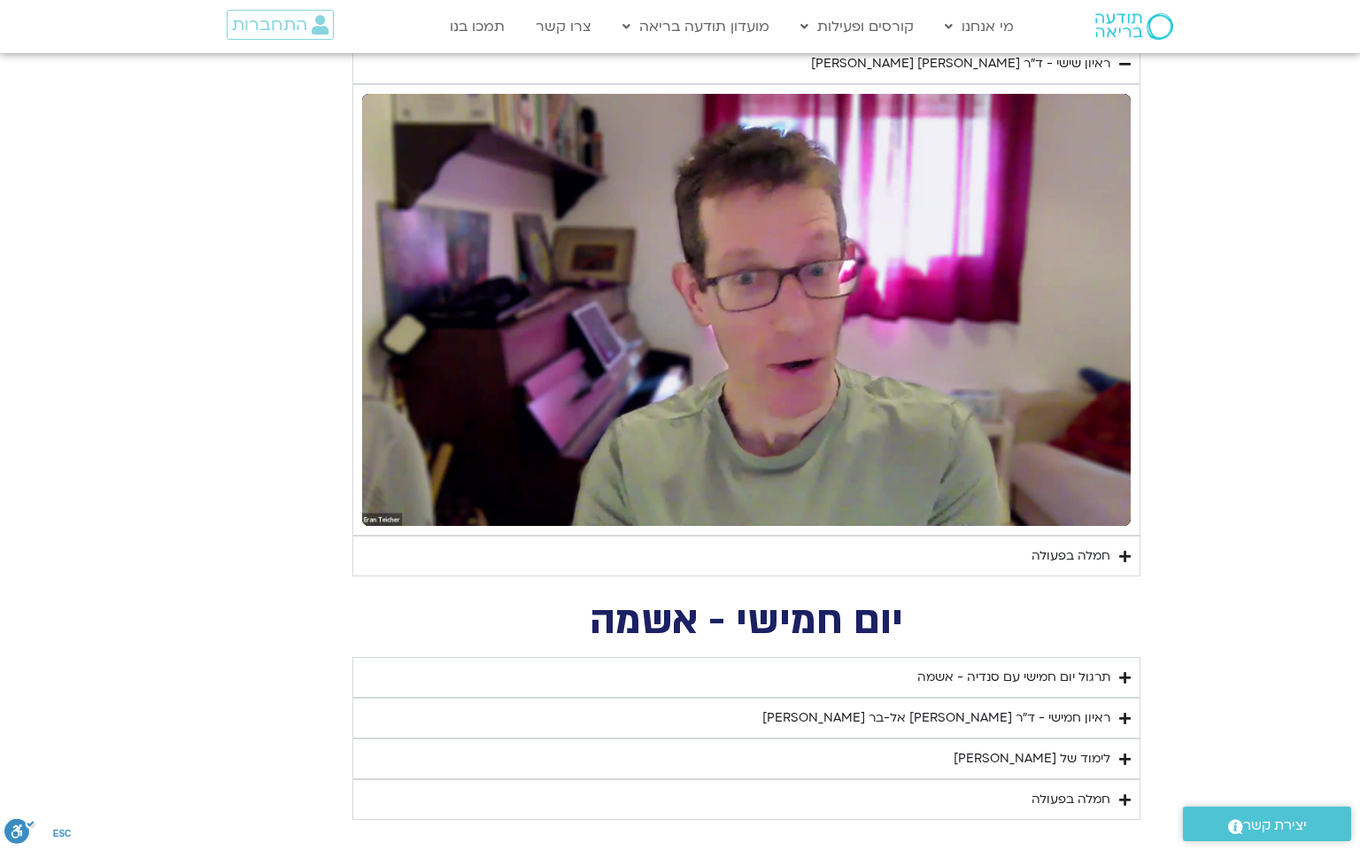
type input "851.4"
type input "1081.16"
type input "1139.36"
type input "5907.52"
type input "1377.76"
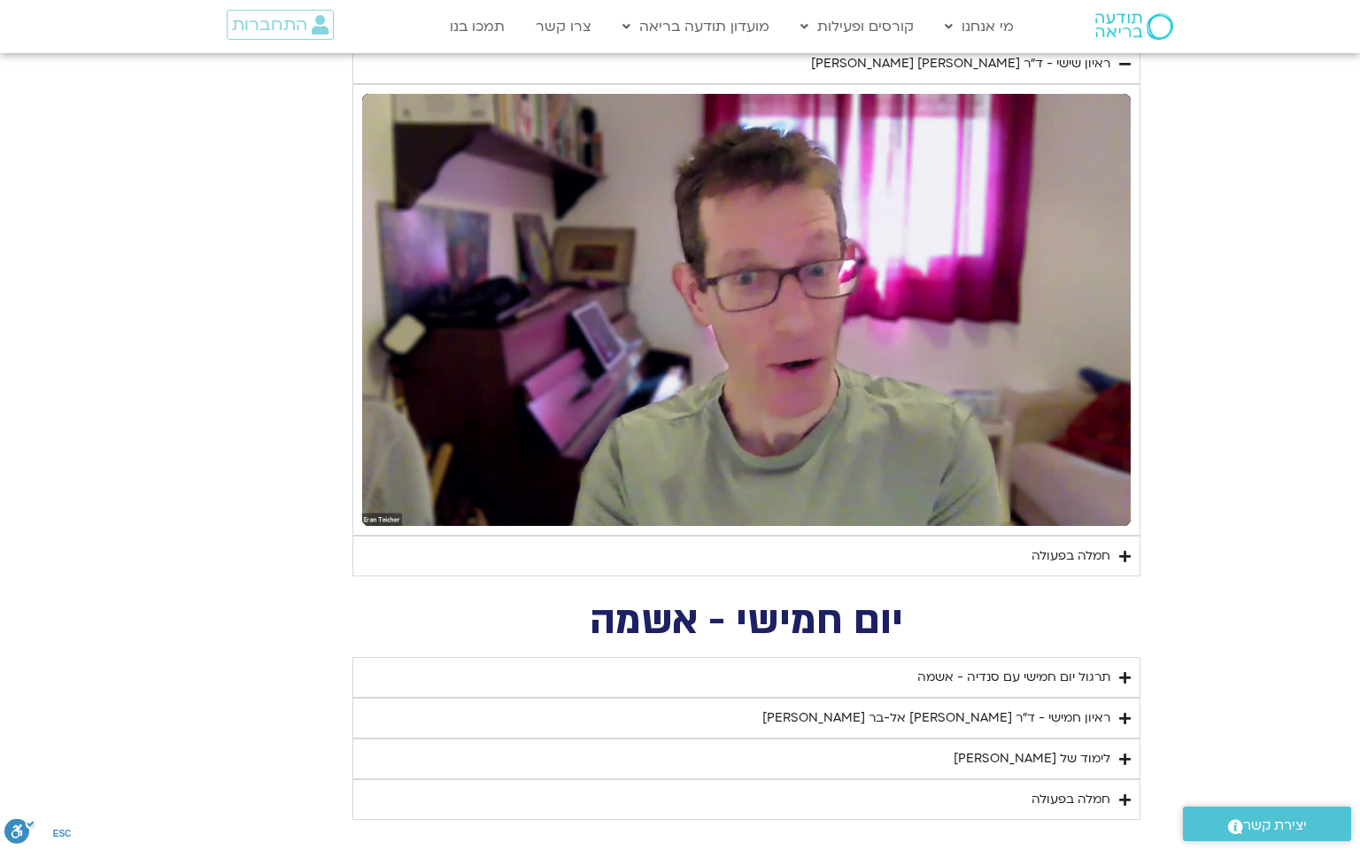
type input "851.4"
